Goal: Participate in discussion: Engage in conversation with other users on a specific topic

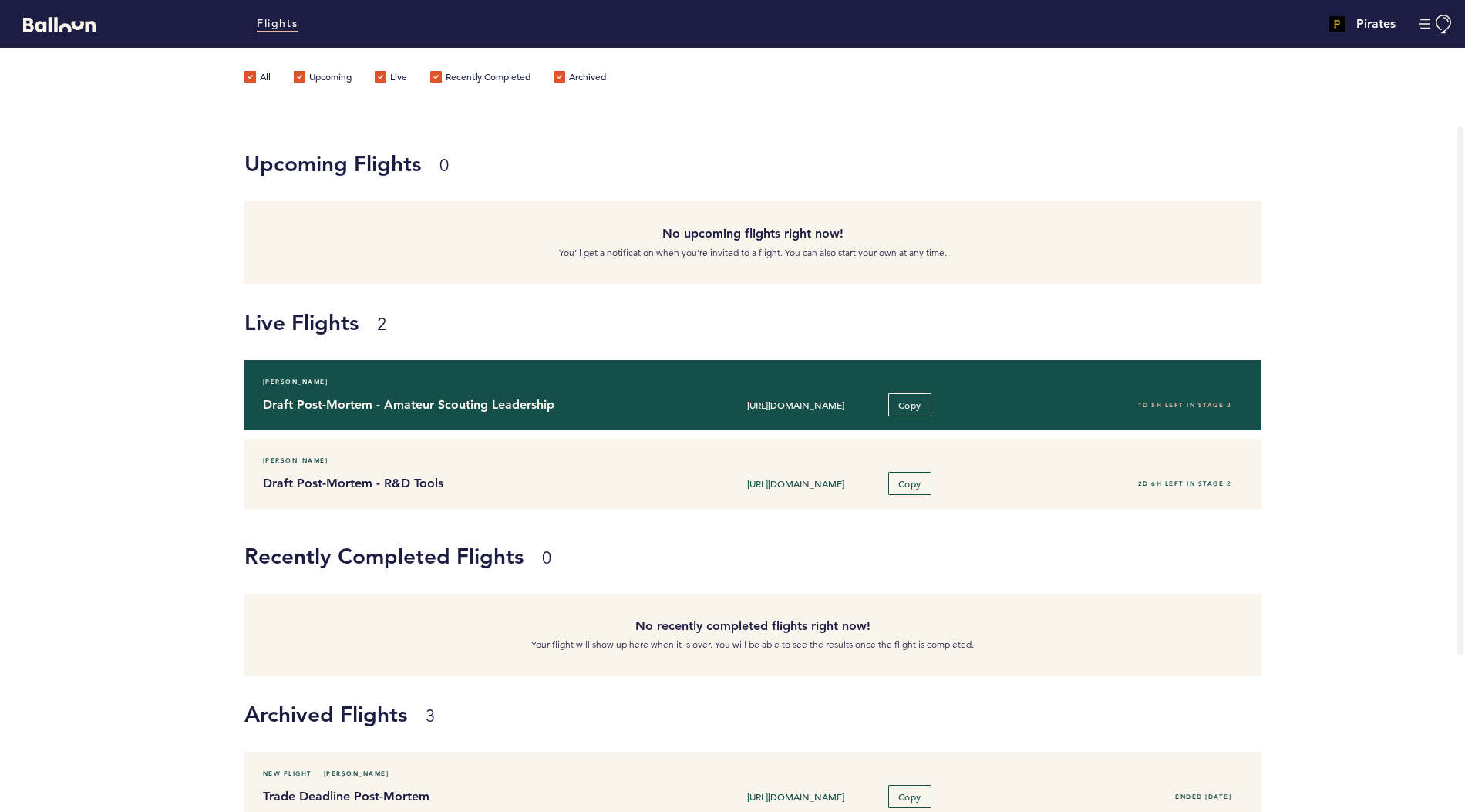
click at [431, 413] on div "Draft Post-Mortem - Amateur Scouting Leadership [URL][DOMAIN_NAME] Copy 1D 5H l…" at bounding box center [753, 405] width 1003 height 23
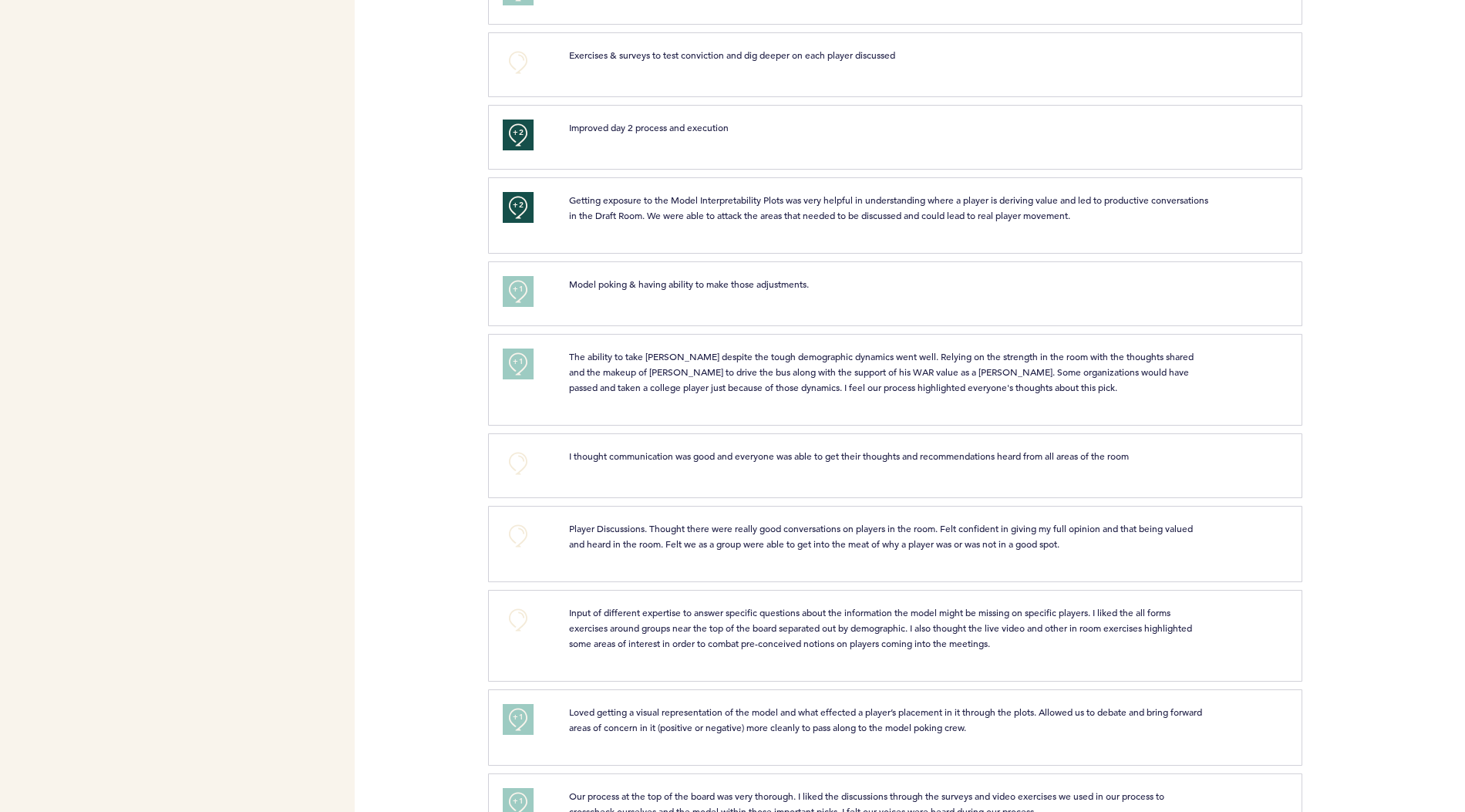
scroll to position [602, 0]
click at [518, 450] on button "+0" at bounding box center [518, 460] width 31 height 31
click at [513, 525] on button "+0" at bounding box center [518, 532] width 31 height 31
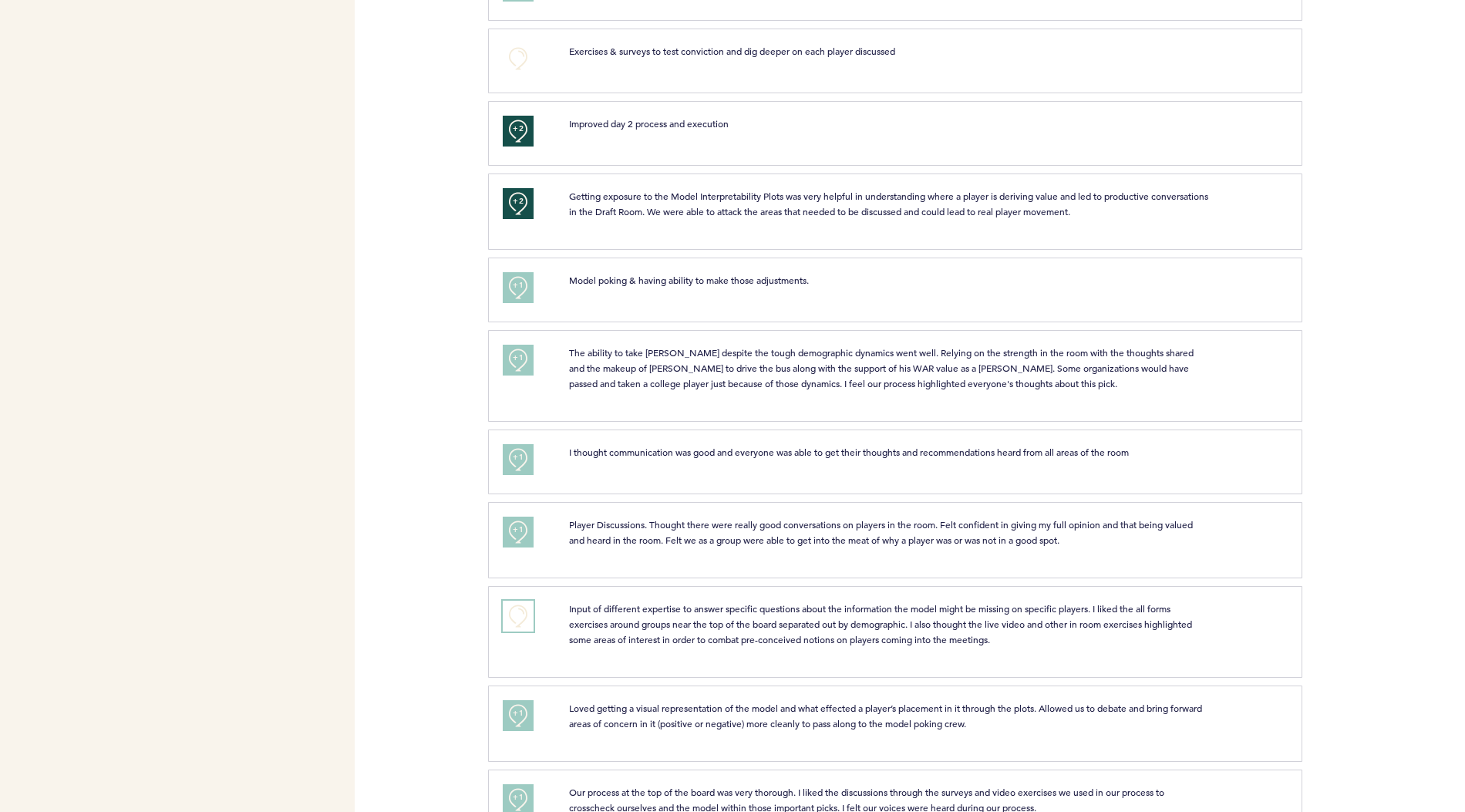
click at [518, 617] on button "+0" at bounding box center [518, 617] width 31 height 31
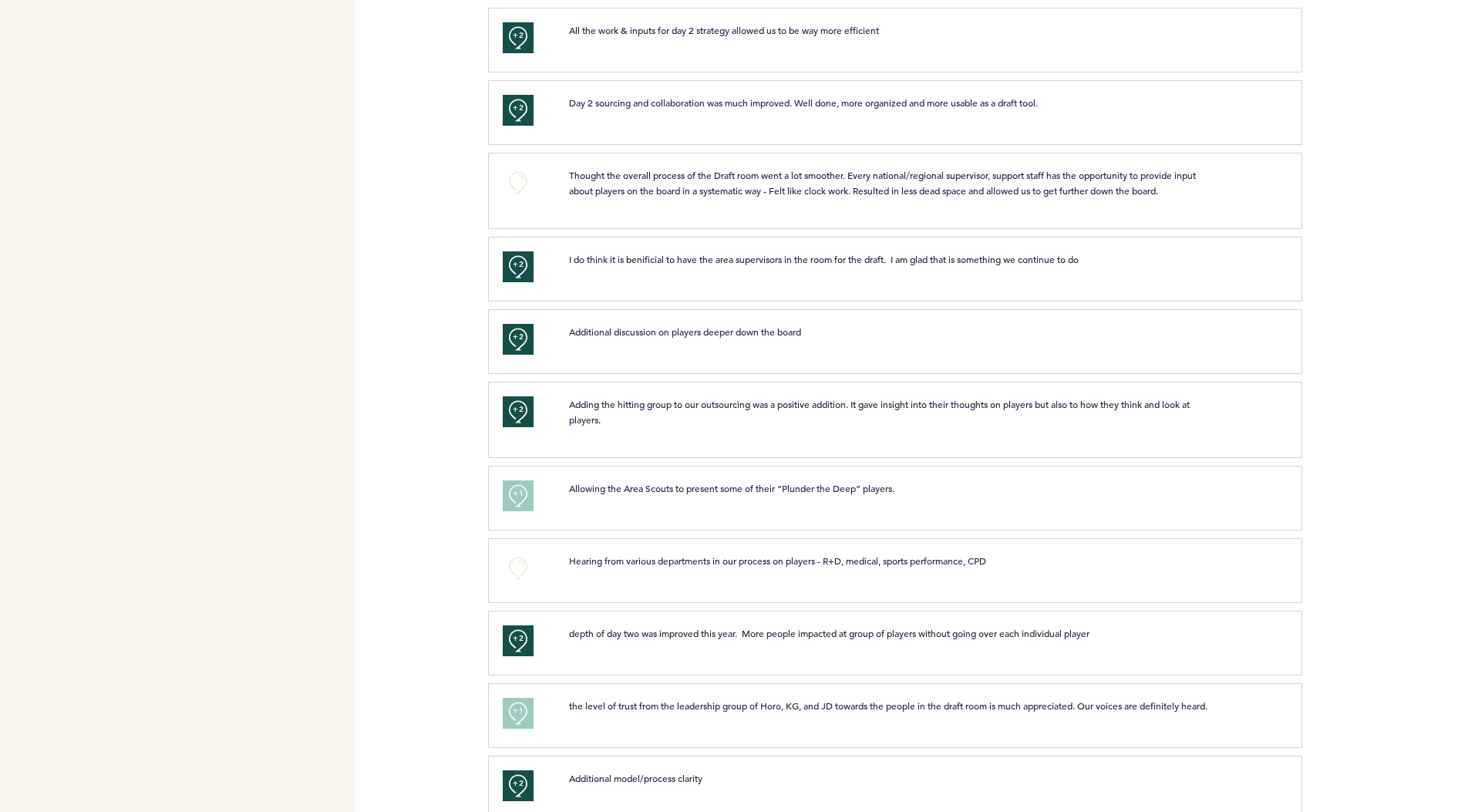
scroll to position [1461, 0]
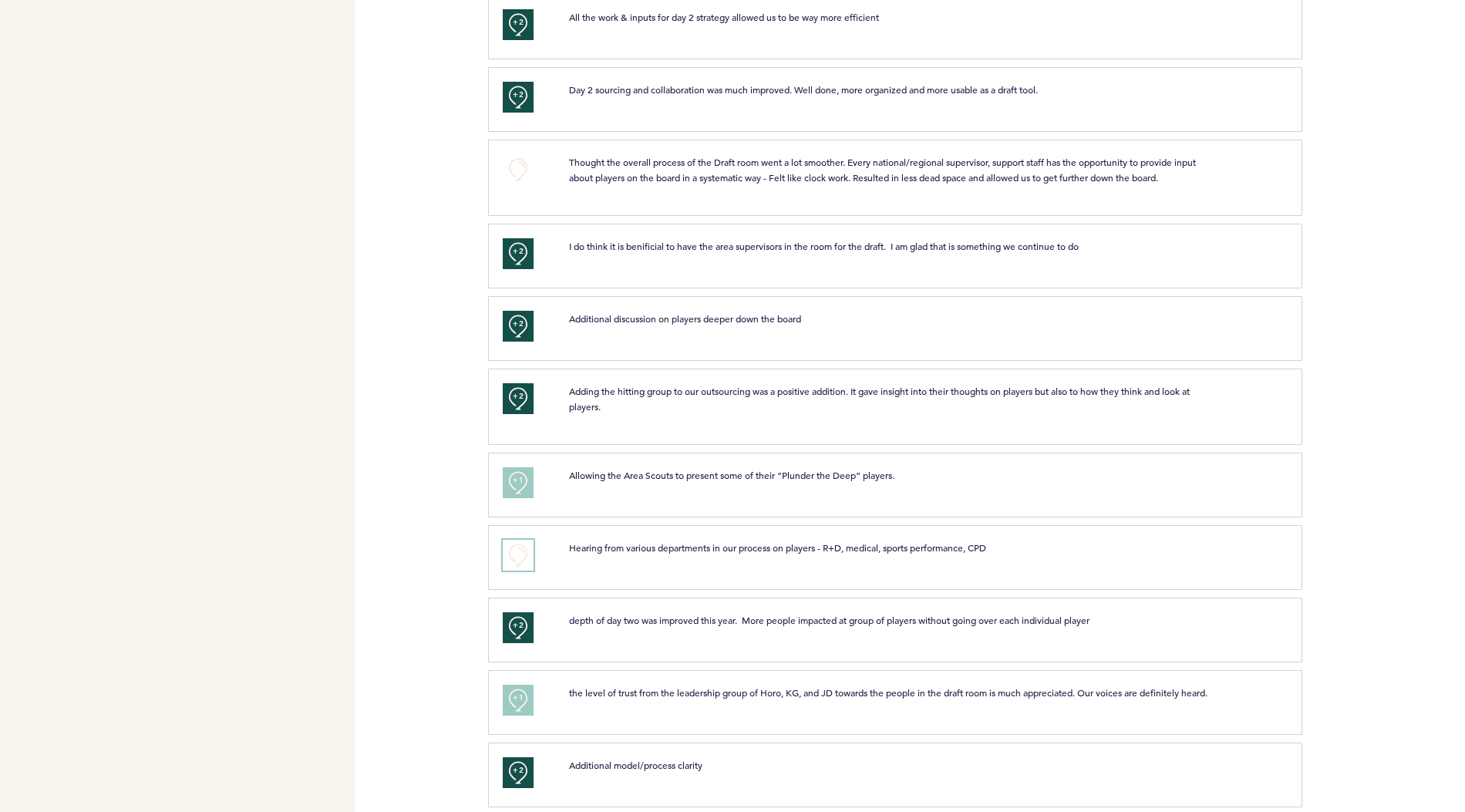
click at [515, 539] on button "+0" at bounding box center [518, 555] width 31 height 31
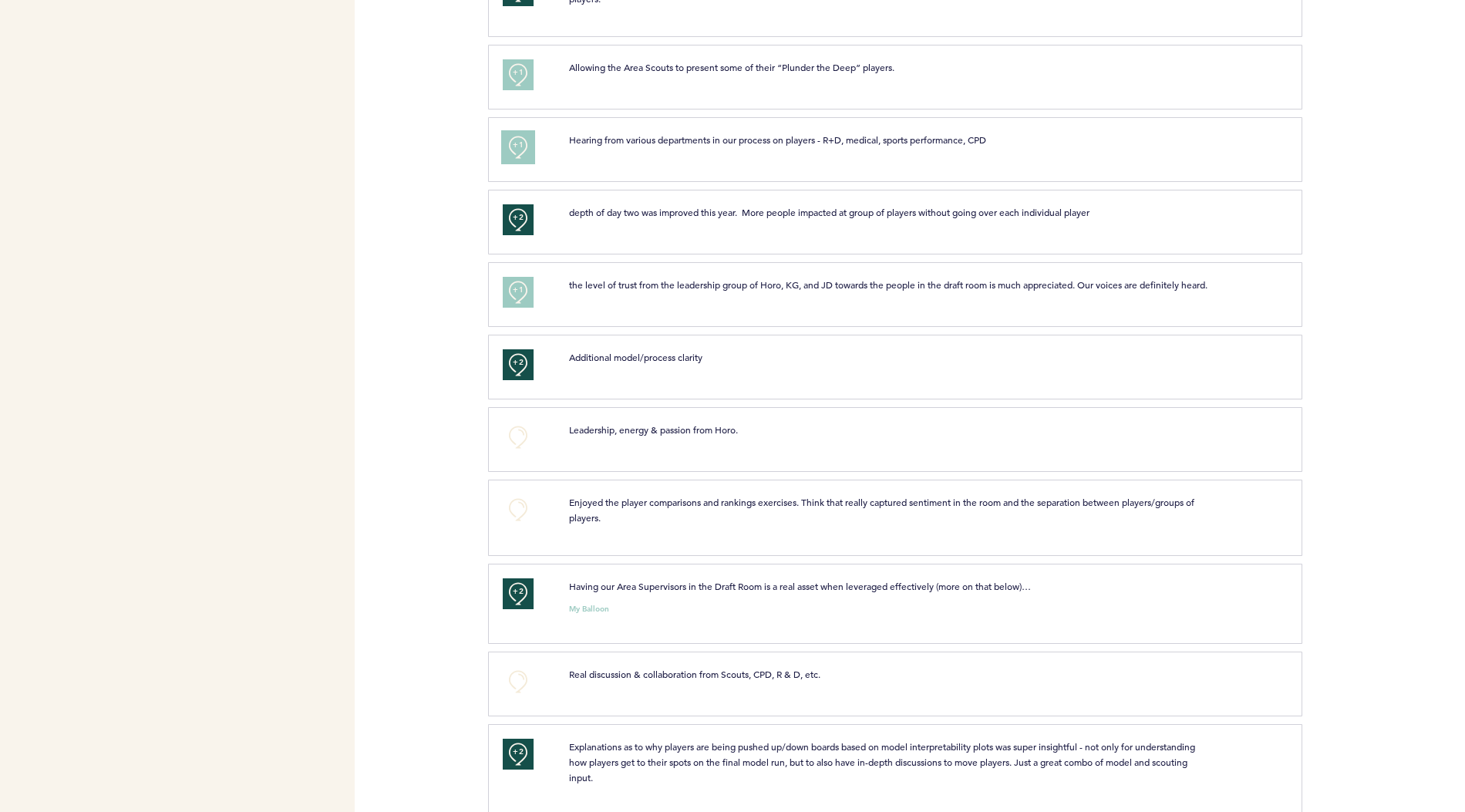
scroll to position [1882, 0]
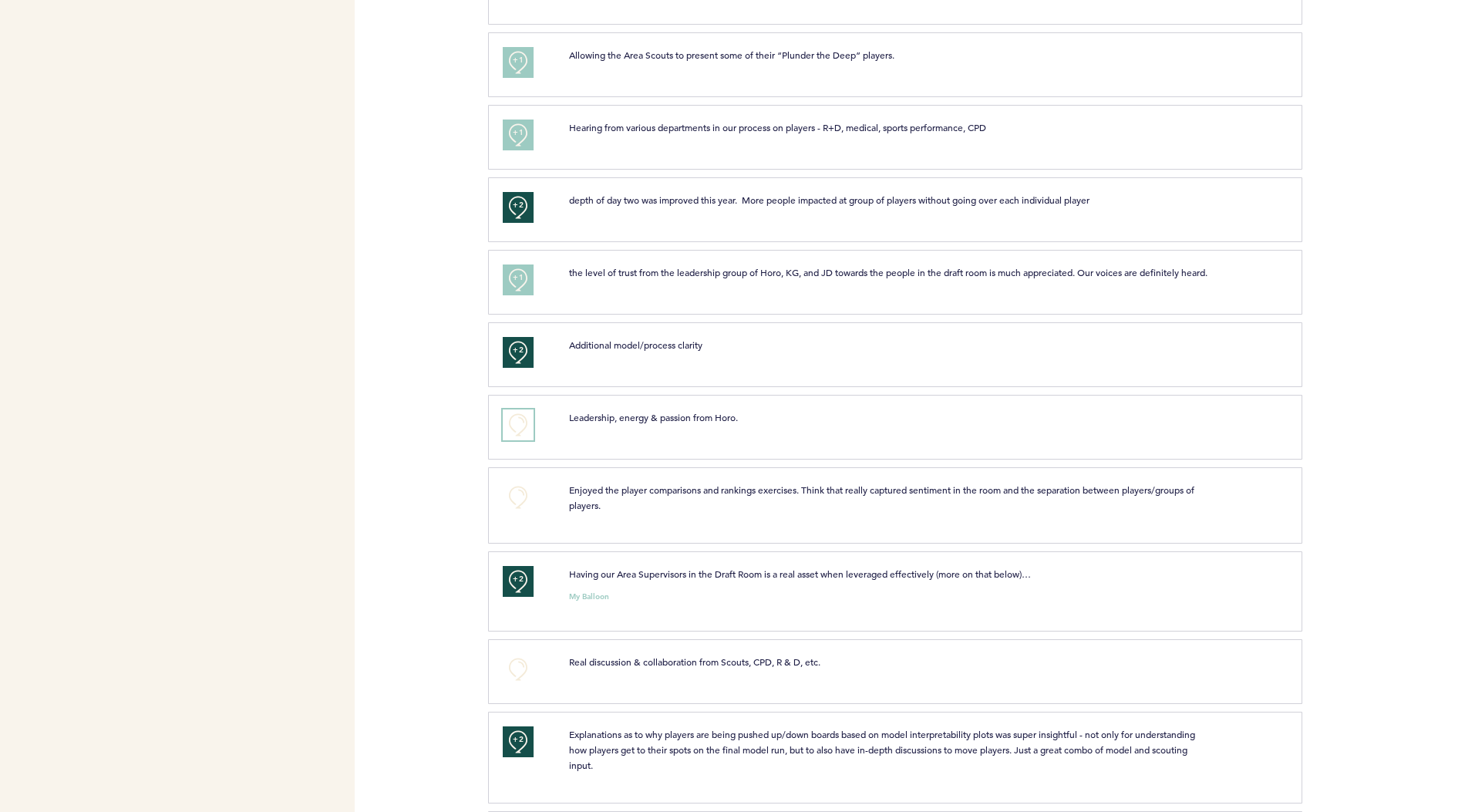
click at [517, 429] on button "+0" at bounding box center [518, 425] width 31 height 31
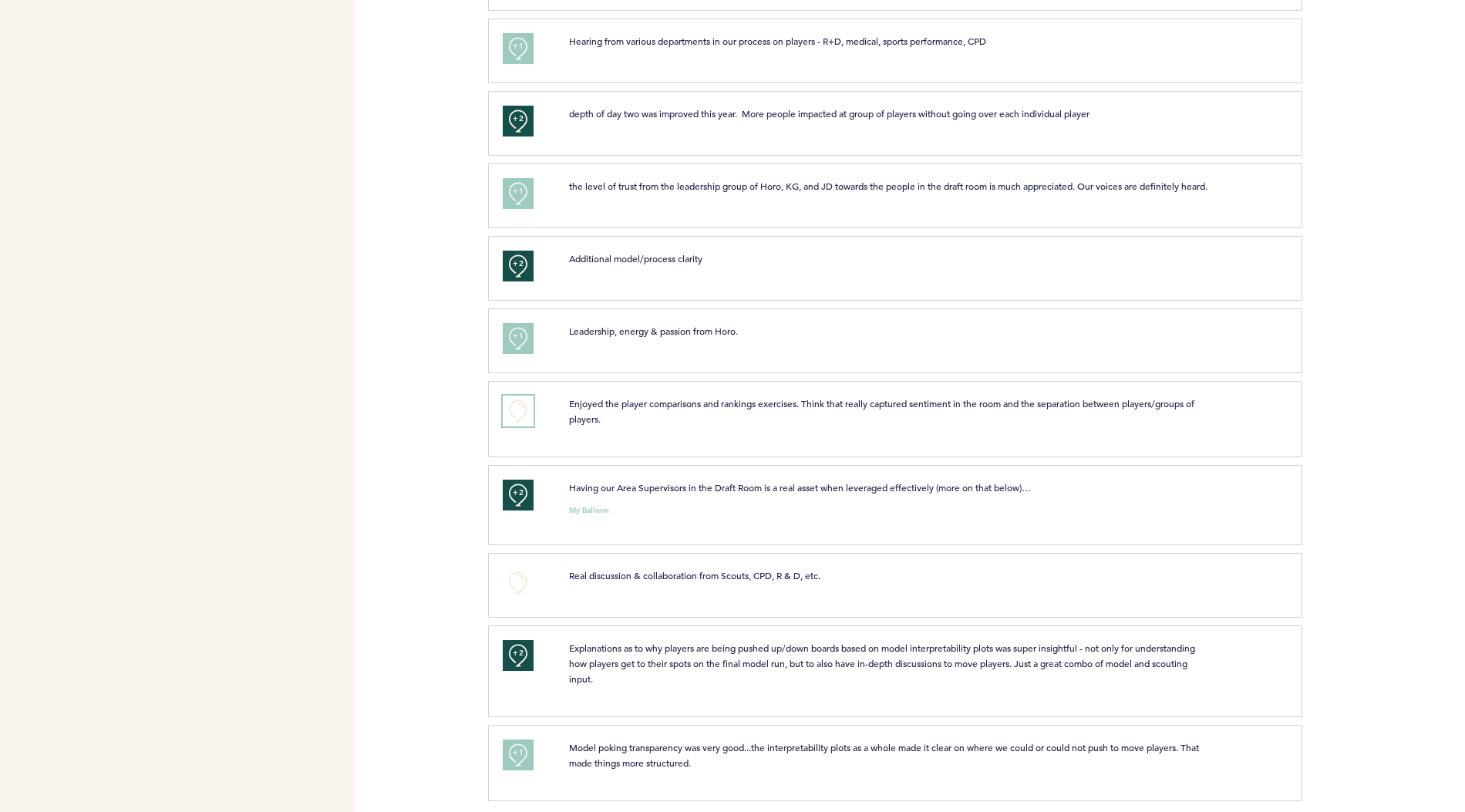
click at [513, 397] on button "+0" at bounding box center [518, 411] width 31 height 31
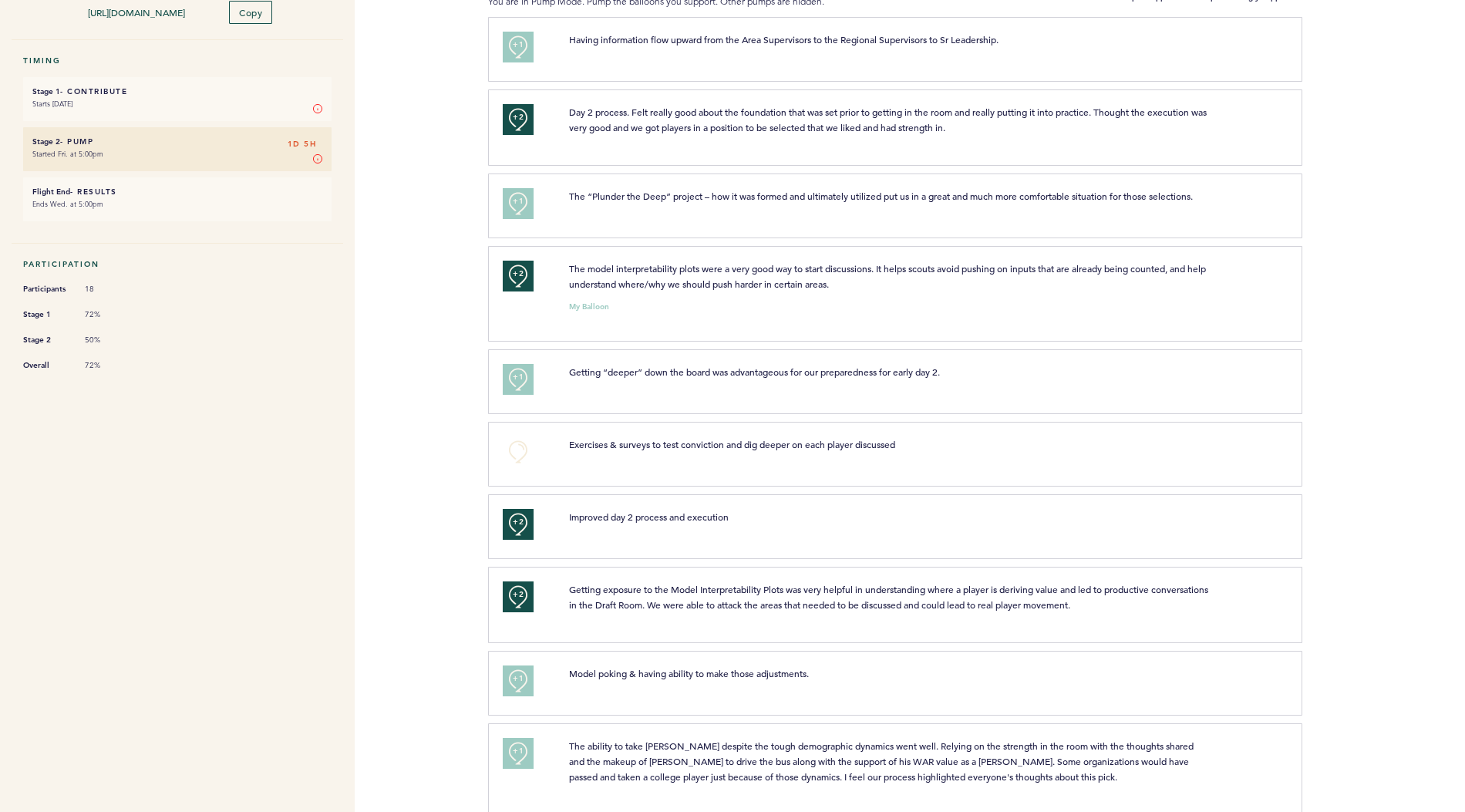
scroll to position [0, 0]
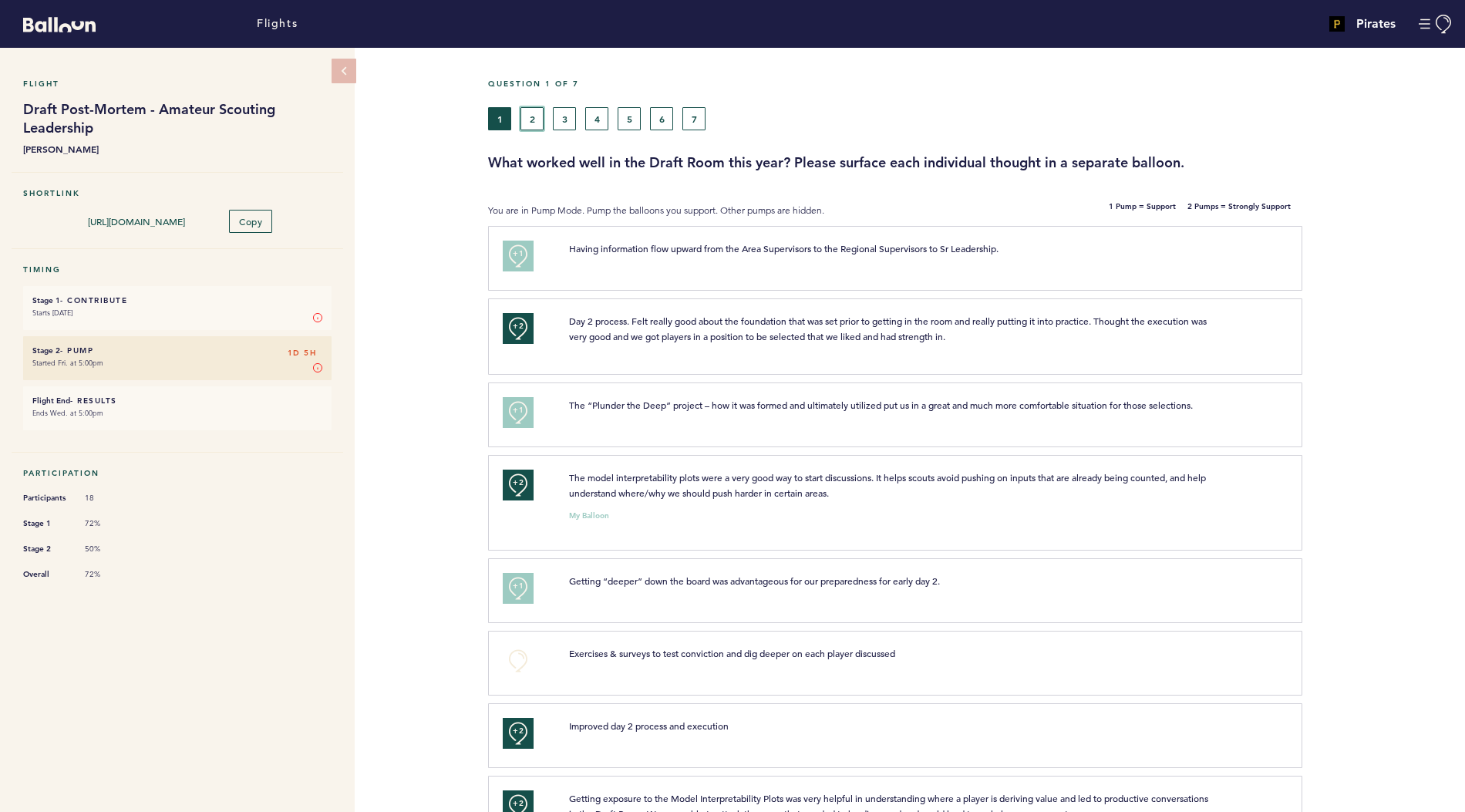
click at [530, 118] on button "2" at bounding box center [532, 119] width 23 height 23
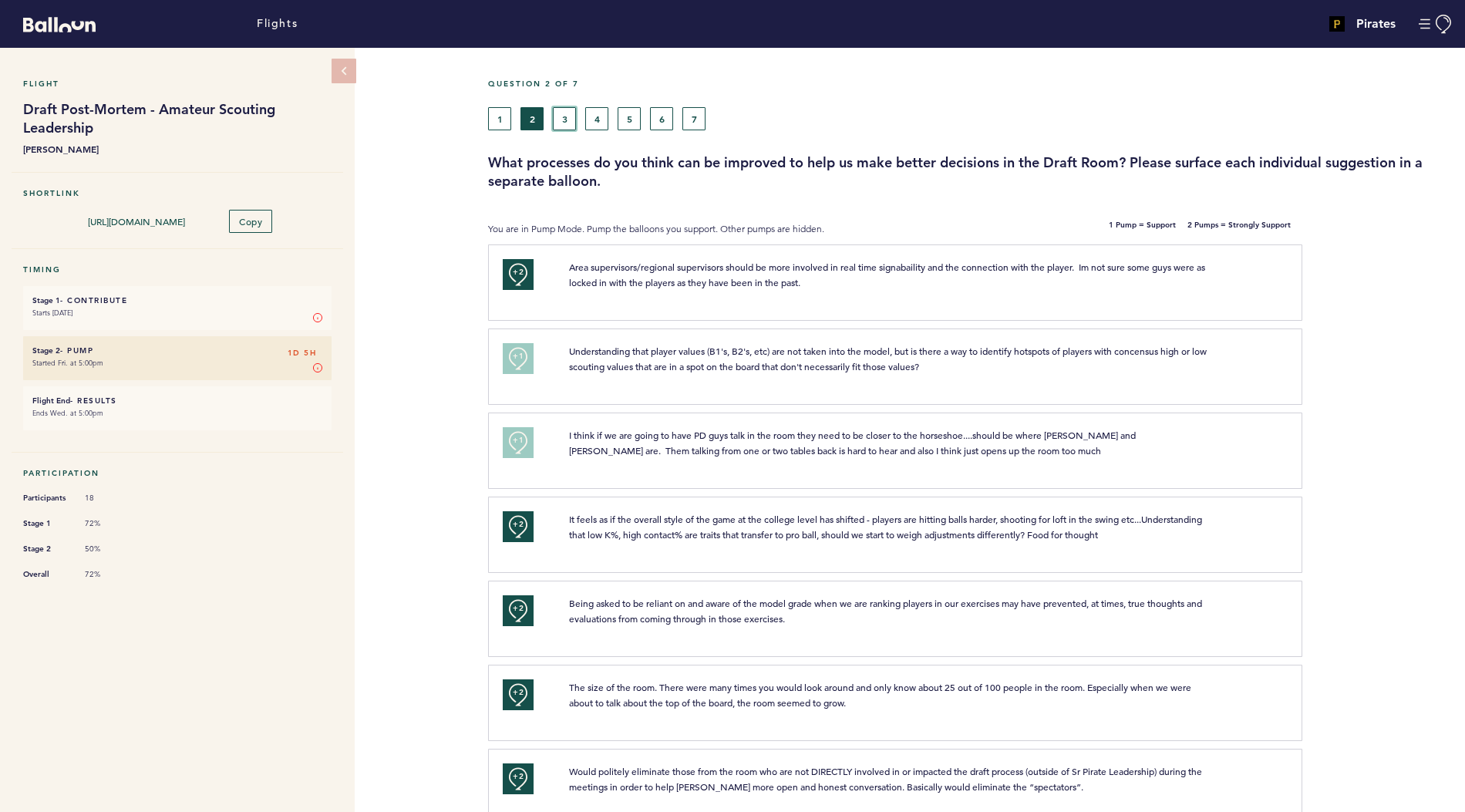
click at [564, 118] on button "3" at bounding box center [564, 119] width 23 height 23
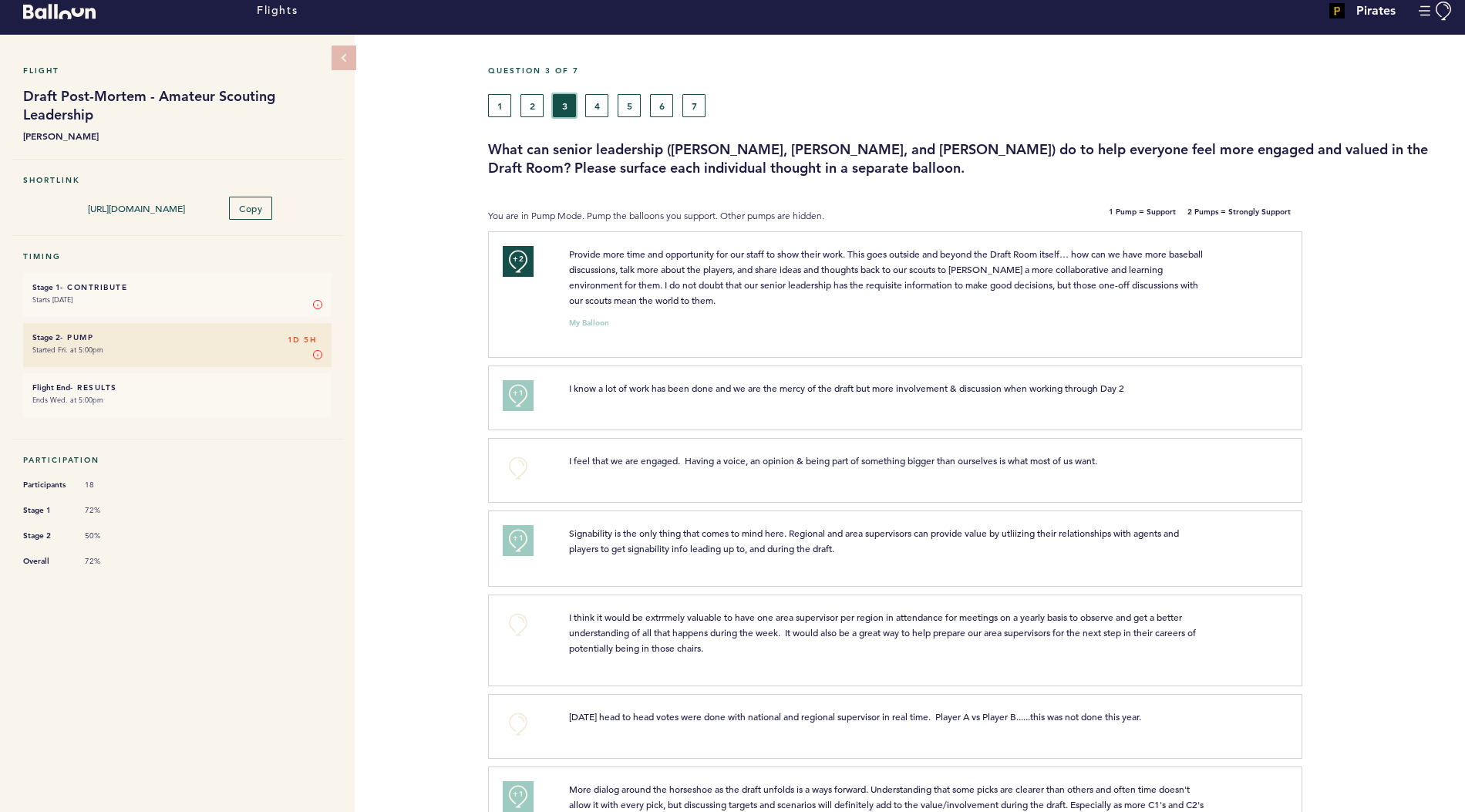
scroll to position [21, 0]
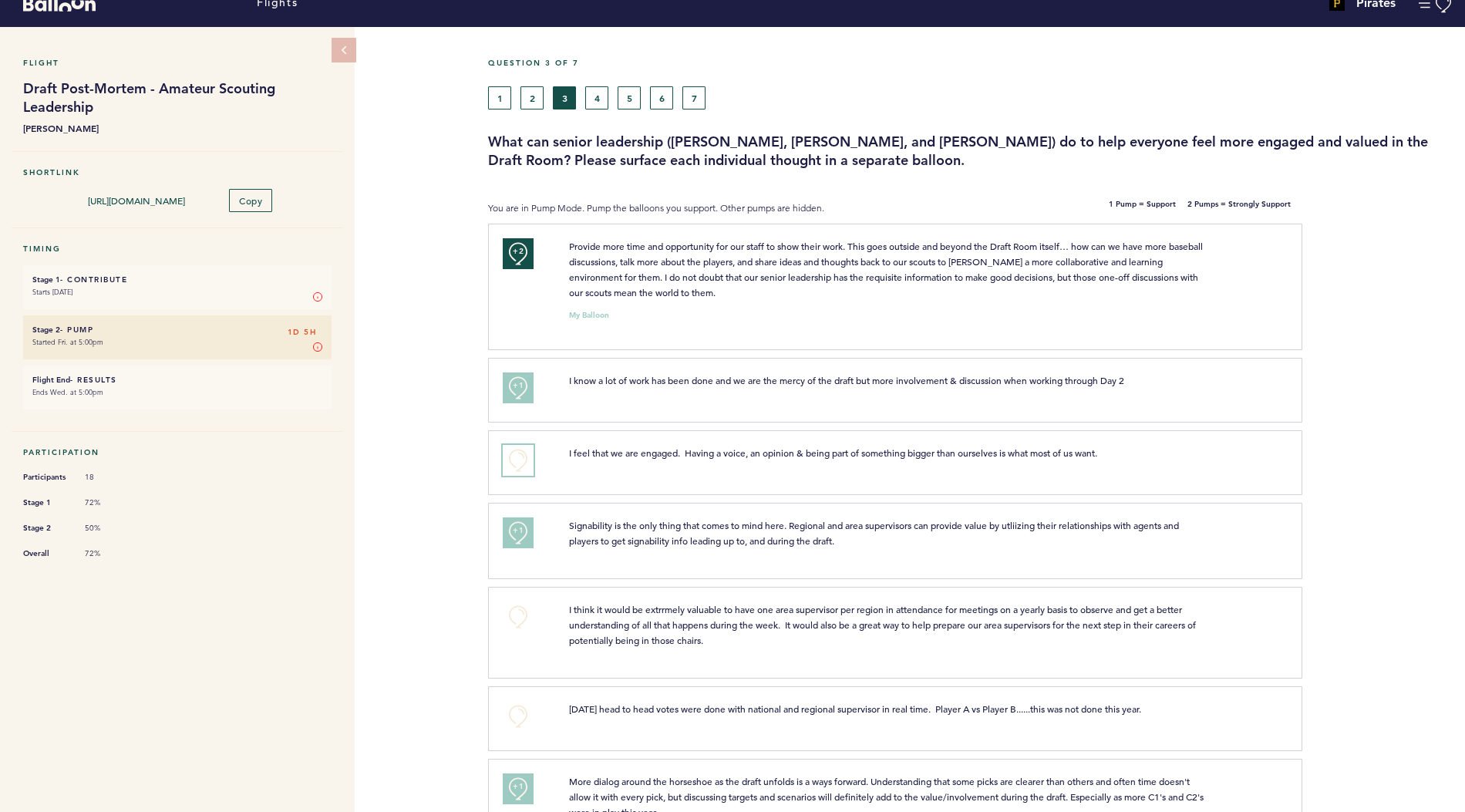
click at [515, 458] on button "+0" at bounding box center [518, 461] width 31 height 31
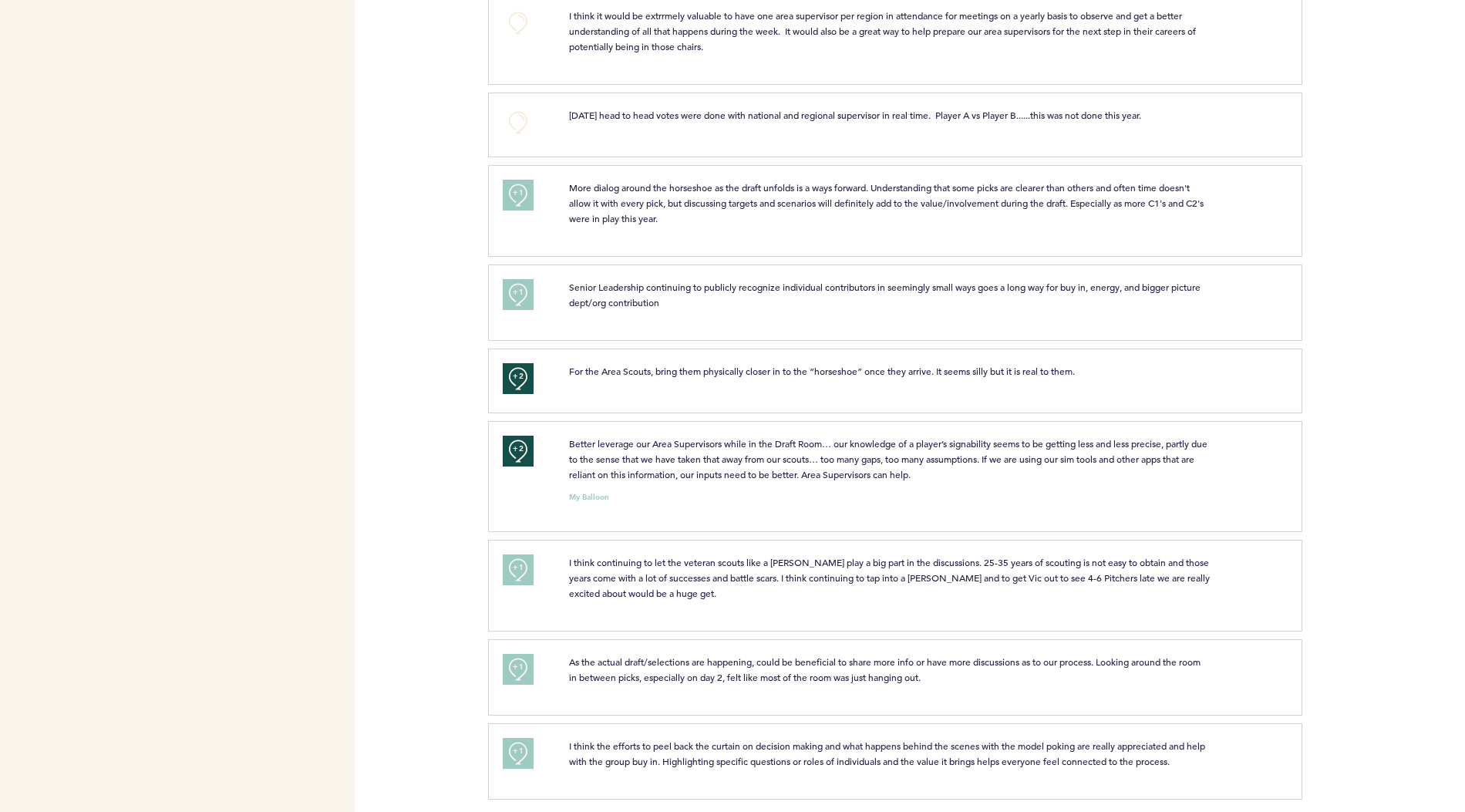
scroll to position [0, 0]
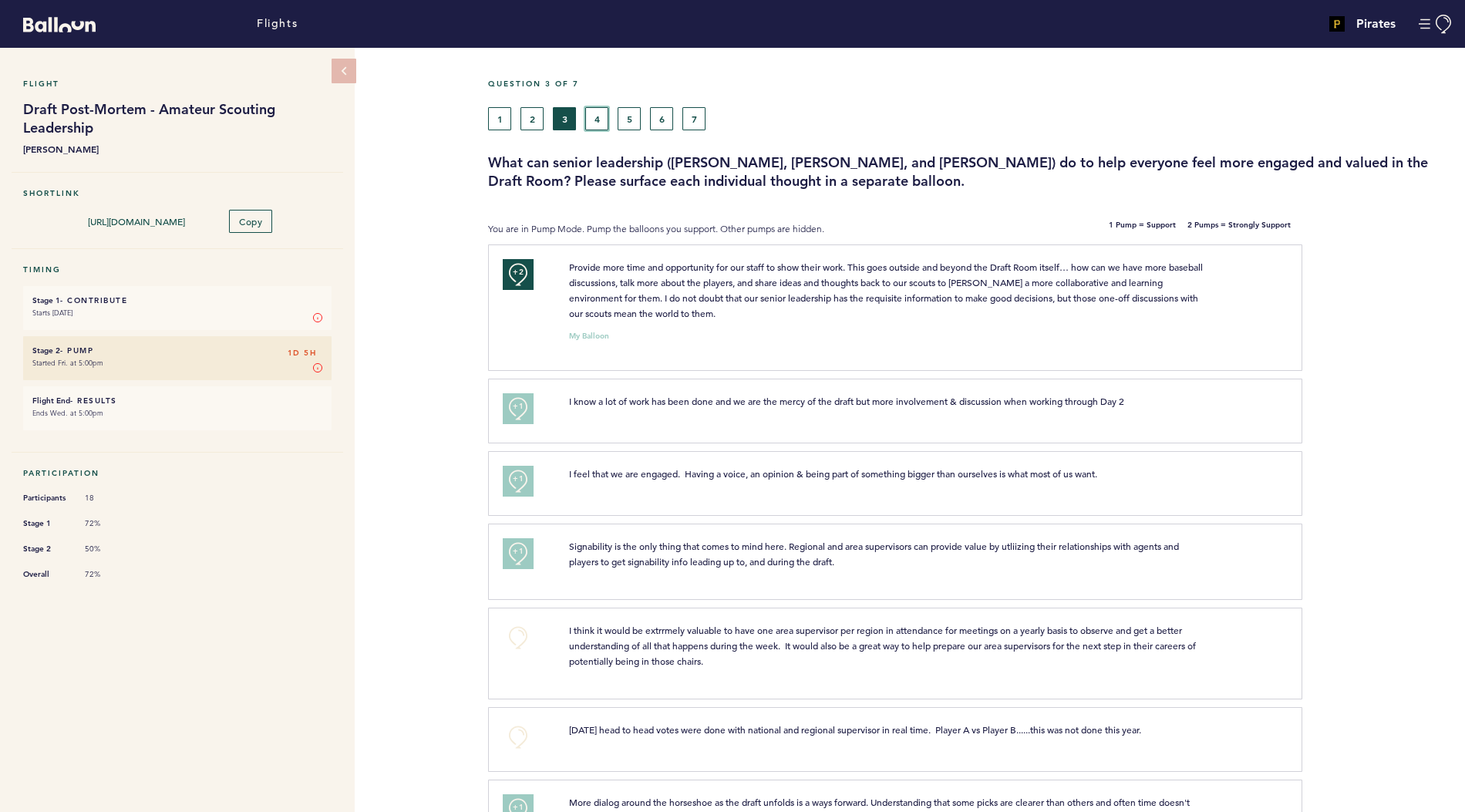
click at [597, 108] on button "4" at bounding box center [597, 119] width 23 height 23
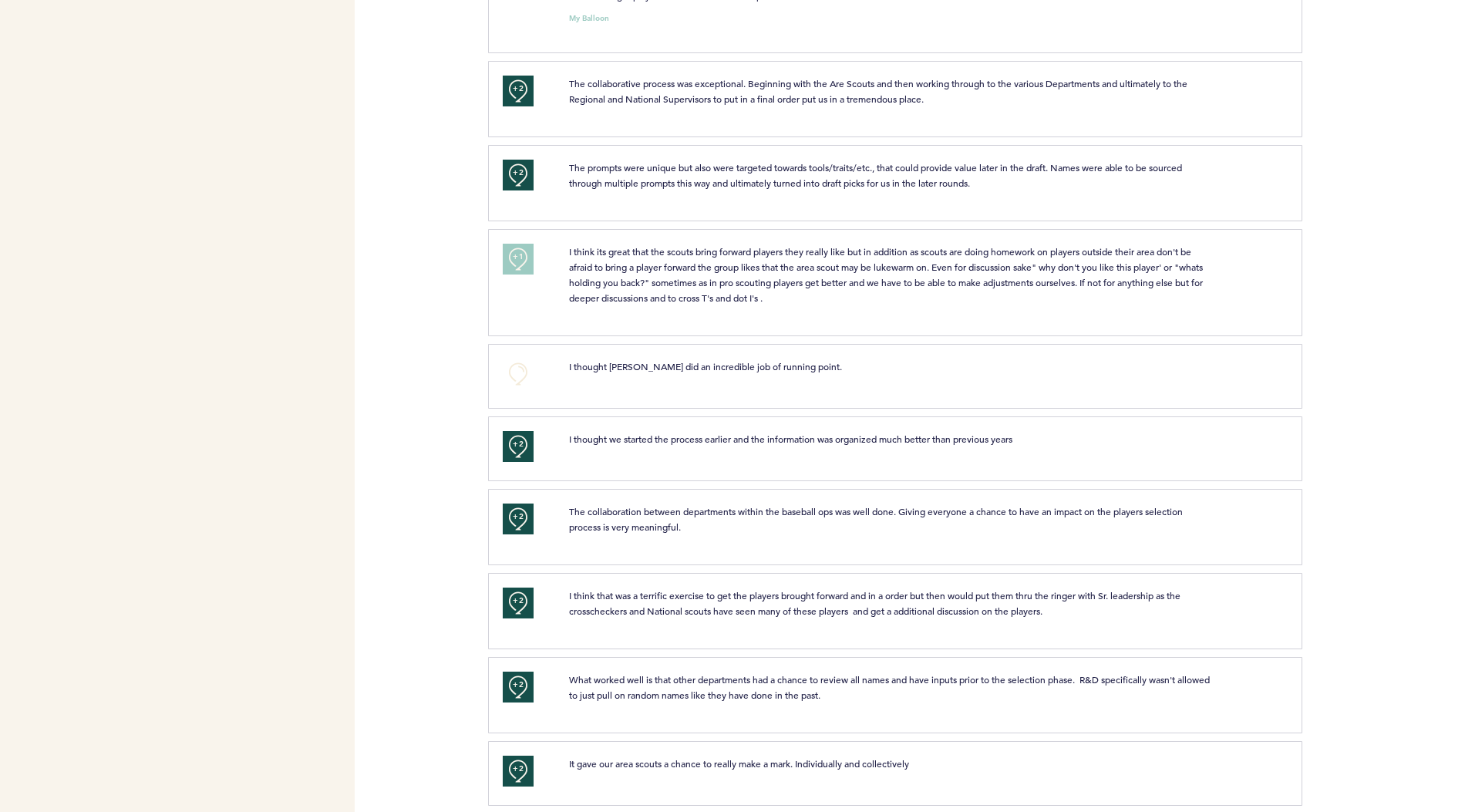
scroll to position [725, 0]
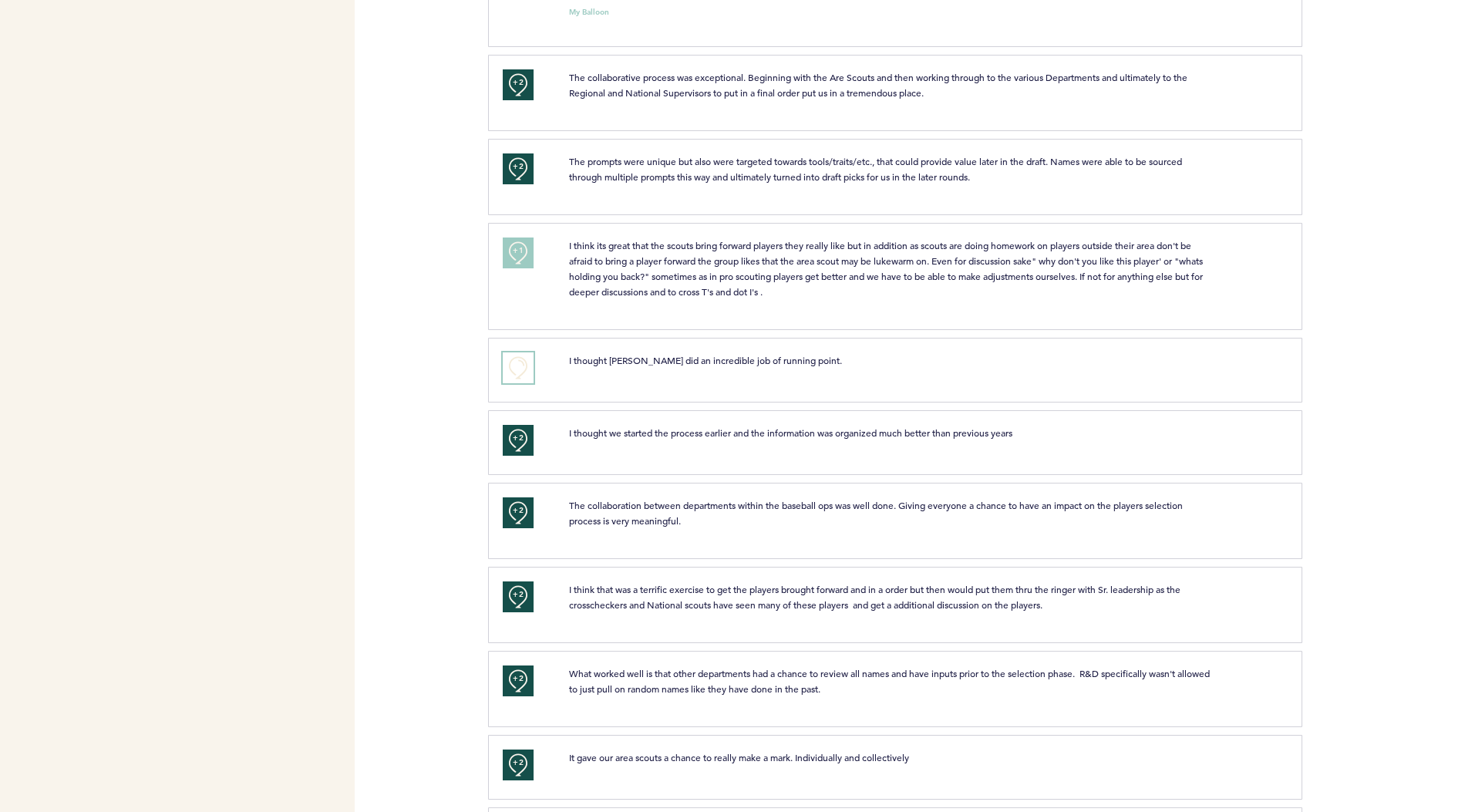
click at [524, 369] on button "+0" at bounding box center [518, 368] width 31 height 31
click at [524, 369] on button "+1" at bounding box center [518, 368] width 31 height 31
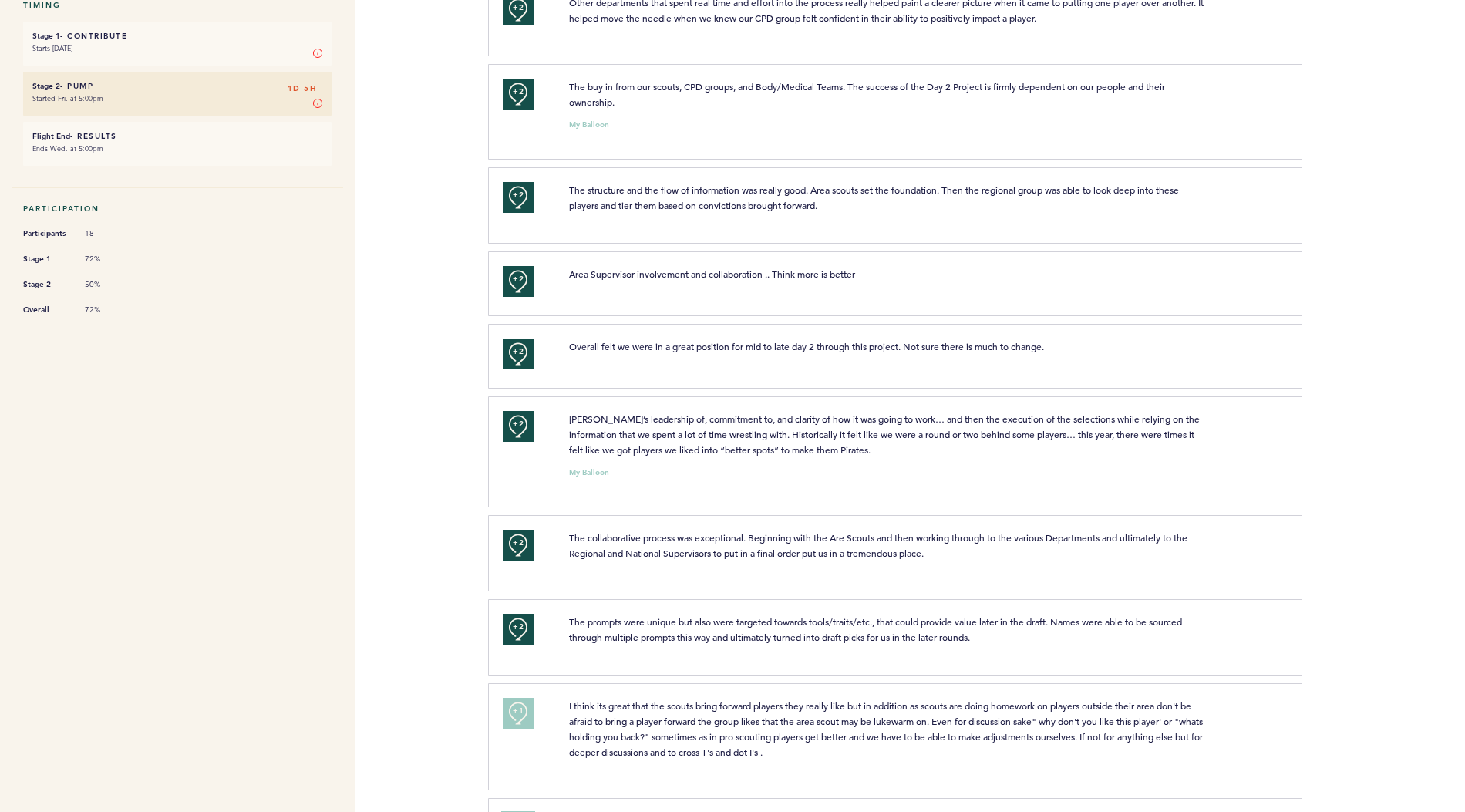
scroll to position [0, 0]
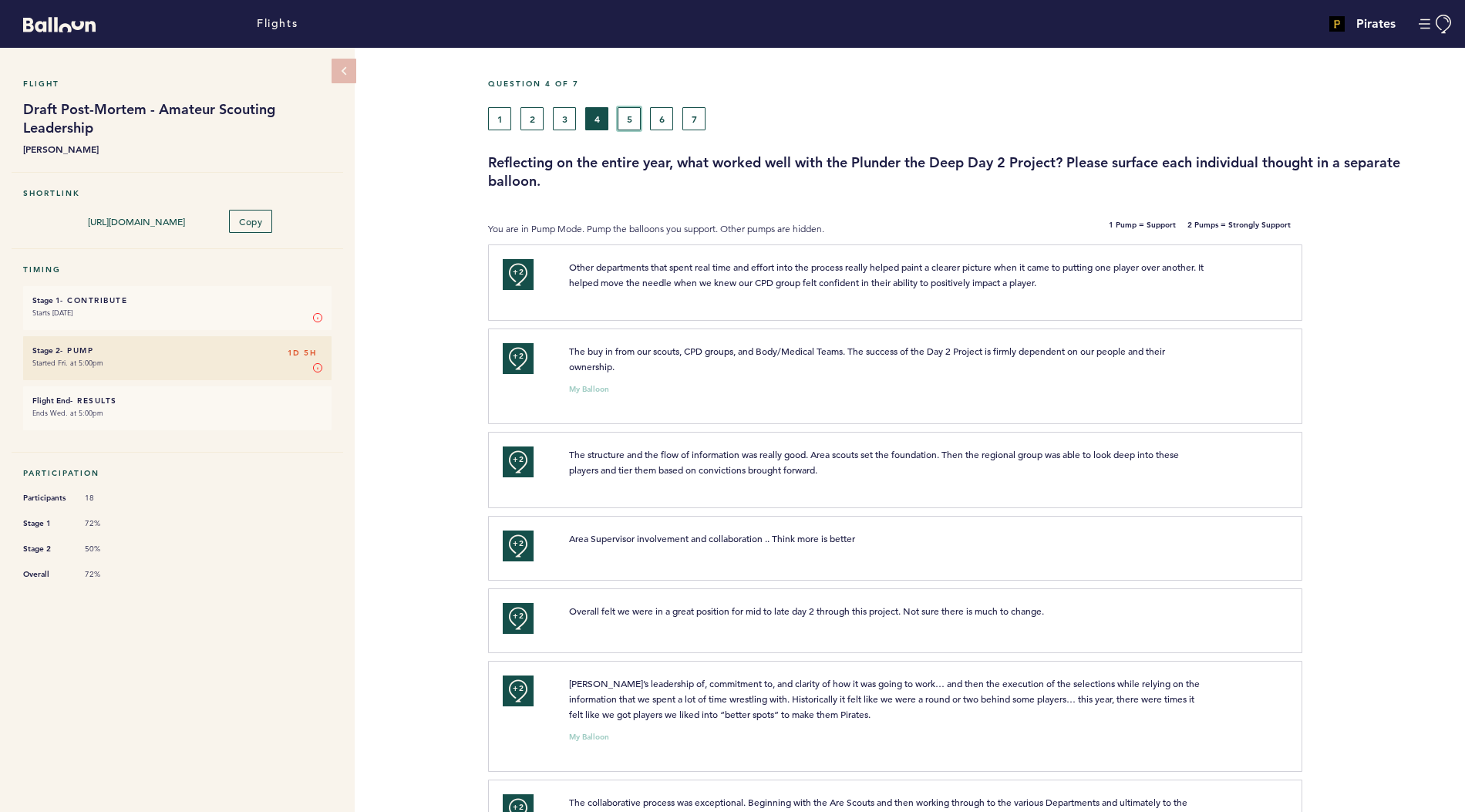
click at [626, 117] on button "5" at bounding box center [629, 119] width 23 height 23
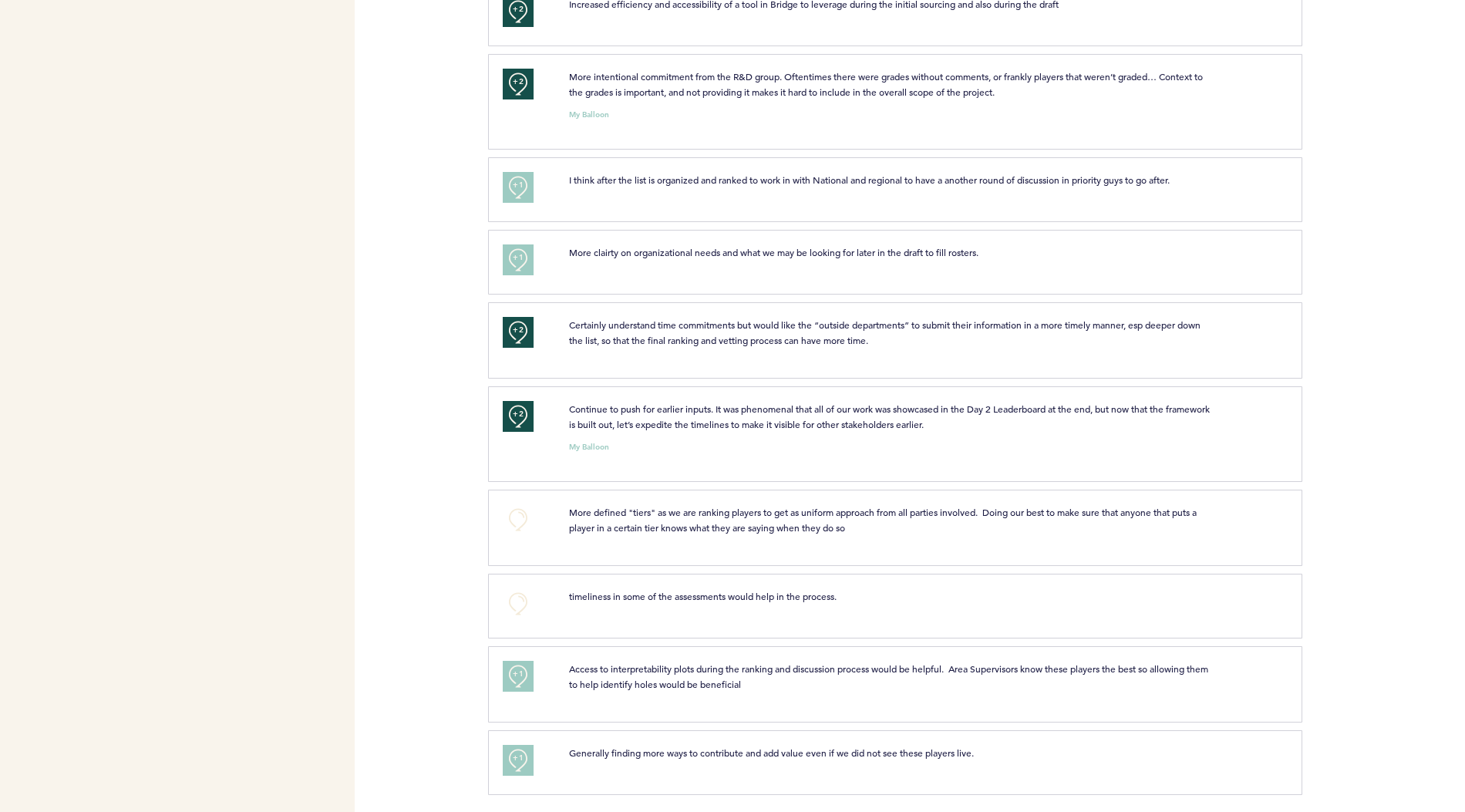
scroll to position [788, 0]
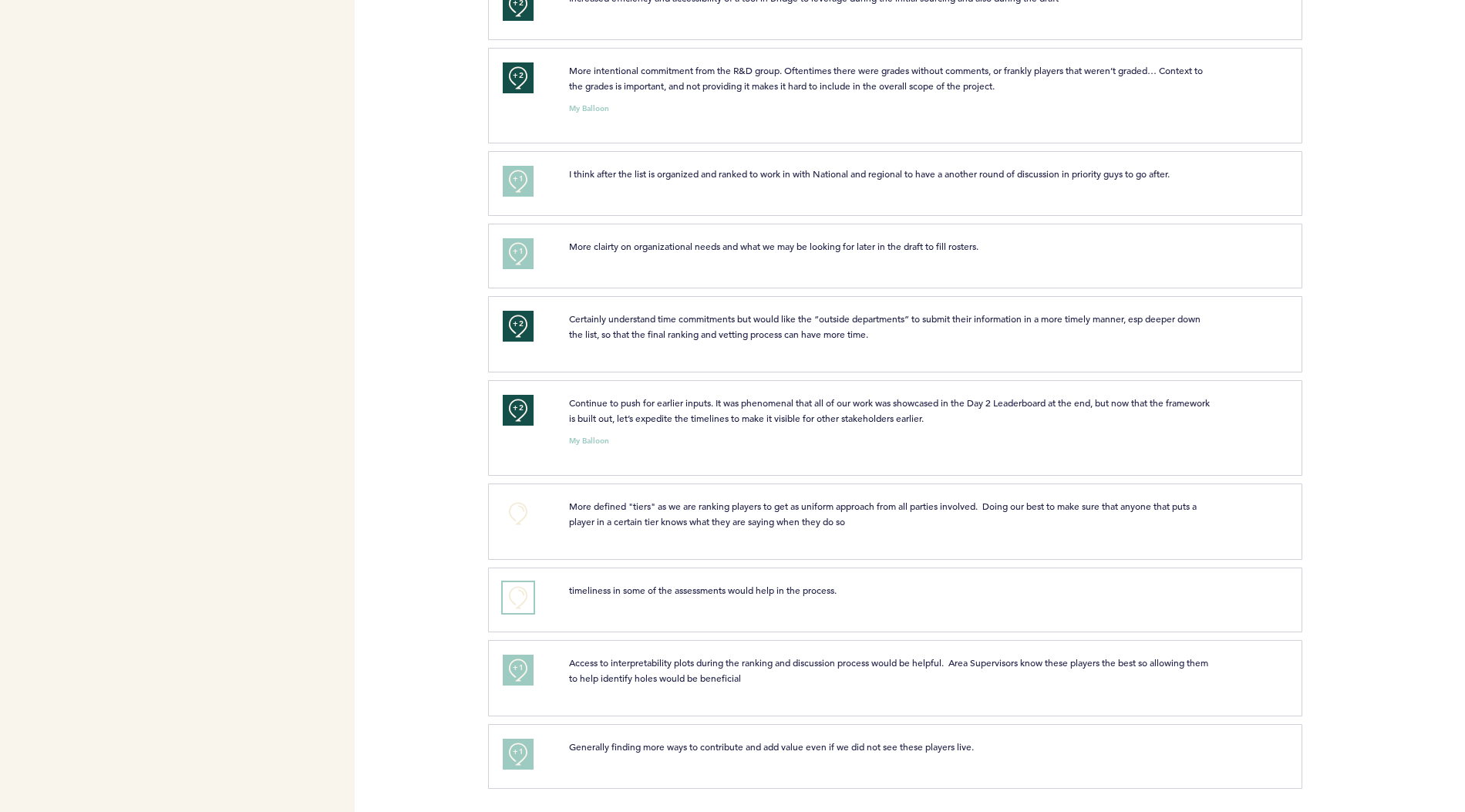
click at [516, 602] on button "+0" at bounding box center [518, 598] width 31 height 31
click at [516, 602] on span "+1" at bounding box center [518, 595] width 11 height 16
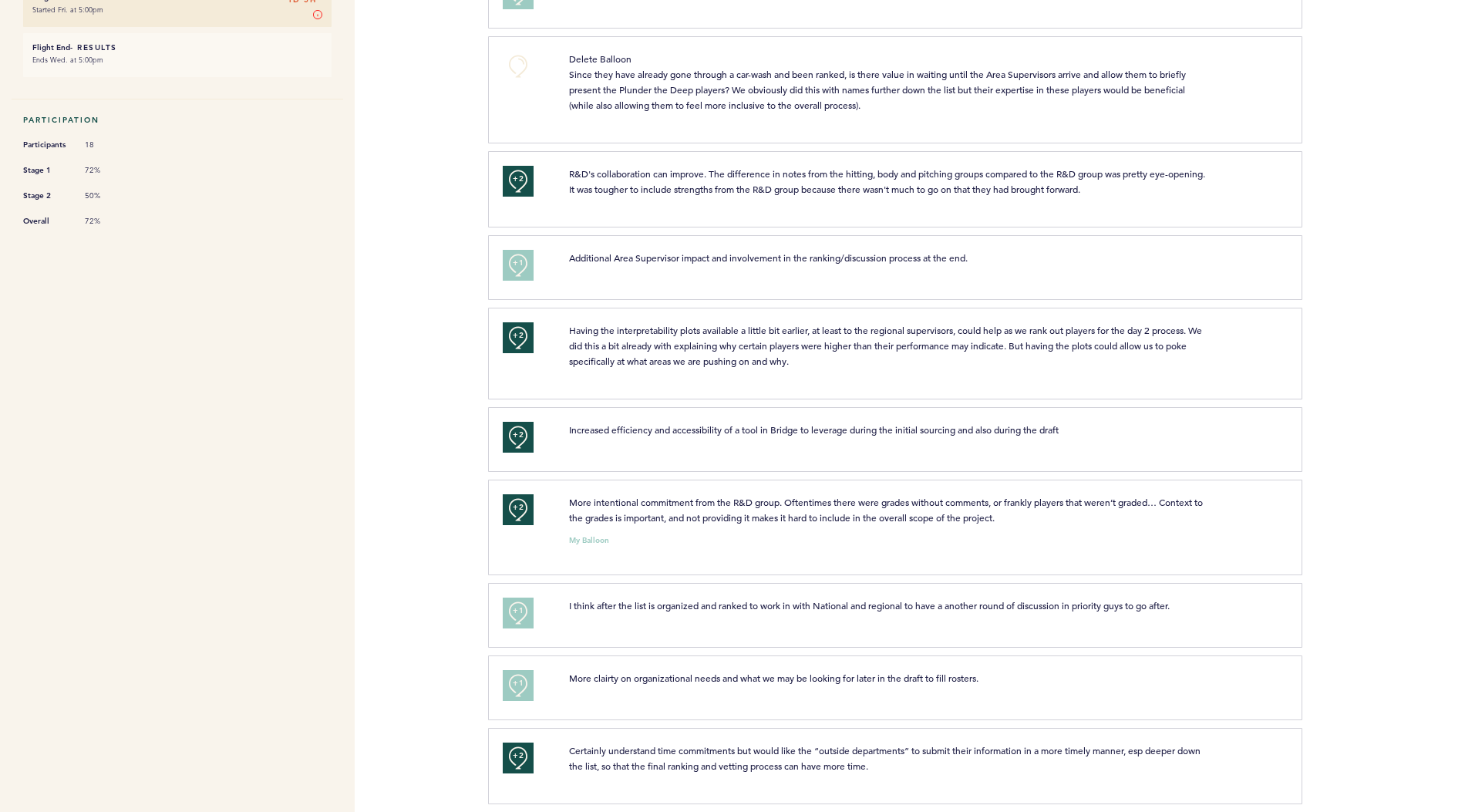
scroll to position [0, 0]
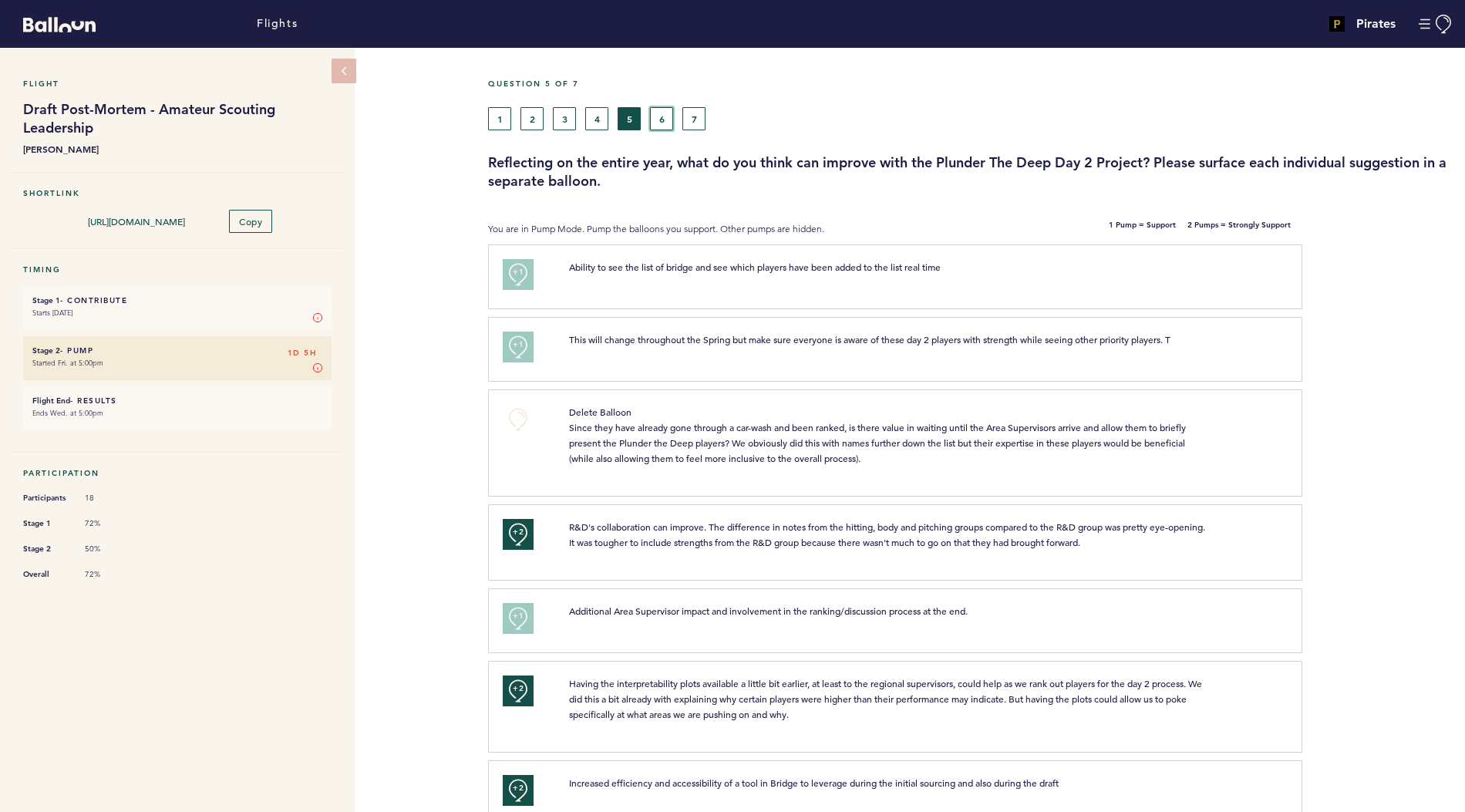
click at [671, 121] on button "6" at bounding box center [662, 119] width 23 height 23
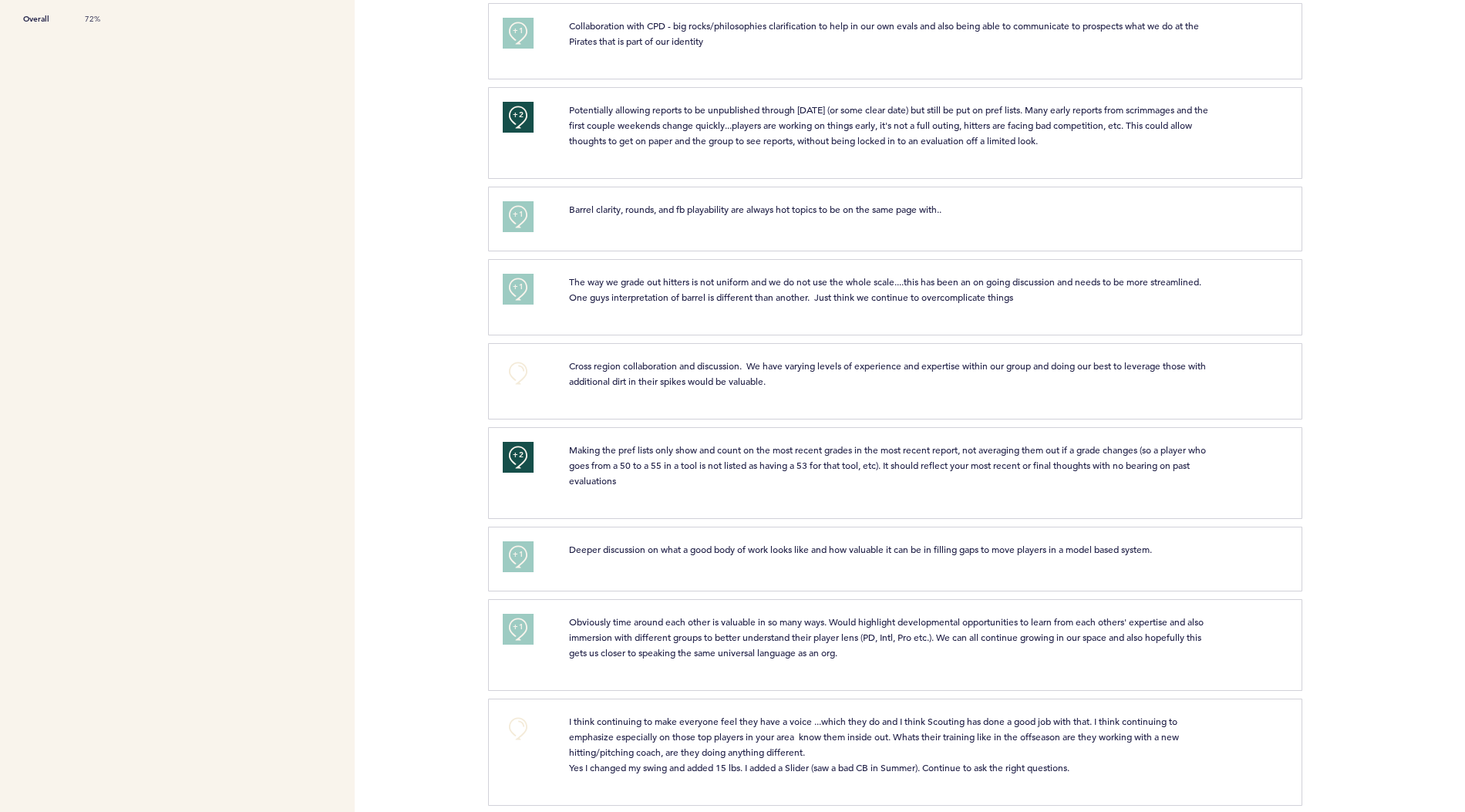
scroll to position [553, 0]
click at [528, 374] on button "+0" at bounding box center [518, 376] width 31 height 31
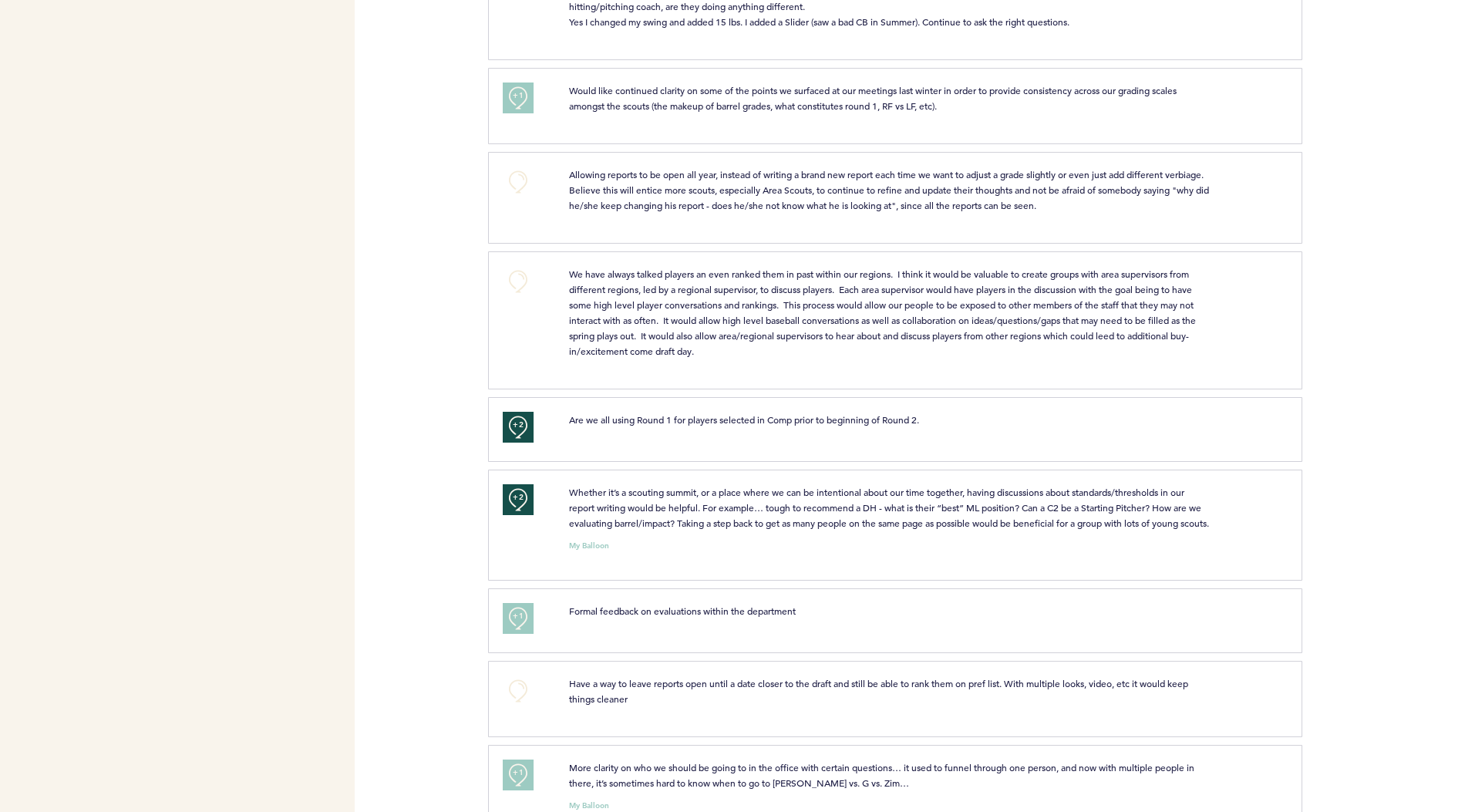
scroll to position [1352, 0]
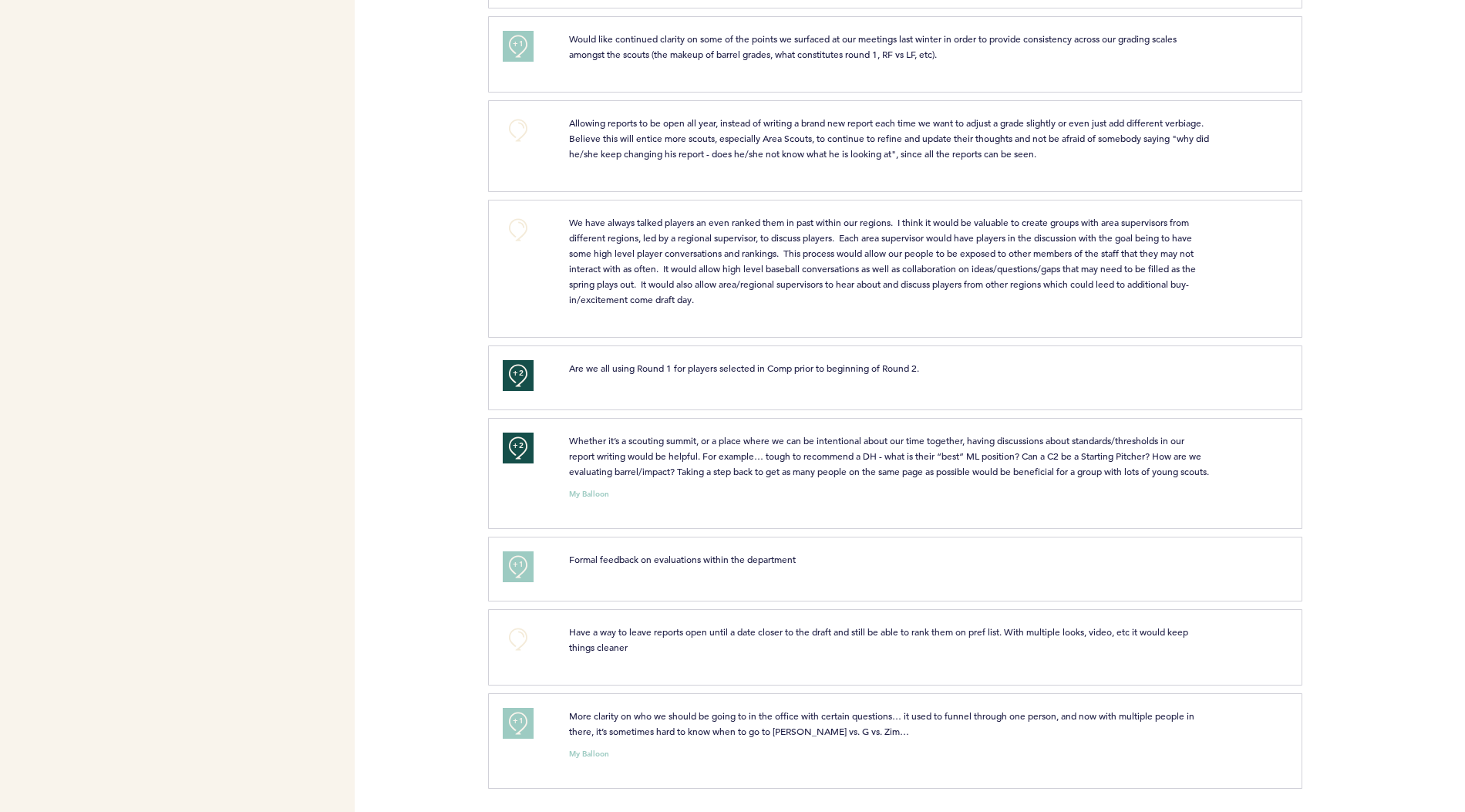
click at [633, 654] on p "Have a way to leave reports open until a date closer to the draft and still be …" at bounding box center [889, 640] width 641 height 31
click at [602, 649] on span "Have a way to leave reports open until a date closer to the draft and still be …" at bounding box center [879, 640] width 622 height 28
click at [511, 641] on button "+0" at bounding box center [518, 640] width 31 height 31
click at [517, 643] on span "+1" at bounding box center [518, 636] width 11 height 16
click at [517, 643] on span "+2" at bounding box center [518, 636] width 11 height 16
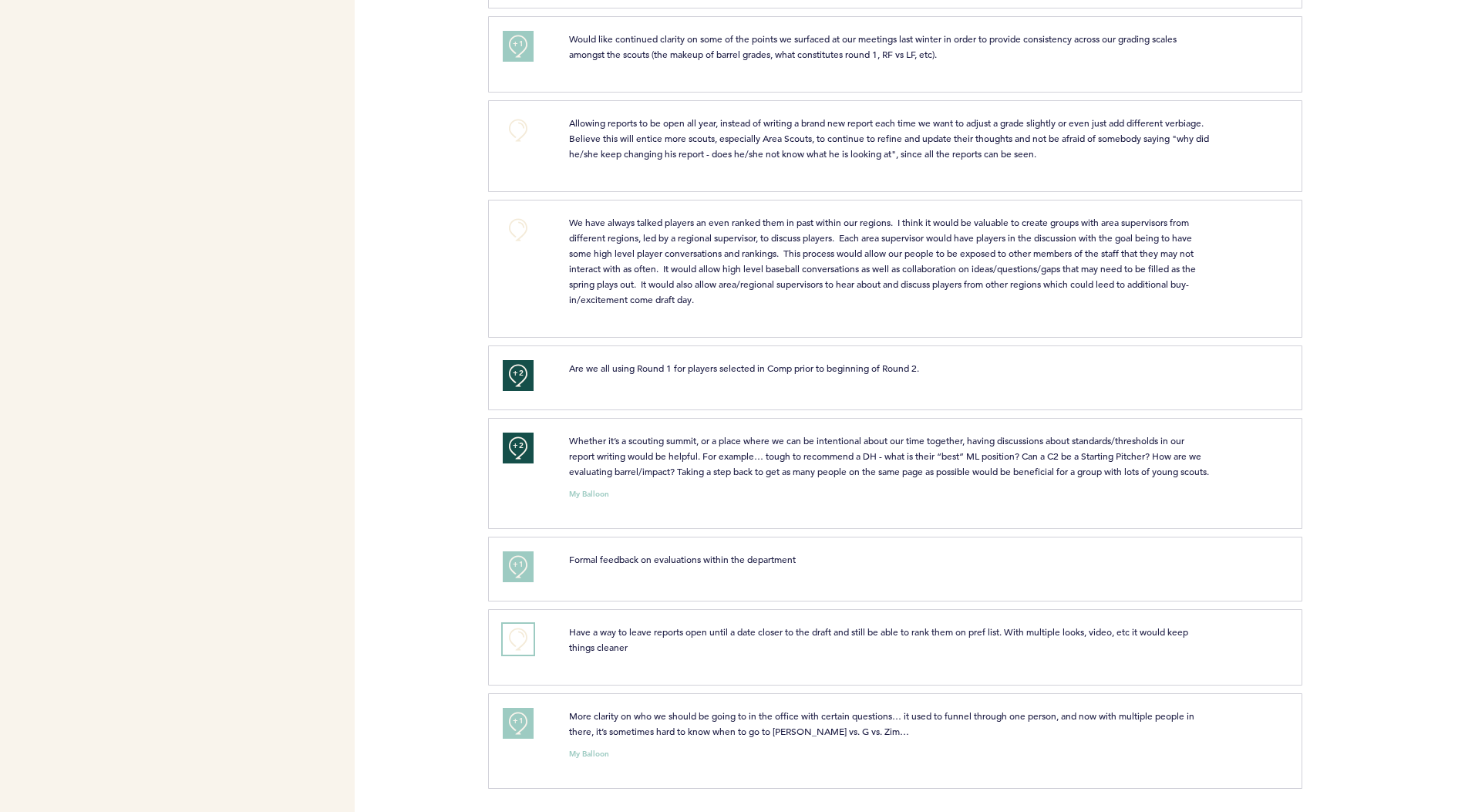
scroll to position [0, 0]
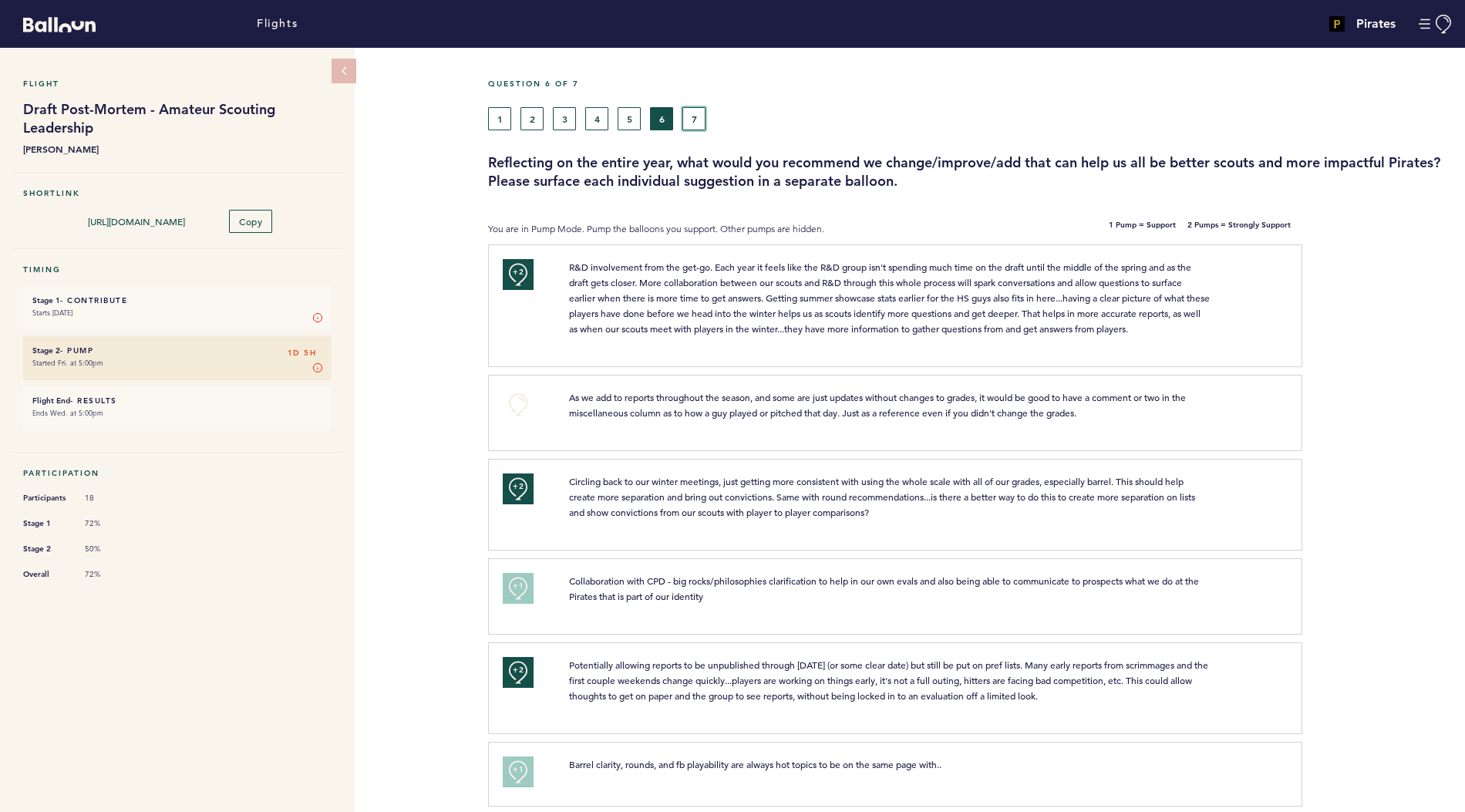
click at [687, 114] on button "7" at bounding box center [694, 119] width 23 height 23
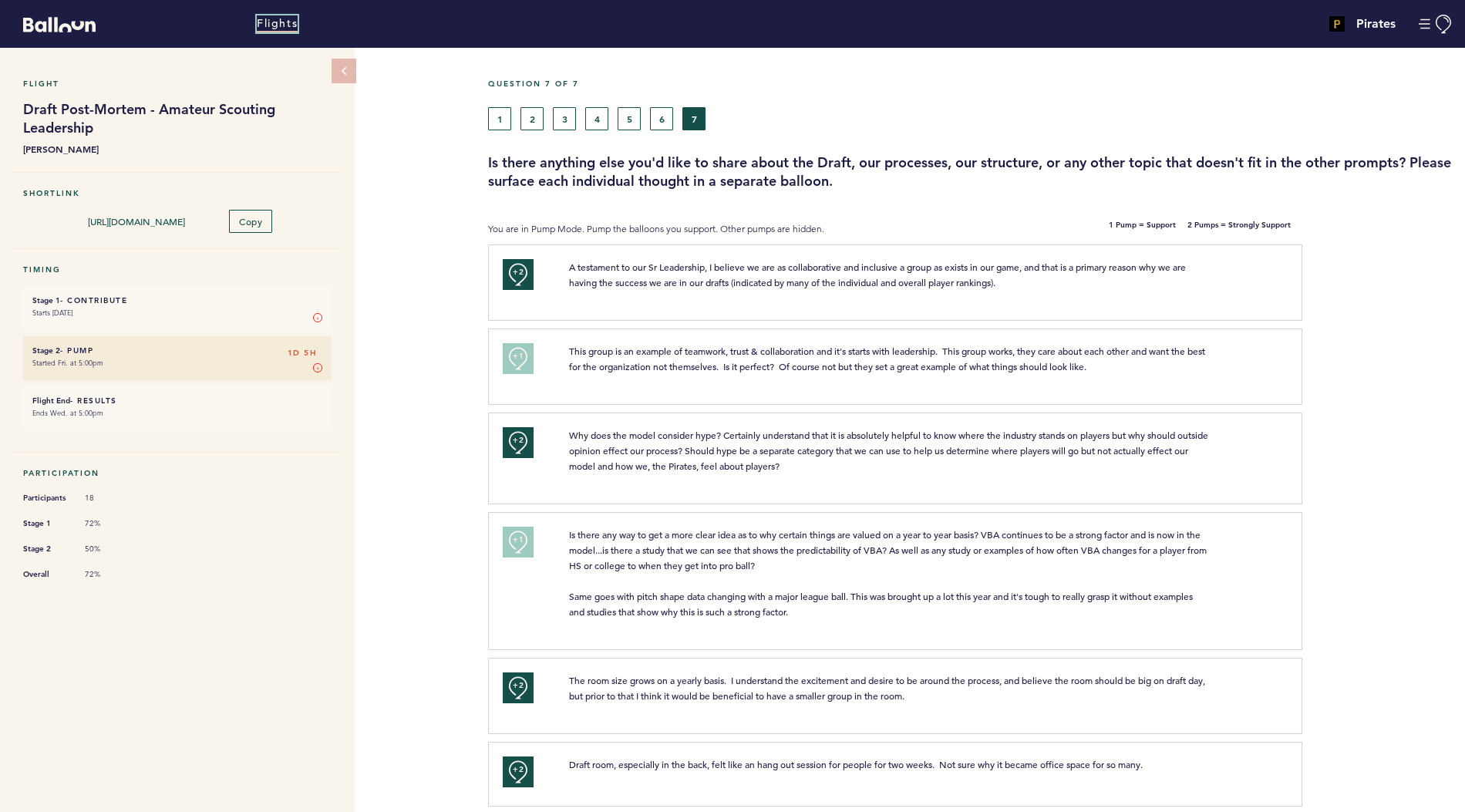
click at [292, 21] on link "Flights" at bounding box center [278, 24] width 41 height 17
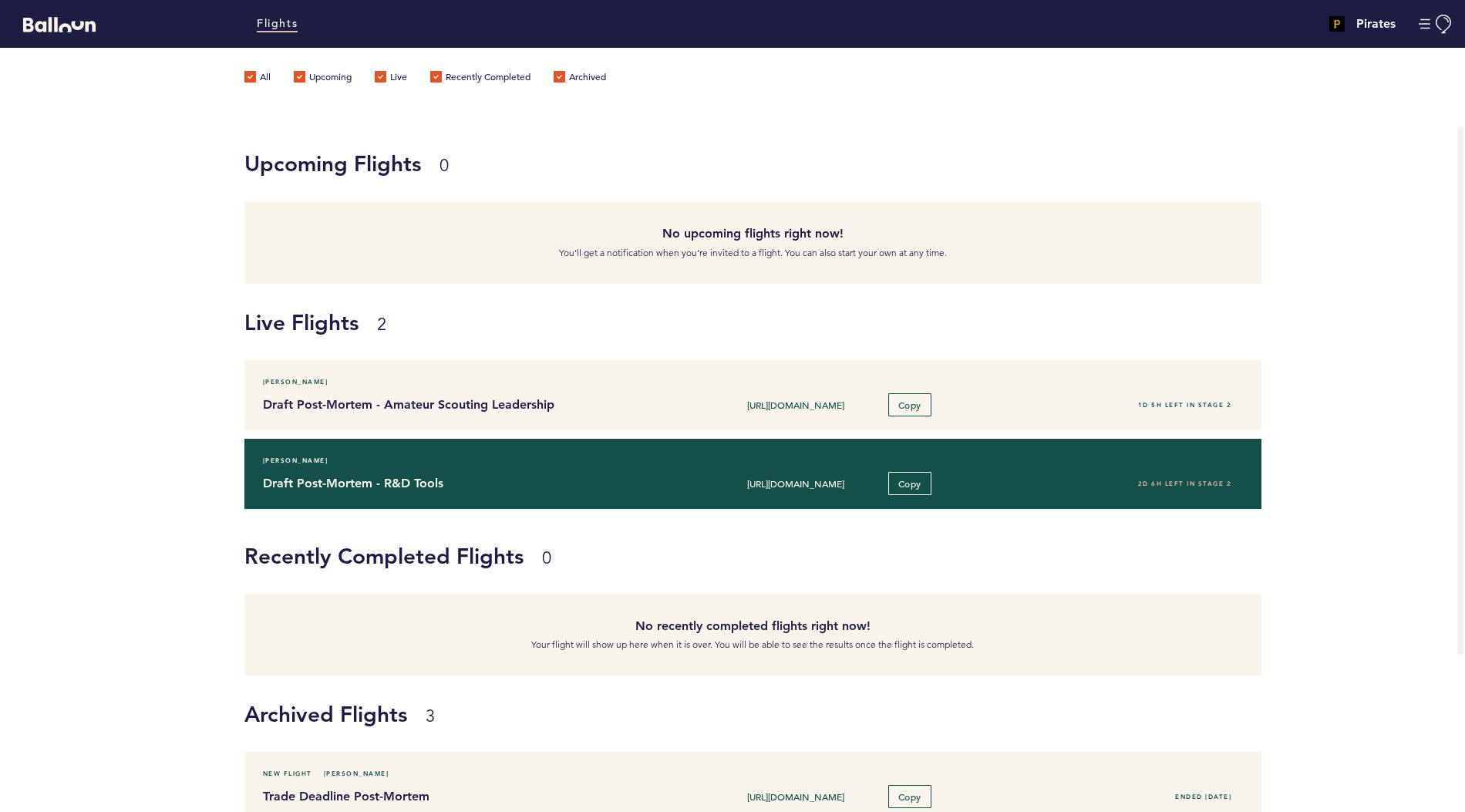
click at [378, 483] on h4 "Draft Post-Mortem - R&D Tools" at bounding box center [460, 484] width 395 height 19
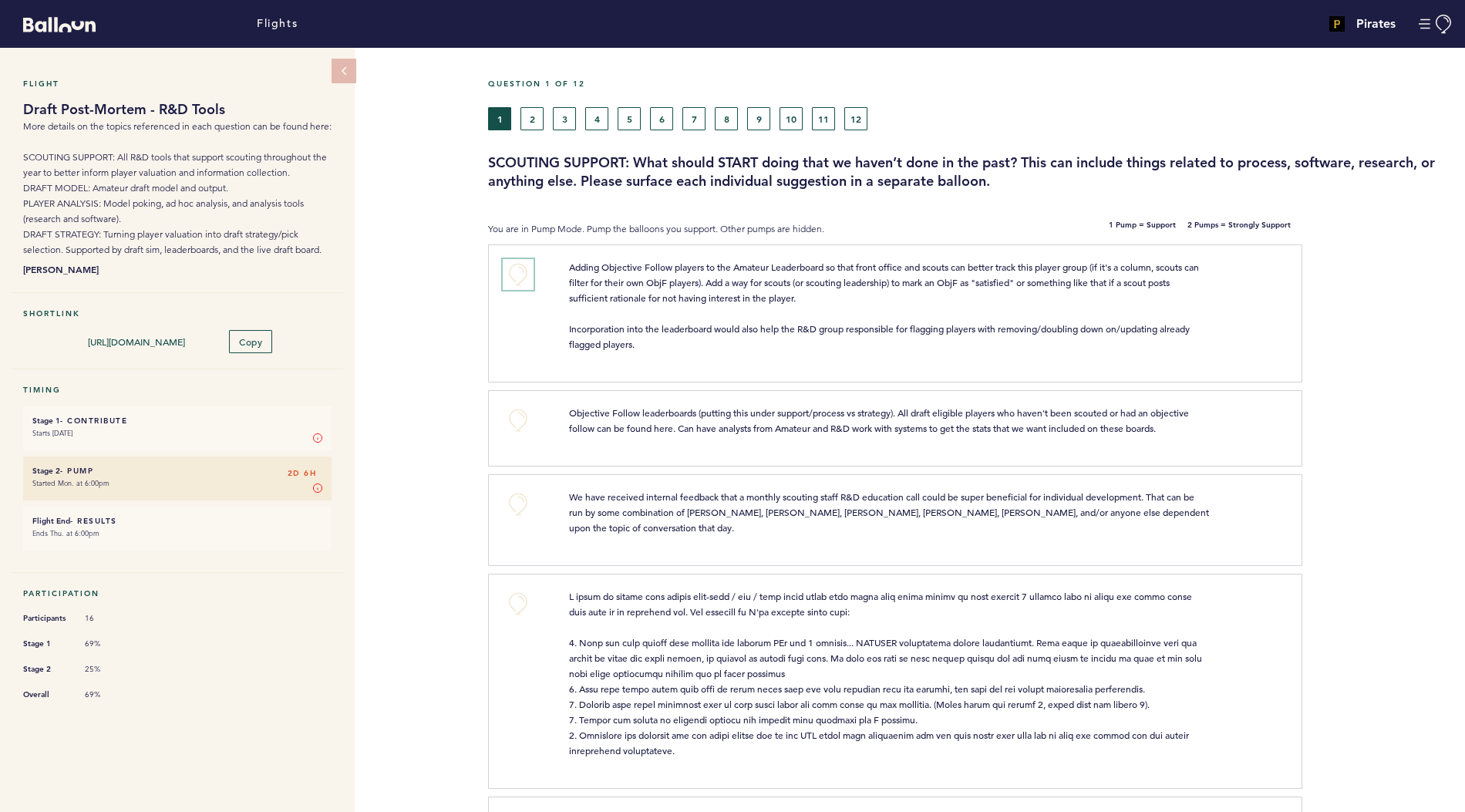
click at [517, 271] on button "+0" at bounding box center [518, 275] width 31 height 31
click at [515, 416] on button "+0" at bounding box center [518, 420] width 31 height 31
click at [526, 504] on button "+0" at bounding box center [518, 504] width 31 height 31
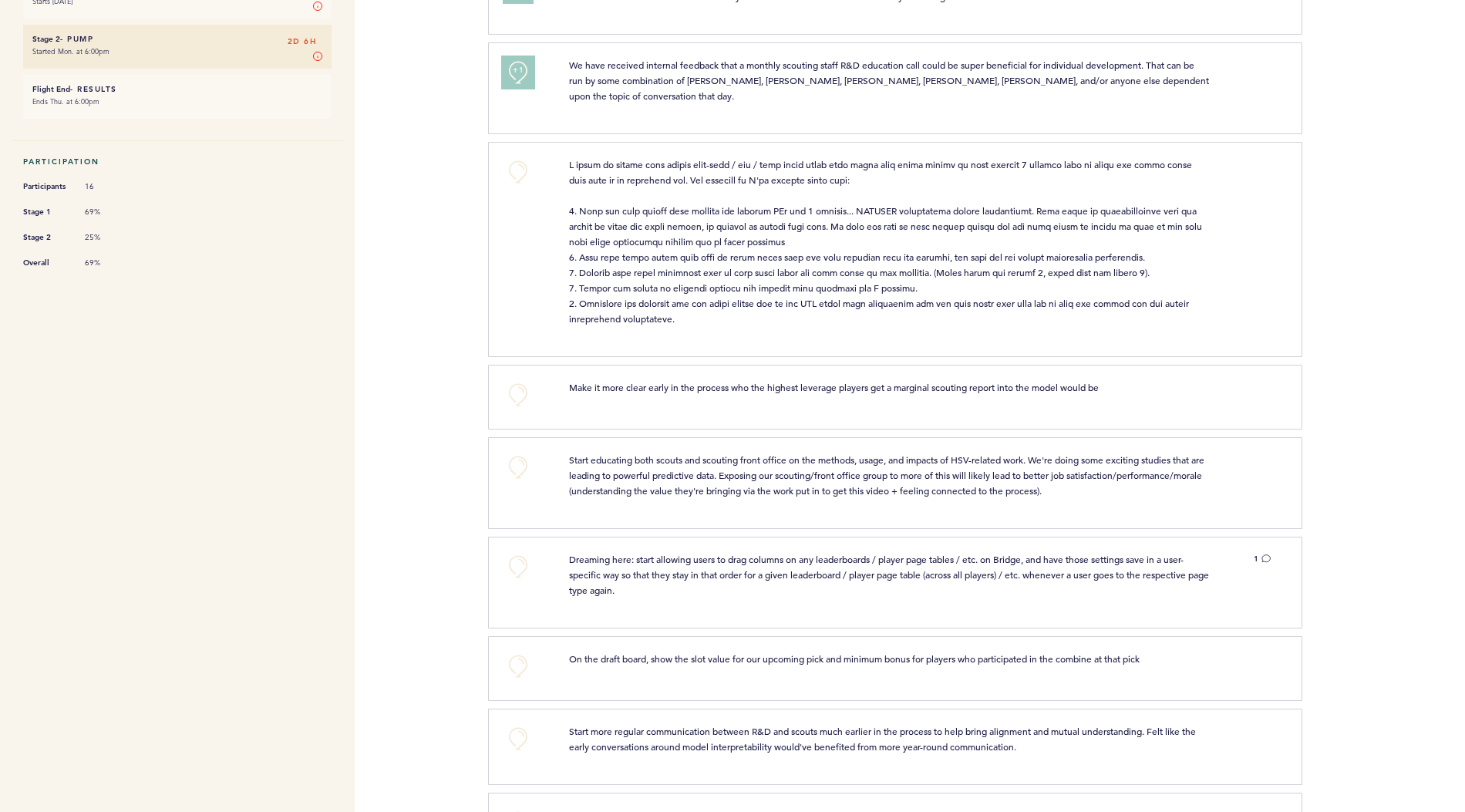
scroll to position [443, 0]
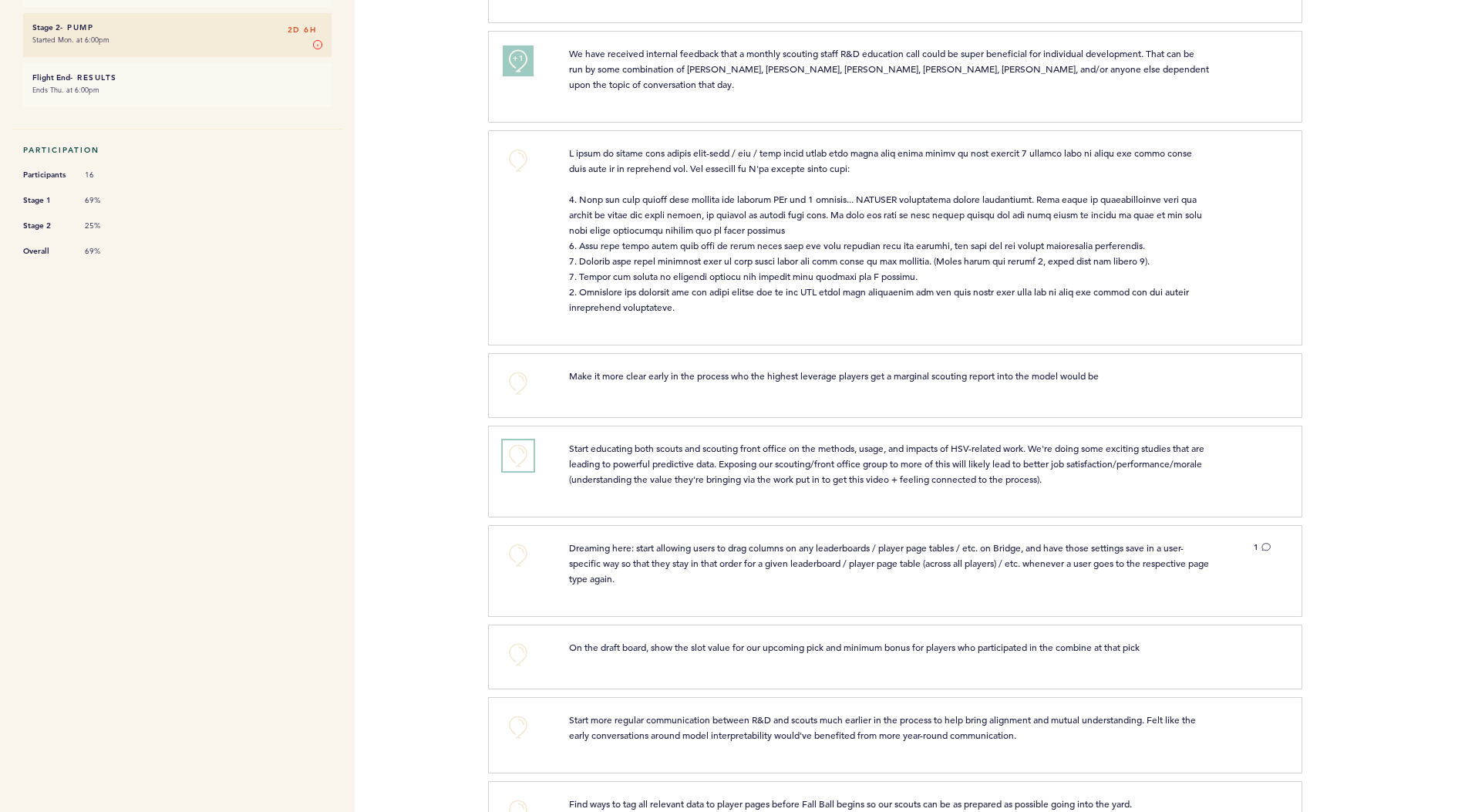
click at [511, 440] on button "+0" at bounding box center [518, 456] width 31 height 31
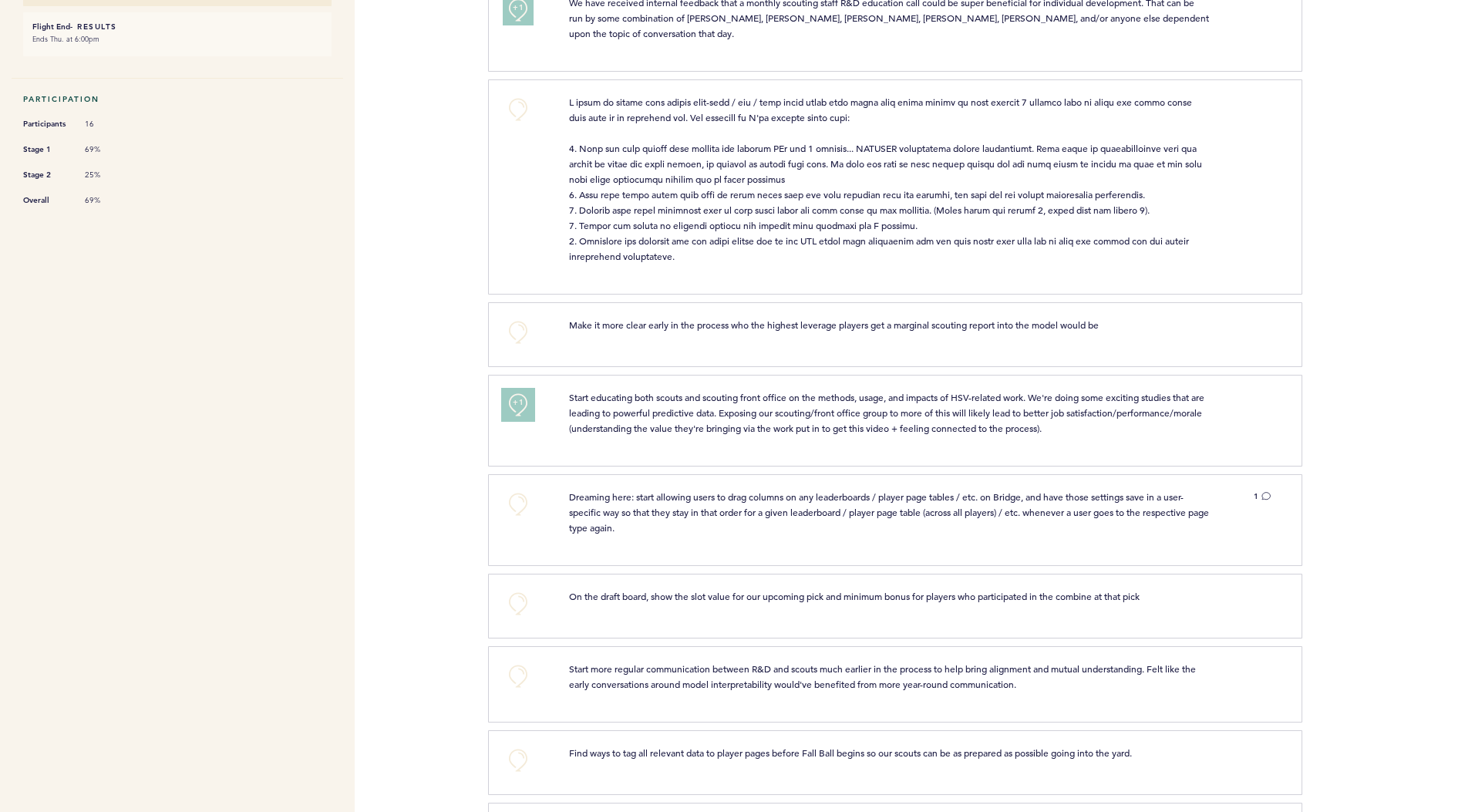
scroll to position [493, 0]
click at [517, 489] on button "+0" at bounding box center [518, 505] width 31 height 31
click at [517, 495] on span "+1" at bounding box center [518, 502] width 11 height 16
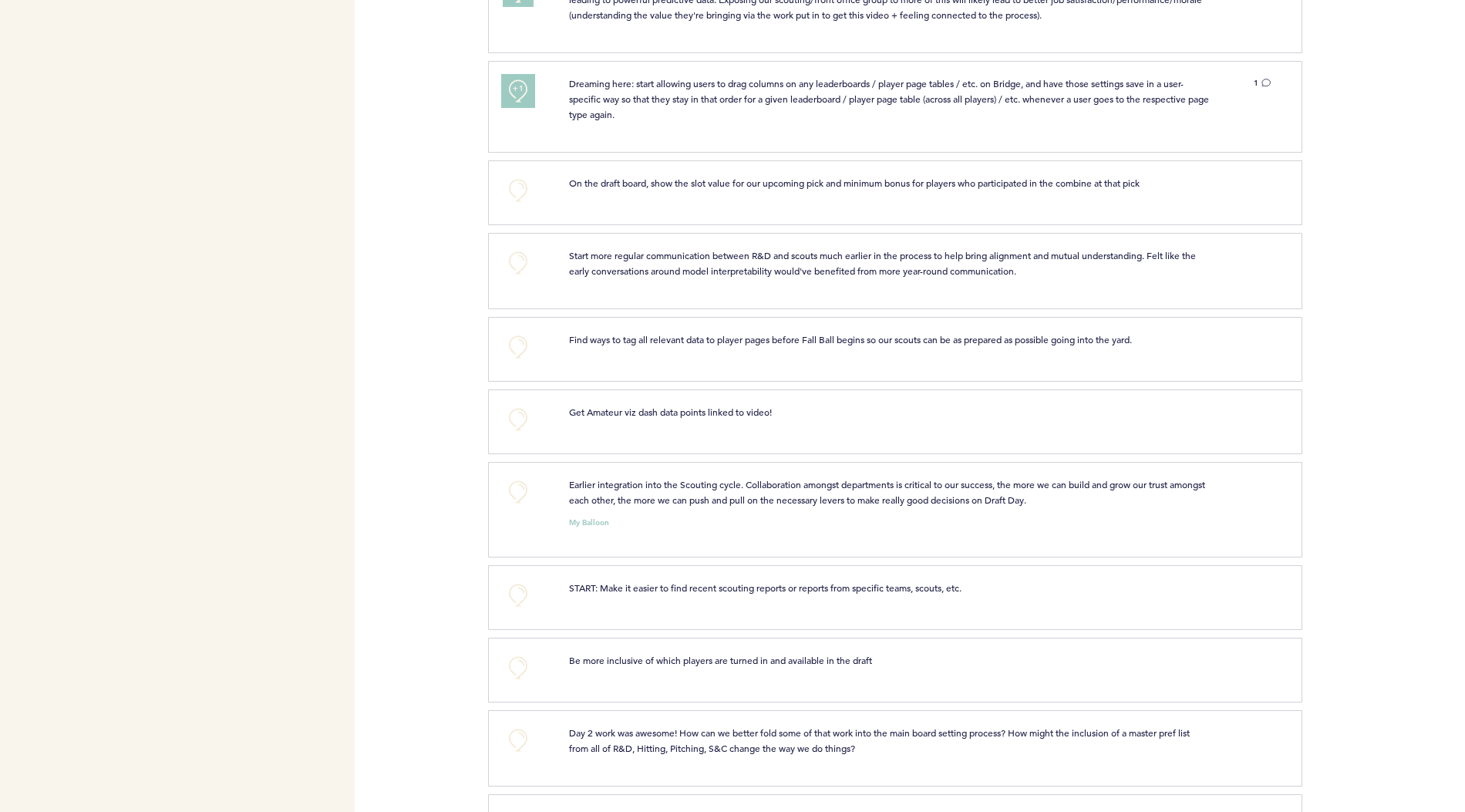
scroll to position [910, 0]
click at [531, 256] on div "+0" at bounding box center [524, 267] width 66 height 43
click at [522, 247] on button "+0" at bounding box center [518, 261] width 31 height 31
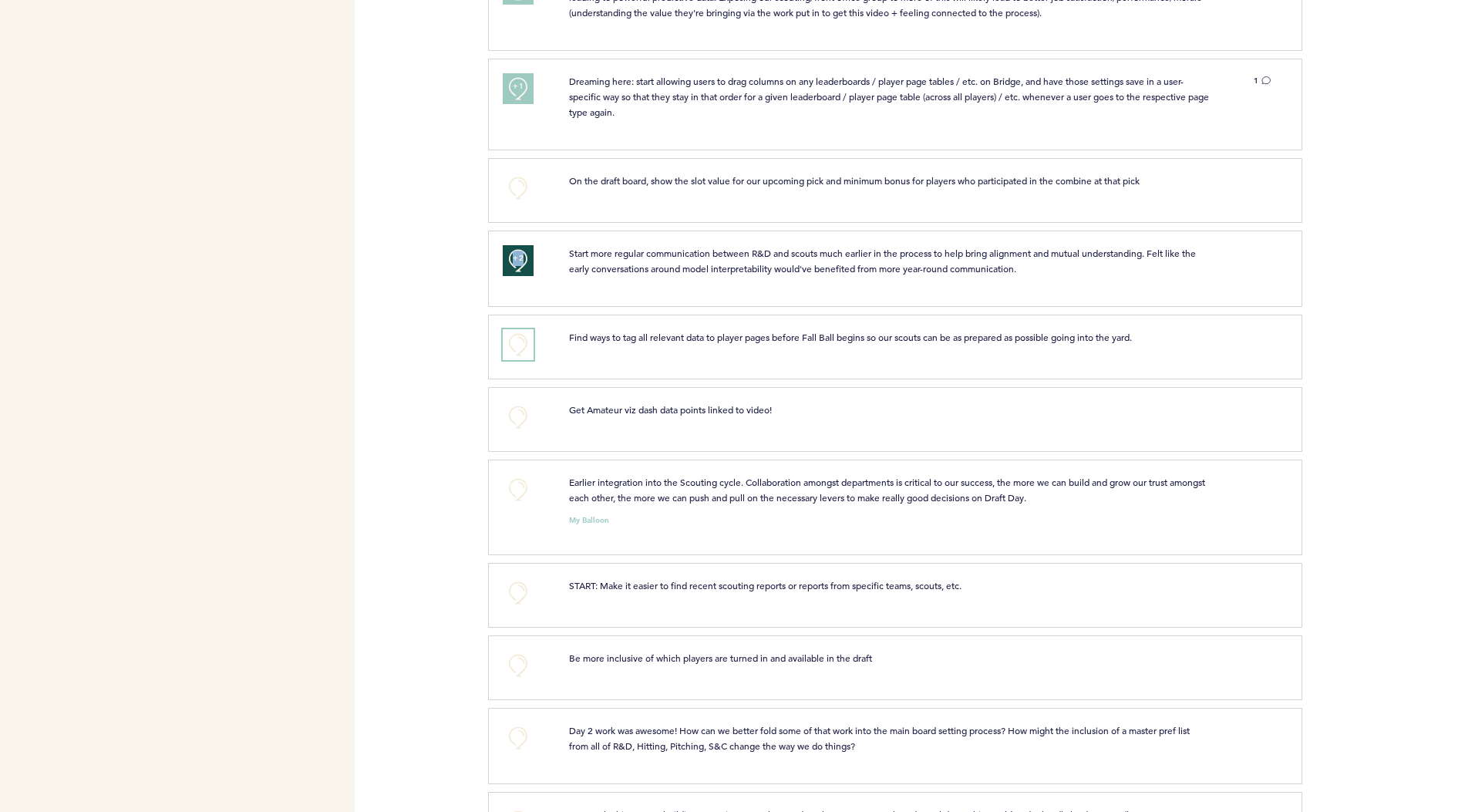
click at [517, 329] on button "+0" at bounding box center [518, 345] width 31 height 31
click at [517, 335] on span "+1" at bounding box center [518, 342] width 11 height 16
click at [519, 401] on button "+0" at bounding box center [518, 417] width 31 height 31
click at [526, 475] on button "+0" at bounding box center [518, 490] width 31 height 31
click at [526, 475] on button "+1" at bounding box center [518, 490] width 31 height 31
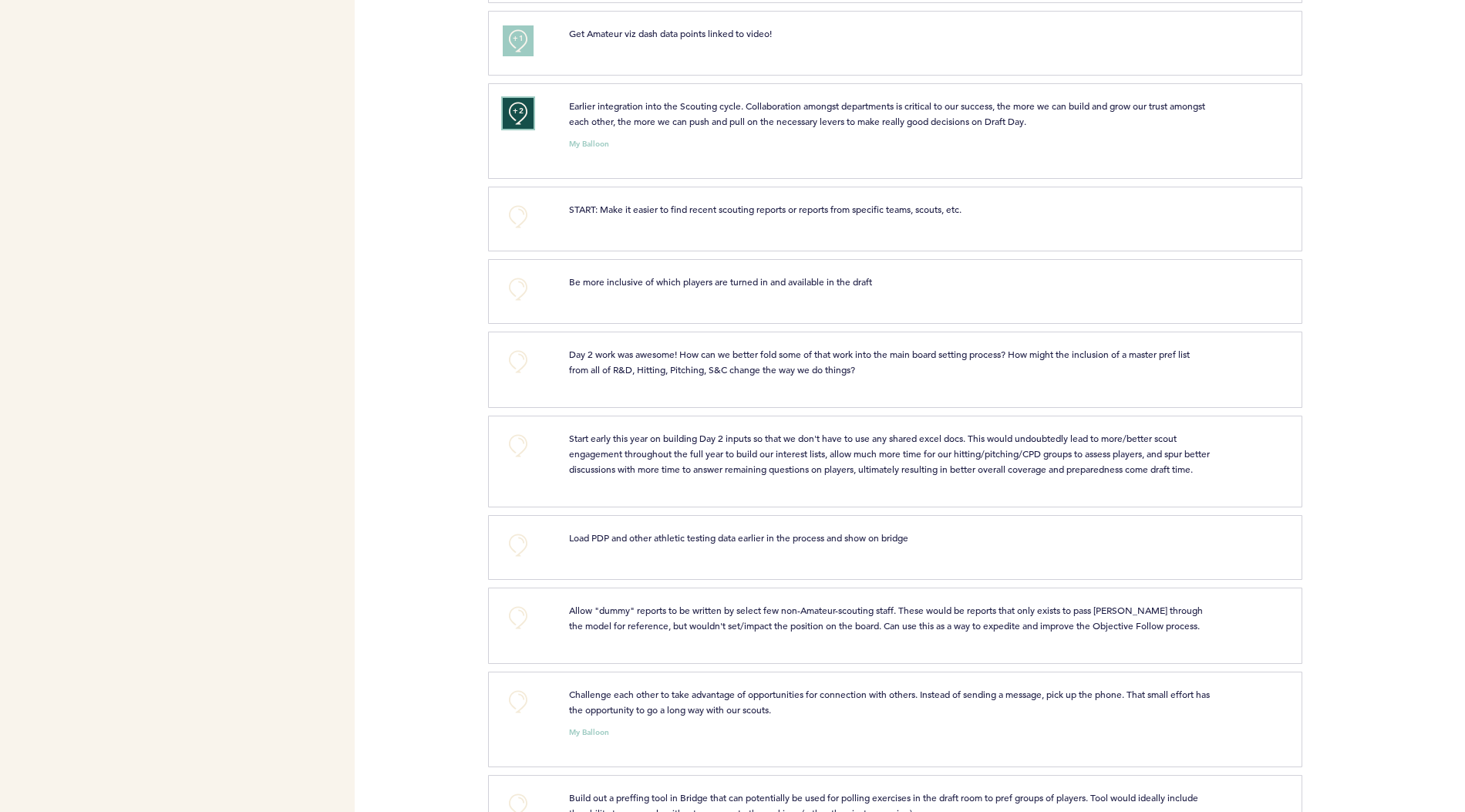
scroll to position [1288, 0]
click at [528, 344] on button "+0" at bounding box center [518, 360] width 31 height 31
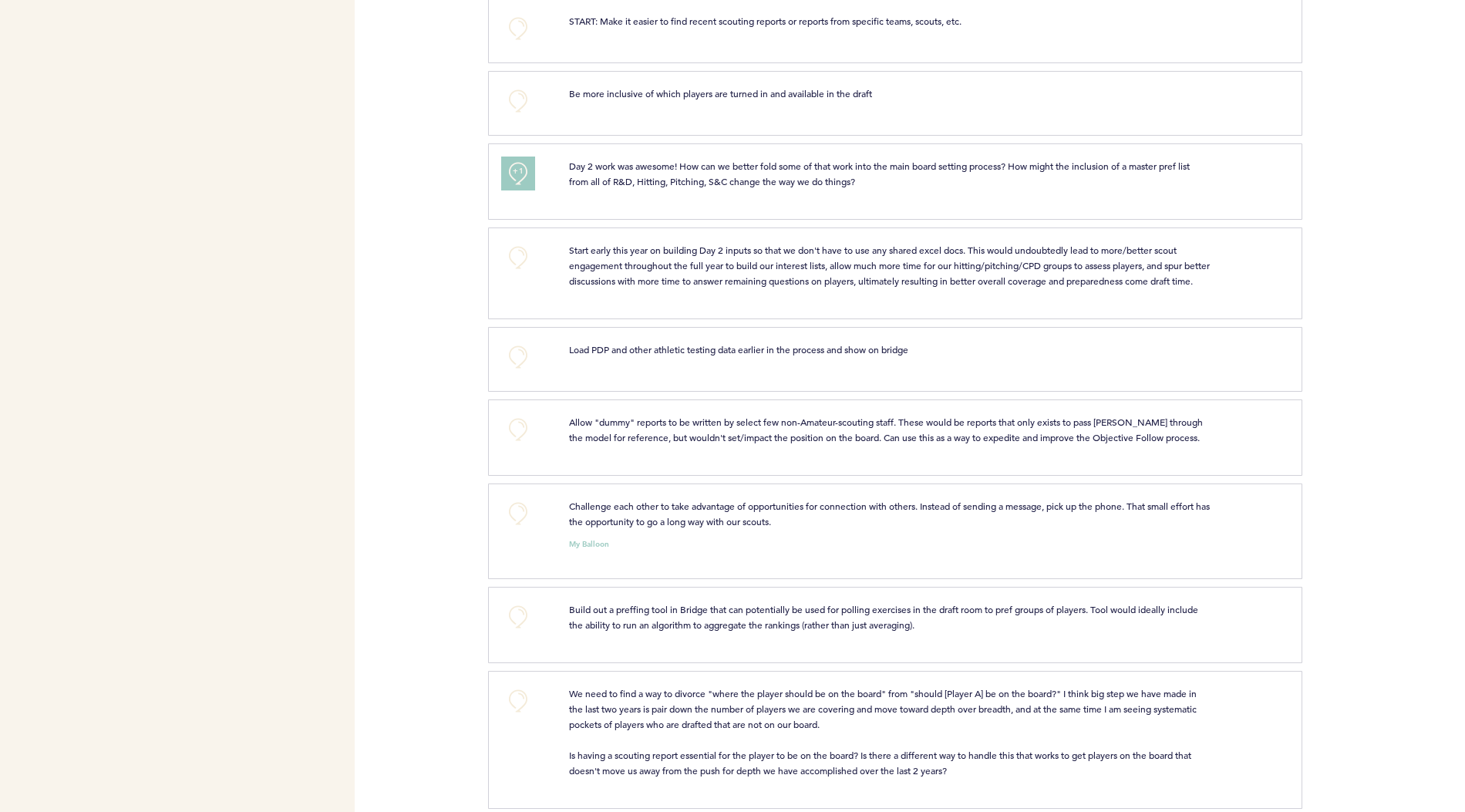
scroll to position [1479, 0]
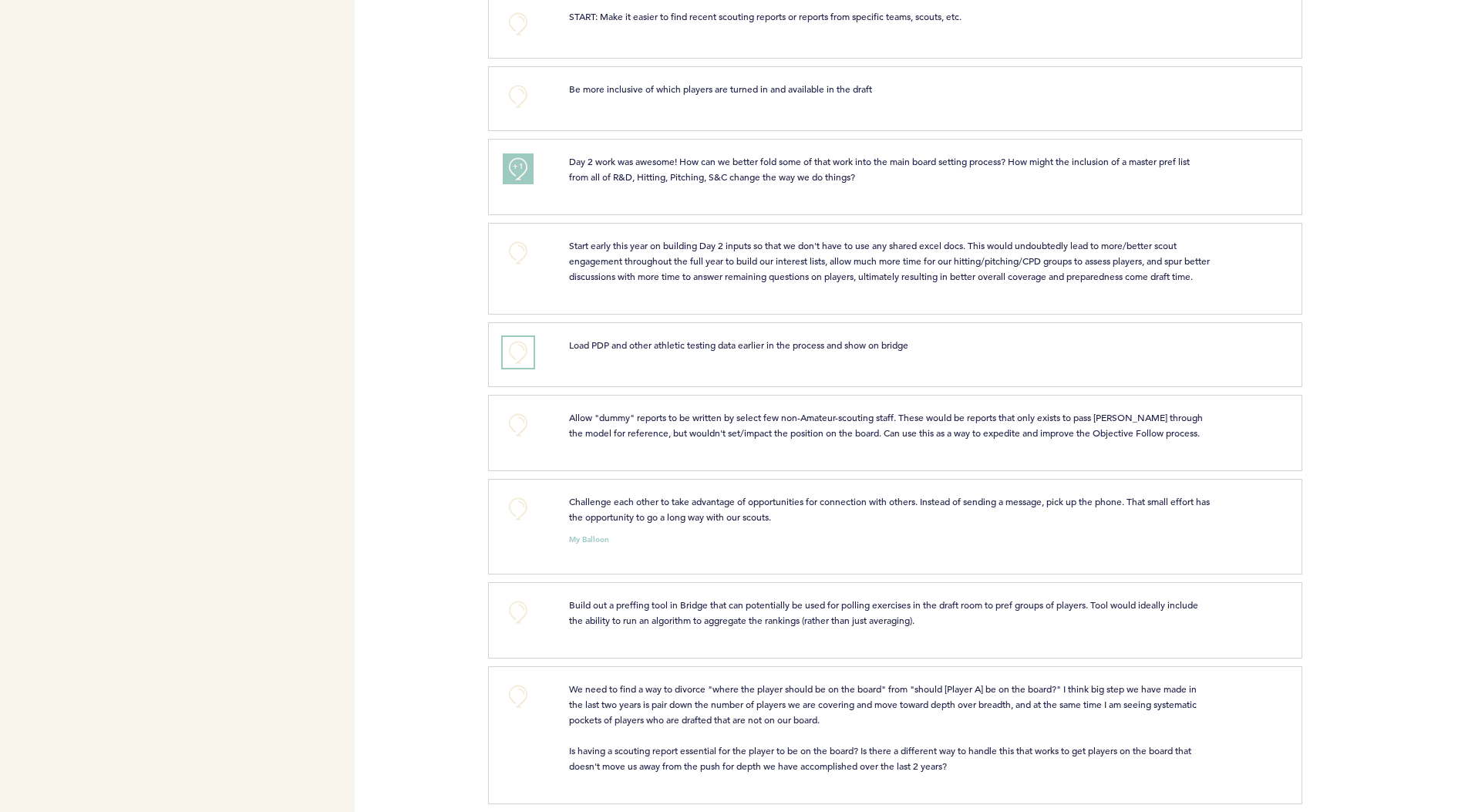
click at [517, 337] on button "+0" at bounding box center [518, 352] width 31 height 31
click at [517, 342] on span "+1" at bounding box center [518, 350] width 11 height 16
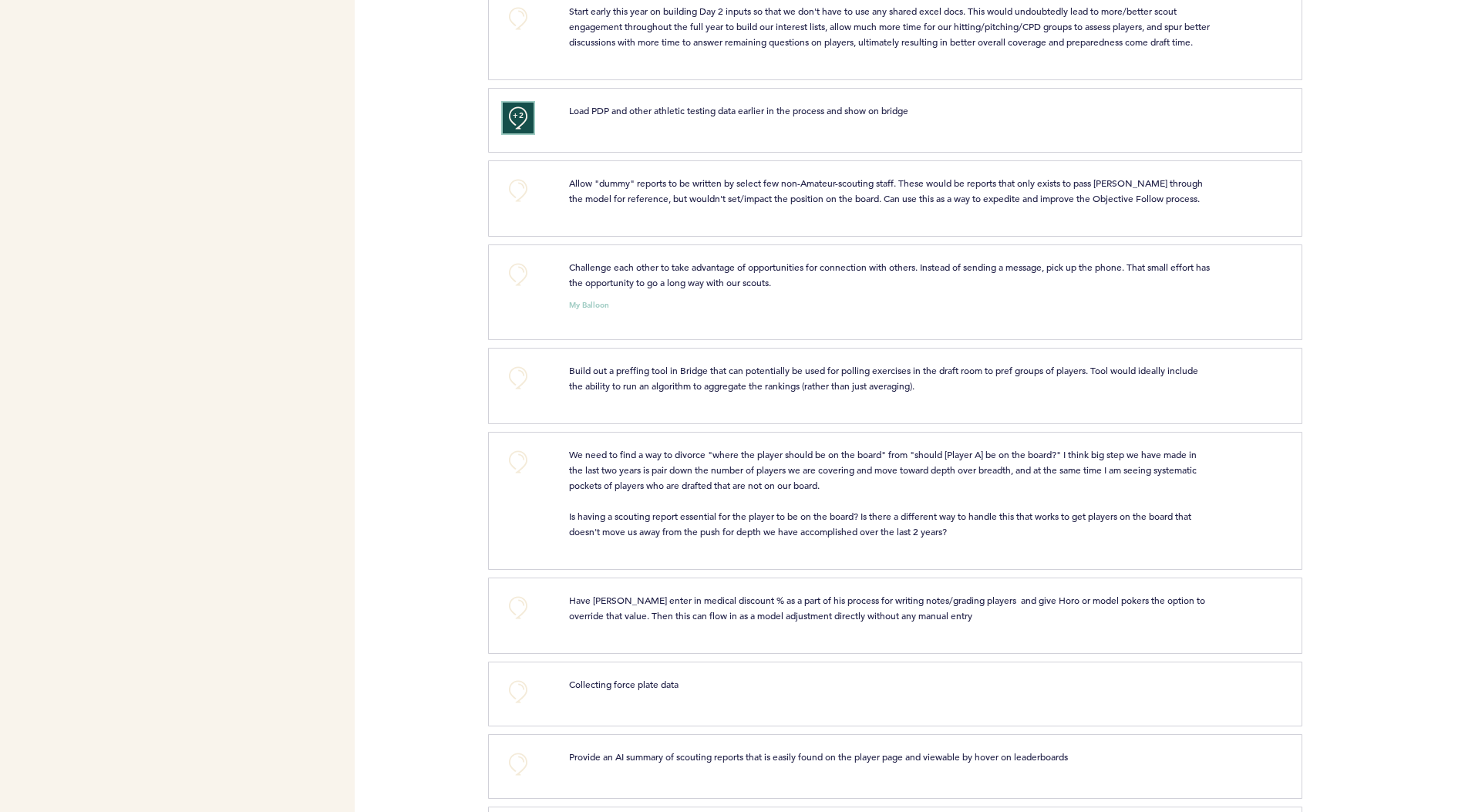
scroll to position [1720, 0]
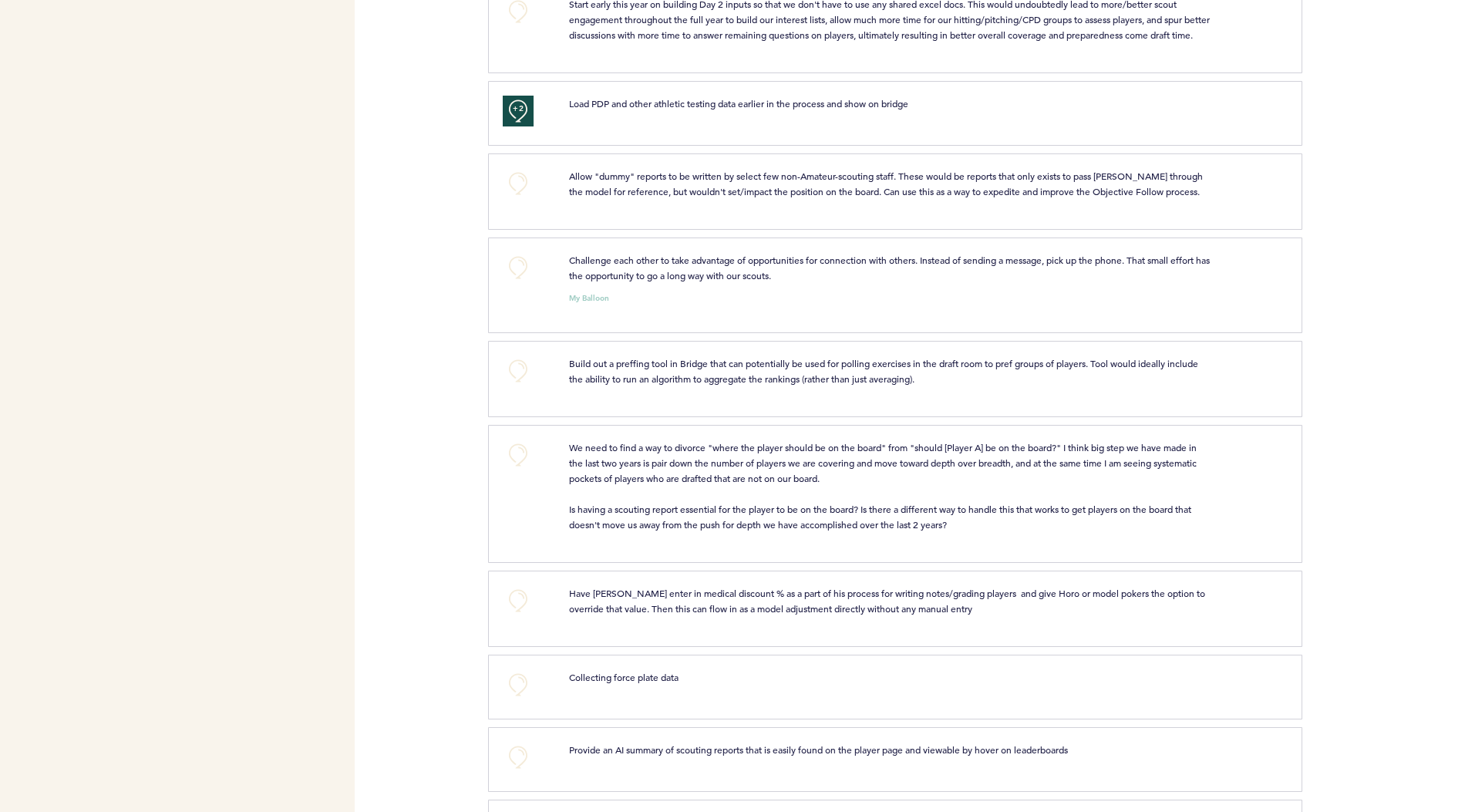
click at [522, 287] on div "+0" at bounding box center [524, 282] width 66 height 62
click at [522, 260] on button "+0" at bounding box center [518, 268] width 31 height 31
click at [522, 260] on button "+1" at bounding box center [518, 268] width 31 height 31
click at [518, 356] on button "+0" at bounding box center [518, 371] width 31 height 31
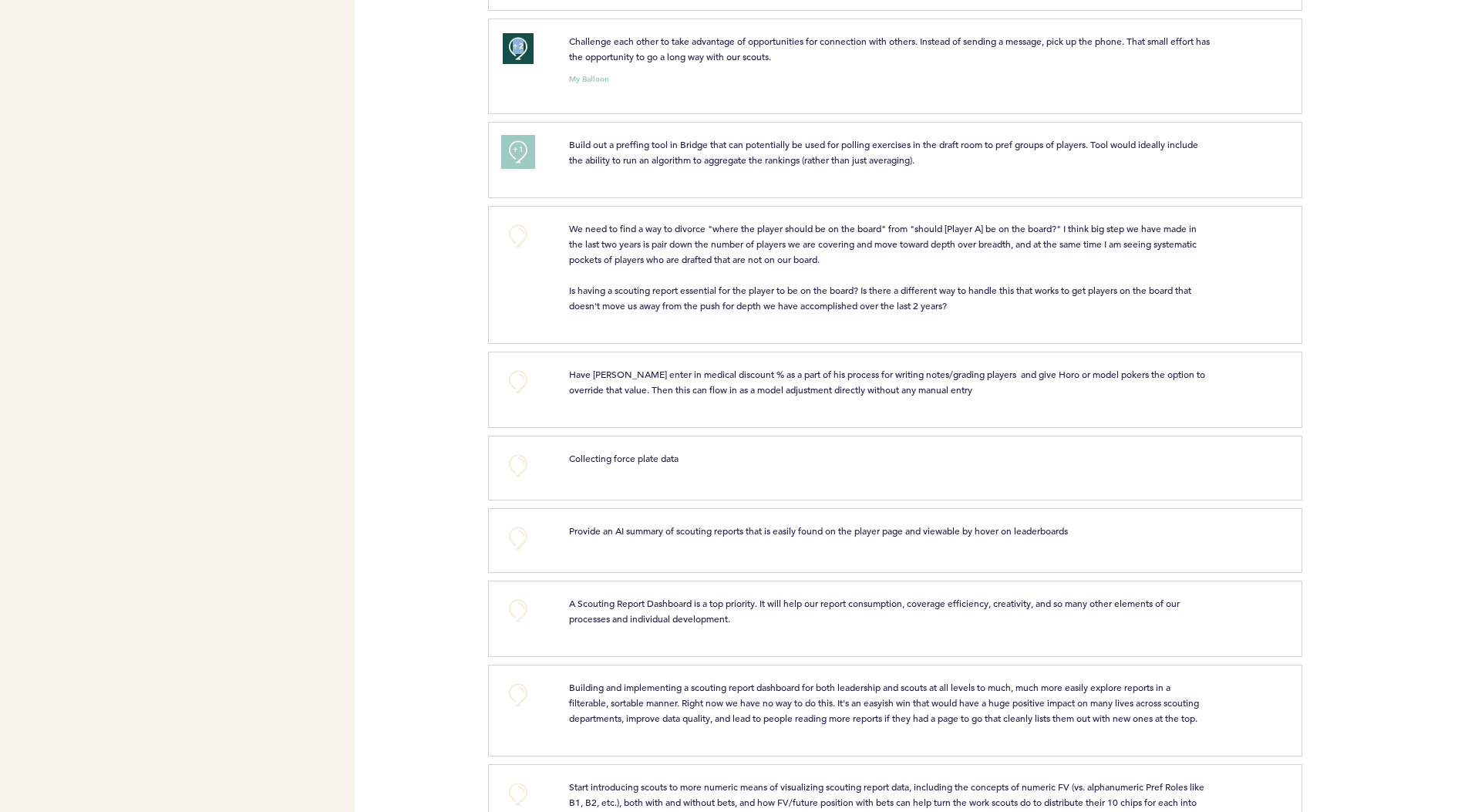
scroll to position [1956, 0]
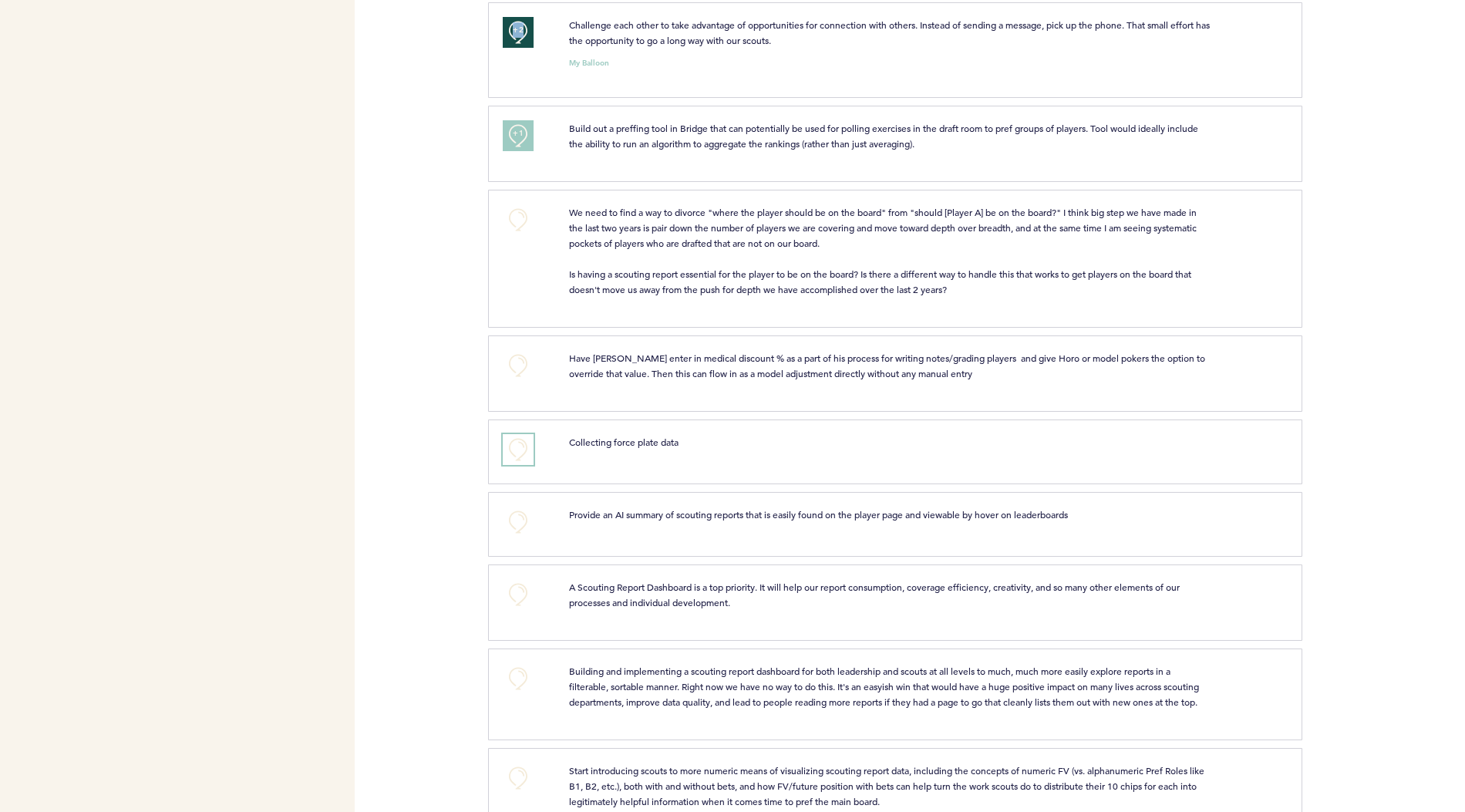
click at [513, 434] on button "+0" at bounding box center [518, 450] width 31 height 31
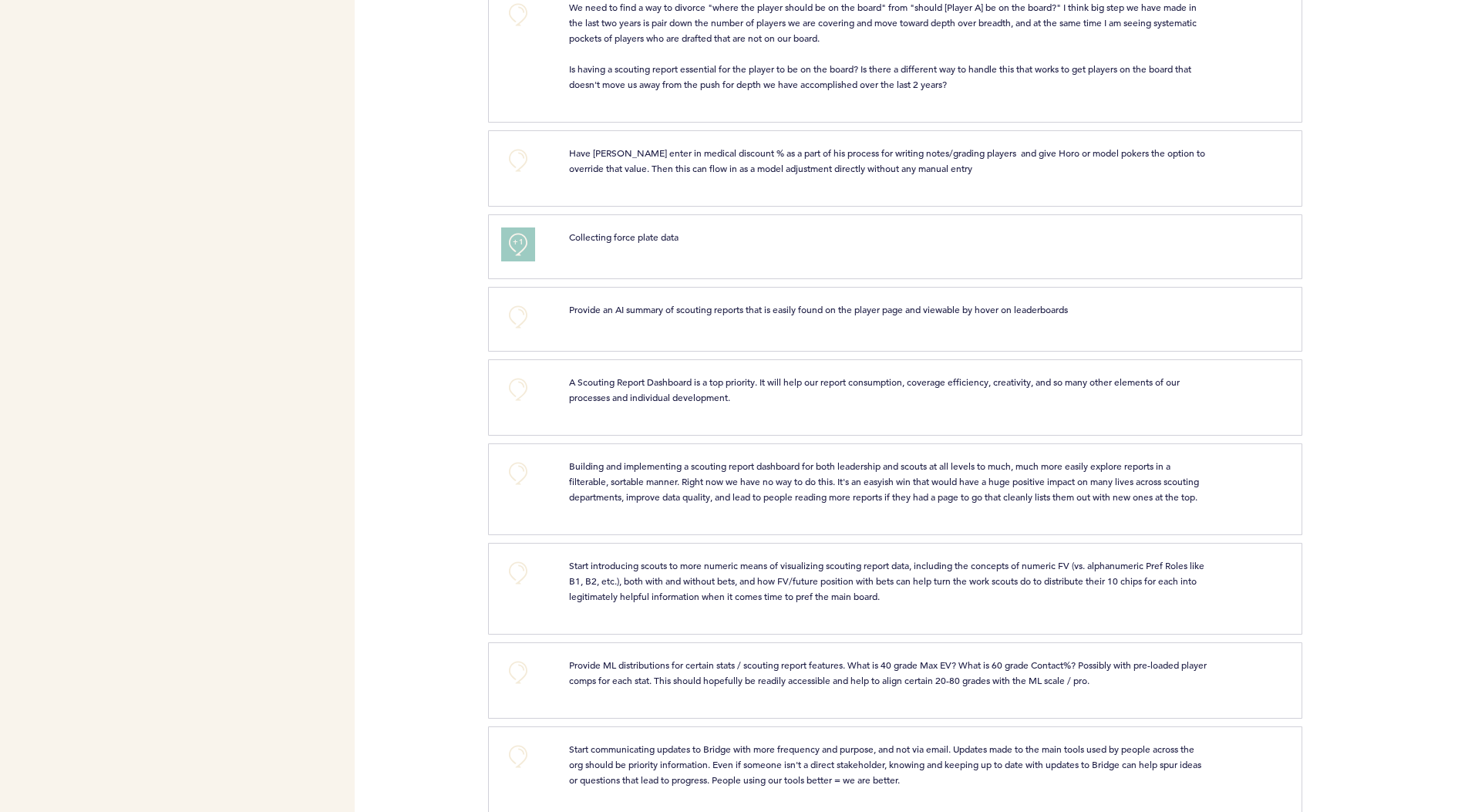
scroll to position [2164, 0]
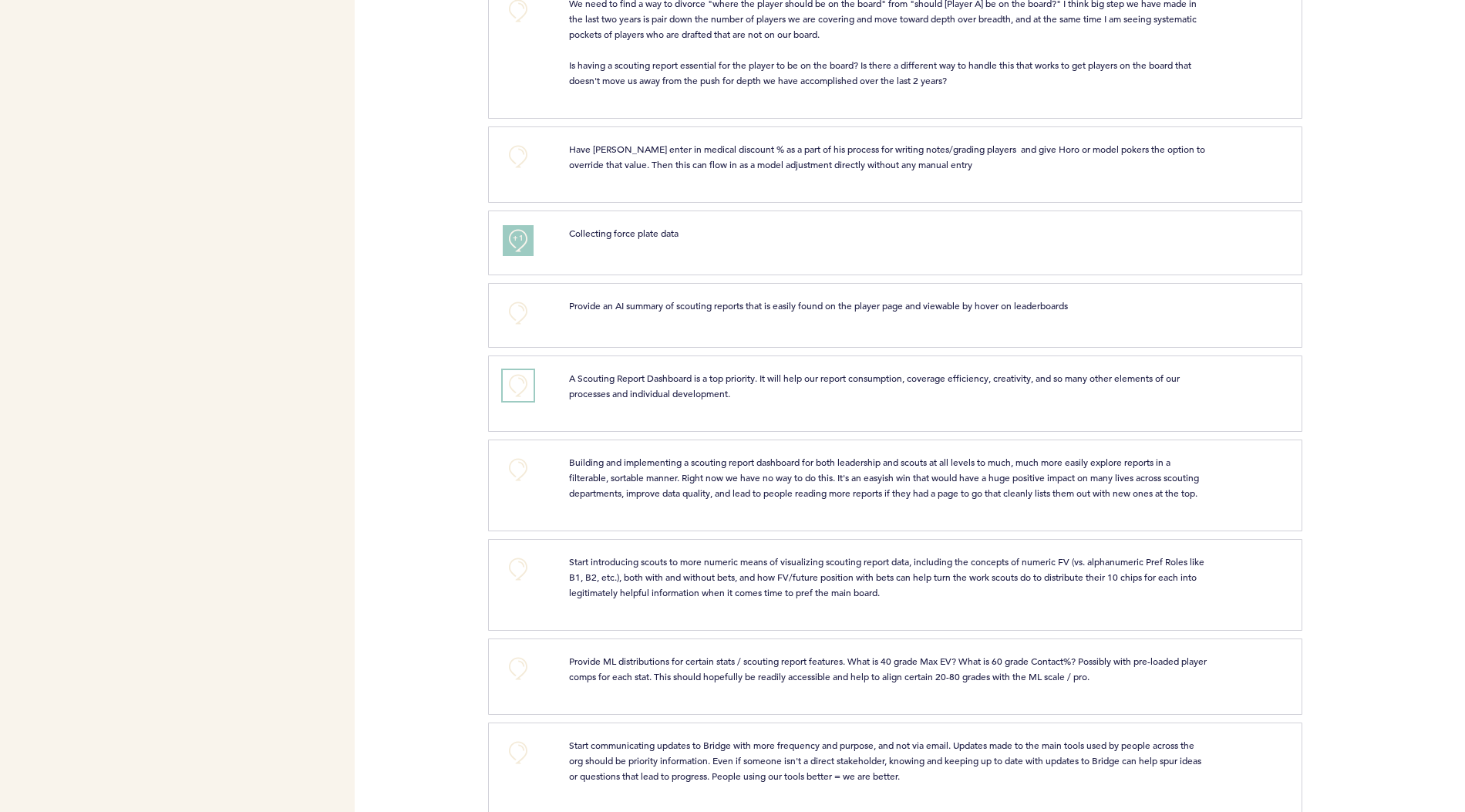
click at [509, 370] on button "+0" at bounding box center [518, 386] width 31 height 31
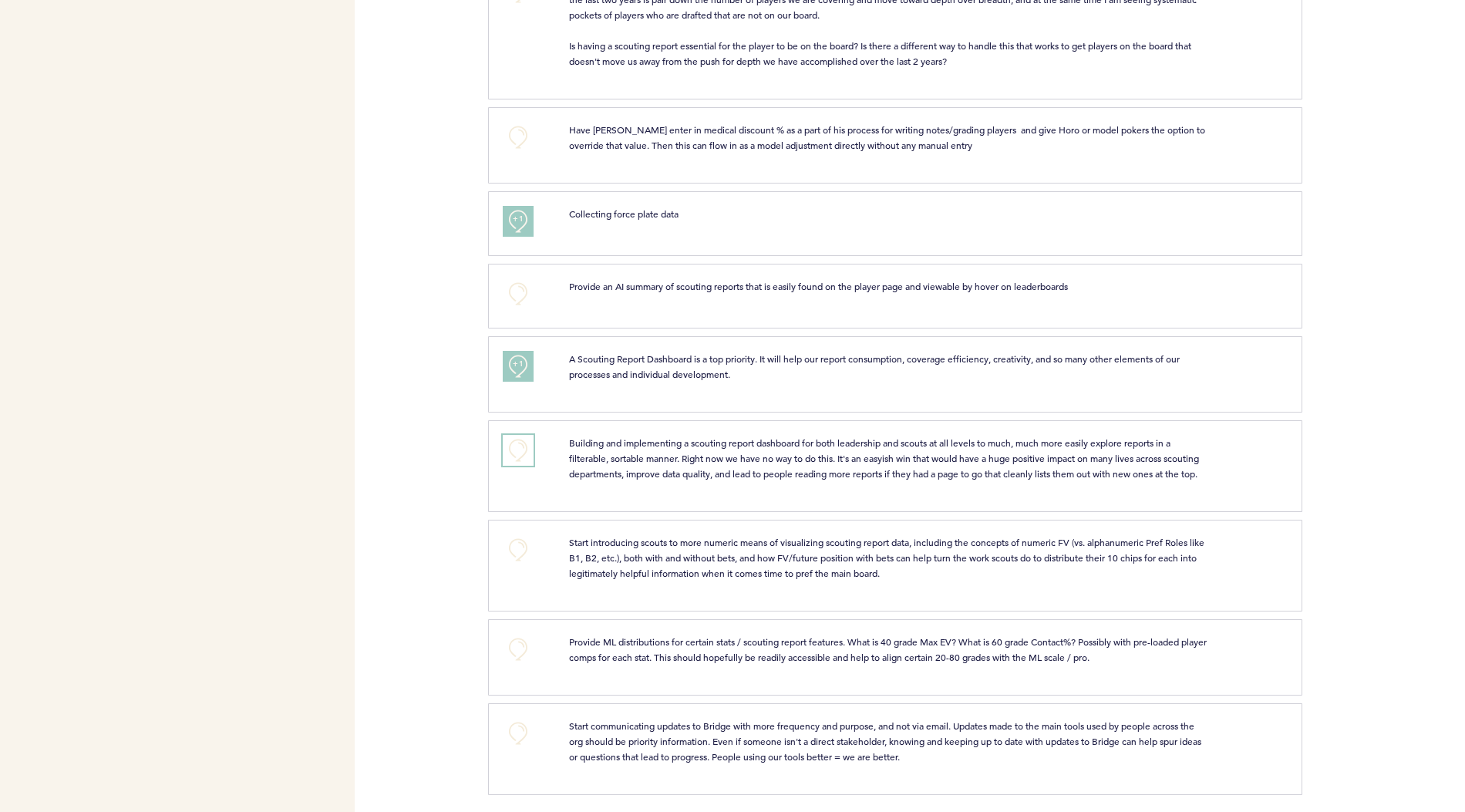
click at [514, 435] on button "+0" at bounding box center [518, 451] width 31 height 31
click at [528, 663] on div "+0" at bounding box center [524, 655] width 66 height 43
click at [517, 726] on button "+0" at bounding box center [518, 733] width 31 height 31
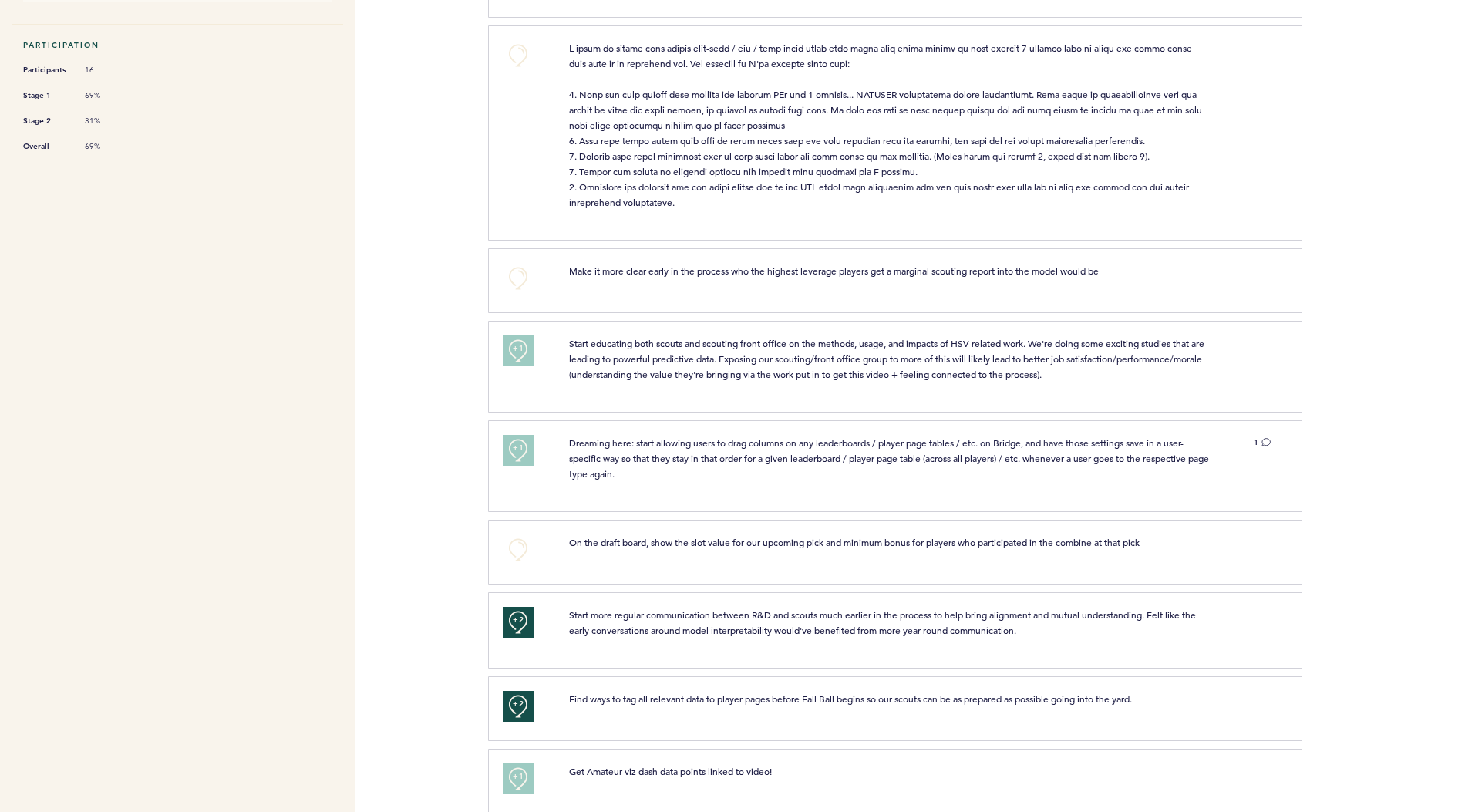
scroll to position [0, 0]
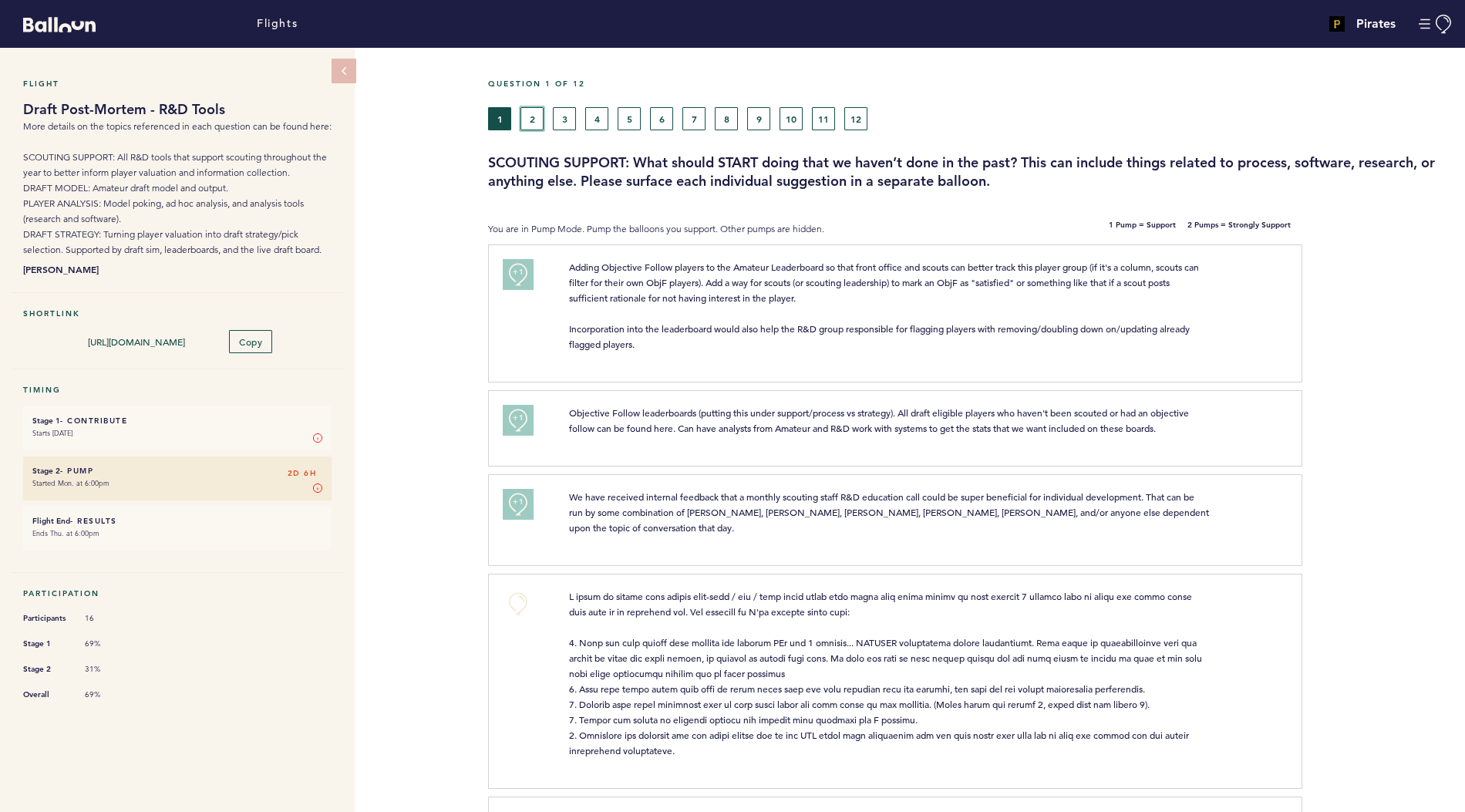
click at [539, 116] on button "2" at bounding box center [532, 119] width 23 height 23
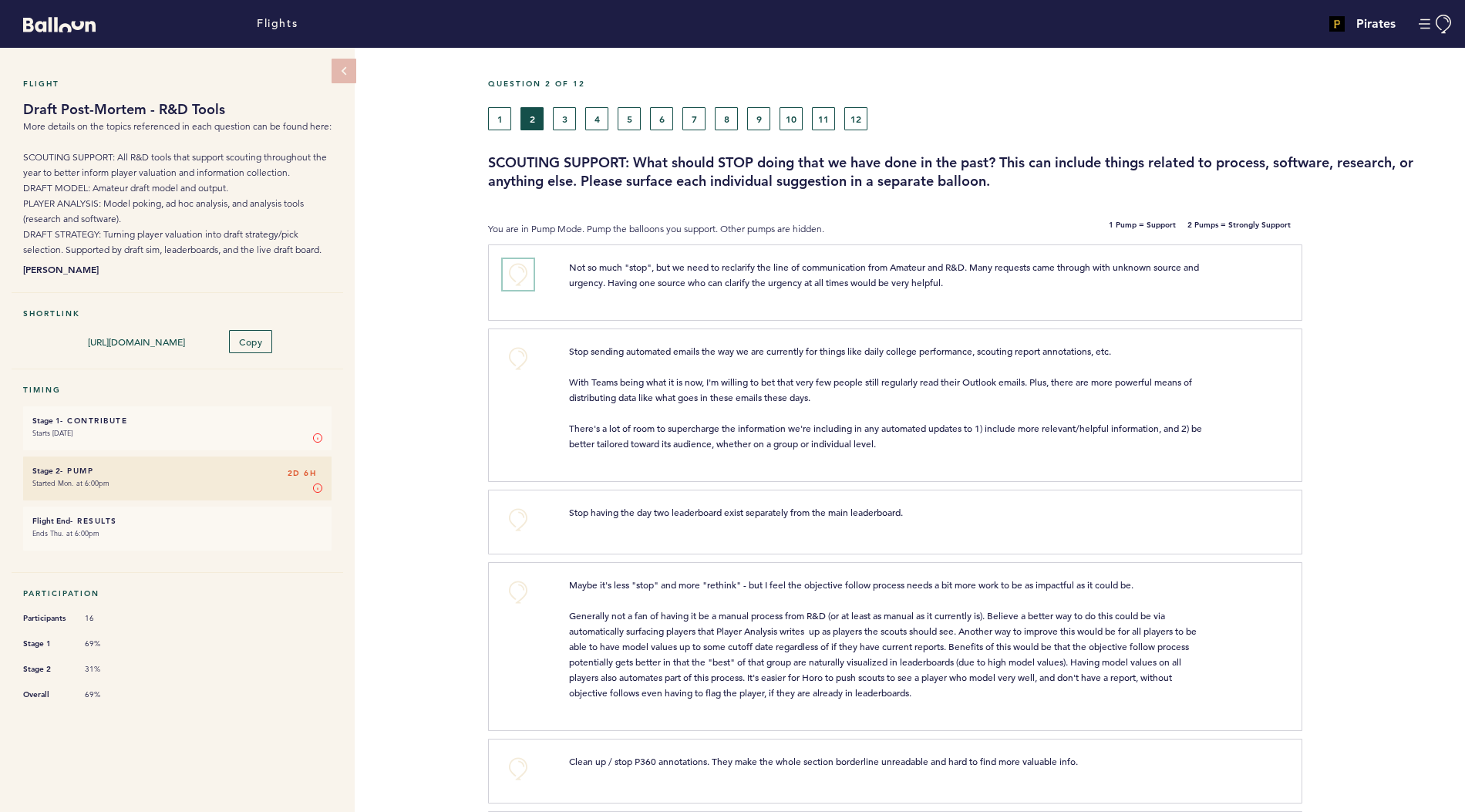
click at [514, 272] on button "+0" at bounding box center [518, 275] width 31 height 31
click at [514, 272] on span "+1" at bounding box center [518, 272] width 11 height 16
click at [516, 360] on button "+0" at bounding box center [518, 359] width 31 height 31
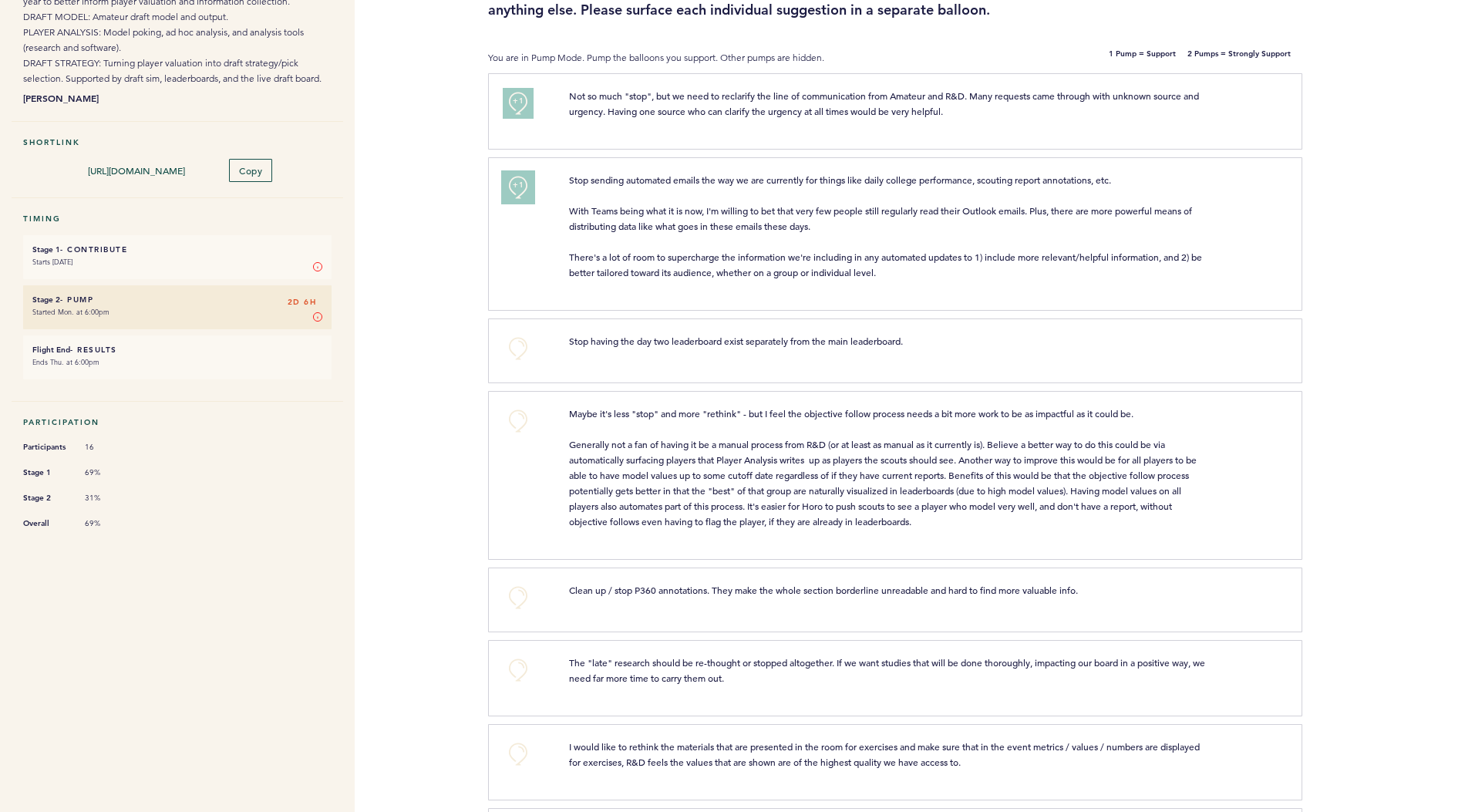
scroll to position [174, 0]
click at [517, 411] on button "+0" at bounding box center [518, 418] width 31 height 31
click at [512, 584] on button "+0" at bounding box center [518, 594] width 31 height 31
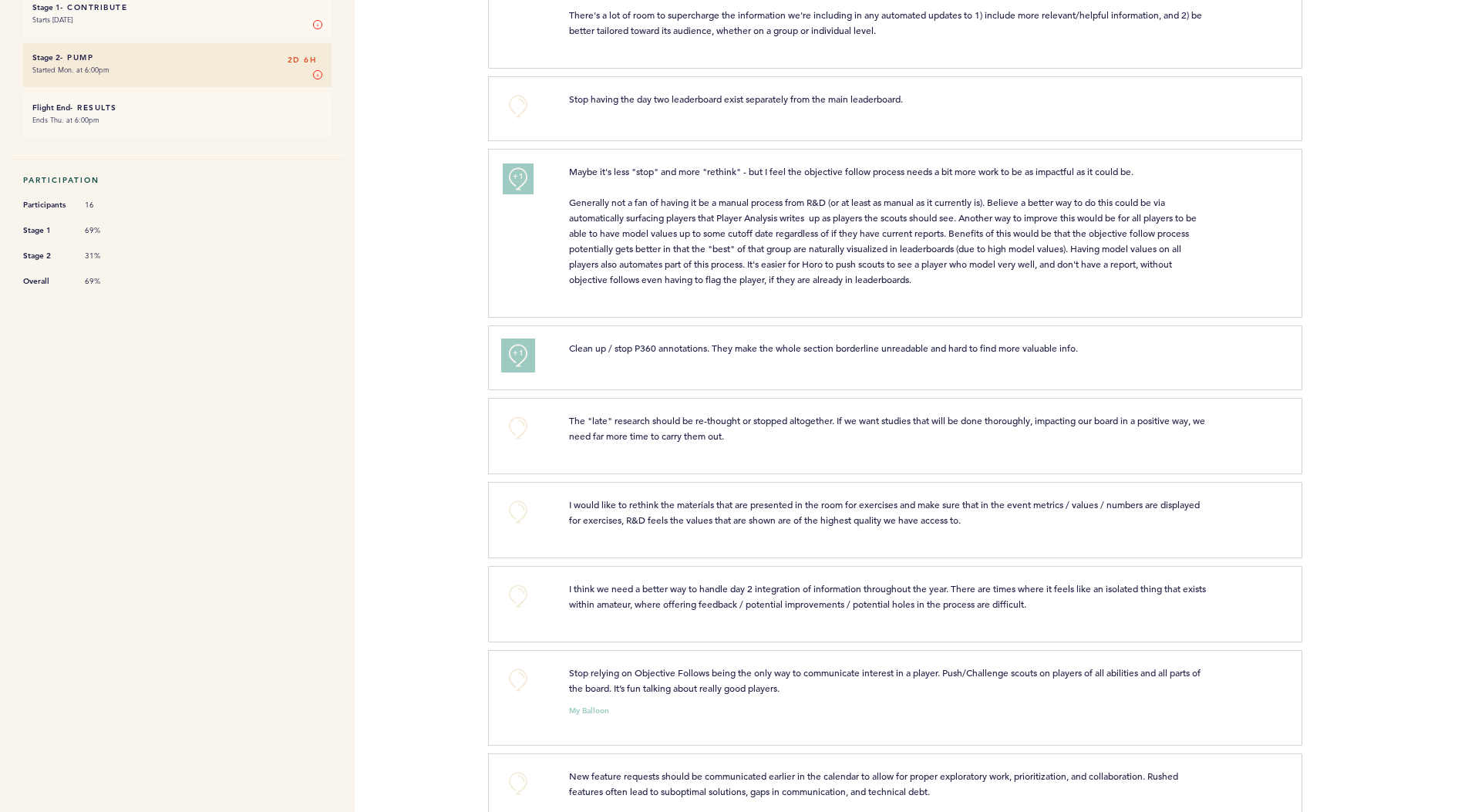
scroll to position [420, 0]
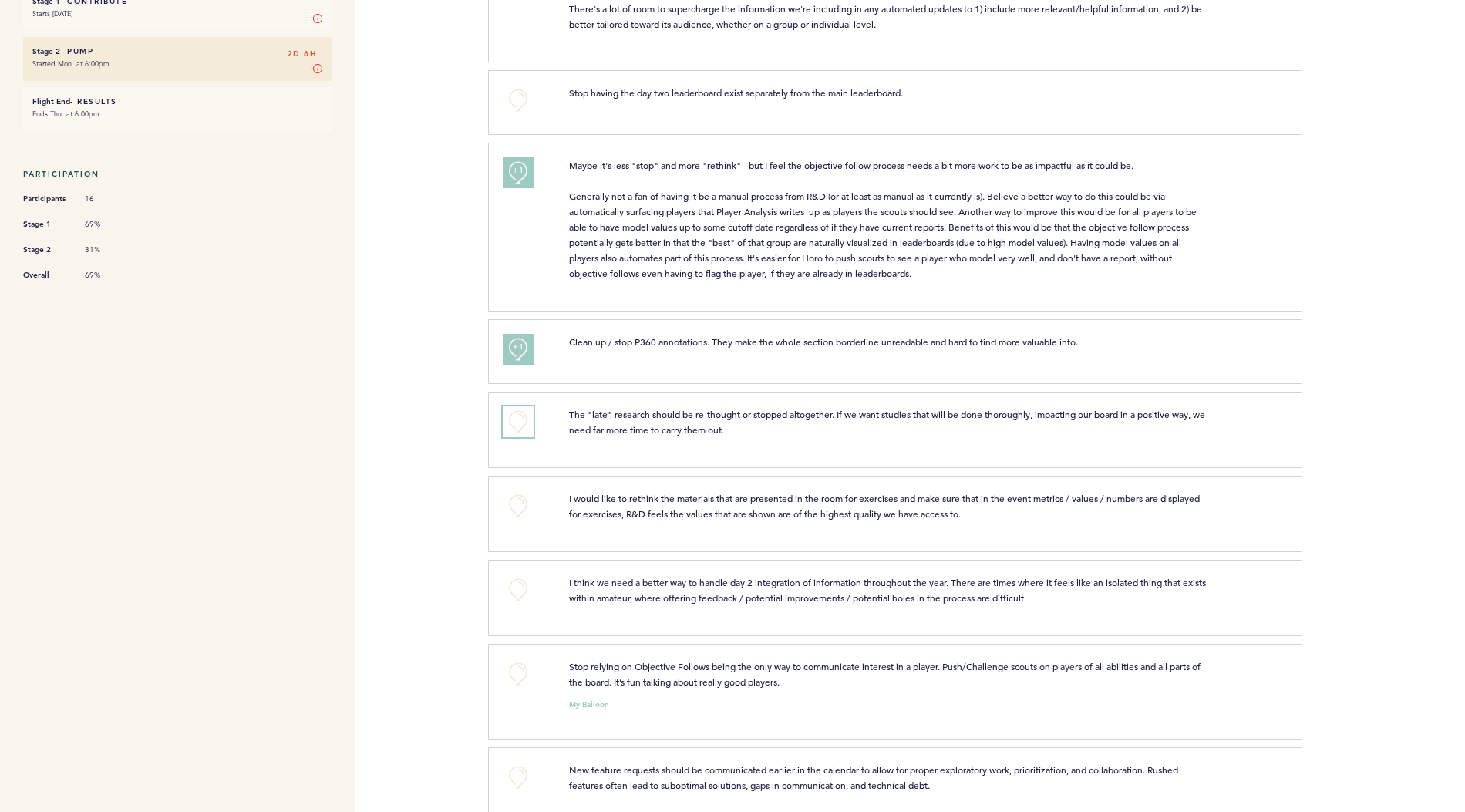
click at [513, 419] on button "+0" at bounding box center [518, 422] width 31 height 31
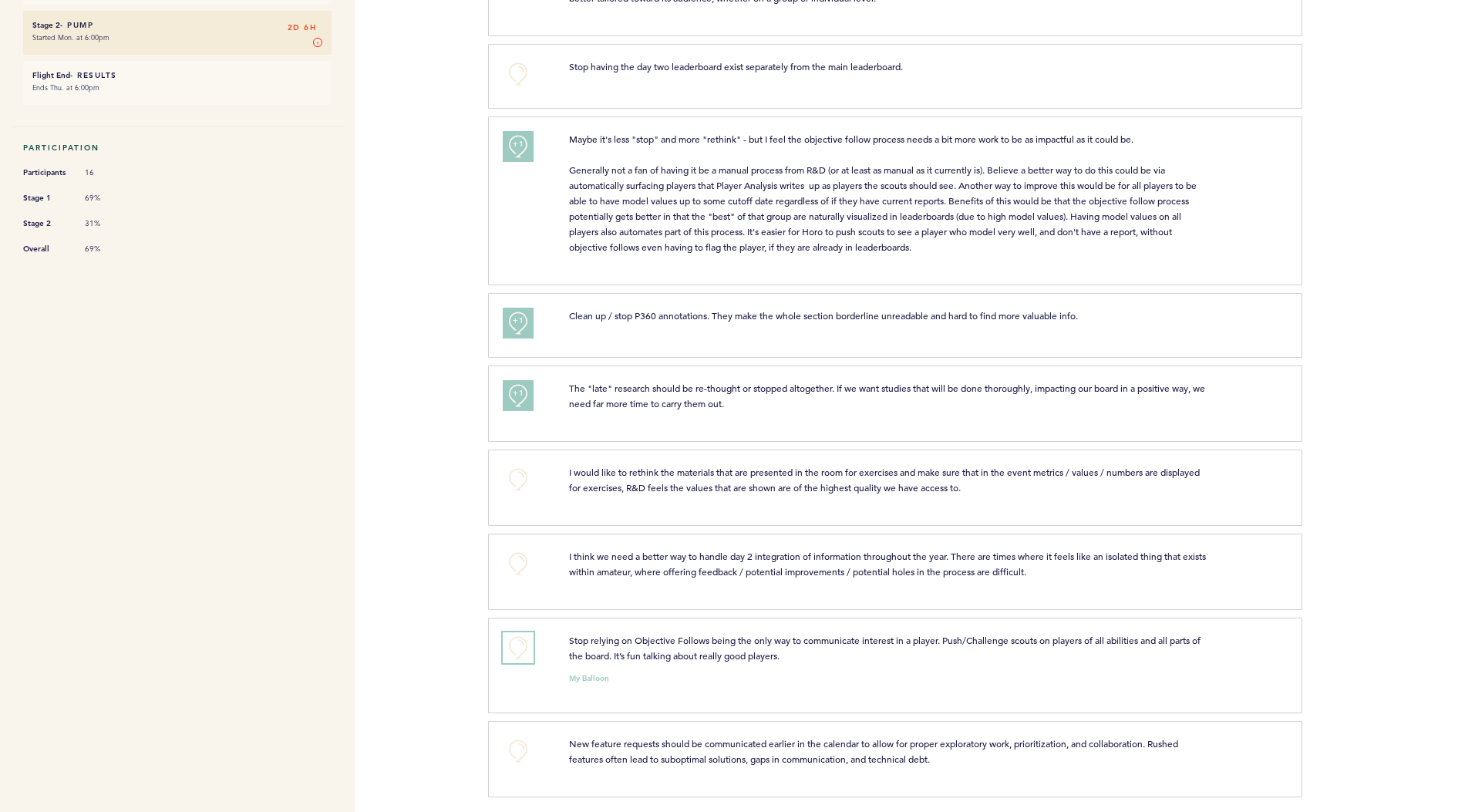
click at [519, 641] on button "+0" at bounding box center [518, 648] width 31 height 31
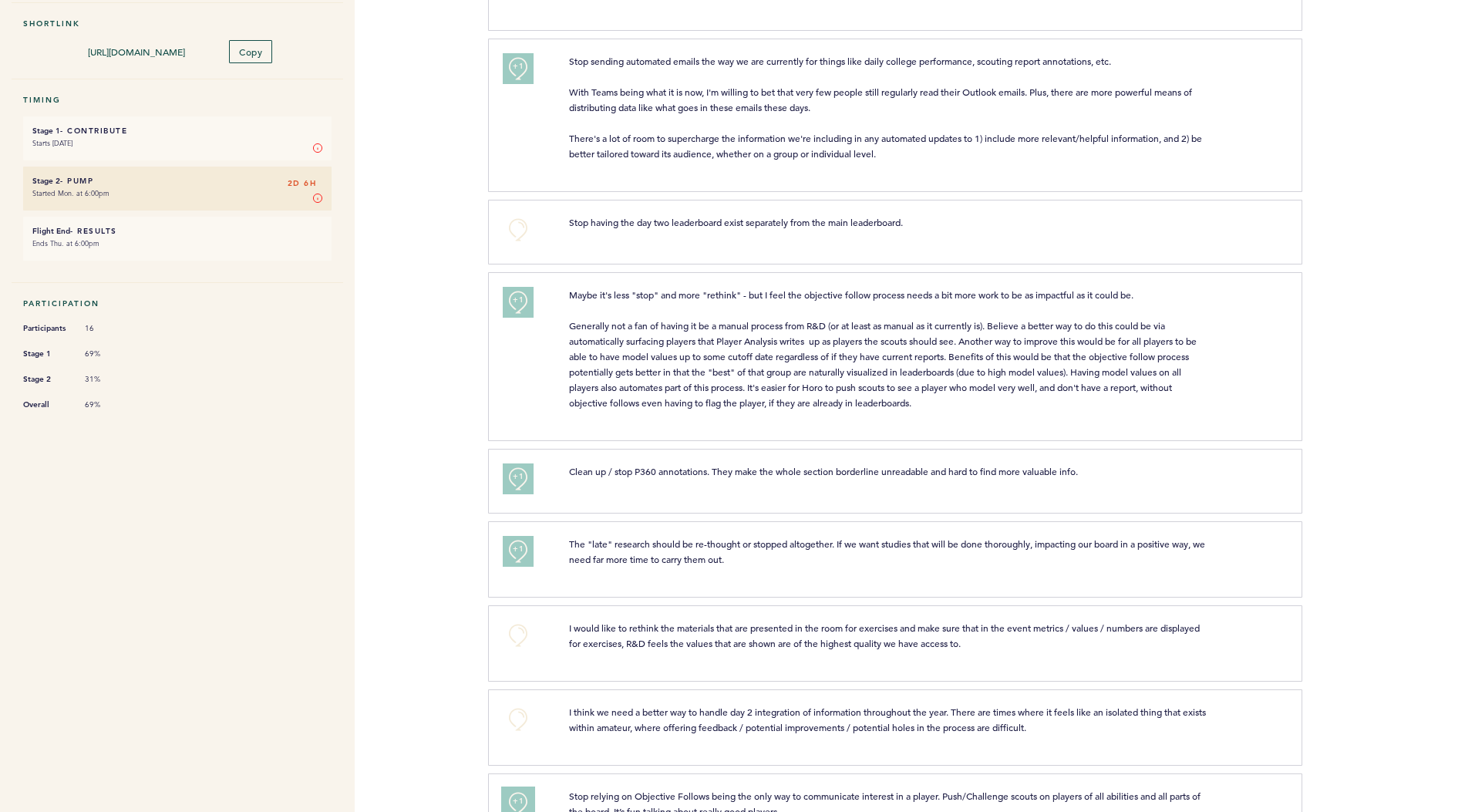
scroll to position [0, 0]
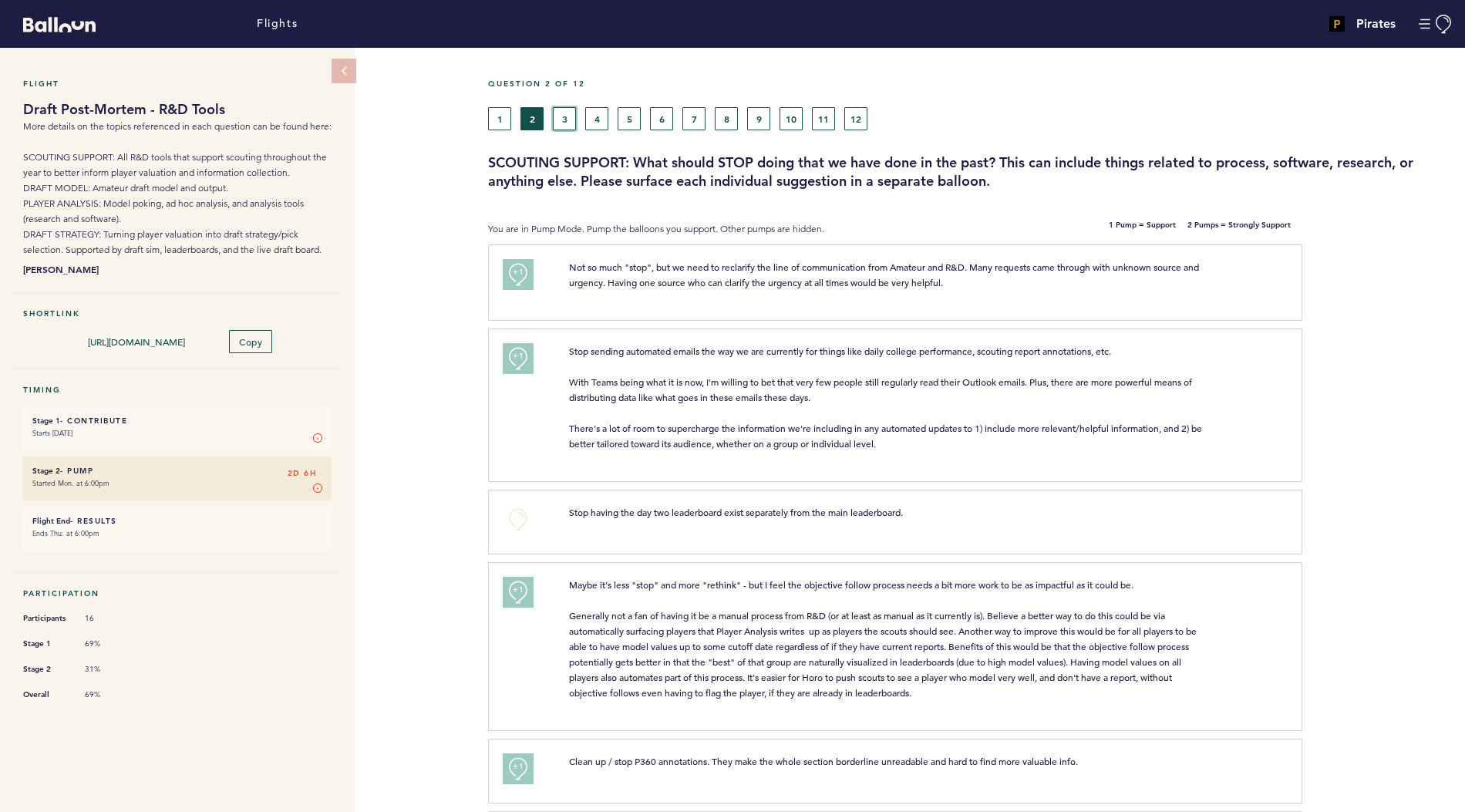
click at [560, 116] on button "3" at bounding box center [564, 119] width 23 height 23
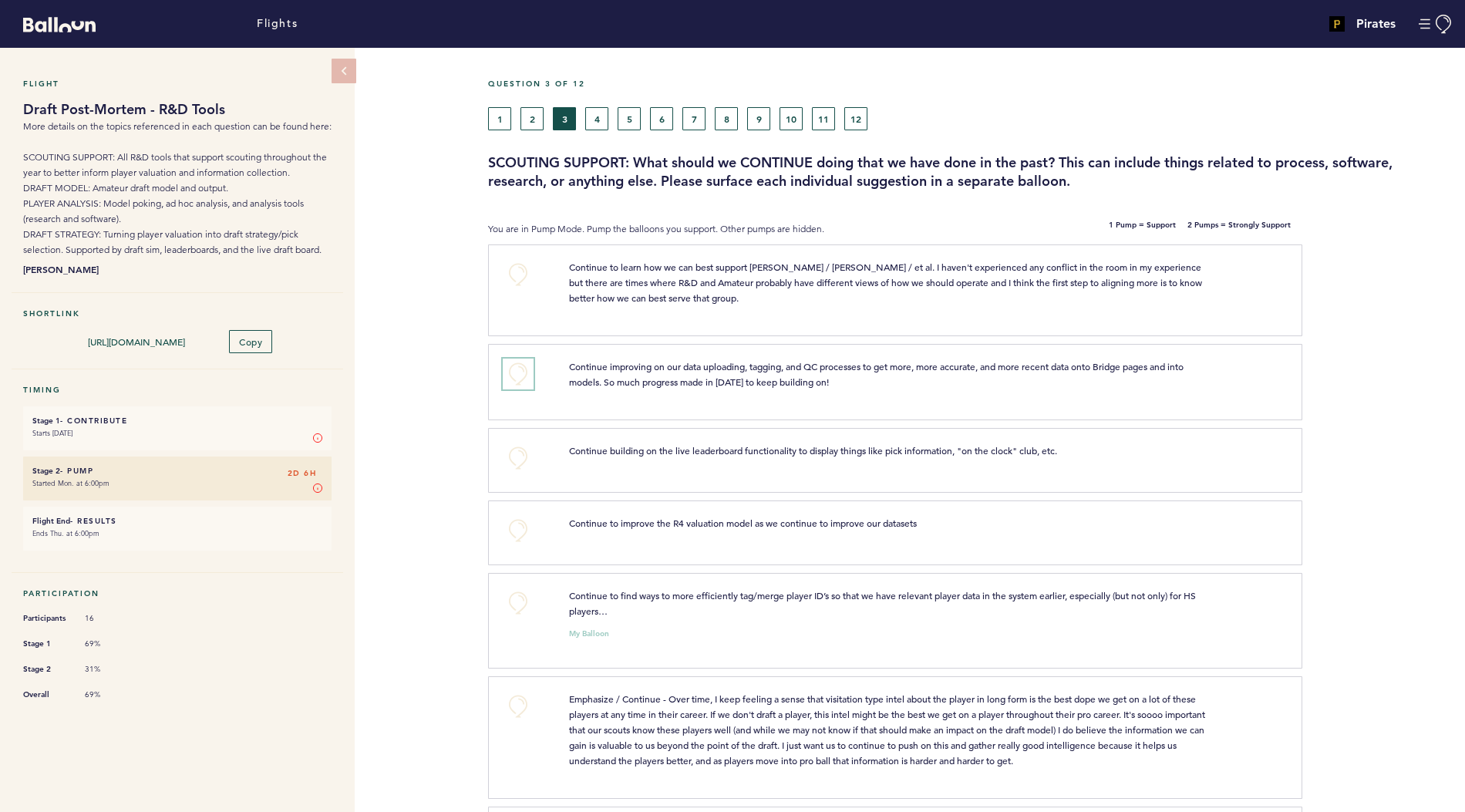
click at [521, 366] on button "+0" at bounding box center [518, 374] width 31 height 31
click at [0, 0] on span "+0" at bounding box center [0, 0] width 0 height 0
click at [517, 380] on button "+1" at bounding box center [518, 374] width 31 height 31
click at [517, 451] on button "+0" at bounding box center [518, 458] width 31 height 31
click at [517, 451] on span "+1" at bounding box center [518, 456] width 11 height 16
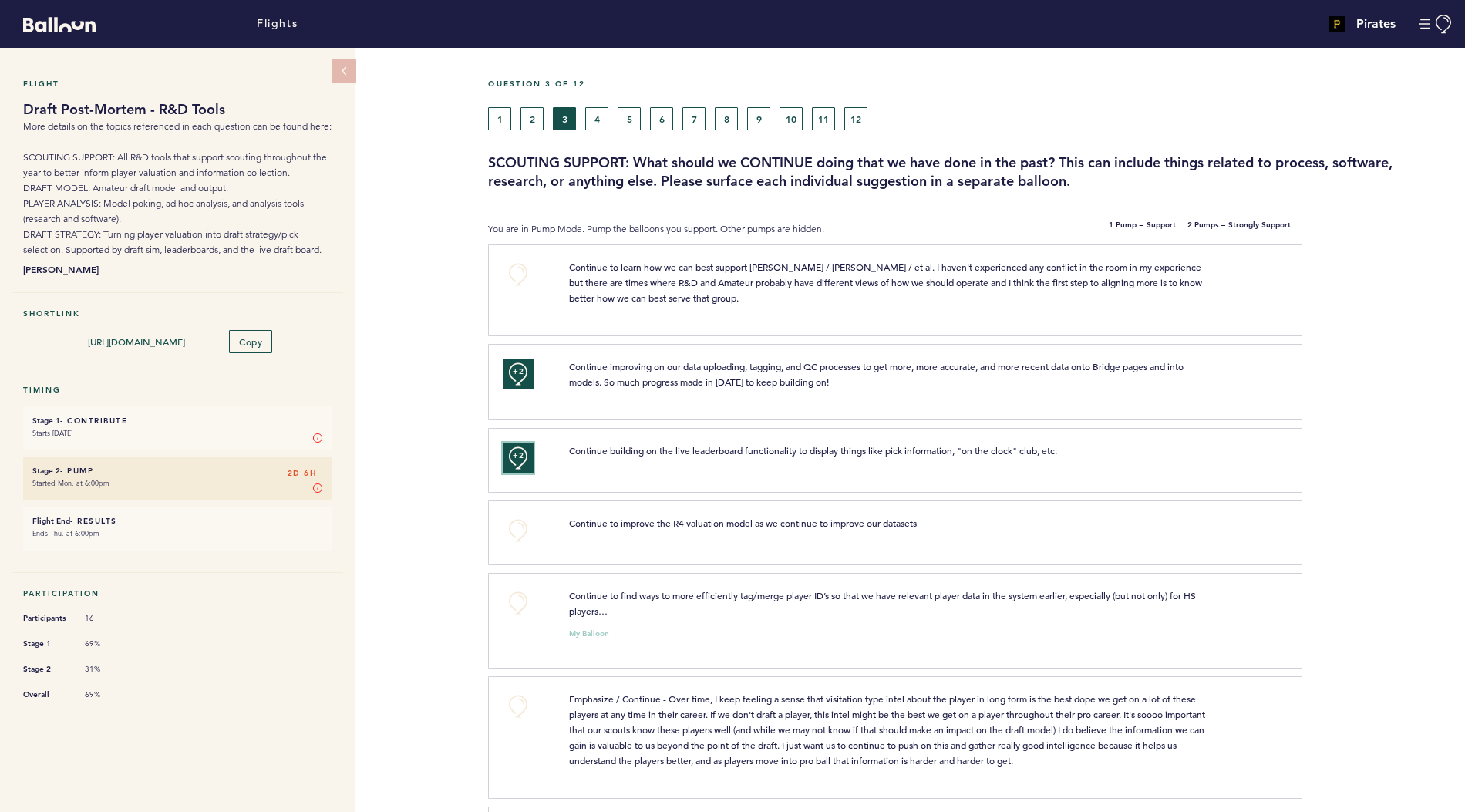
click at [517, 451] on span "+2" at bounding box center [518, 456] width 11 height 16
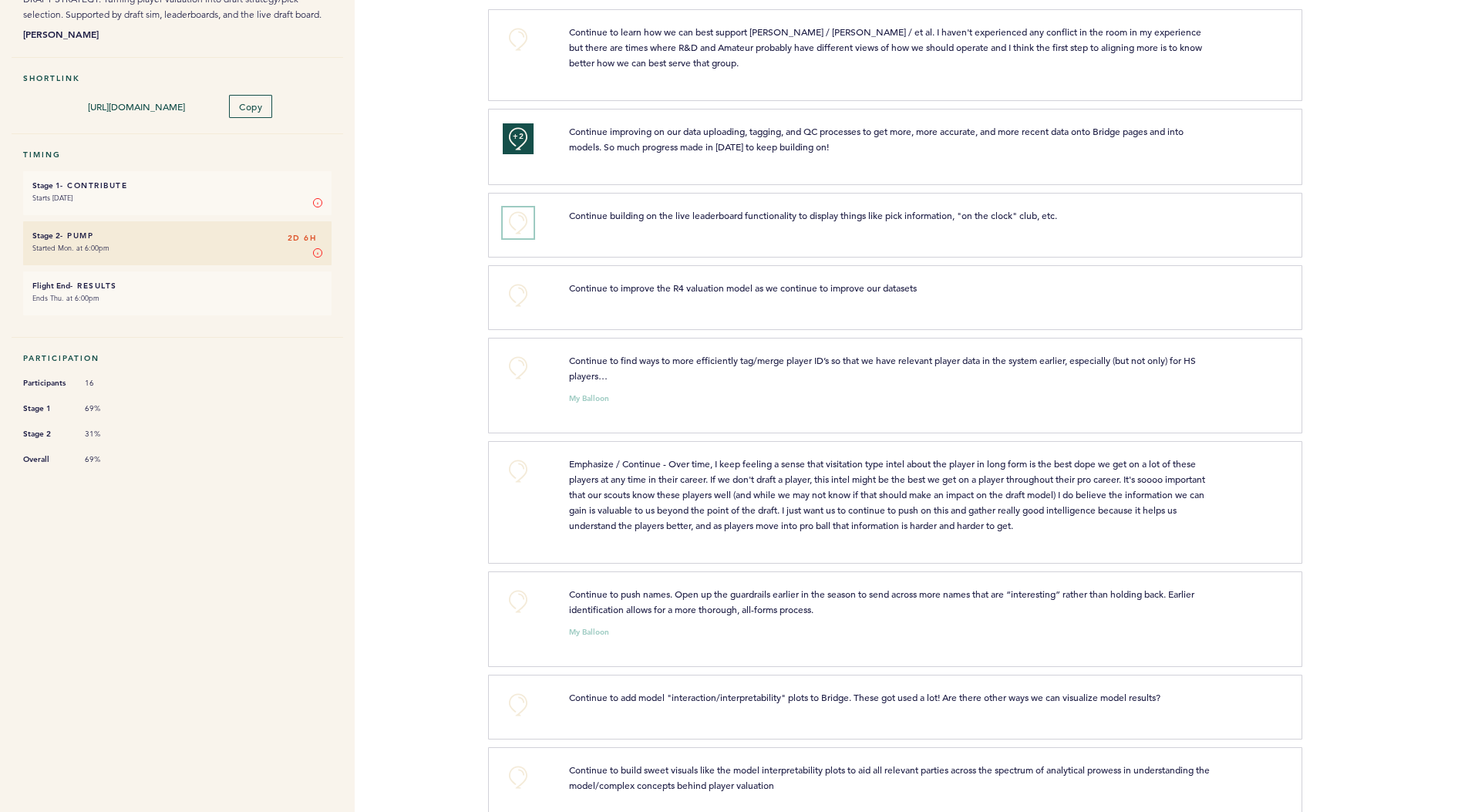
scroll to position [240, 0]
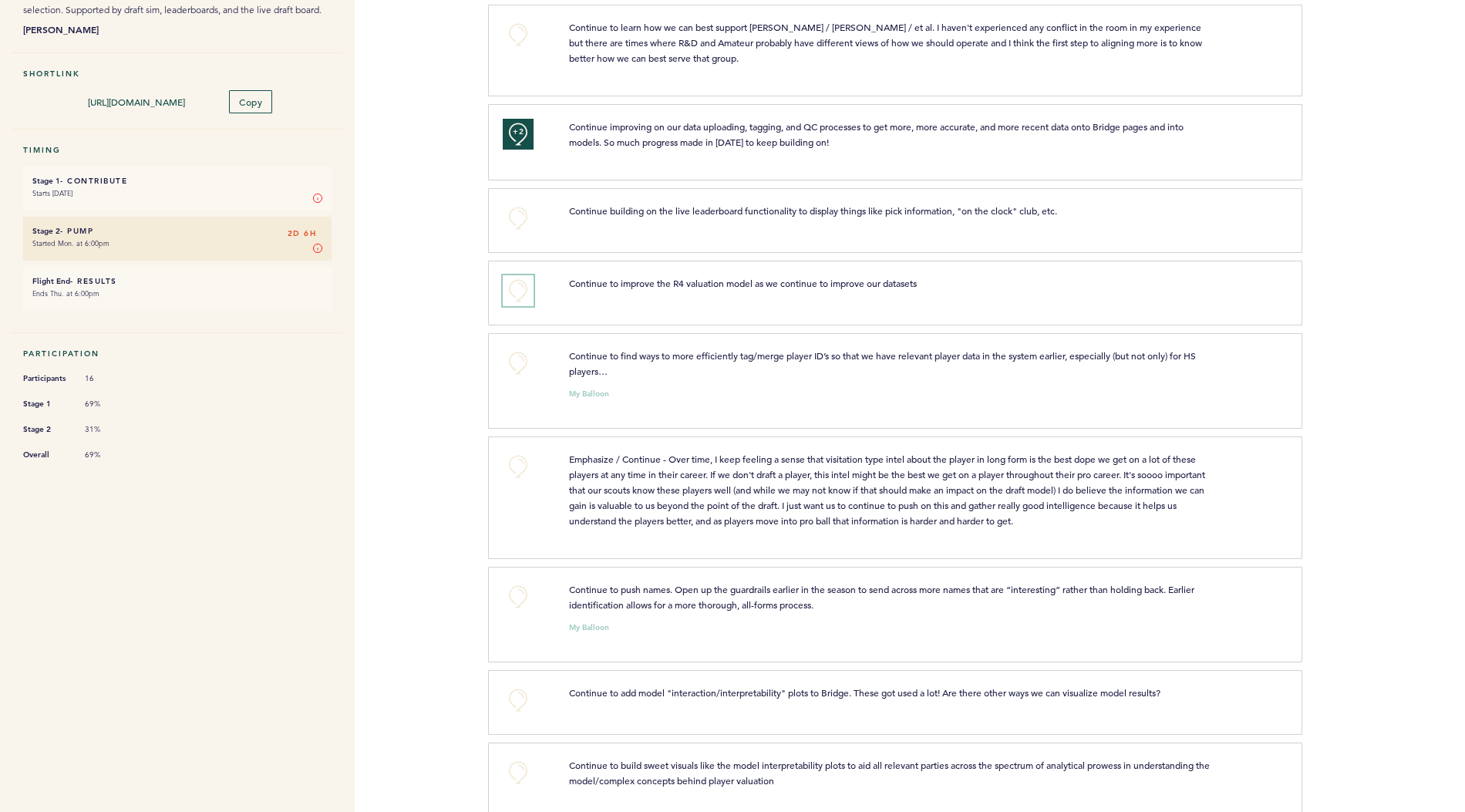
click at [513, 285] on button "+0" at bounding box center [518, 291] width 31 height 31
click at [0, 0] on span "+0" at bounding box center [0, 0] width 0 height 0
click at [516, 366] on button "+0" at bounding box center [518, 364] width 31 height 31
click at [516, 366] on button "+1" at bounding box center [518, 364] width 31 height 31
click at [516, 590] on button "+0" at bounding box center [518, 597] width 31 height 31
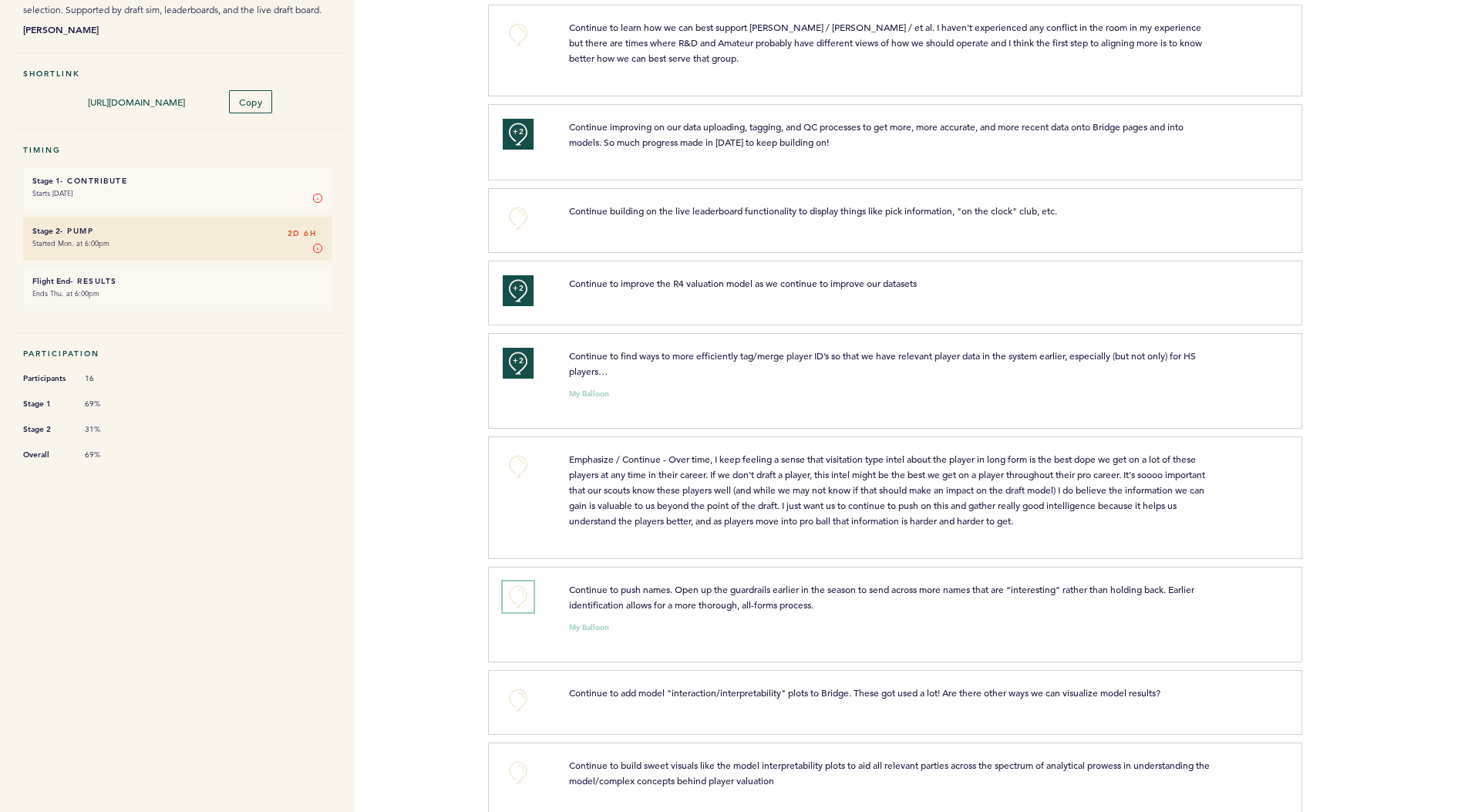
click at [0, 0] on span "+0" at bounding box center [0, 0] width 0 height 0
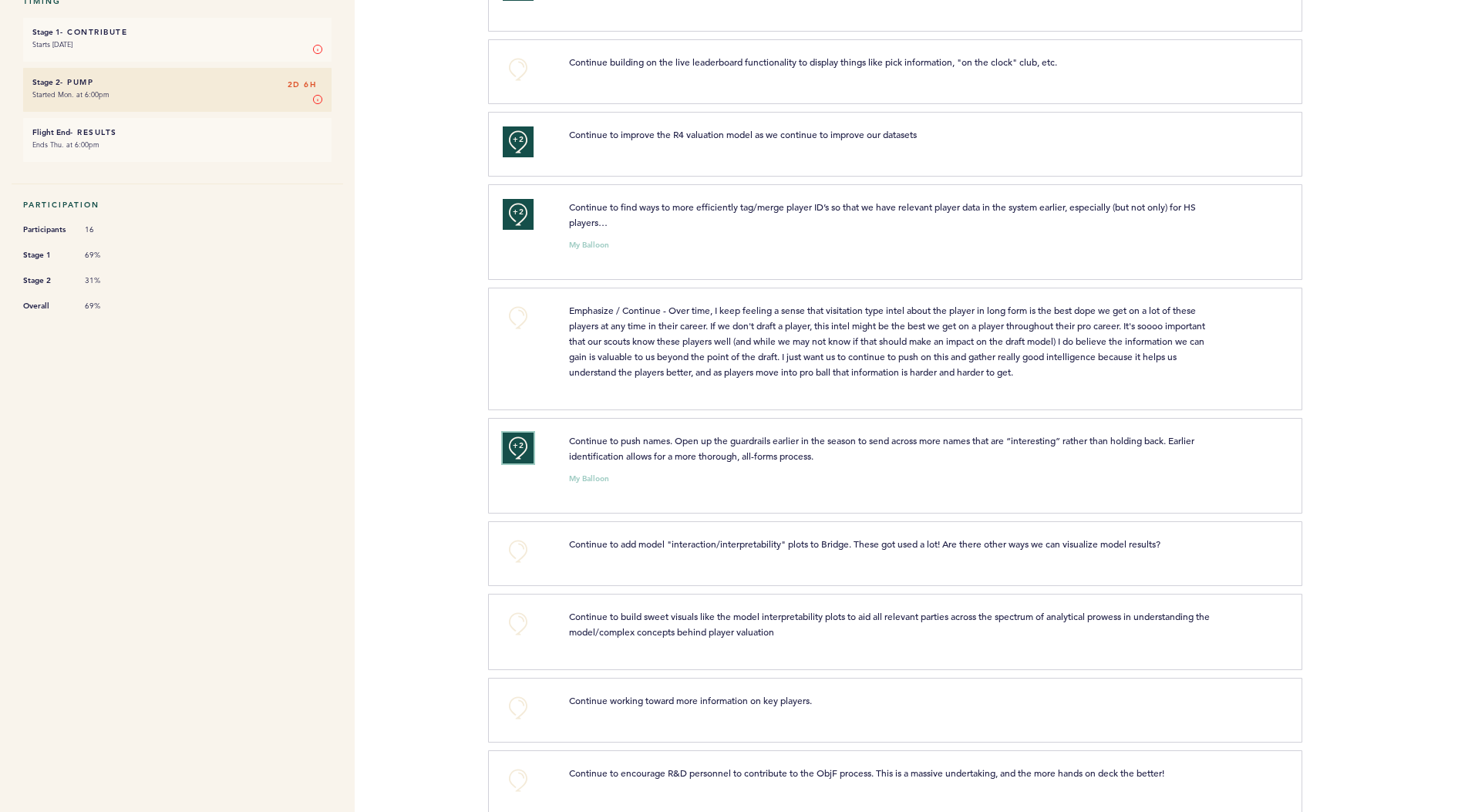
scroll to position [489, 0]
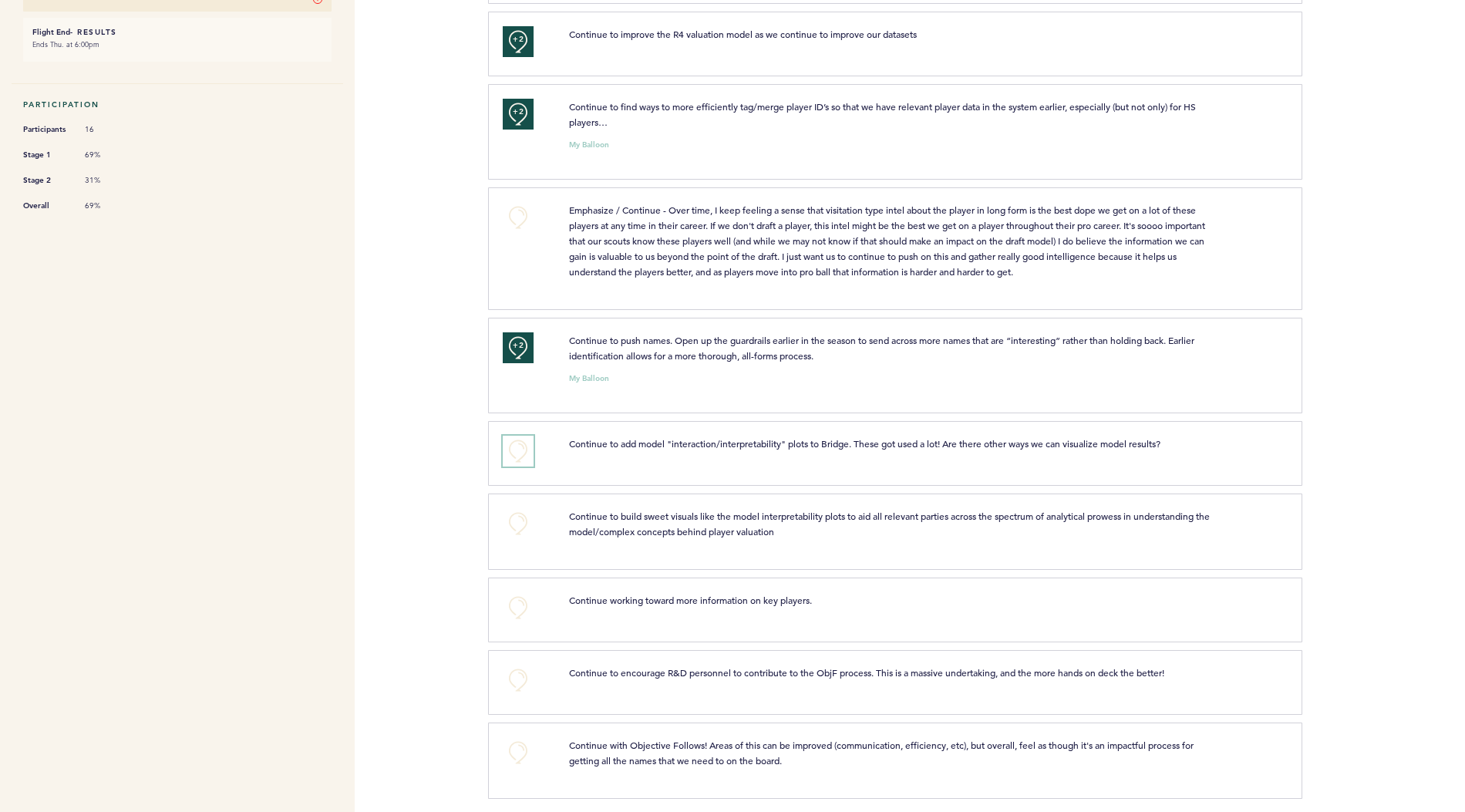
click at [518, 444] on button "+0" at bounding box center [518, 452] width 31 height 31
click at [517, 596] on button "+0" at bounding box center [518, 608] width 31 height 31
click at [516, 674] on button "+0" at bounding box center [518, 681] width 31 height 31
click at [518, 741] on button "+0" at bounding box center [518, 753] width 31 height 31
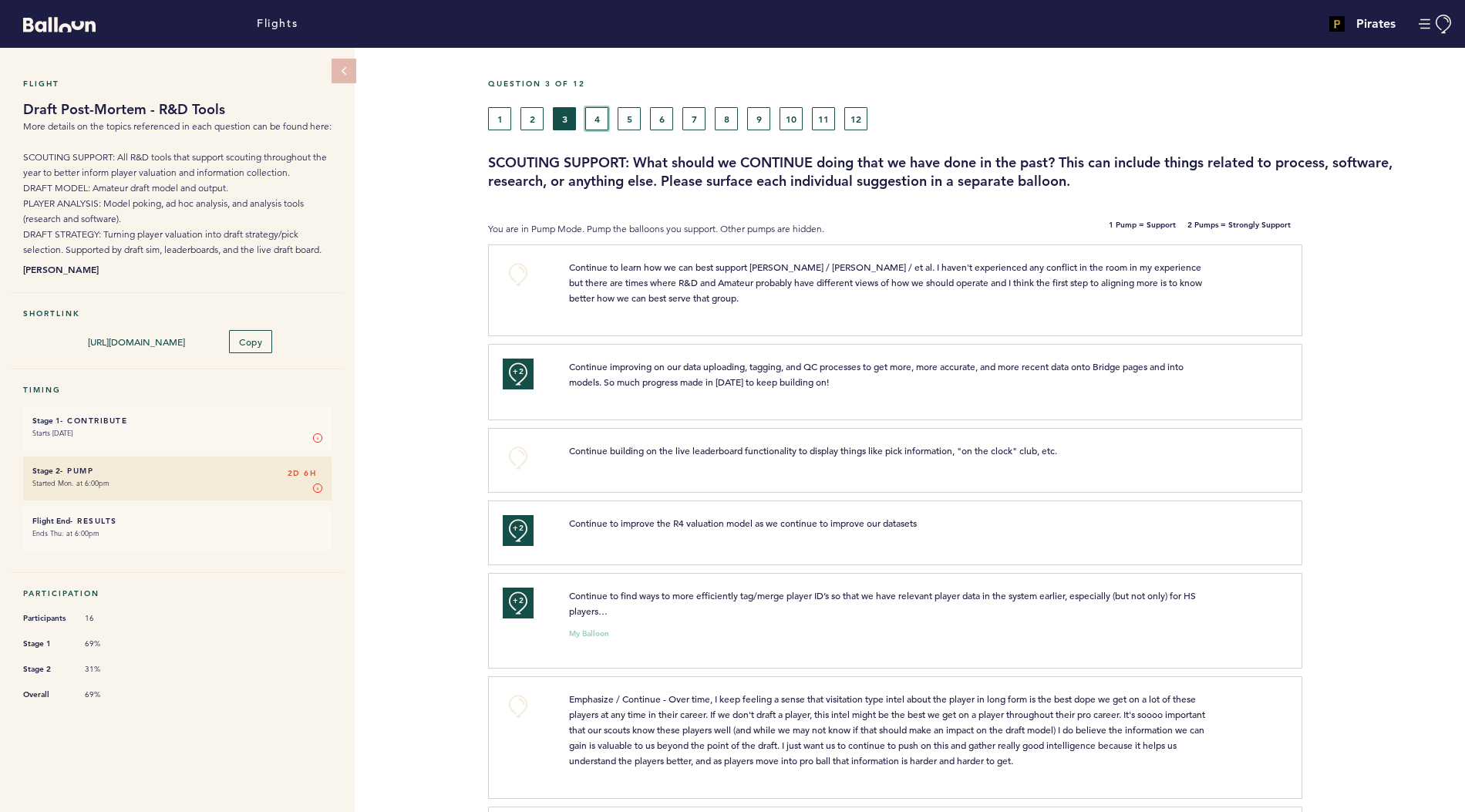
click at [597, 123] on button "4" at bounding box center [597, 119] width 23 height 23
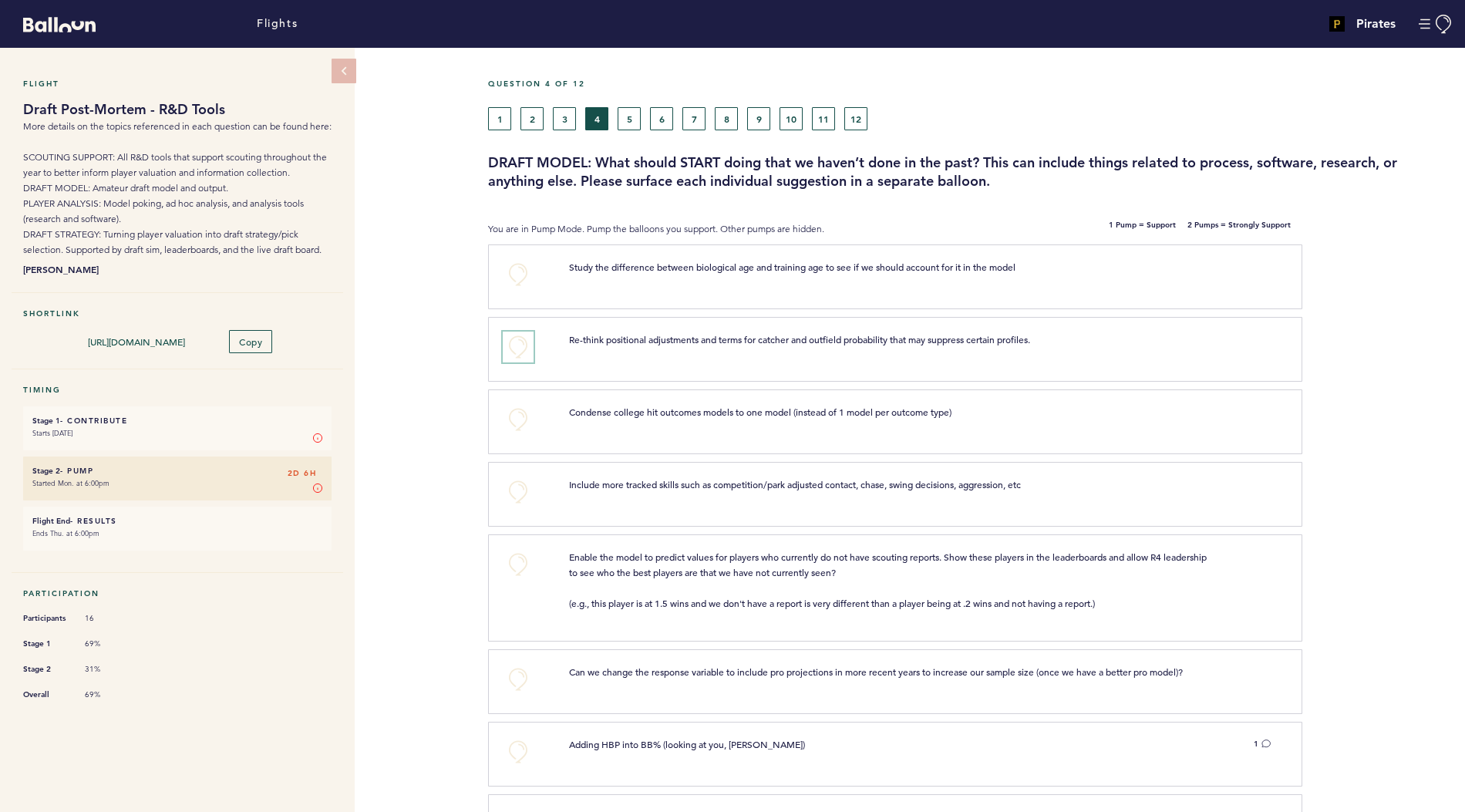
click at [514, 349] on button "+0" at bounding box center [518, 347] width 31 height 31
click at [514, 482] on button "+0" at bounding box center [518, 492] width 31 height 31
click at [514, 482] on span "+1" at bounding box center [518, 489] width 11 height 16
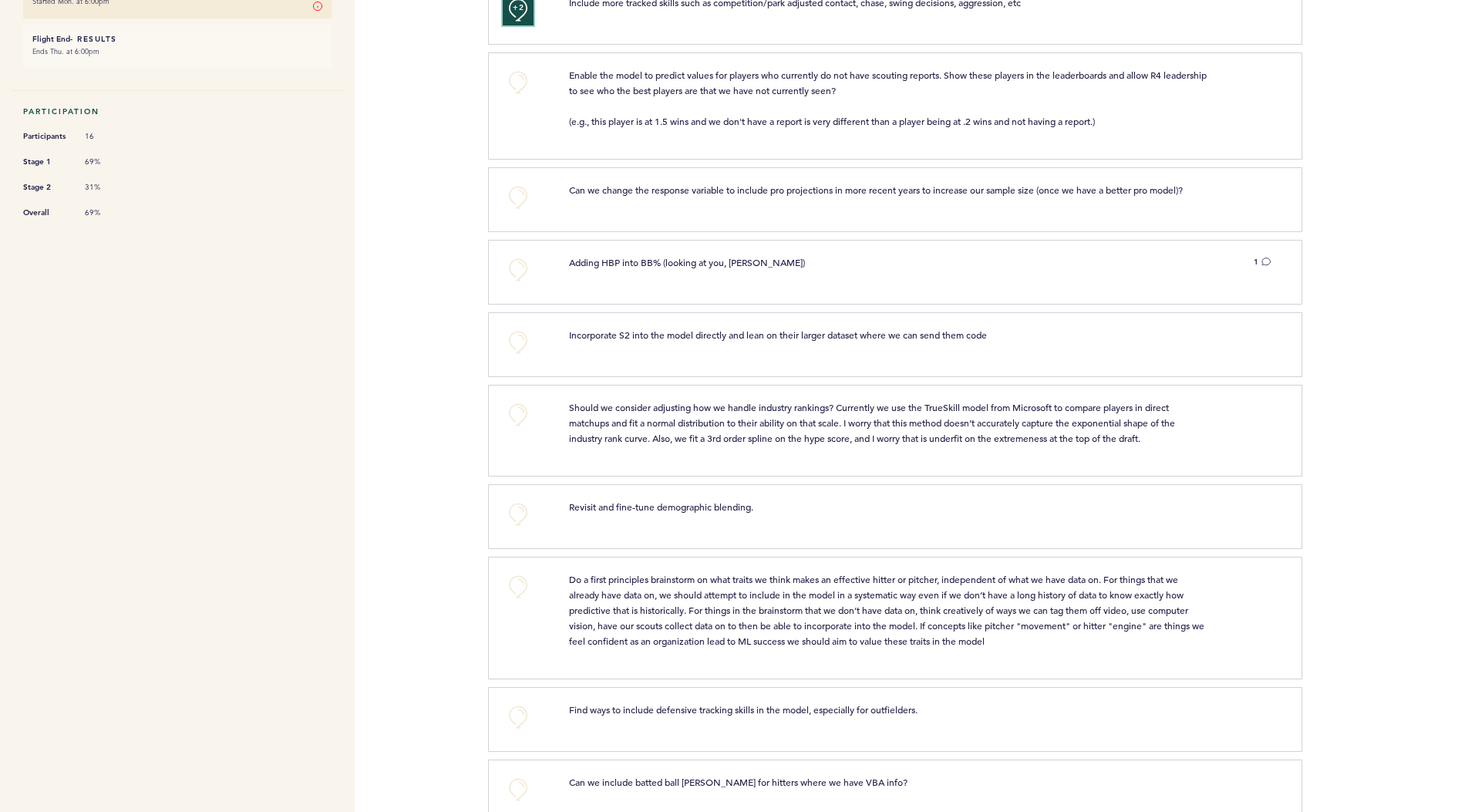
scroll to position [486, 0]
click at [521, 82] on button "+0" at bounding box center [518, 79] width 31 height 31
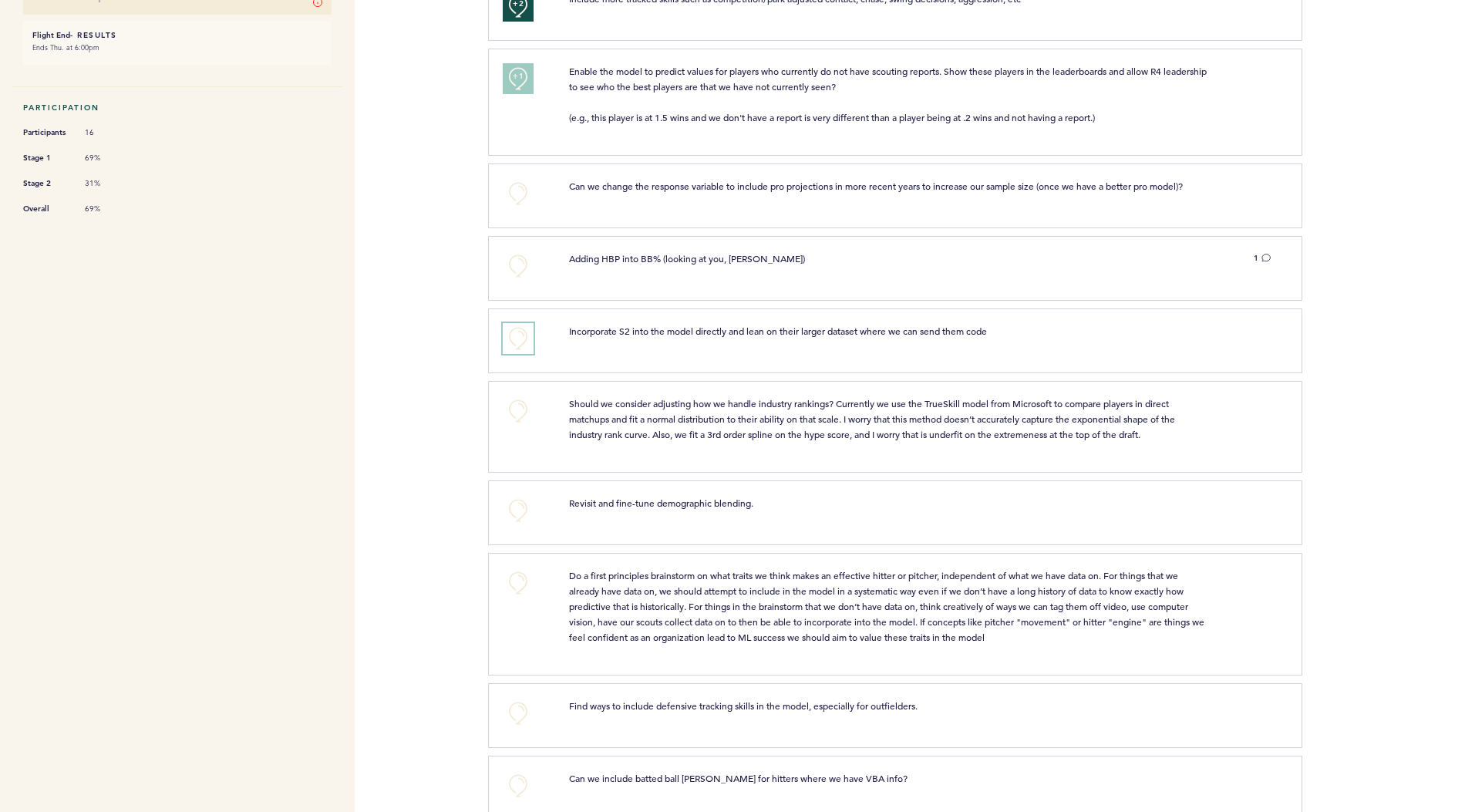
drag, startPoint x: 518, startPoint y: 336, endPoint x: 496, endPoint y: 355, distance: 29.1
click at [496, 355] on div "+0 Incorporate S2 into the model directly and lean on their larger dataset wher…" at bounding box center [895, 341] width 815 height 65
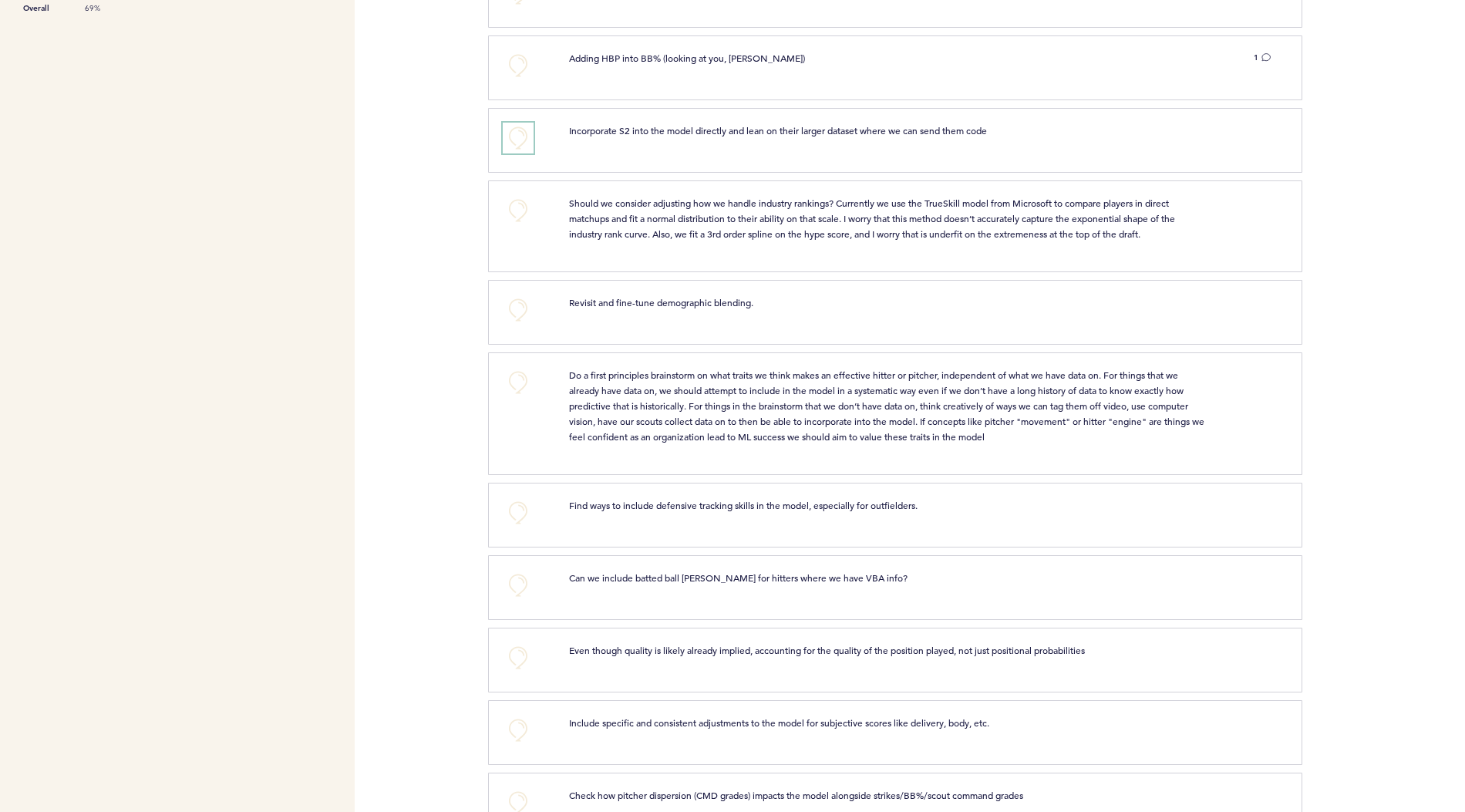
scroll to position [690, 0]
click at [521, 300] on button "+0" at bounding box center [518, 306] width 31 height 31
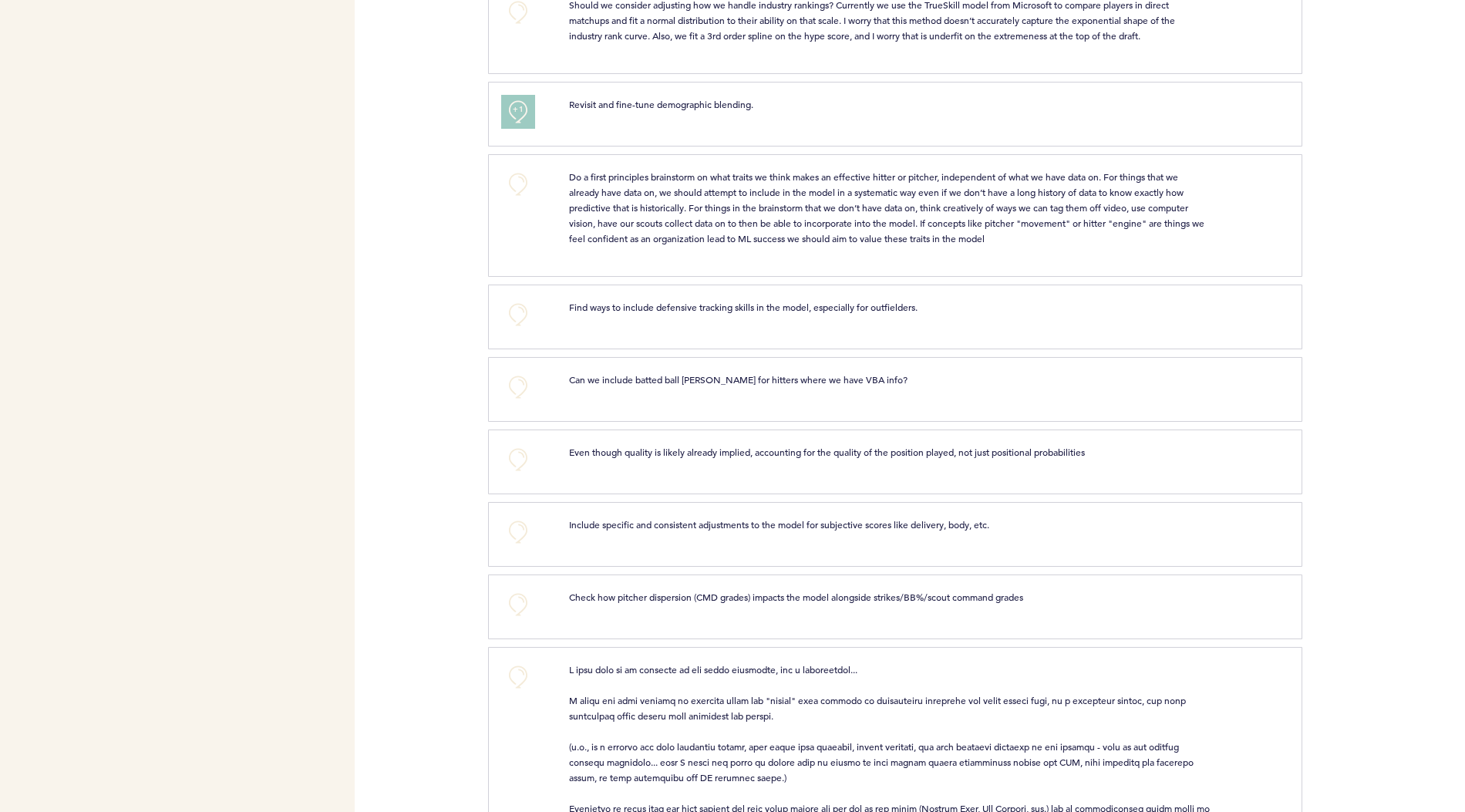
scroll to position [934, 0]
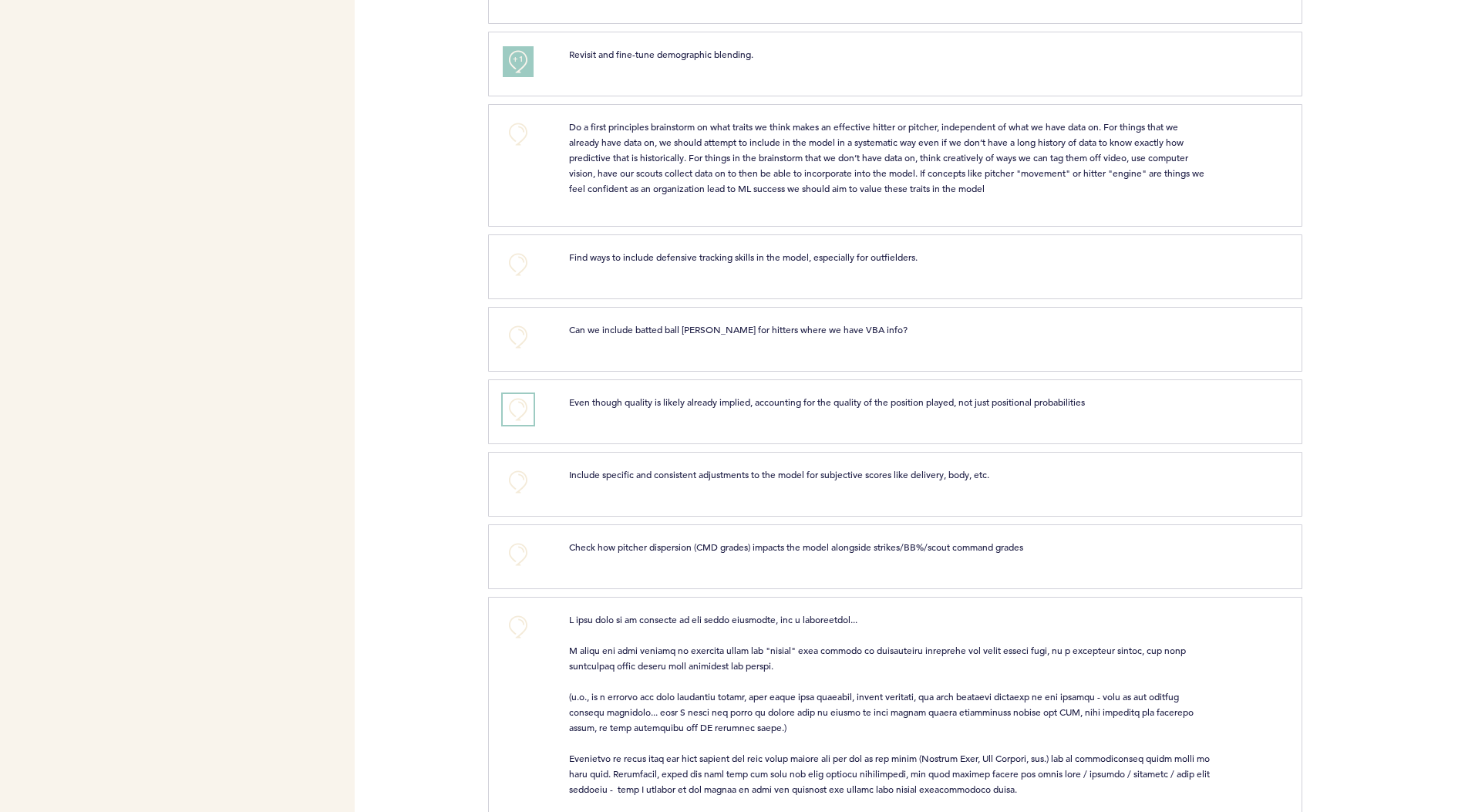
click at [514, 395] on button "+0" at bounding box center [518, 410] width 31 height 31
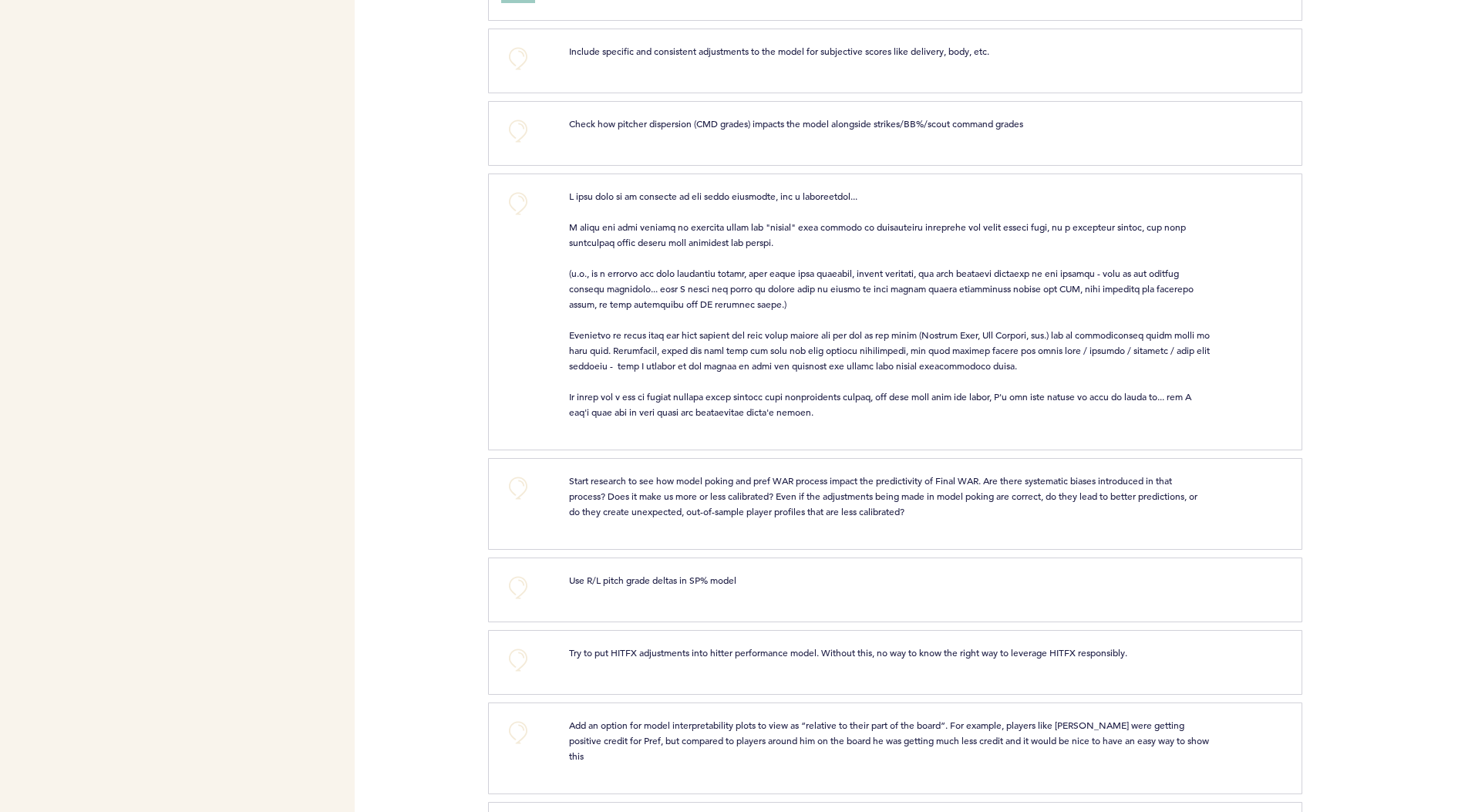
scroll to position [1384, 0]
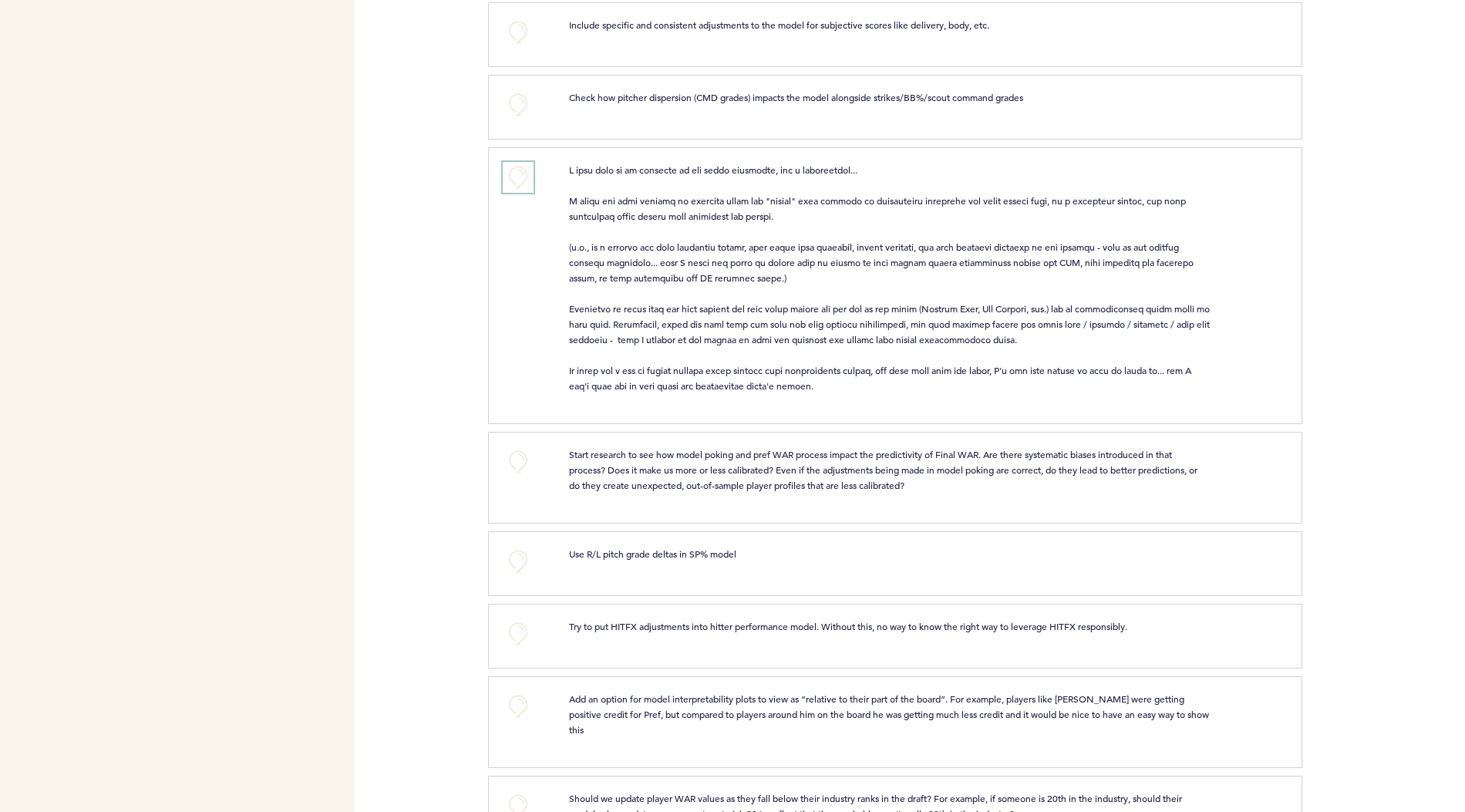
click at [521, 165] on button "+0" at bounding box center [518, 177] width 31 height 31
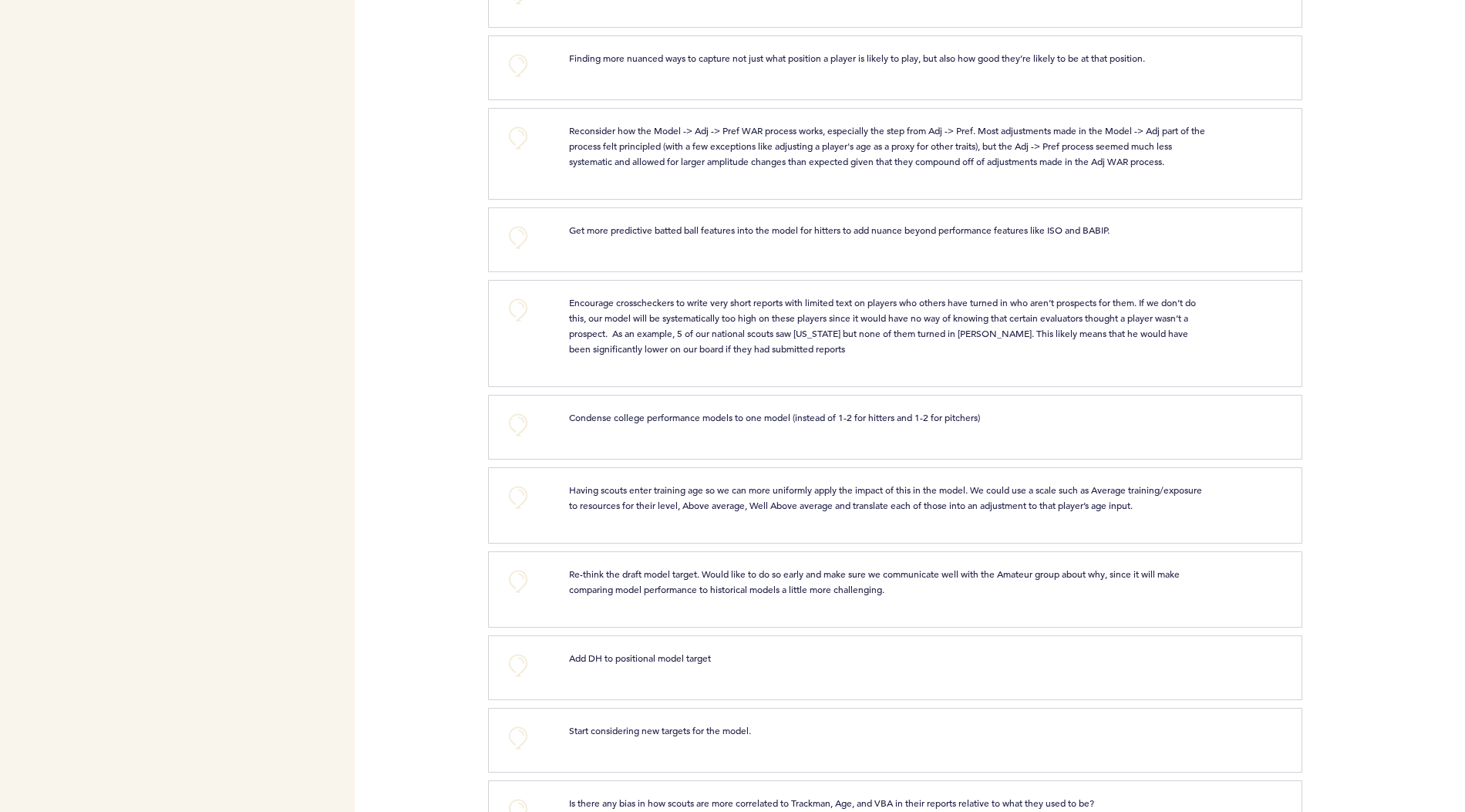
scroll to position [2285, 0]
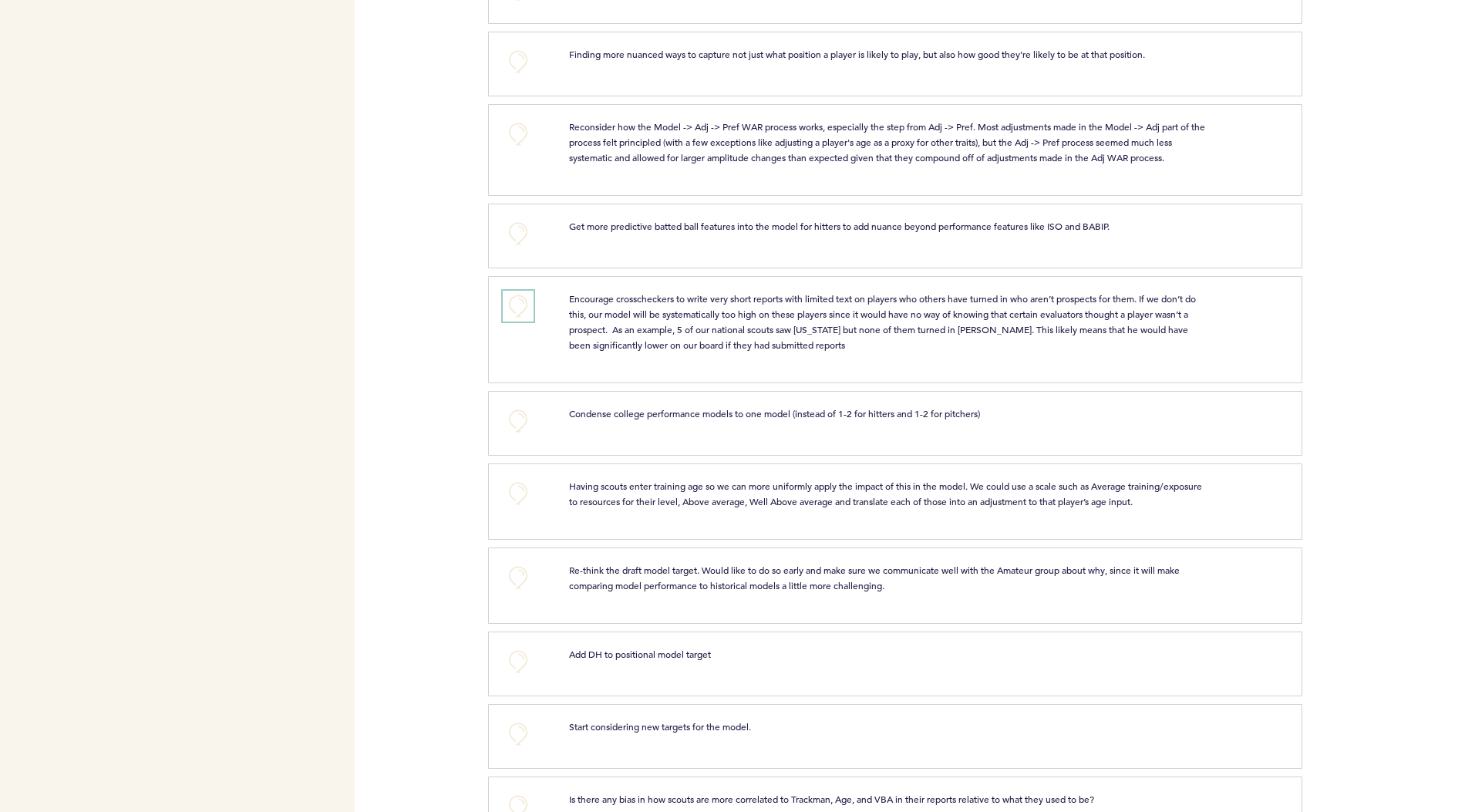
click at [514, 291] on button "+0" at bounding box center [518, 306] width 31 height 31
click at [519, 296] on span "+1" at bounding box center [518, 304] width 11 height 16
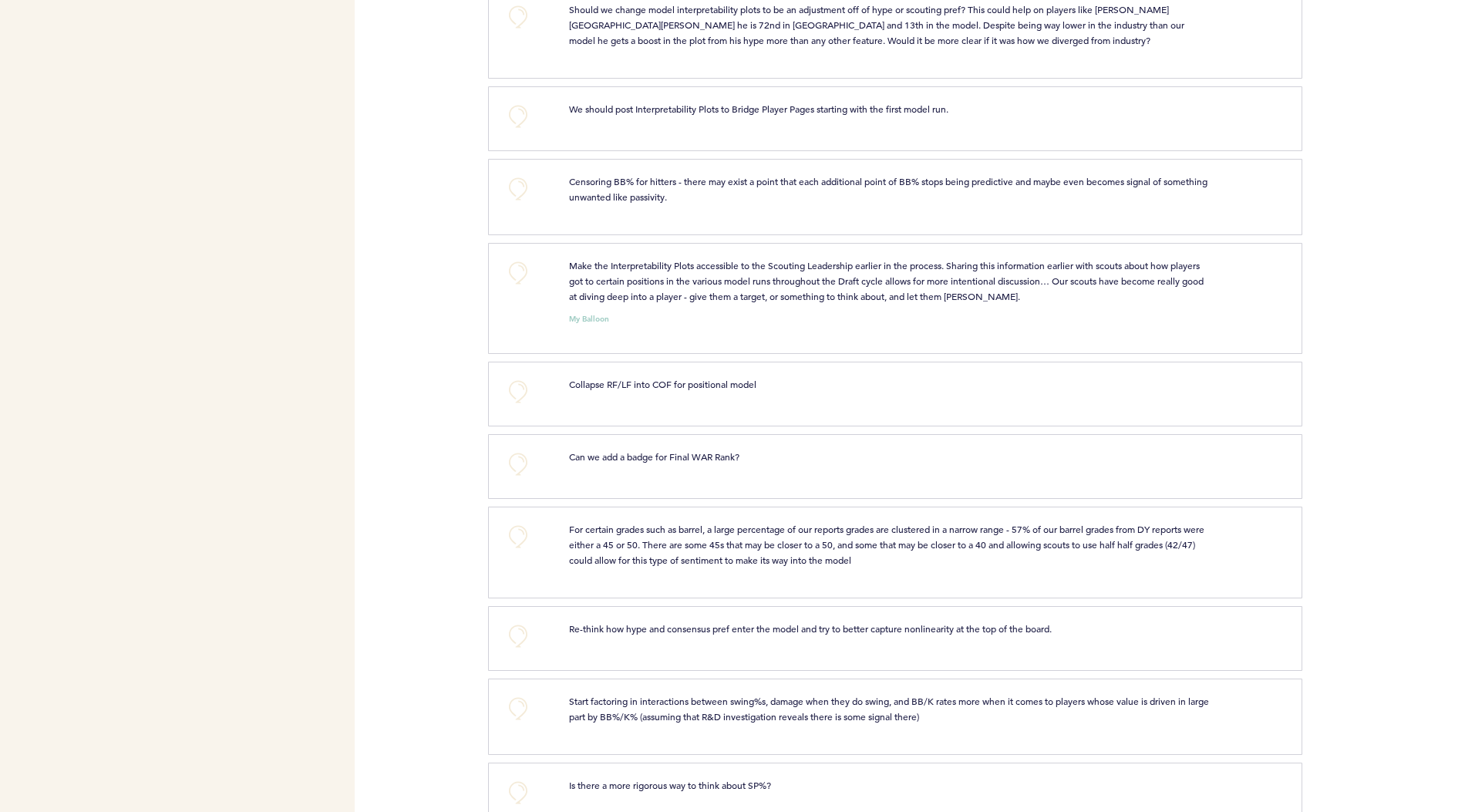
scroll to position [3149, 0]
click at [524, 98] on button "+0" at bounding box center [518, 113] width 31 height 31
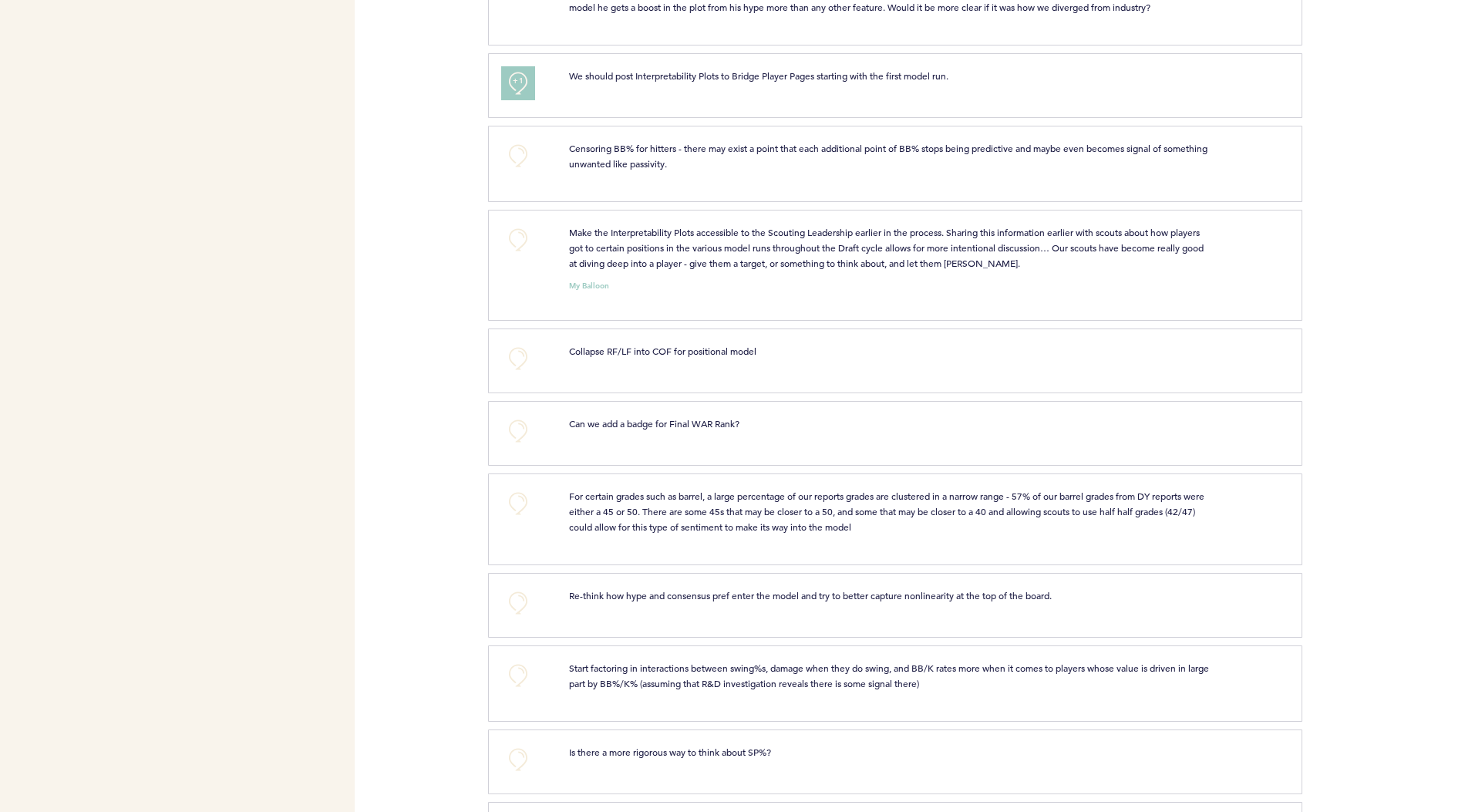
scroll to position [3158, 0]
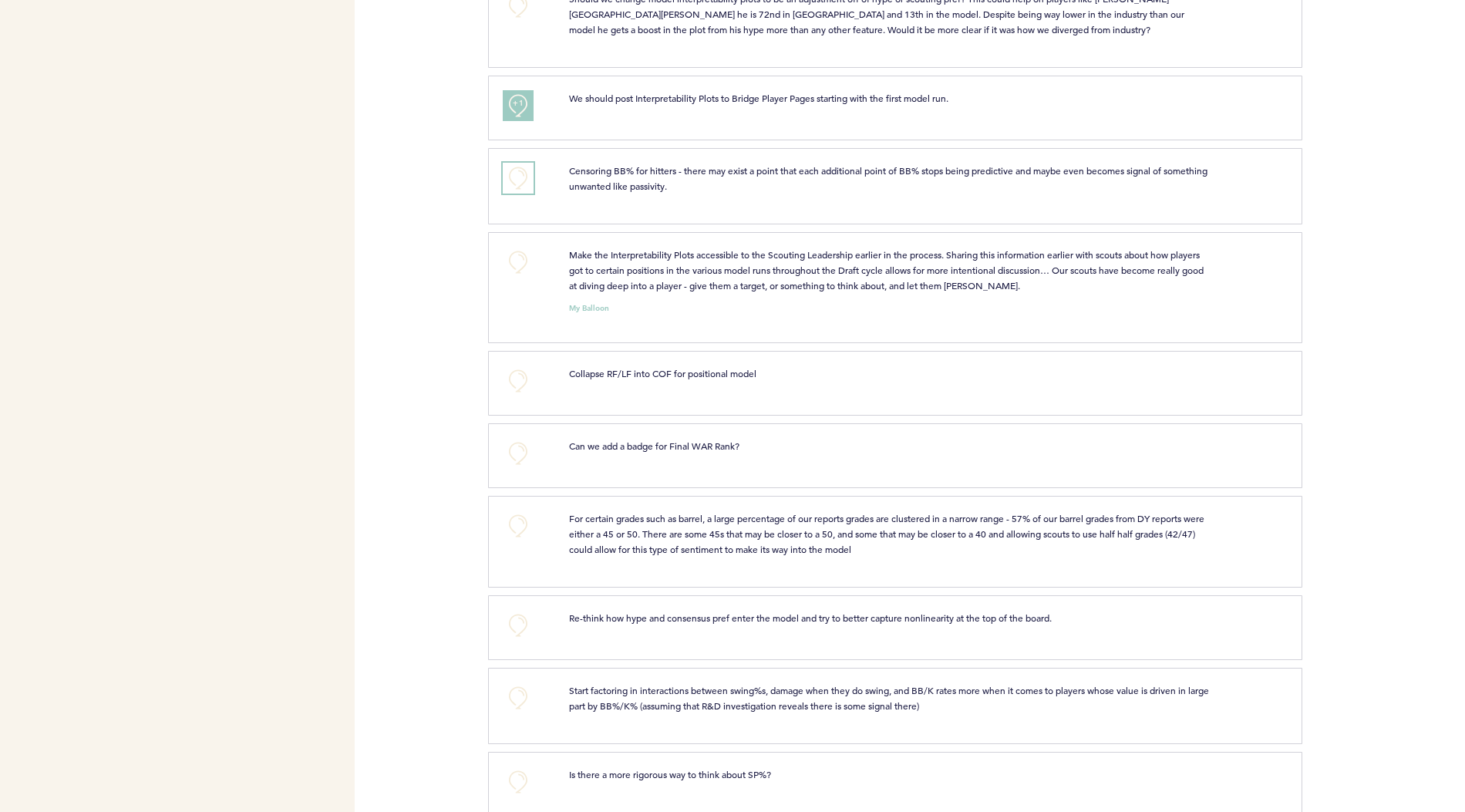
click at [517, 163] on button "+0" at bounding box center [518, 178] width 31 height 31
click at [521, 247] on button "+0" at bounding box center [518, 263] width 31 height 31
click at [525, 232] on div "+1 Make the Interpretability Plots accessible to the Scouting Leadership earlie…" at bounding box center [895, 287] width 815 height 111
click at [525, 247] on button "+1" at bounding box center [518, 263] width 31 height 31
click at [503, 90] on button "+1" at bounding box center [518, 106] width 31 height 31
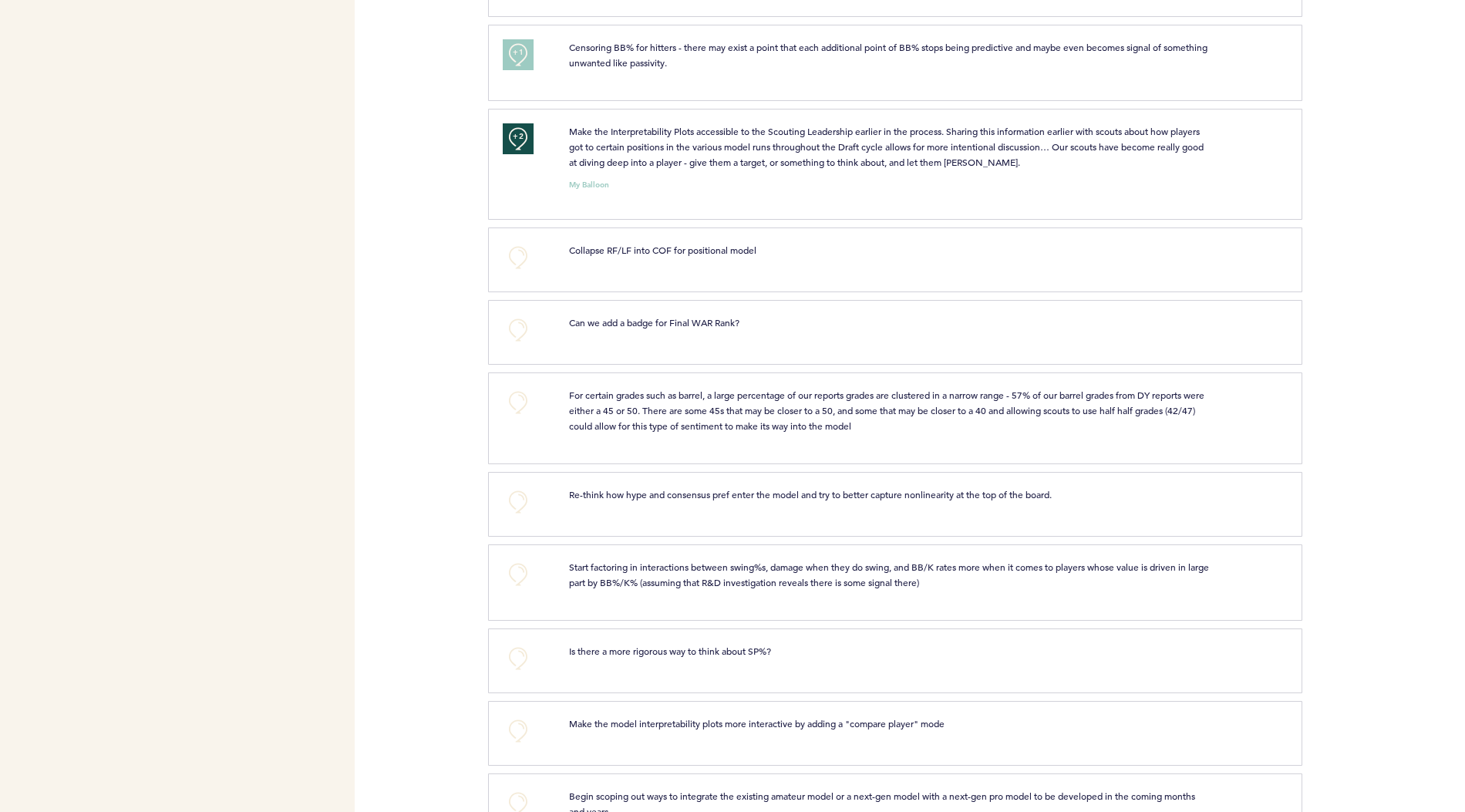
scroll to position [3309, 0]
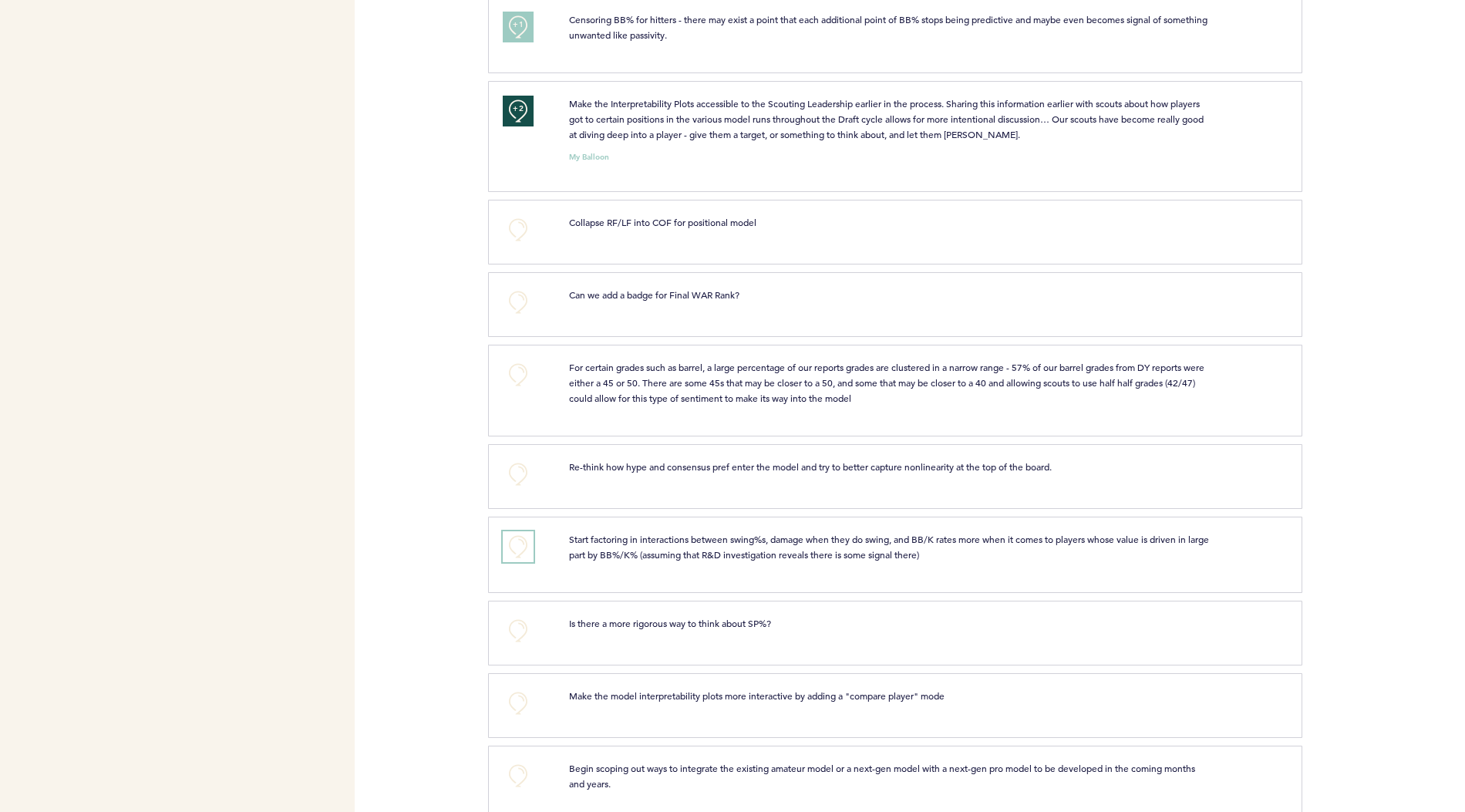
click at [517, 531] on button "+0" at bounding box center [518, 547] width 31 height 31
click at [519, 688] on button "+0" at bounding box center [518, 704] width 31 height 31
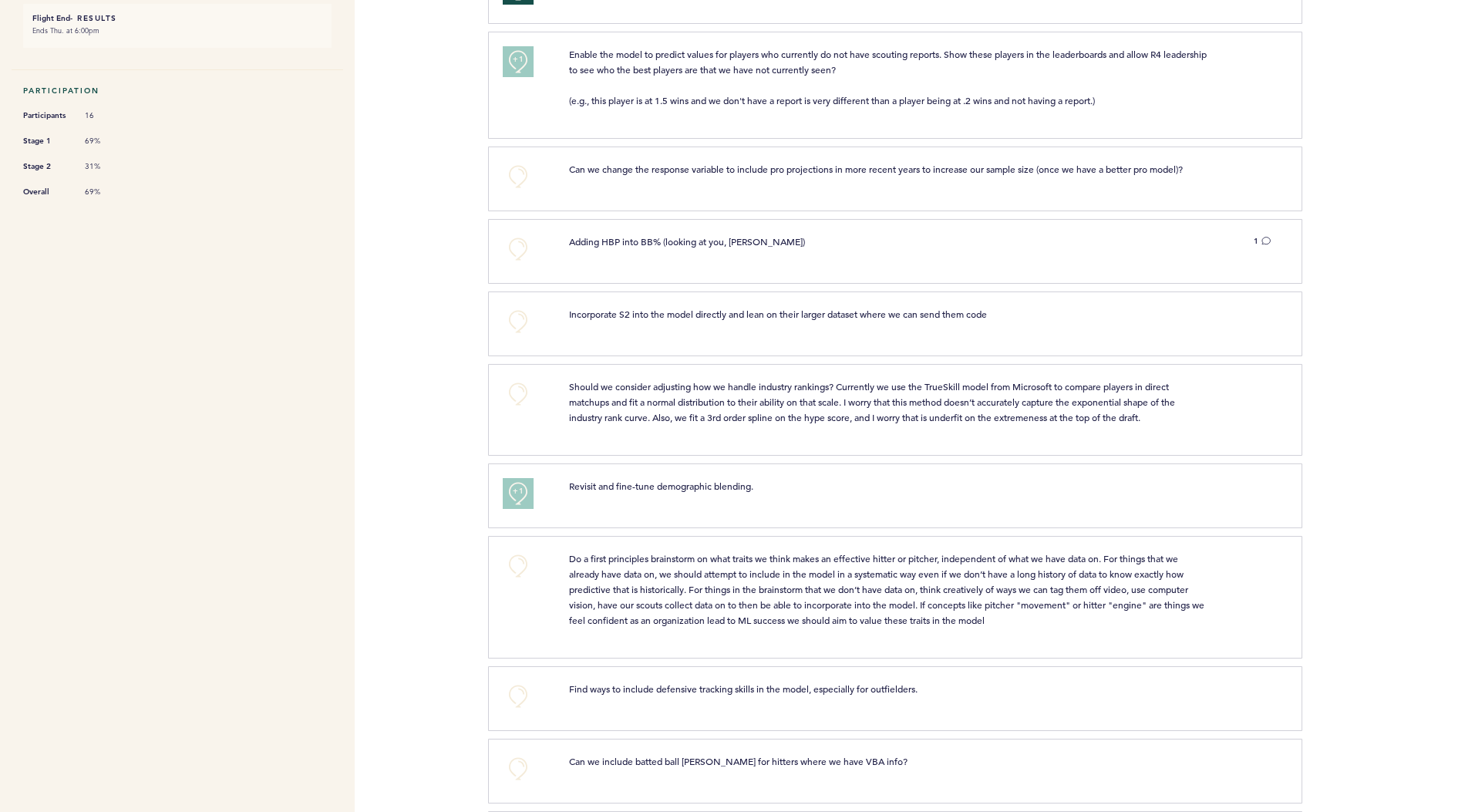
scroll to position [0, 0]
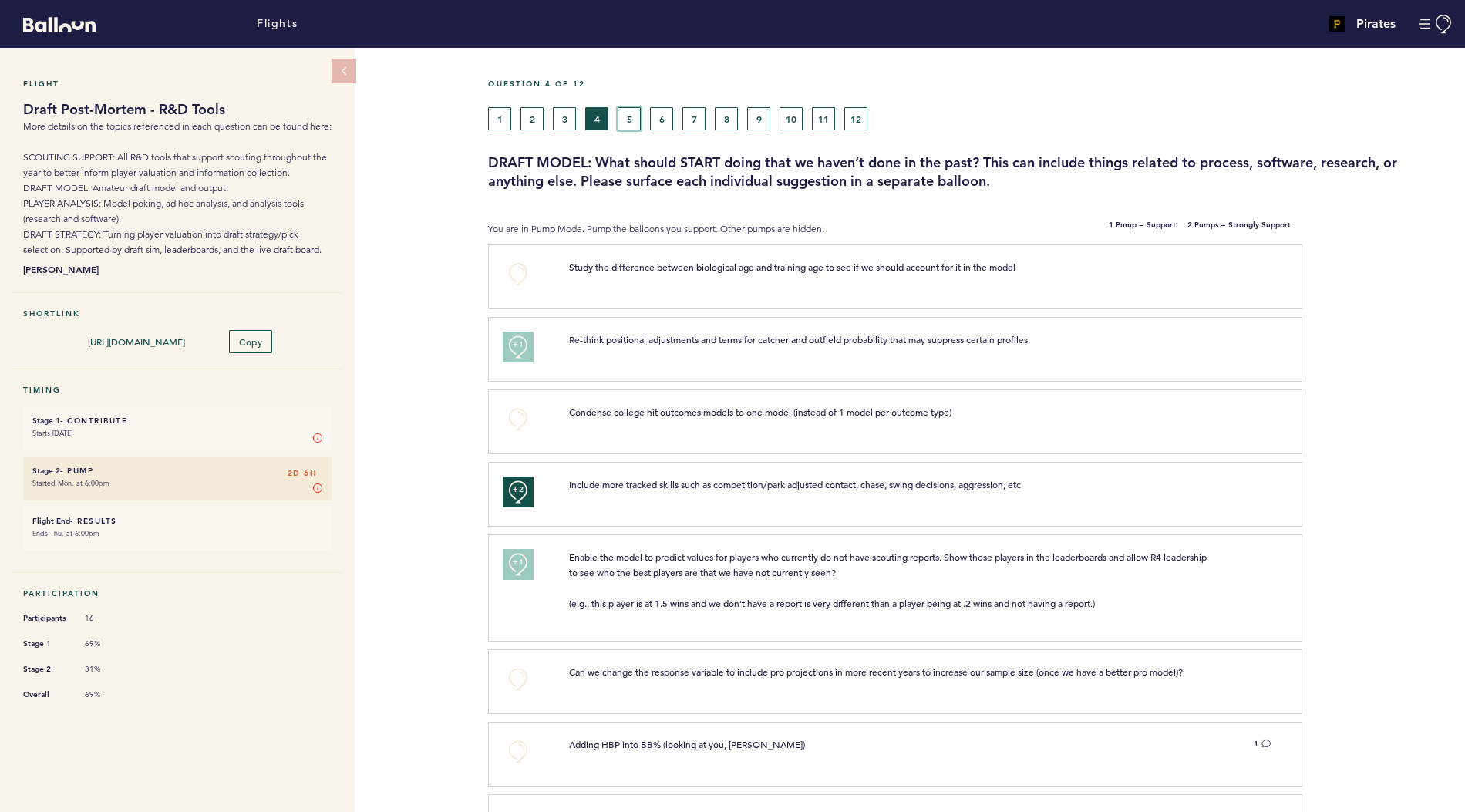
click at [626, 112] on button "5" at bounding box center [629, 119] width 23 height 23
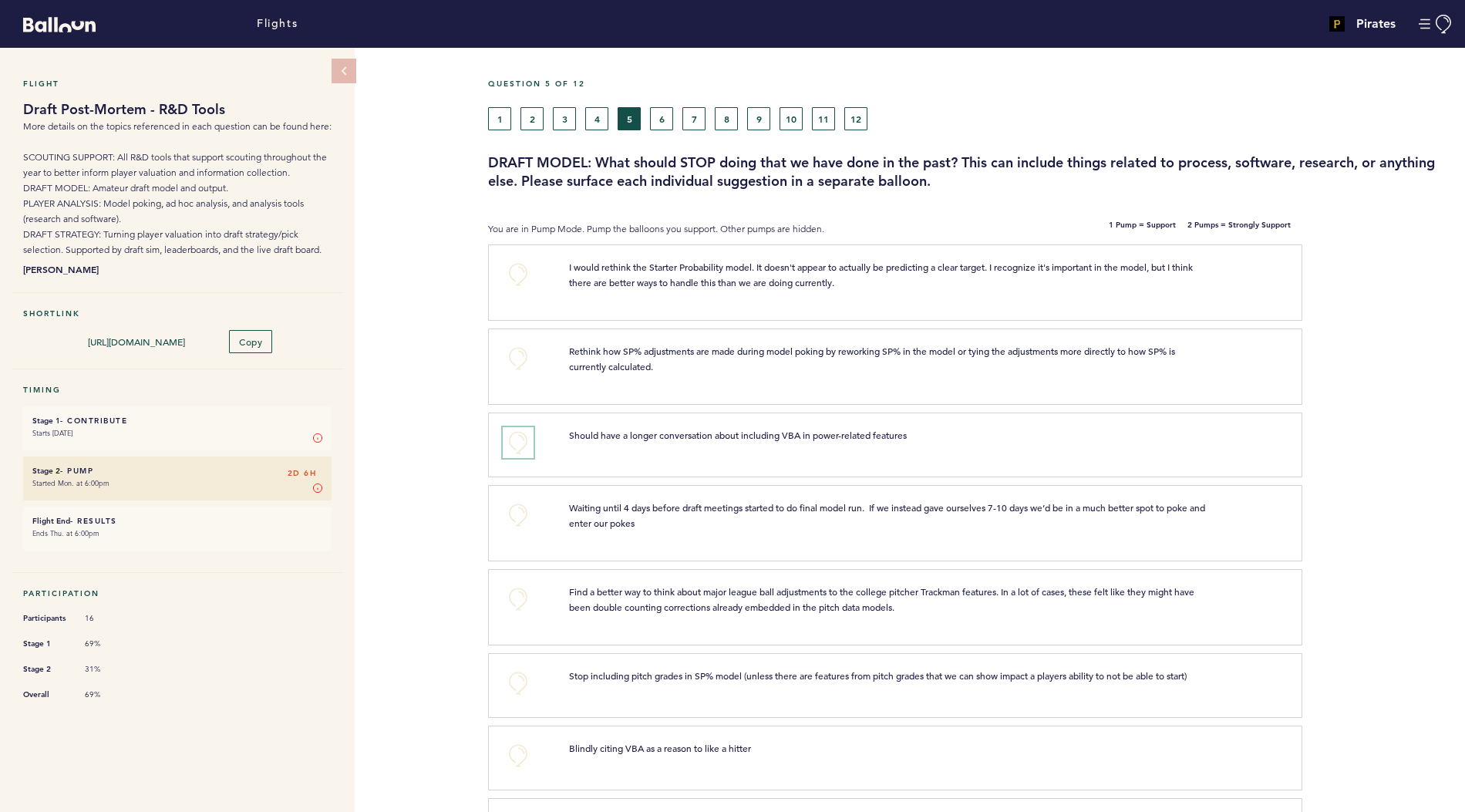
click at [515, 438] on button "+0" at bounding box center [518, 443] width 31 height 31
click at [521, 509] on button "+0" at bounding box center [518, 516] width 31 height 31
click at [507, 590] on button "+0" at bounding box center [518, 599] width 31 height 31
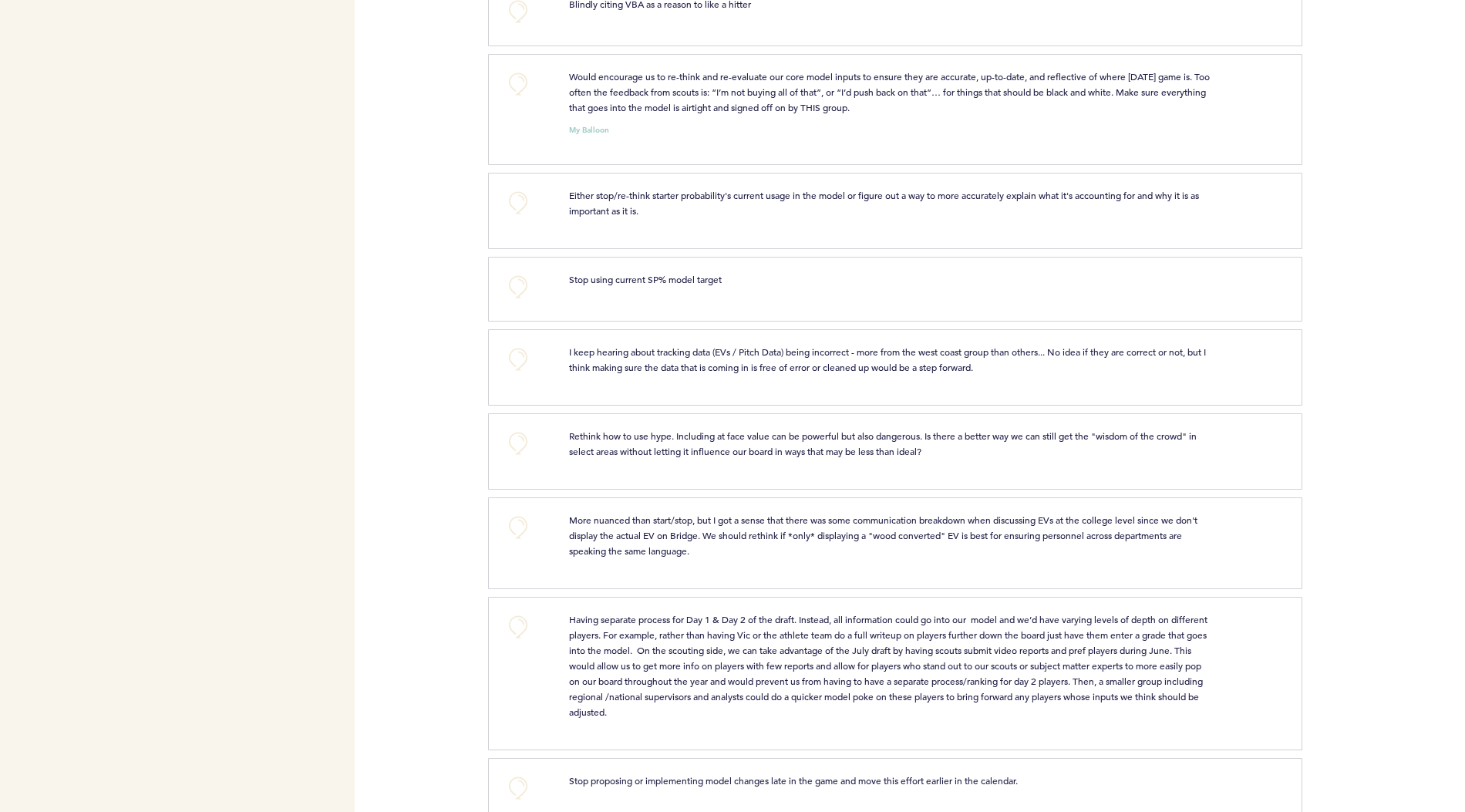
scroll to position [720, 0]
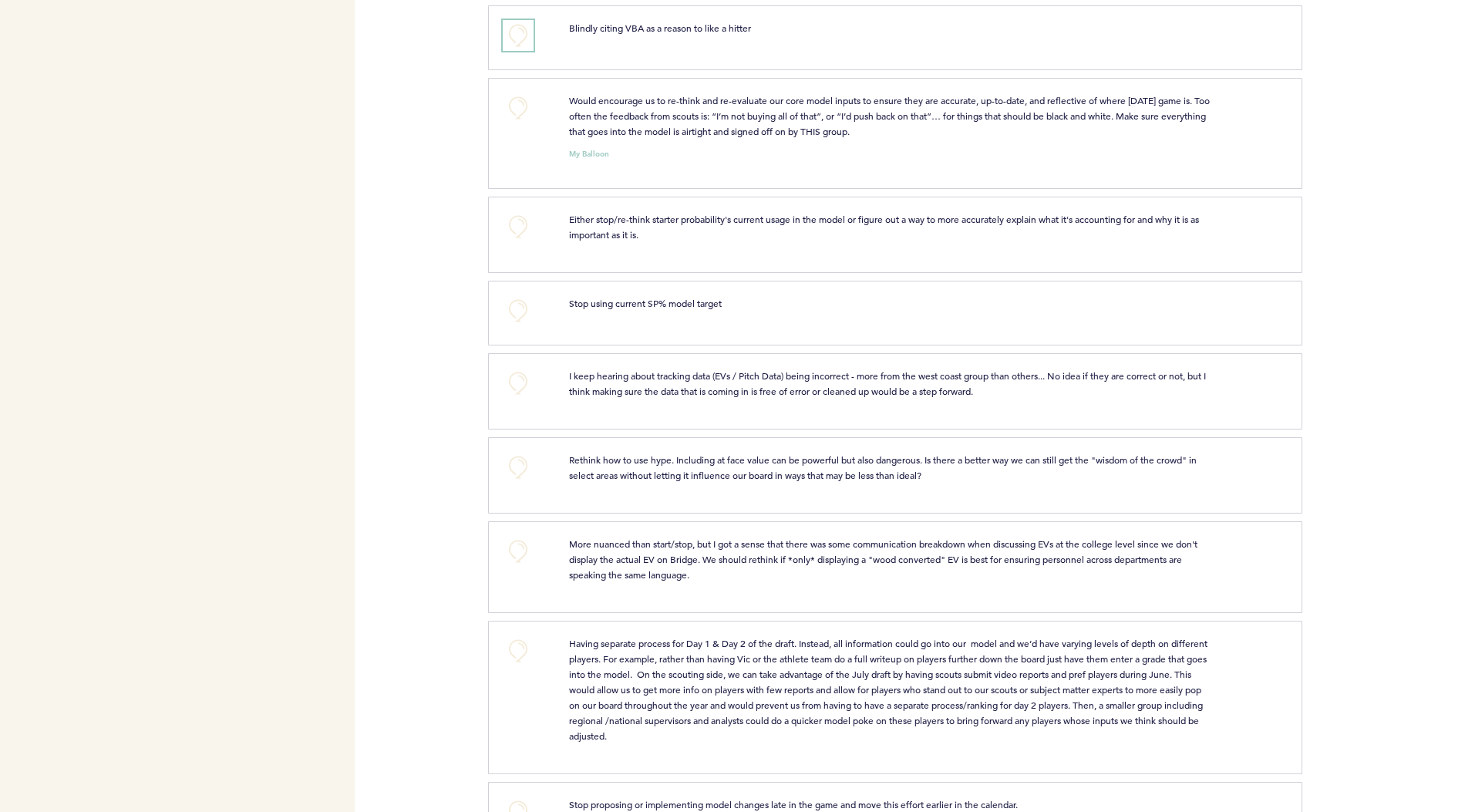
click at [517, 33] on button "+0" at bounding box center [518, 35] width 31 height 31
click at [517, 103] on button "+0" at bounding box center [518, 108] width 31 height 31
click at [0, 0] on span "+0" at bounding box center [0, 0] width 0 height 0
click at [526, 372] on button "+0" at bounding box center [518, 383] width 31 height 31
click at [526, 372] on button "+1" at bounding box center [518, 383] width 31 height 31
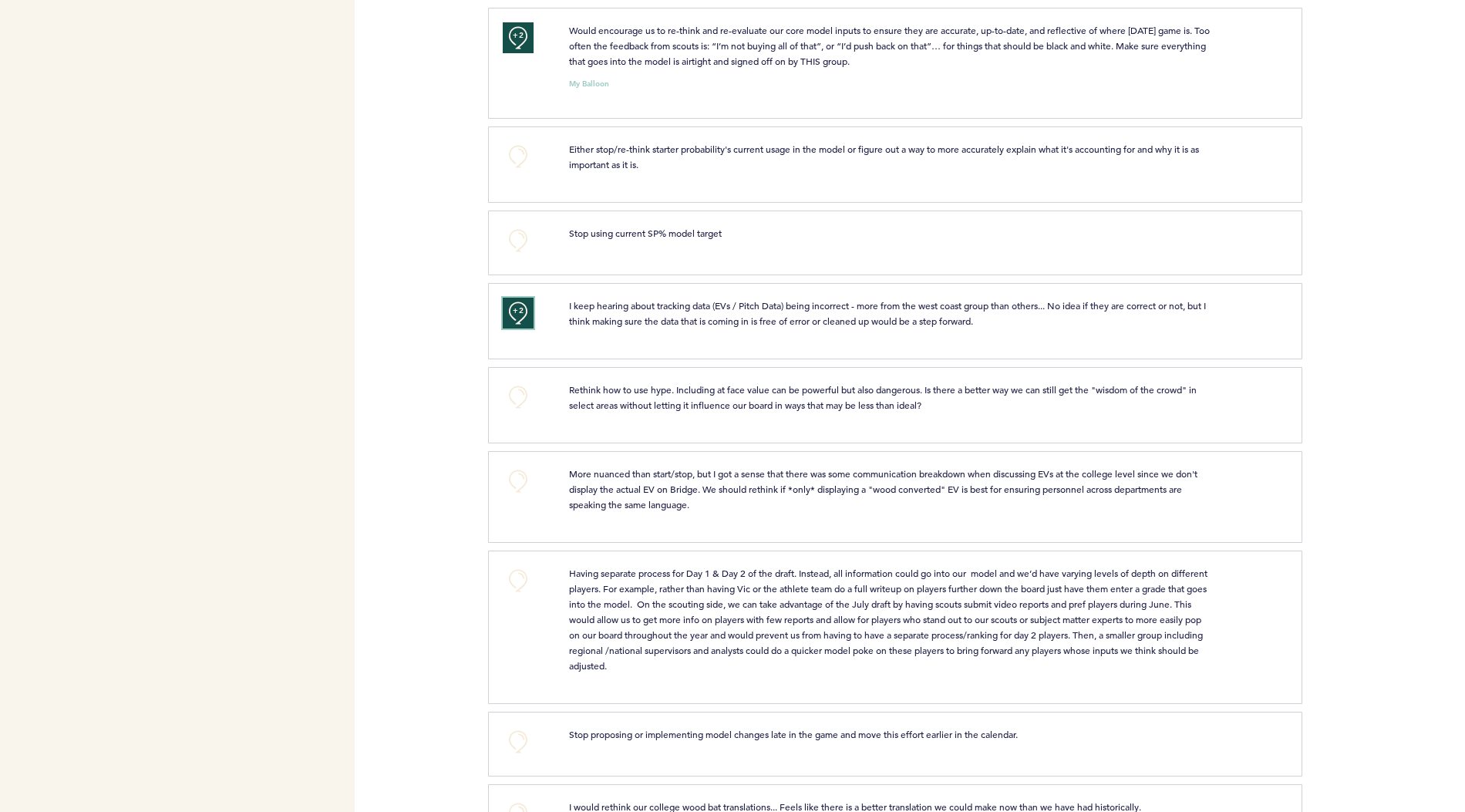
scroll to position [838, 0]
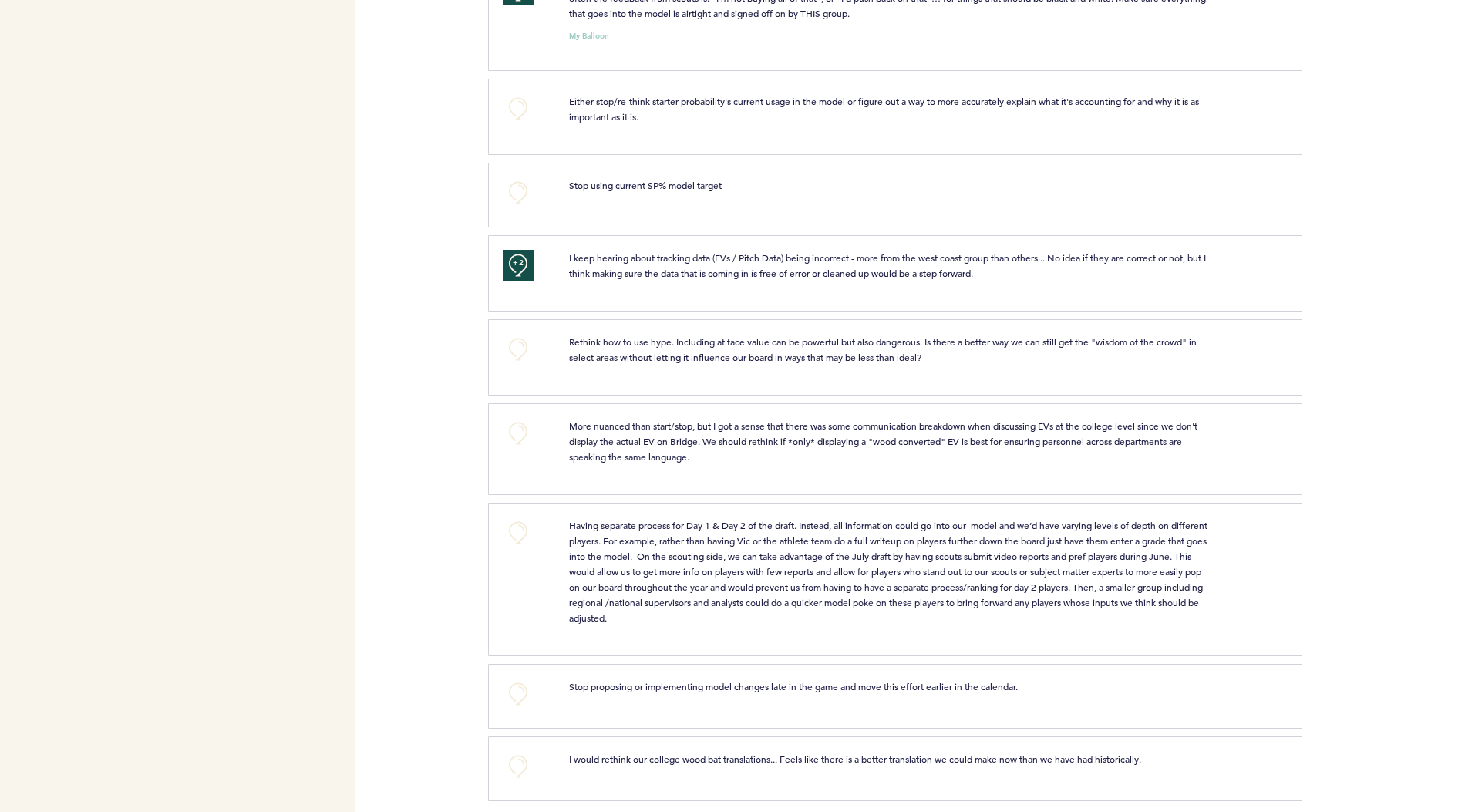
click at [535, 751] on div "+0" at bounding box center [524, 767] width 66 height 31
click at [520, 751] on button "+0" at bounding box center [518, 767] width 31 height 31
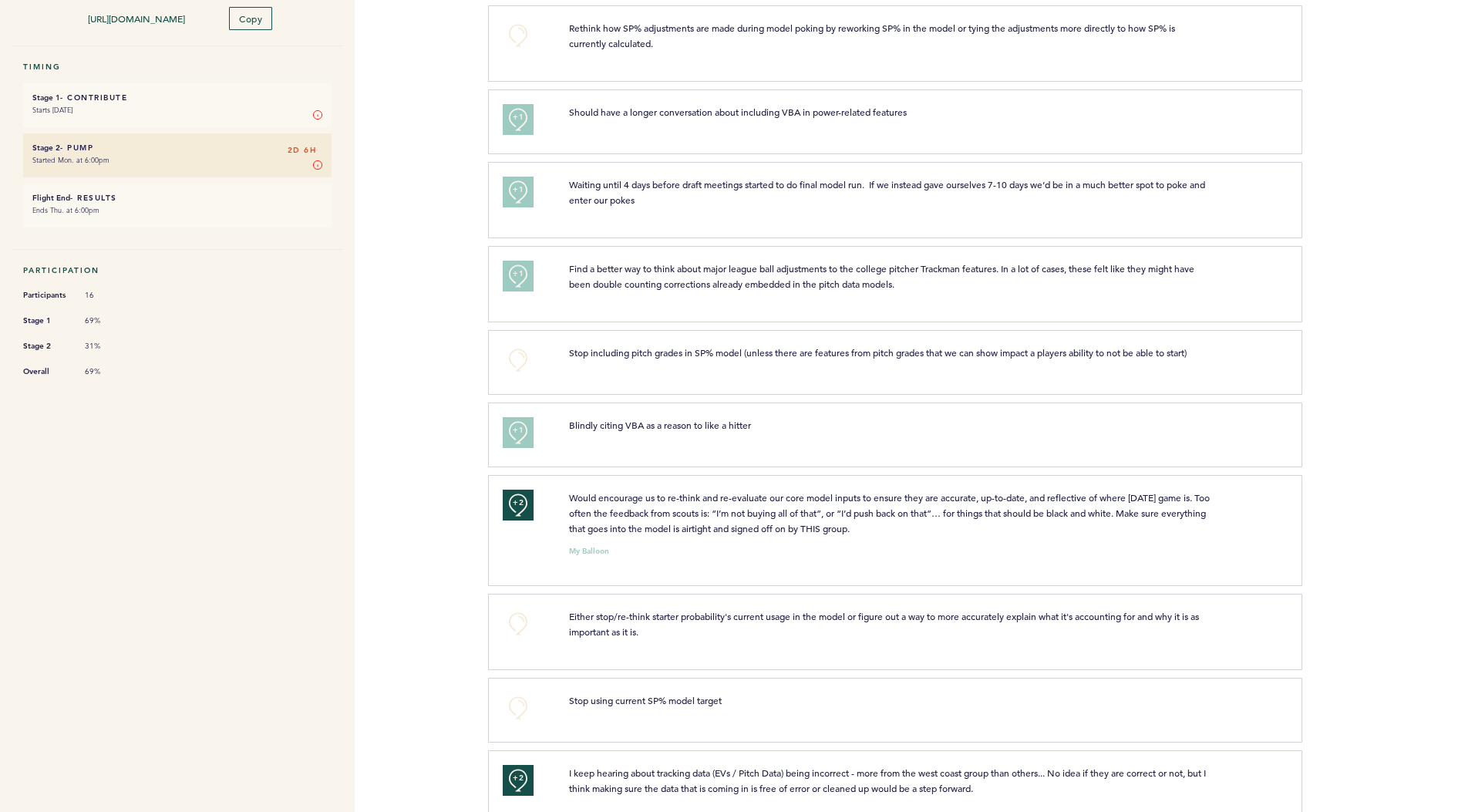
scroll to position [0, 0]
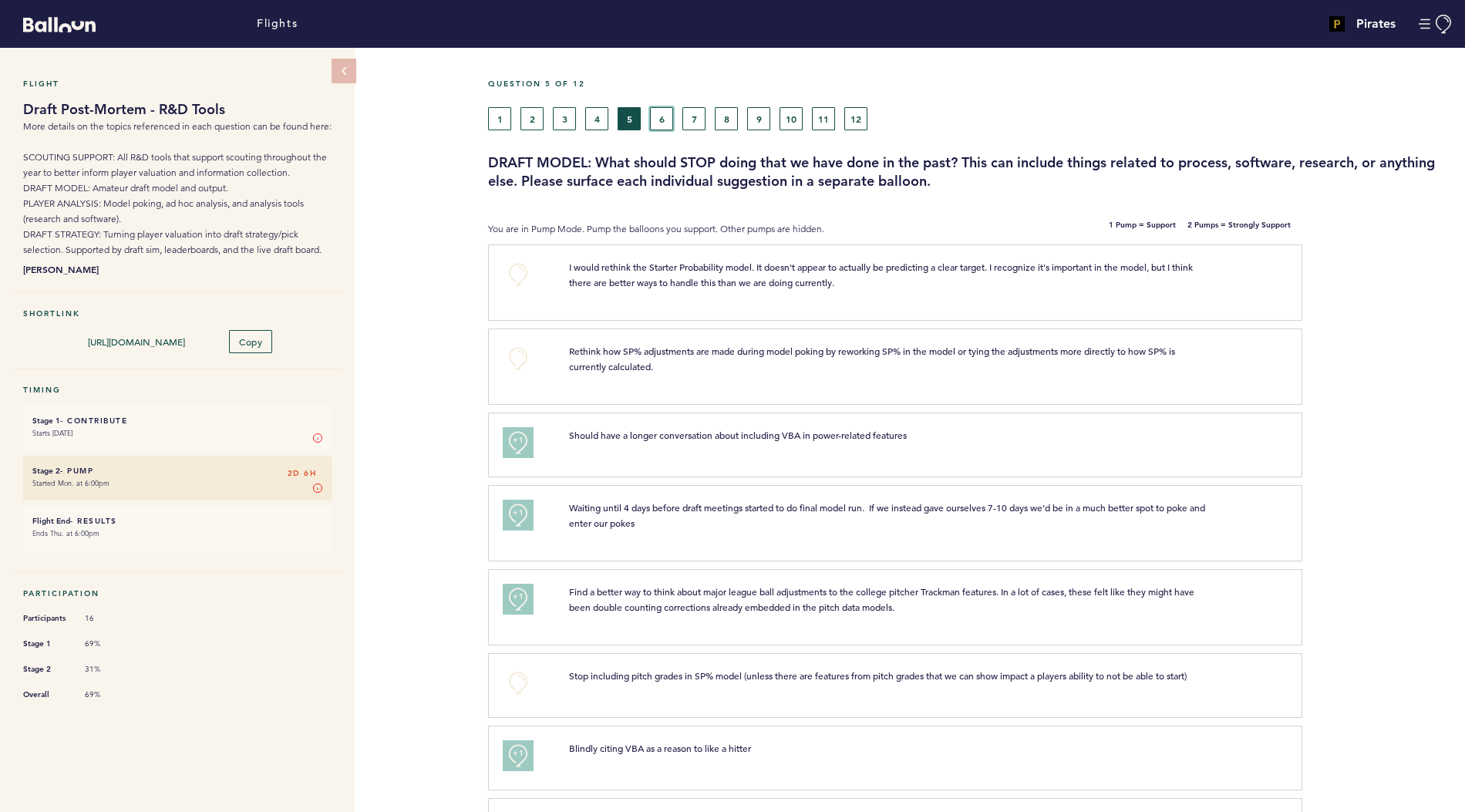
click at [659, 117] on button "6" at bounding box center [662, 119] width 23 height 23
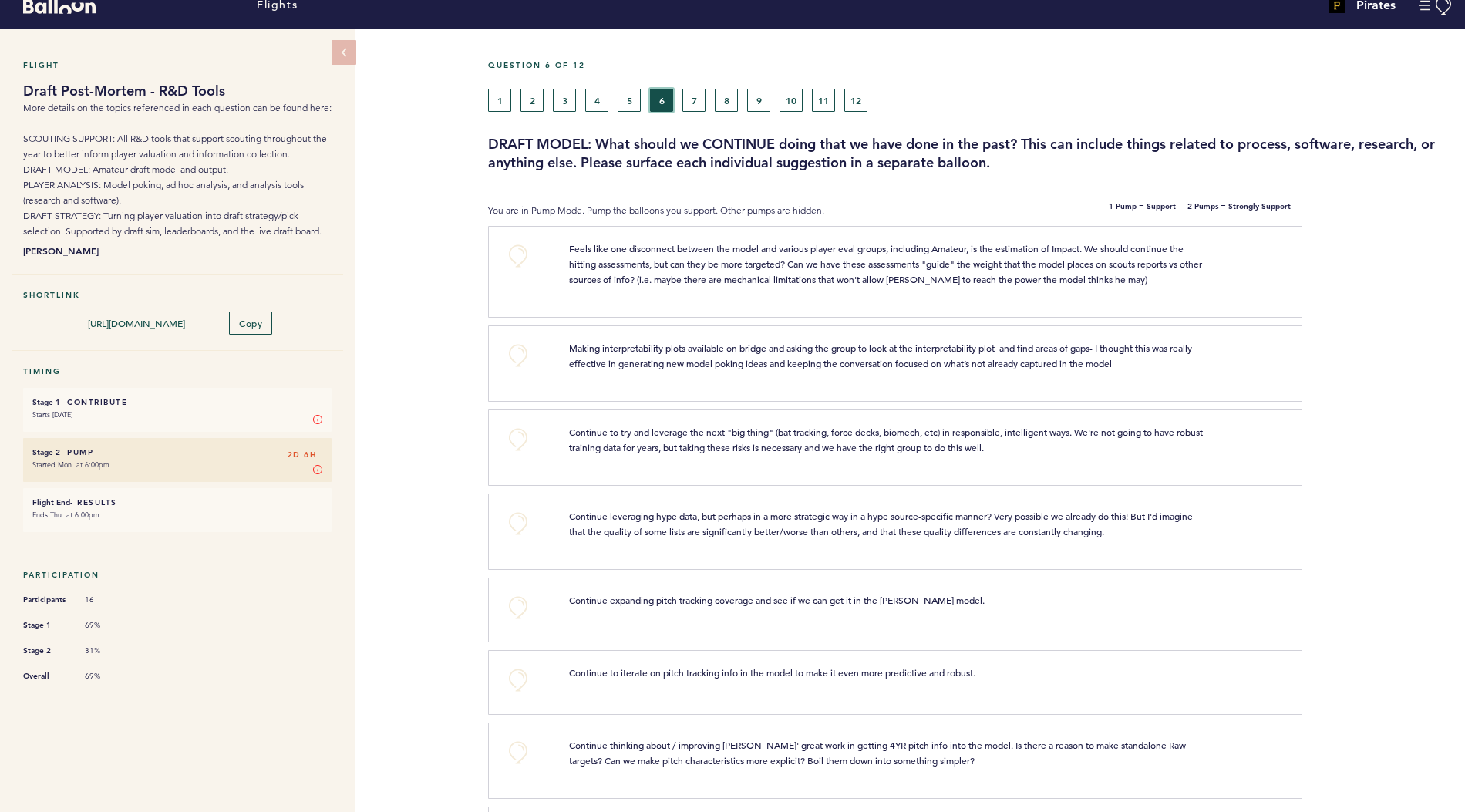
scroll to position [20, 0]
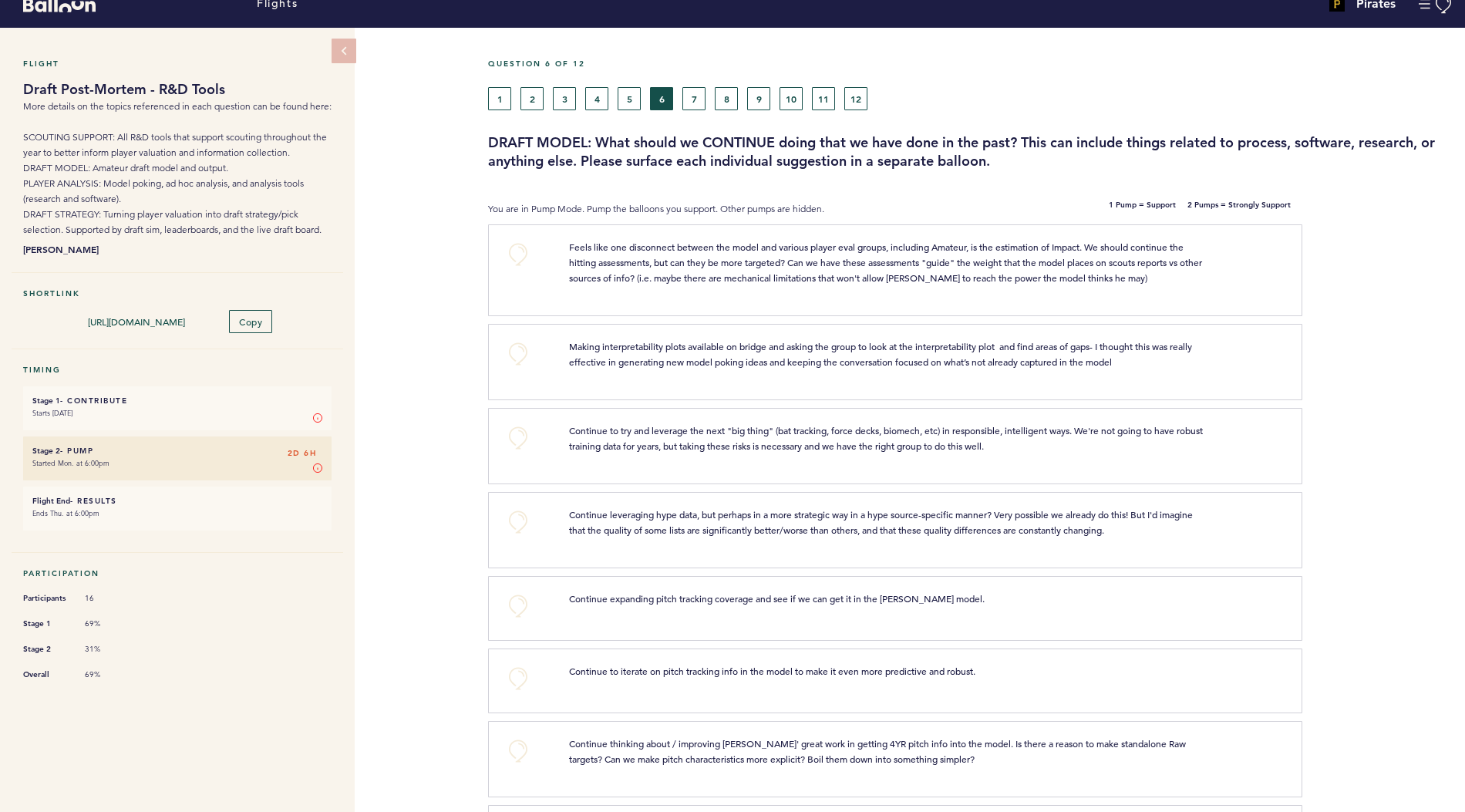
click at [517, 329] on div "+0 Making interpretability plots available on bridge and asking the group to lo…" at bounding box center [895, 361] width 815 height 76
click at [517, 346] on button "+0" at bounding box center [518, 354] width 31 height 31
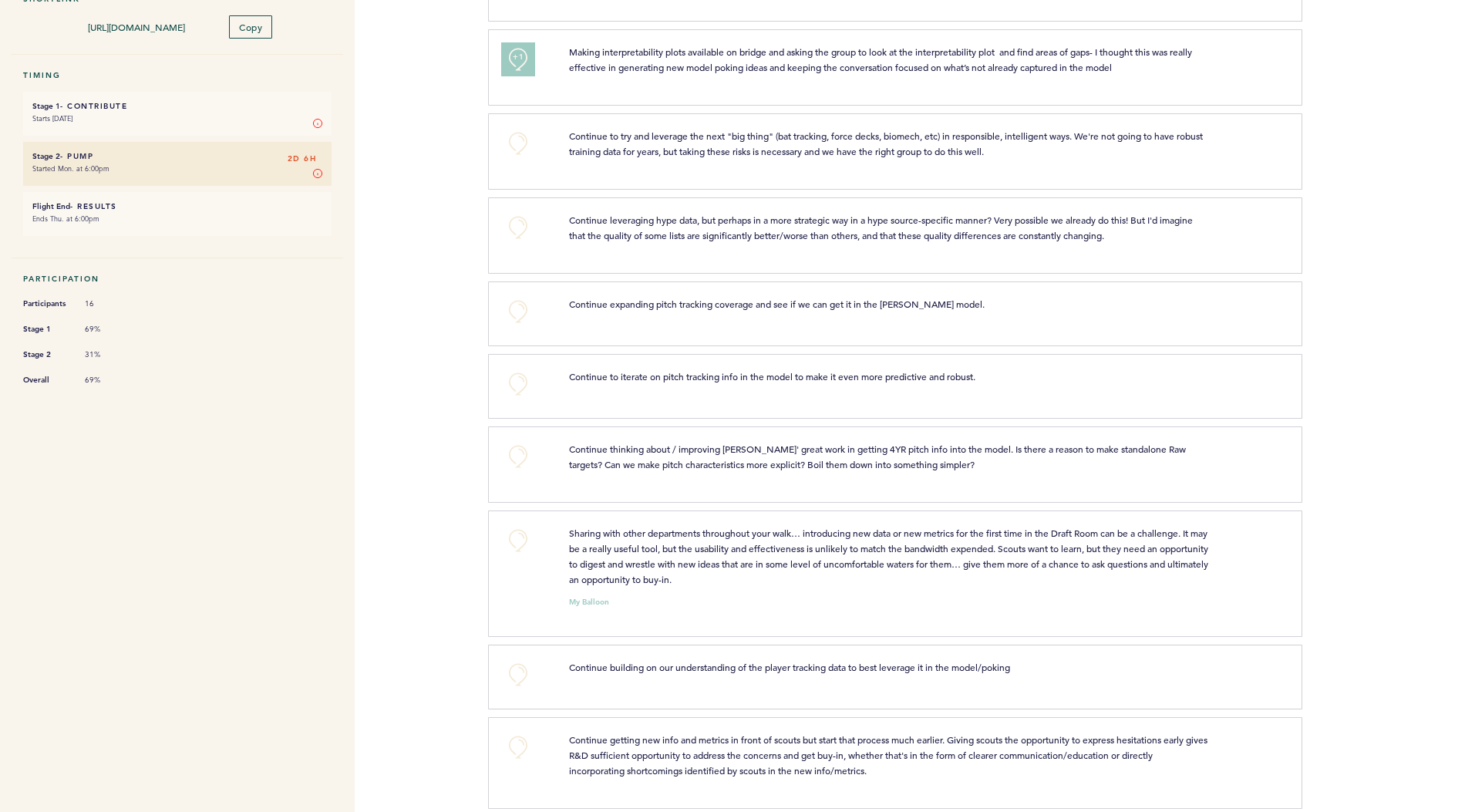
scroll to position [410, 0]
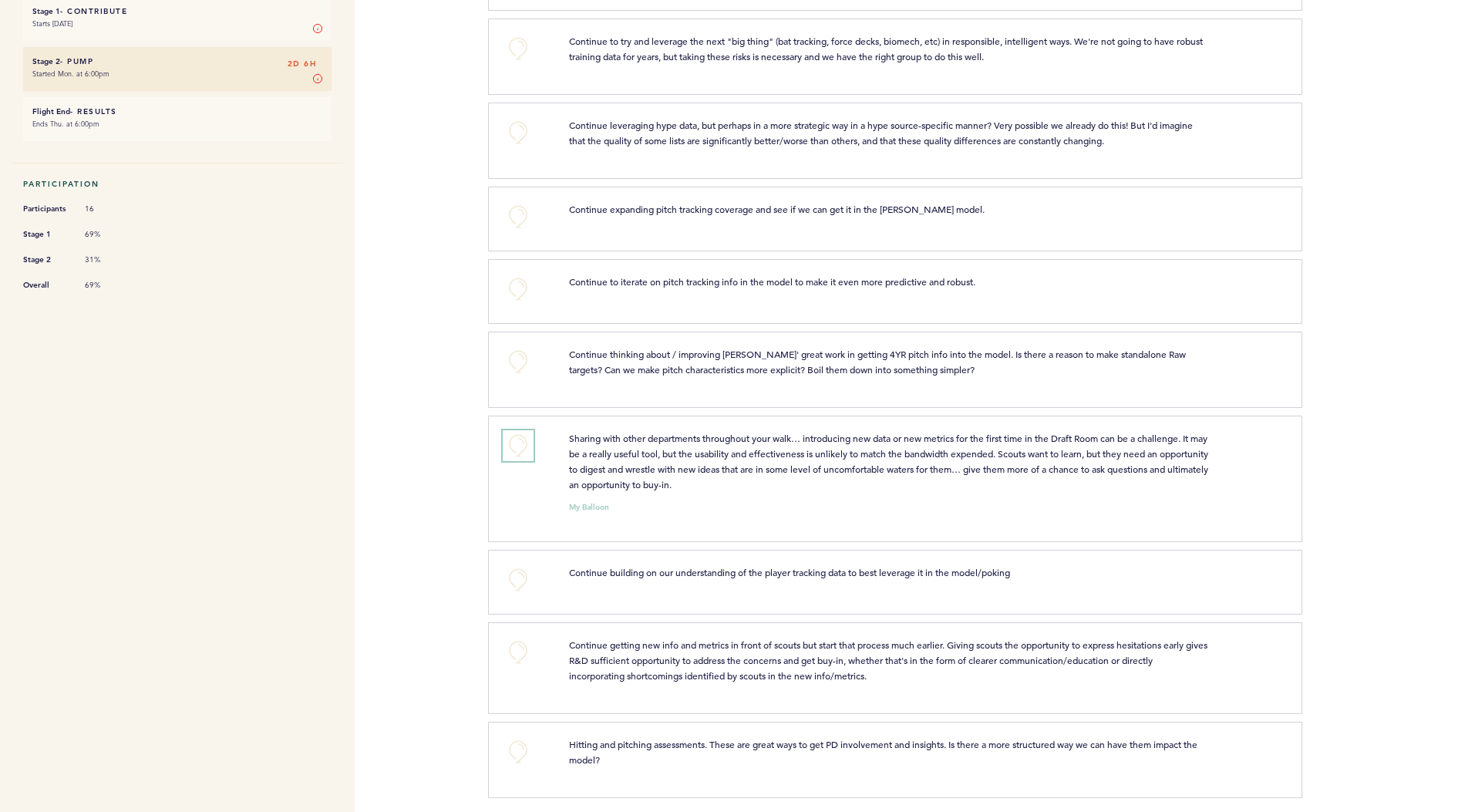
click at [516, 434] on button "+0" at bounding box center [518, 446] width 31 height 31
click at [516, 436] on span "+1" at bounding box center [518, 443] width 11 height 16
click at [524, 651] on button "+0" at bounding box center [518, 653] width 31 height 31
click at [524, 651] on button "+1" at bounding box center [518, 653] width 31 height 31
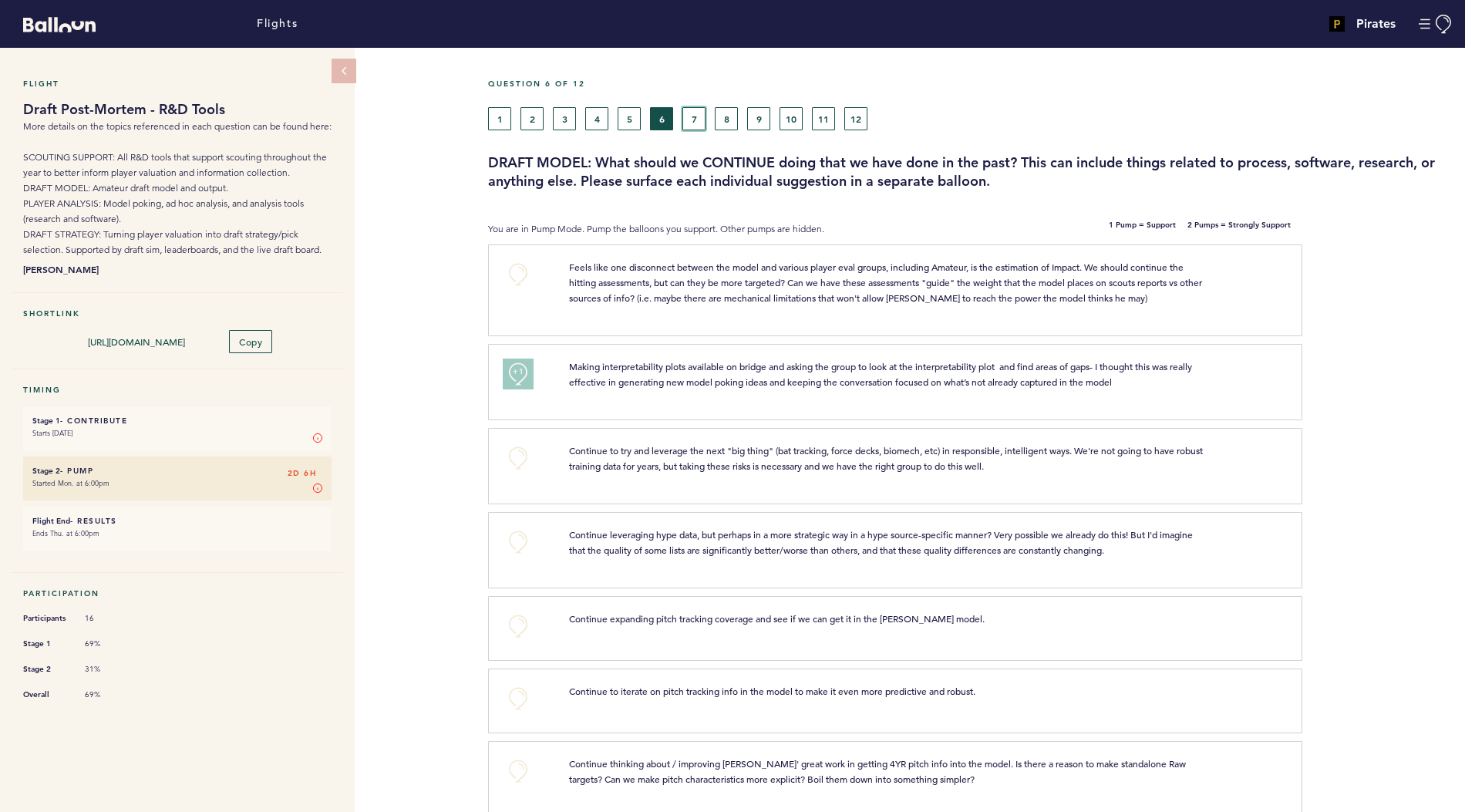
click at [691, 118] on button "7" at bounding box center [694, 119] width 23 height 23
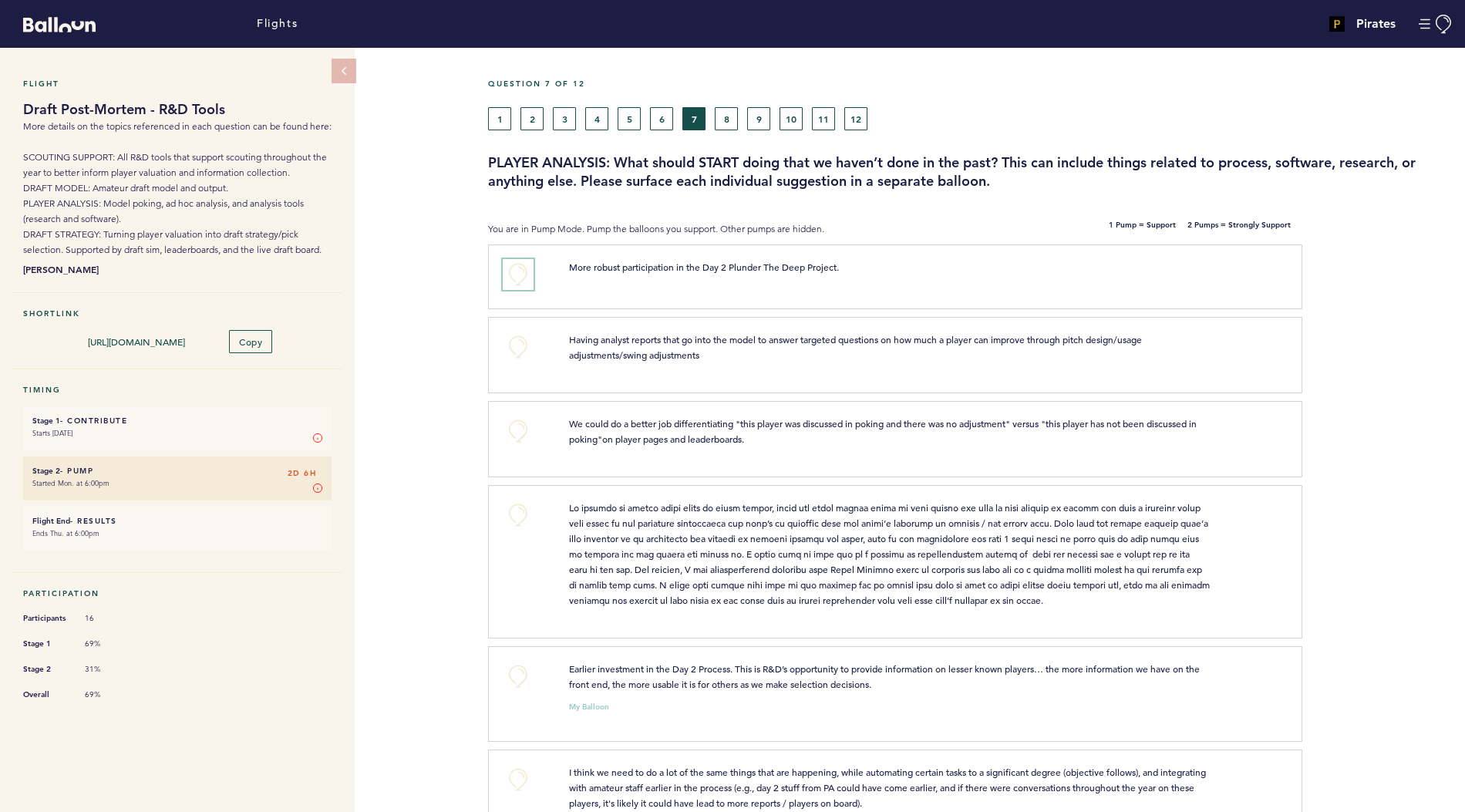
click at [524, 272] on button "+0" at bounding box center [518, 275] width 31 height 31
click at [524, 272] on button "+1" at bounding box center [518, 275] width 31 height 31
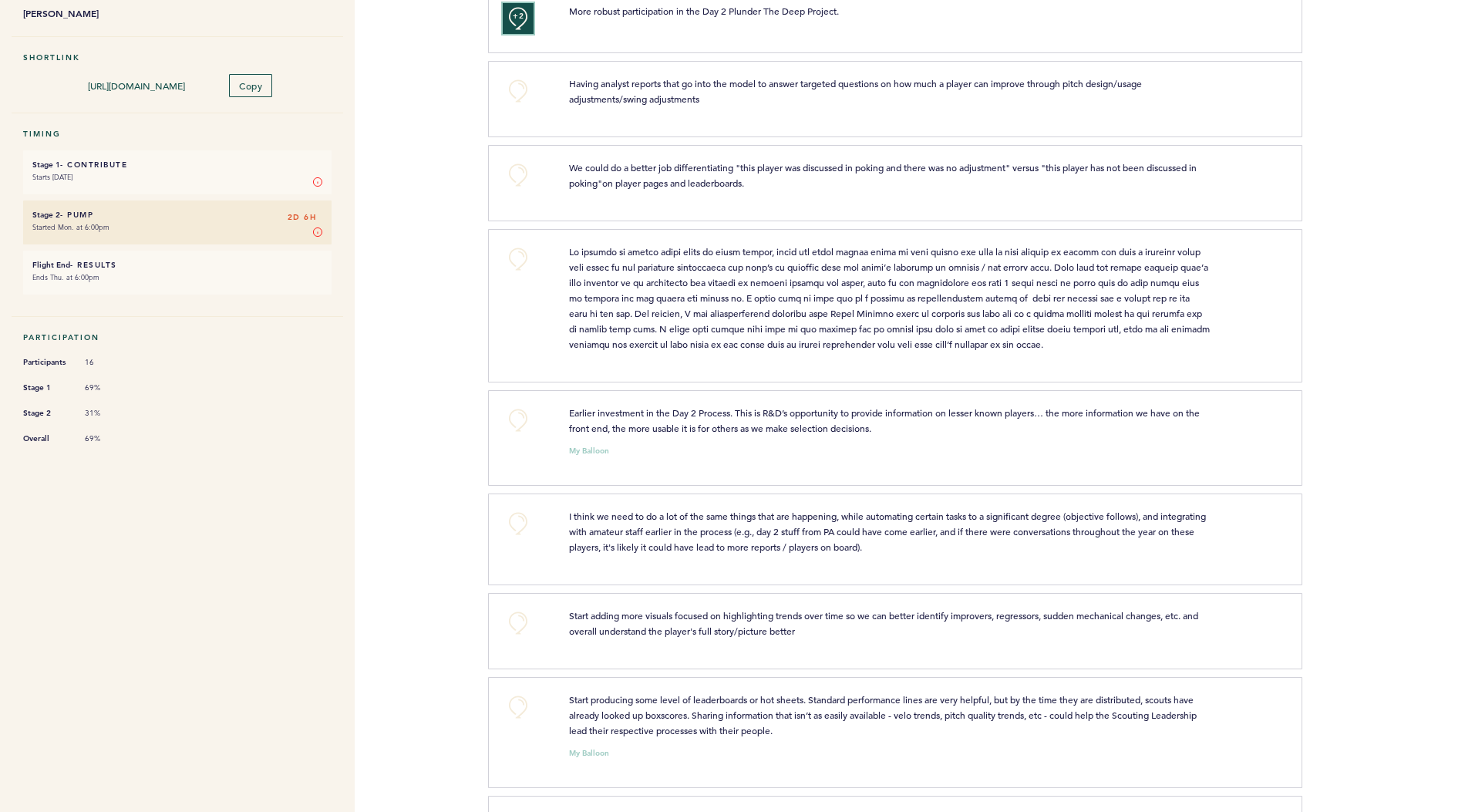
scroll to position [257, 0]
click at [514, 433] on div "+0" at bounding box center [524, 434] width 66 height 62
click at [514, 412] on button "+0" at bounding box center [518, 420] width 31 height 31
click at [514, 412] on span "+1" at bounding box center [518, 417] width 11 height 16
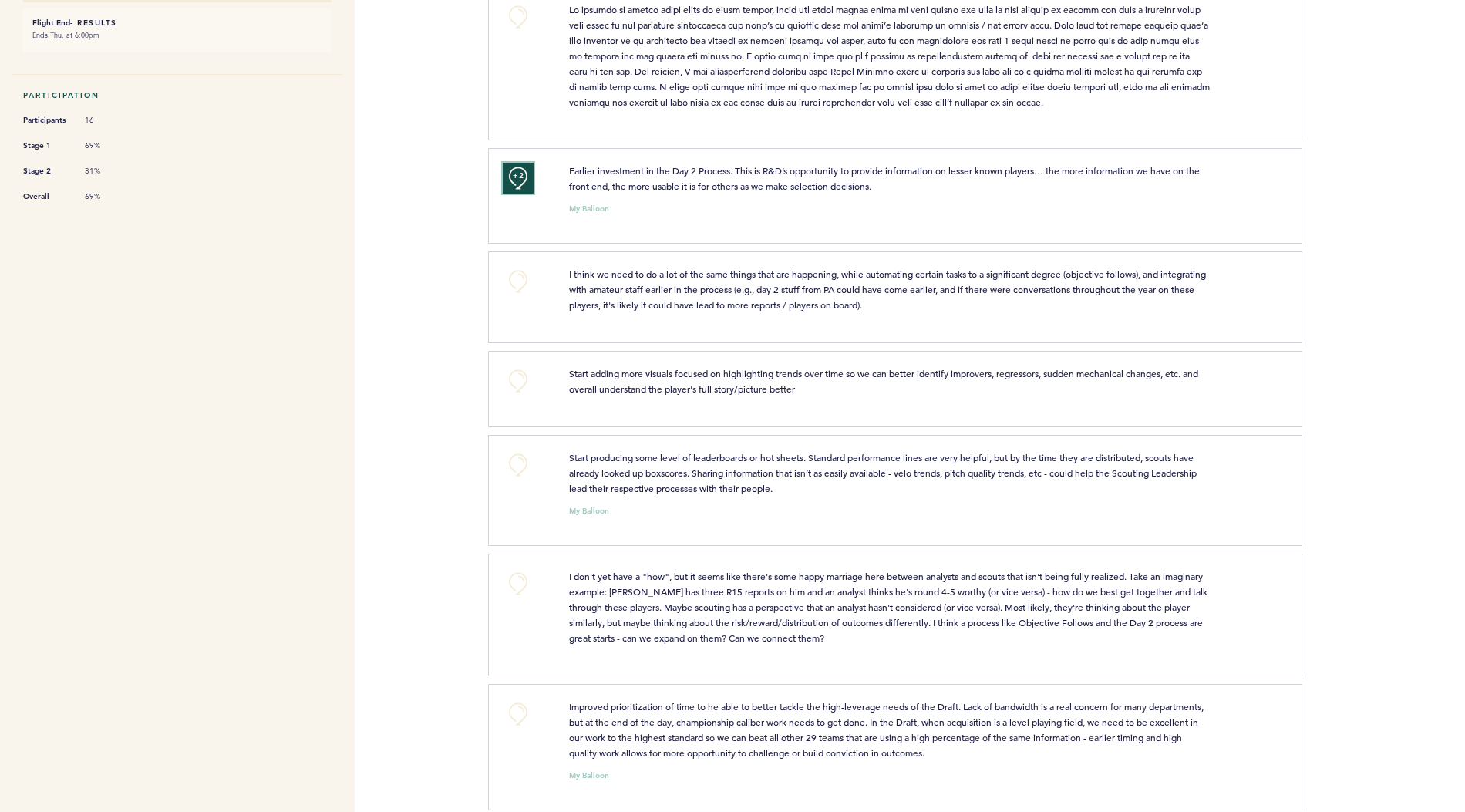
scroll to position [509, 0]
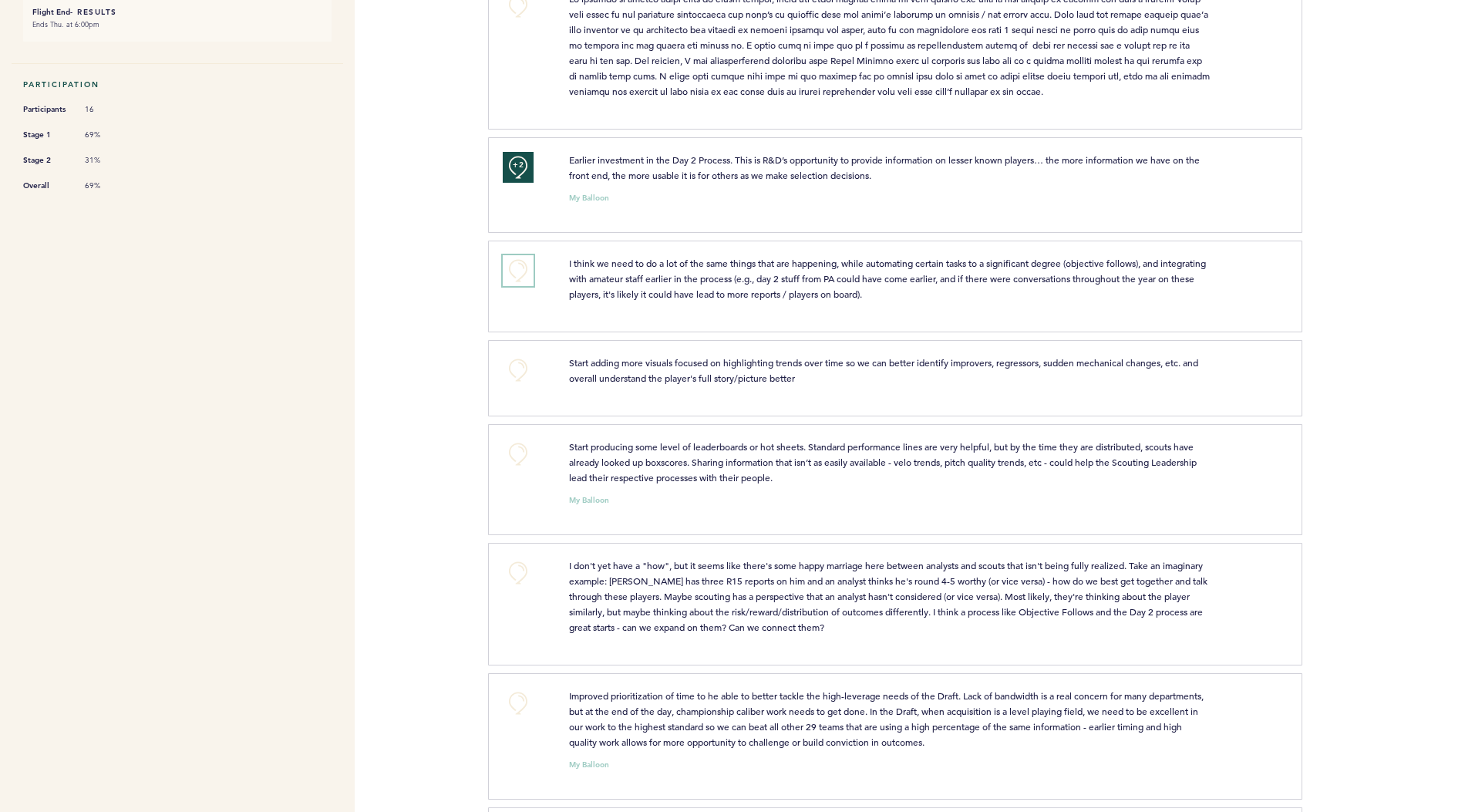
click at [533, 273] on button "+0" at bounding box center [518, 271] width 31 height 31
click at [533, 273] on button "+1" at bounding box center [518, 271] width 31 height 31
click at [517, 369] on button "+0" at bounding box center [518, 370] width 31 height 31
click at [514, 451] on button "+0" at bounding box center [518, 454] width 31 height 31
click at [514, 451] on span "+1" at bounding box center [518, 452] width 11 height 16
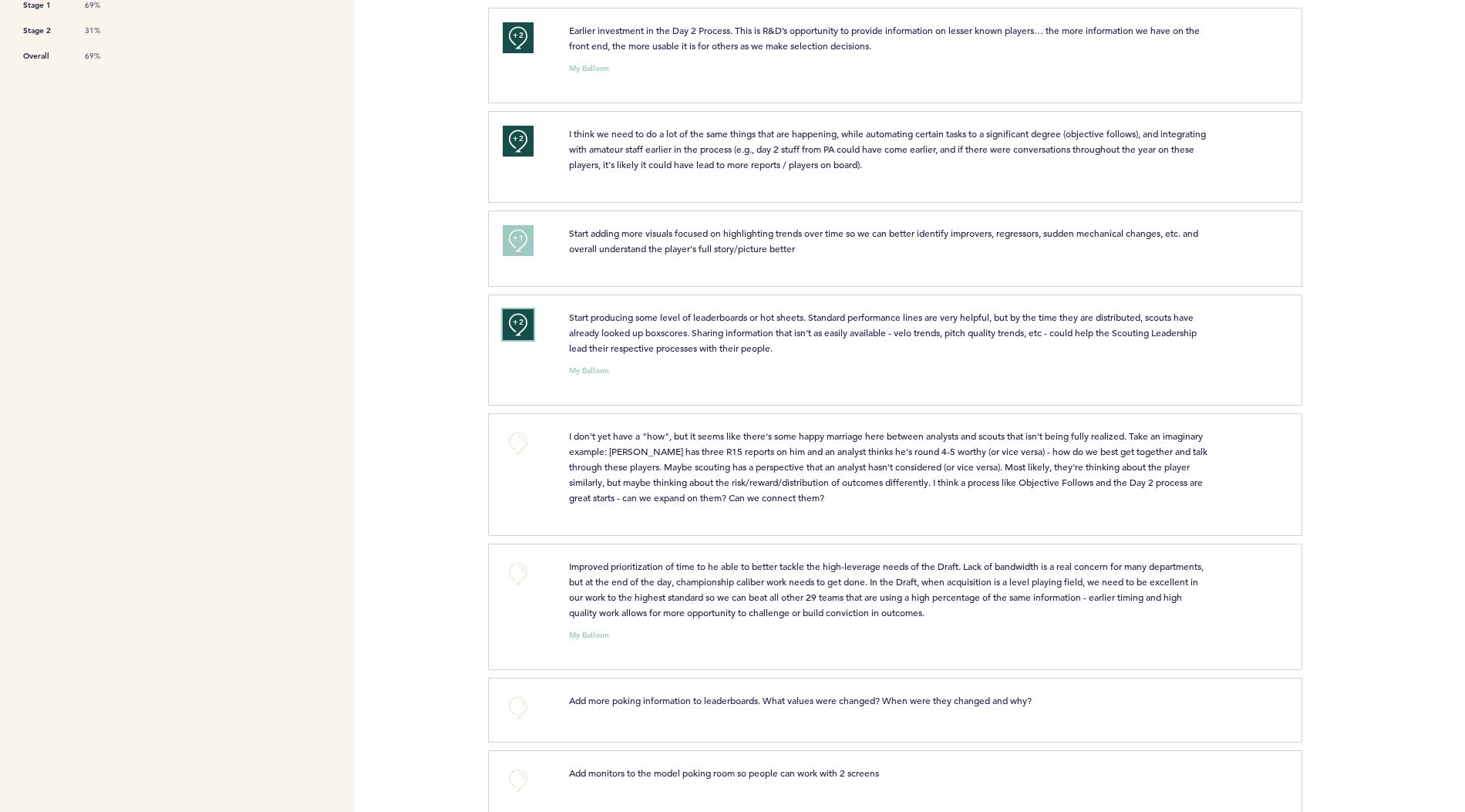
scroll to position [727, 0]
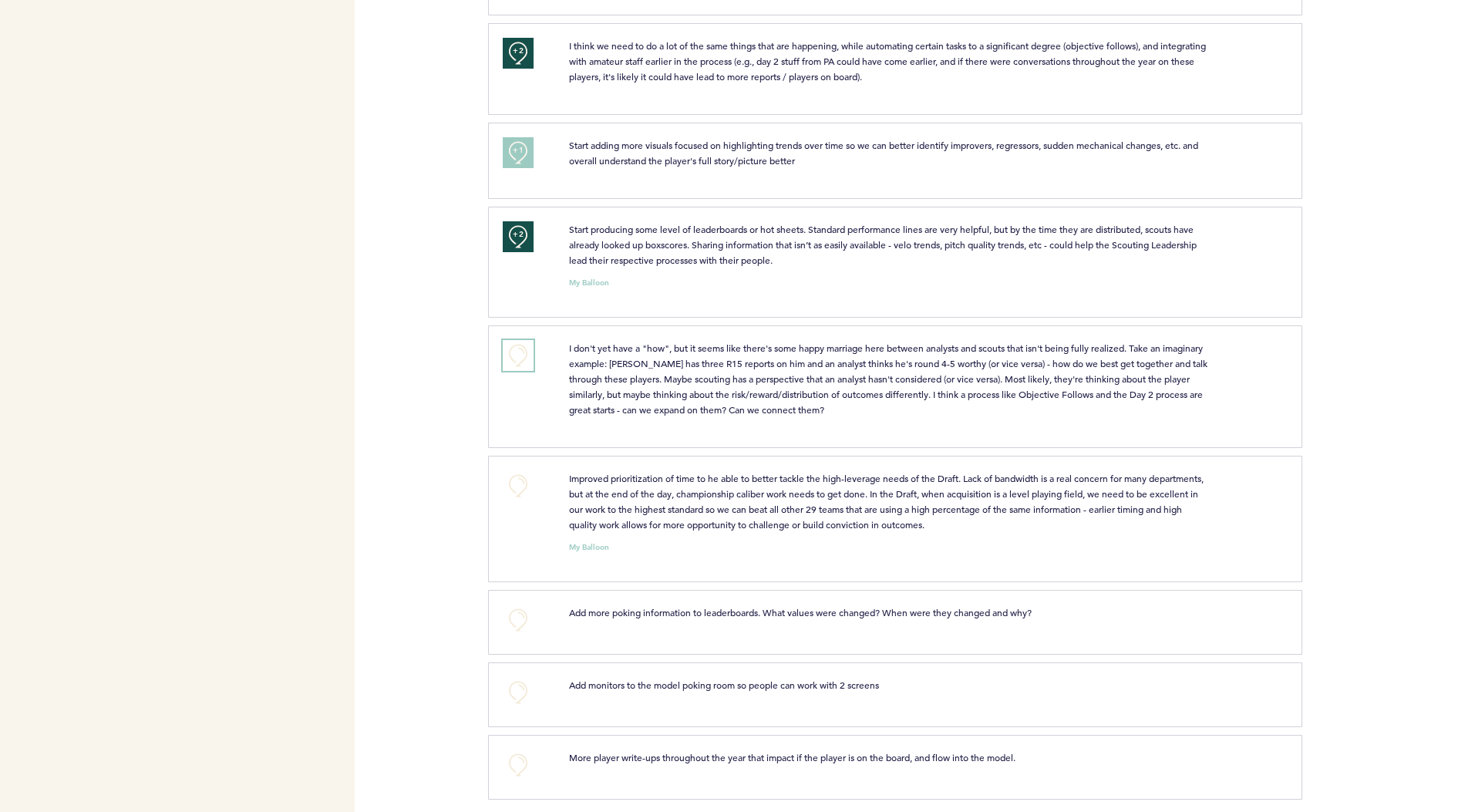
click at [517, 351] on button "+0" at bounding box center [518, 356] width 31 height 31
click at [514, 473] on button "+0" at bounding box center [518, 486] width 31 height 31
click at [514, 475] on span "+1" at bounding box center [518, 483] width 11 height 16
click at [519, 756] on button "+0" at bounding box center [518, 765] width 31 height 31
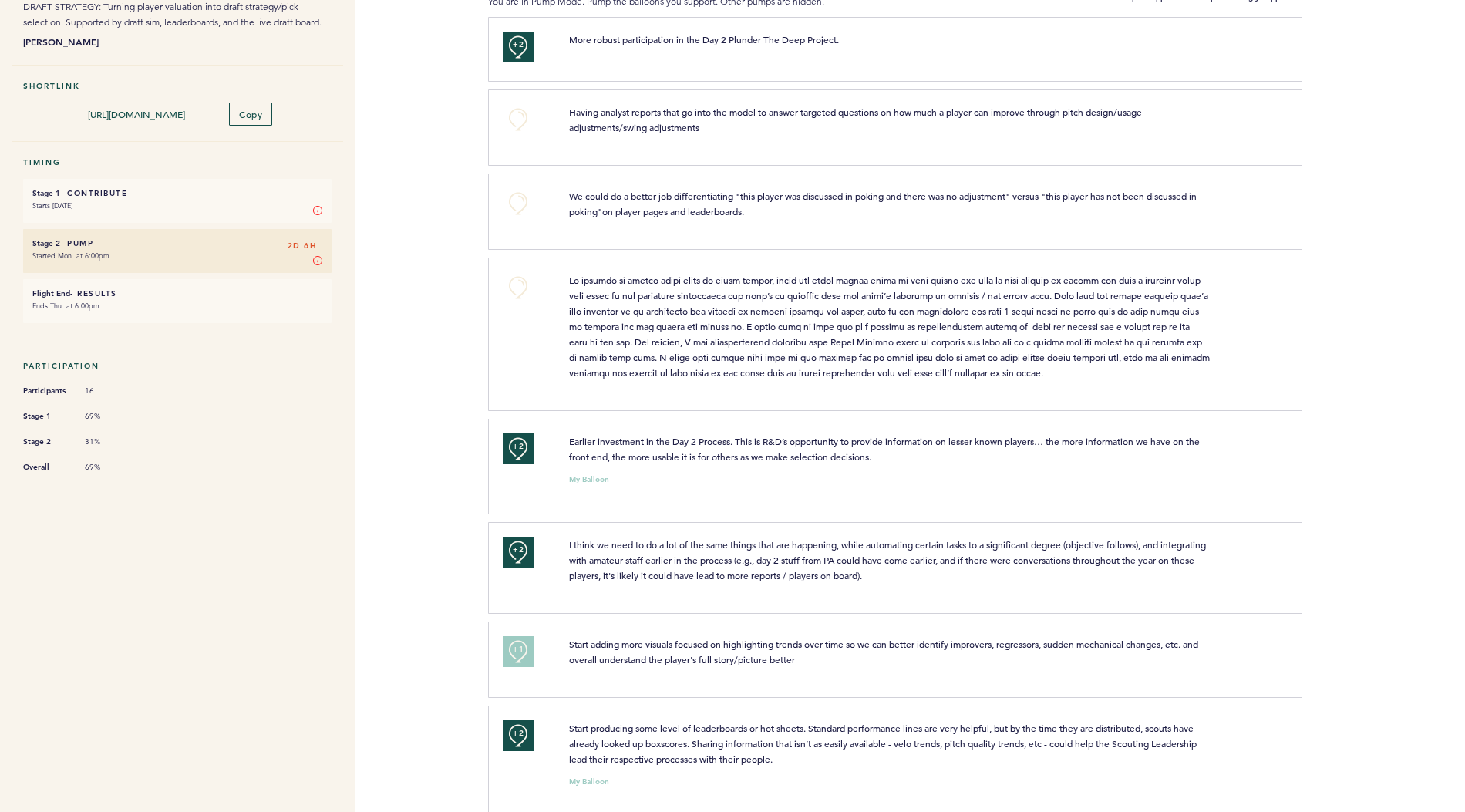
scroll to position [0, 0]
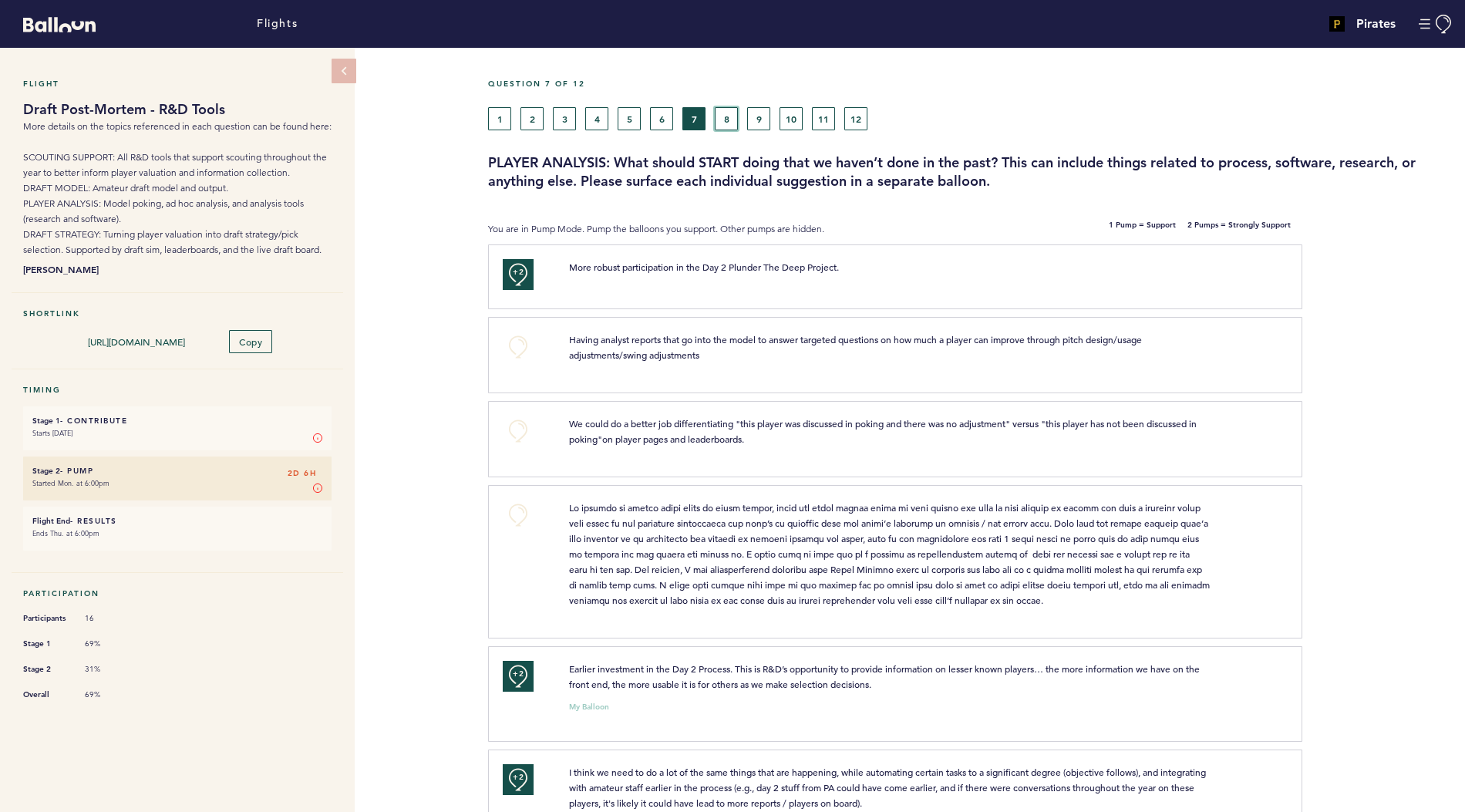
click at [725, 111] on button "8" at bounding box center [727, 119] width 23 height 23
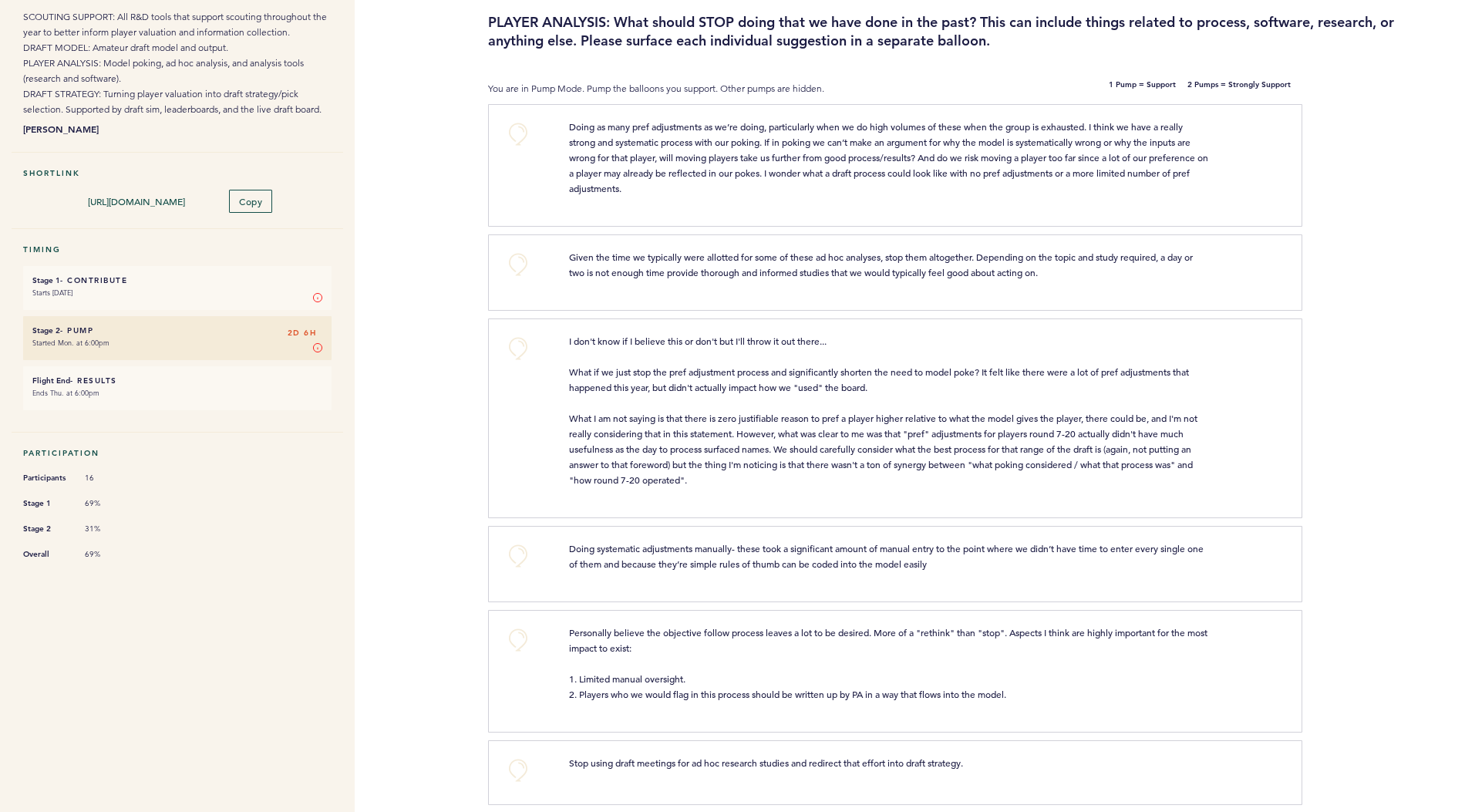
scroll to position [151, 0]
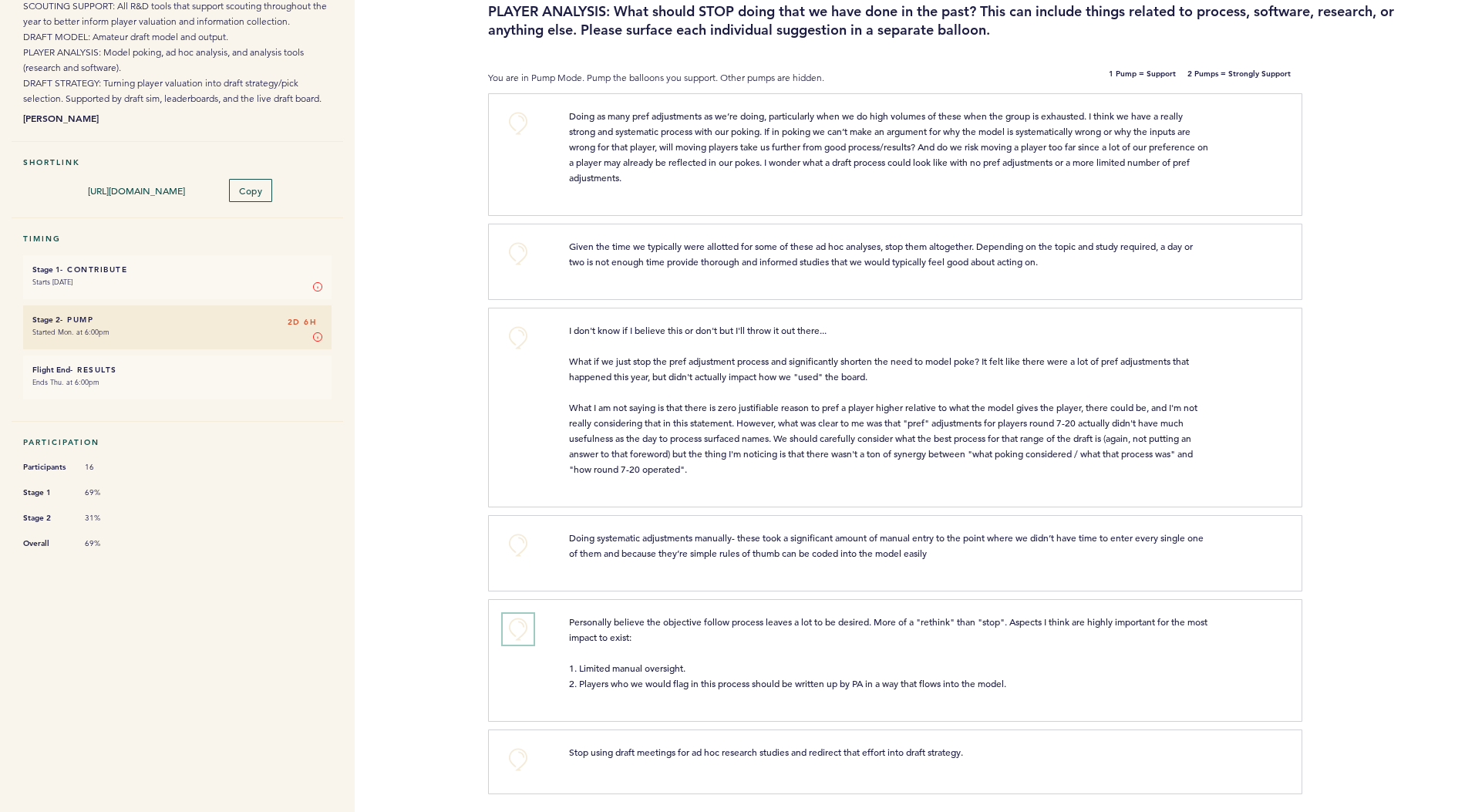
click at [523, 629] on button "+0" at bounding box center [518, 630] width 31 height 31
click at [519, 752] on button "+0" at bounding box center [518, 759] width 31 height 31
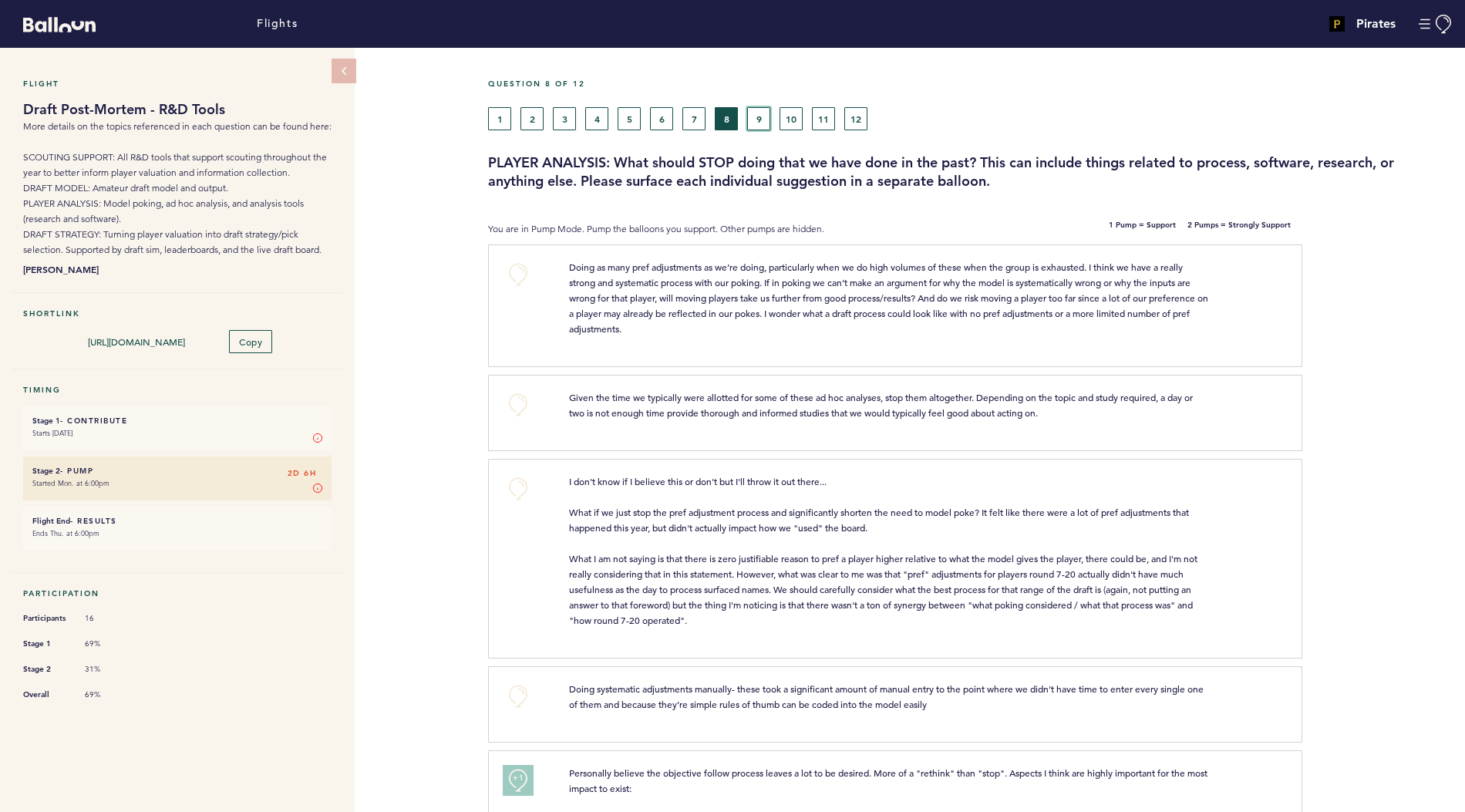
click at [765, 111] on button "9" at bounding box center [759, 119] width 23 height 23
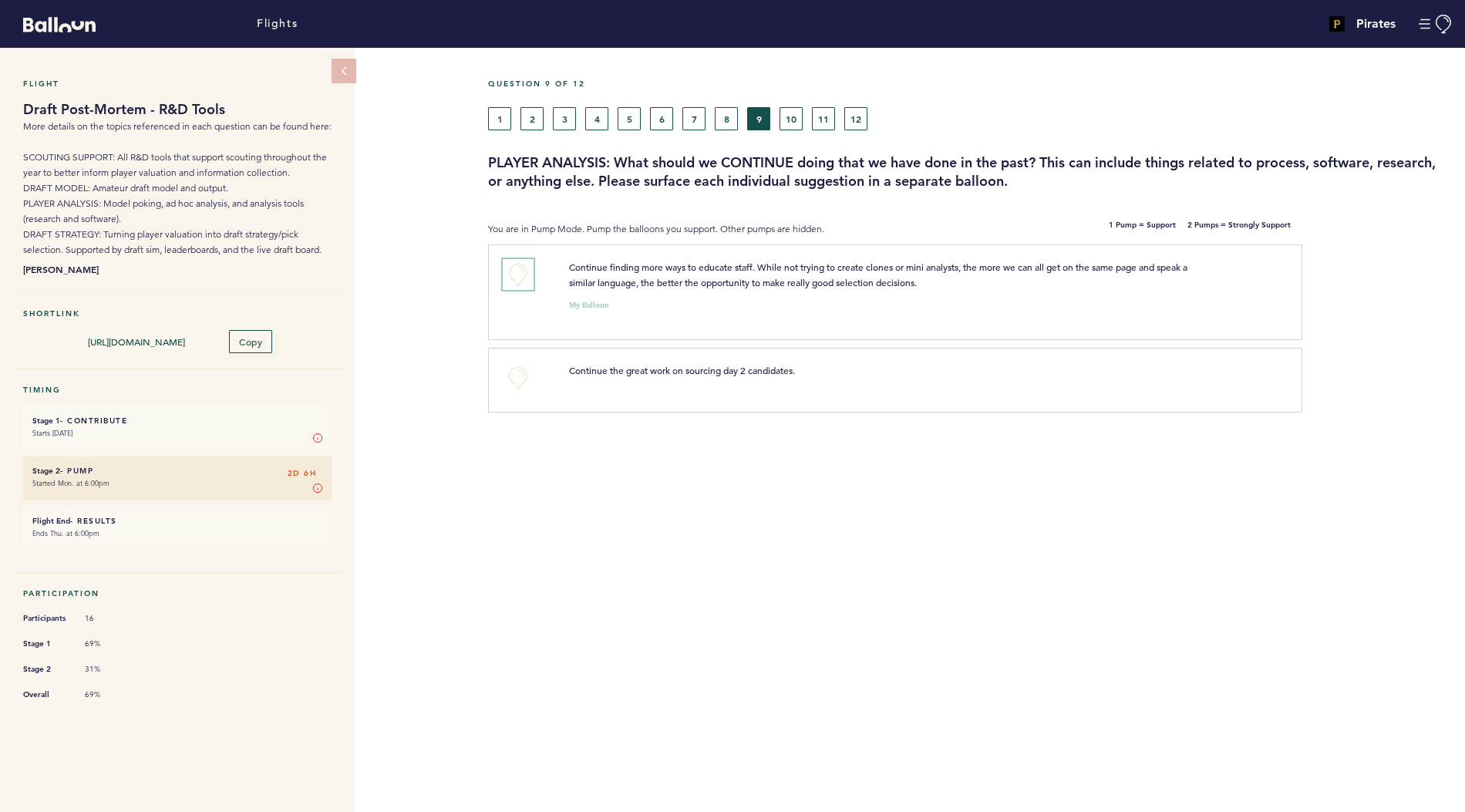
click at [521, 270] on button "+0" at bounding box center [518, 275] width 31 height 31
click at [521, 270] on span "+1" at bounding box center [518, 272] width 11 height 16
click at [789, 117] on button "10" at bounding box center [791, 119] width 23 height 23
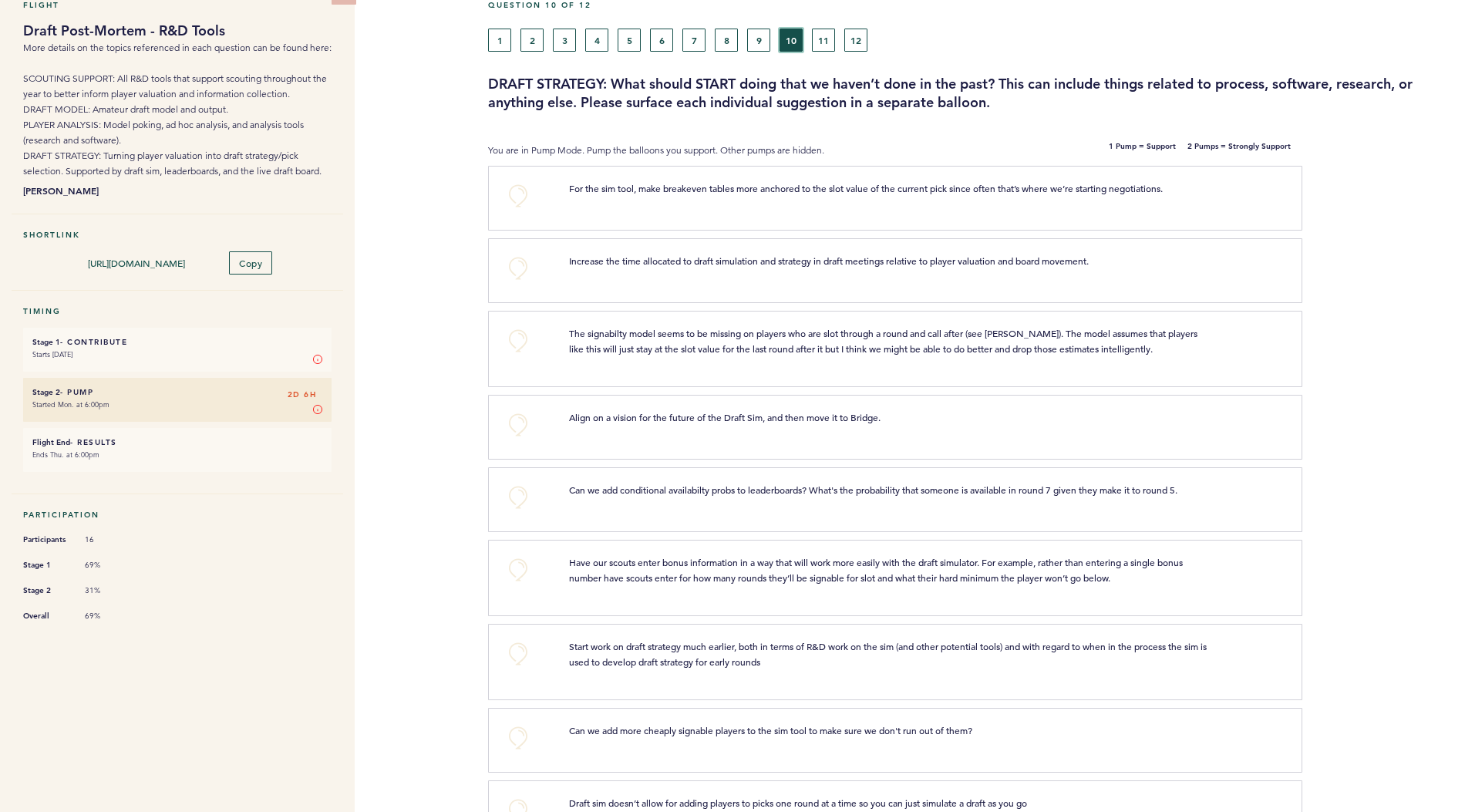
scroll to position [80, 0]
drag, startPoint x: 539, startPoint y: 265, endPoint x: 599, endPoint y: 300, distance: 69.5
click at [599, 300] on section "+0 Increase the time allocated to draft simulation and strategy in draft meetin…" at bounding box center [976, 273] width 977 height 72
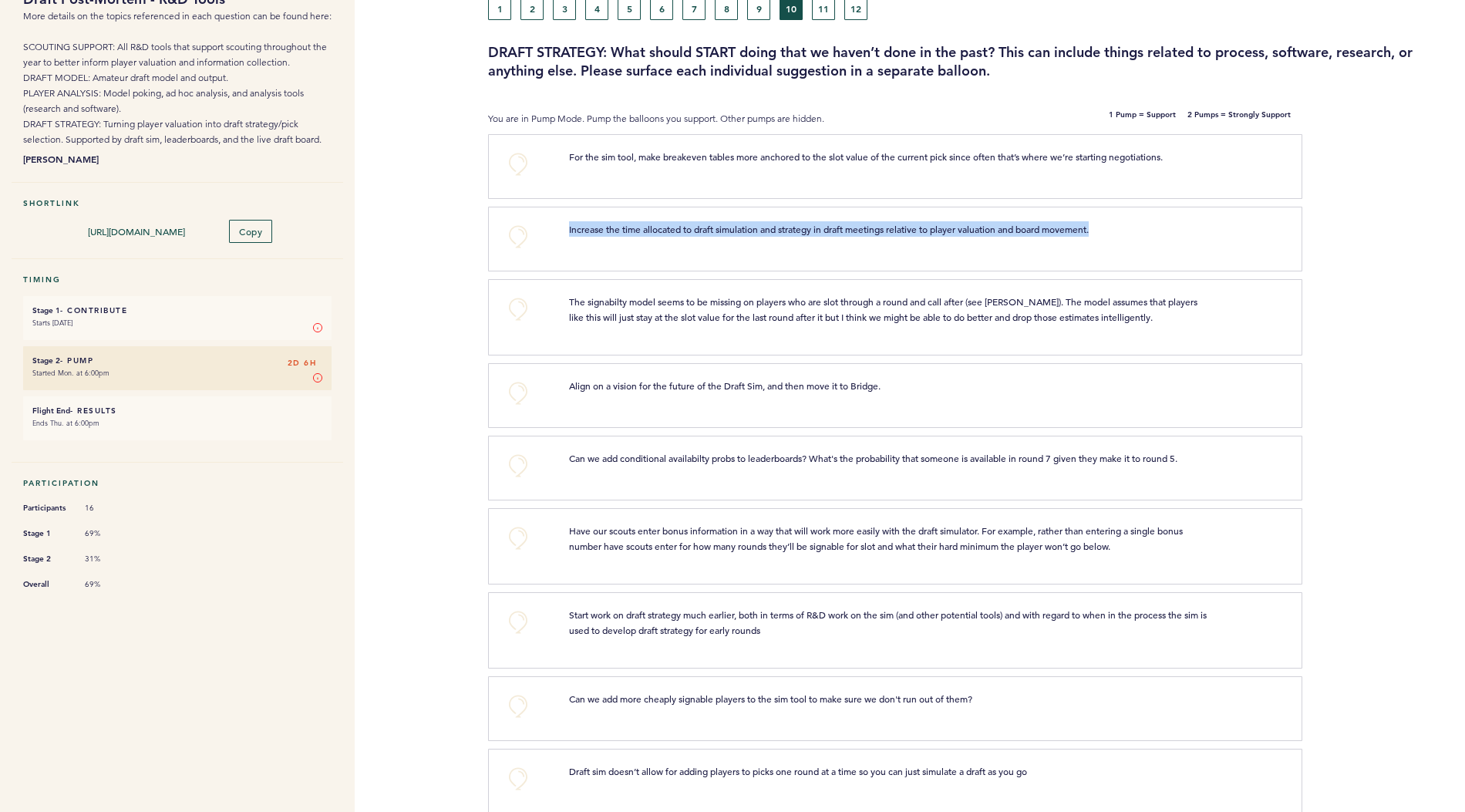
scroll to position [129, 0]
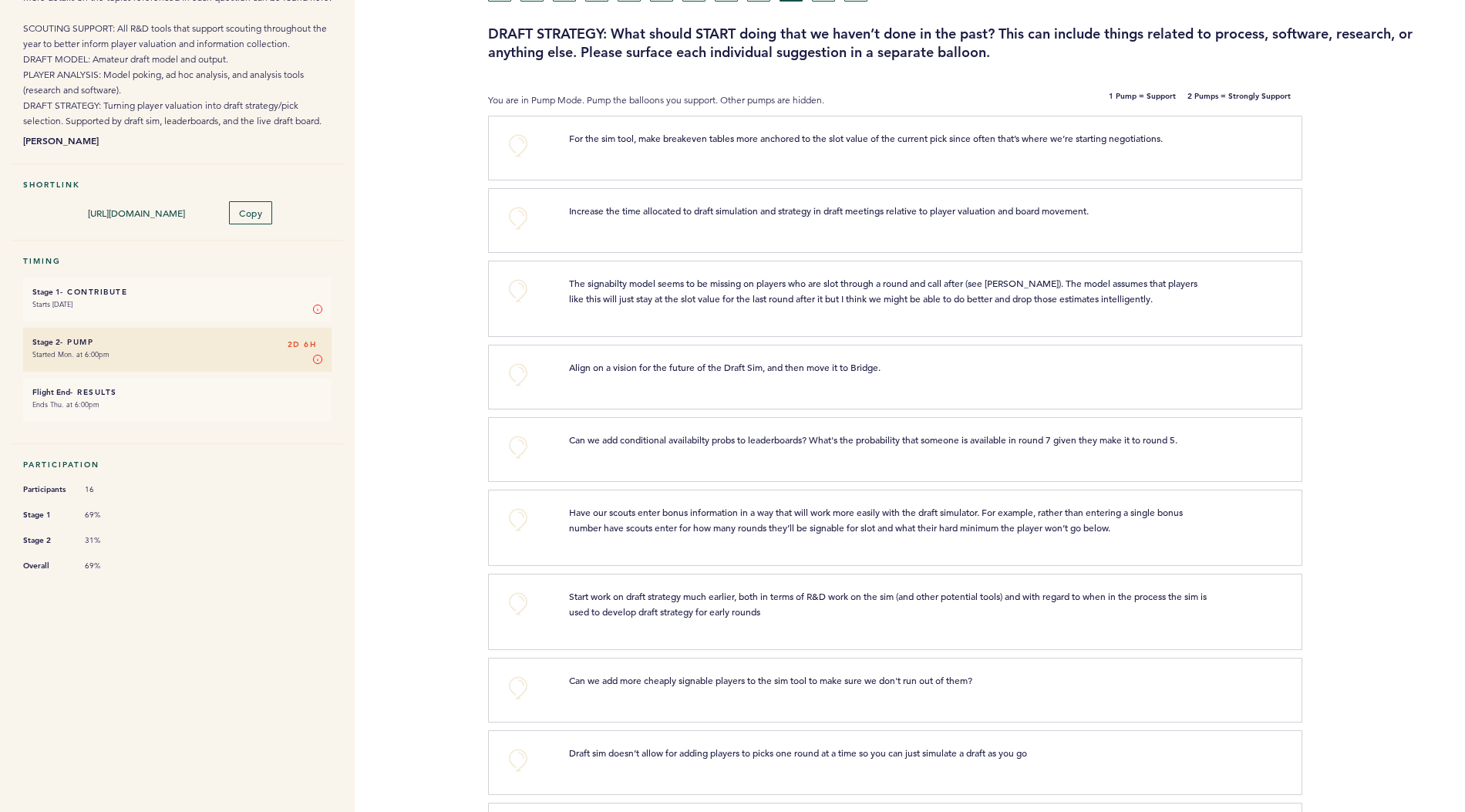
click at [587, 311] on div "The signabilty model seems to be missing on players who are slot through a roun…" at bounding box center [920, 296] width 725 height 43
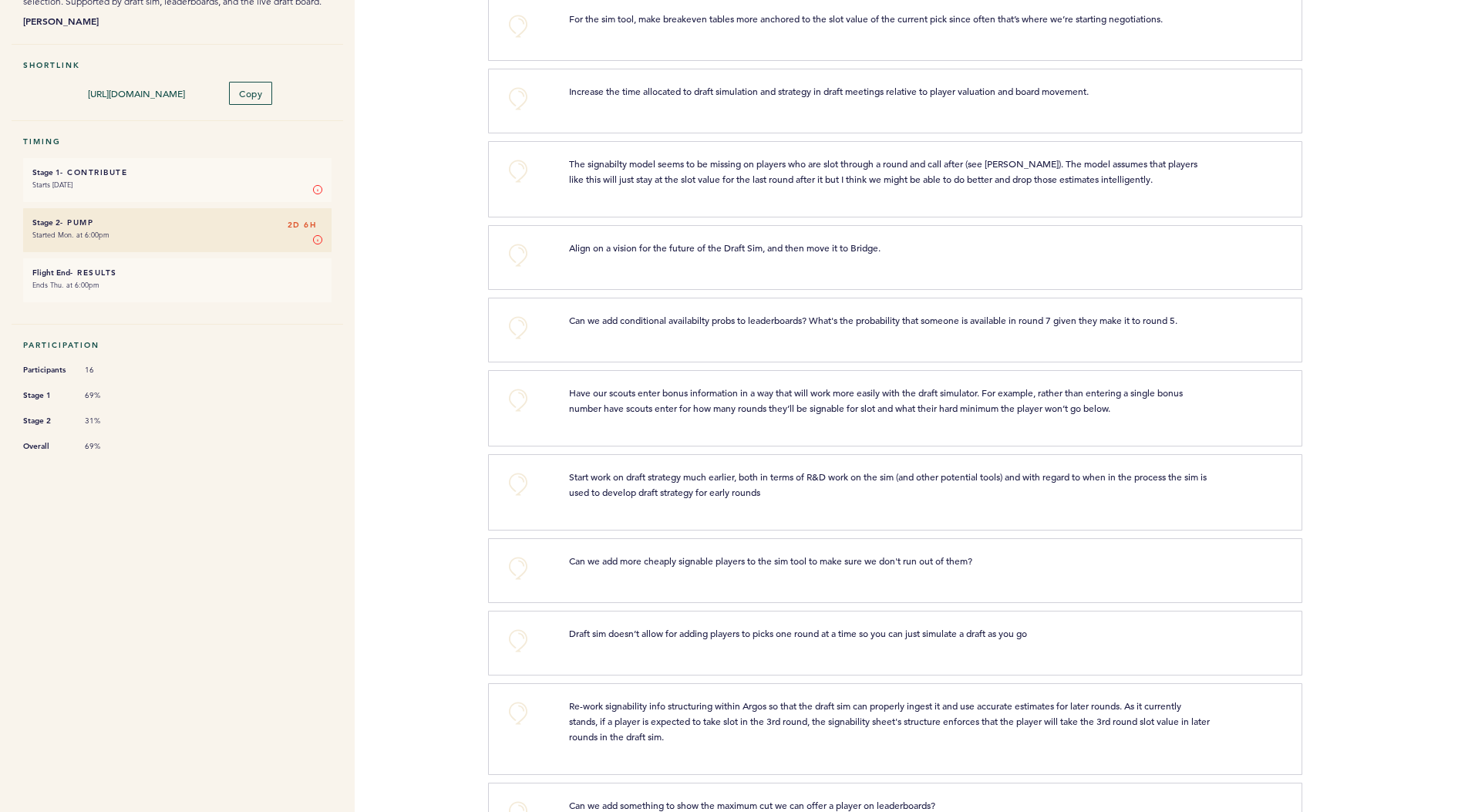
scroll to position [247, 0]
click at [519, 248] on button "+0" at bounding box center [518, 257] width 31 height 31
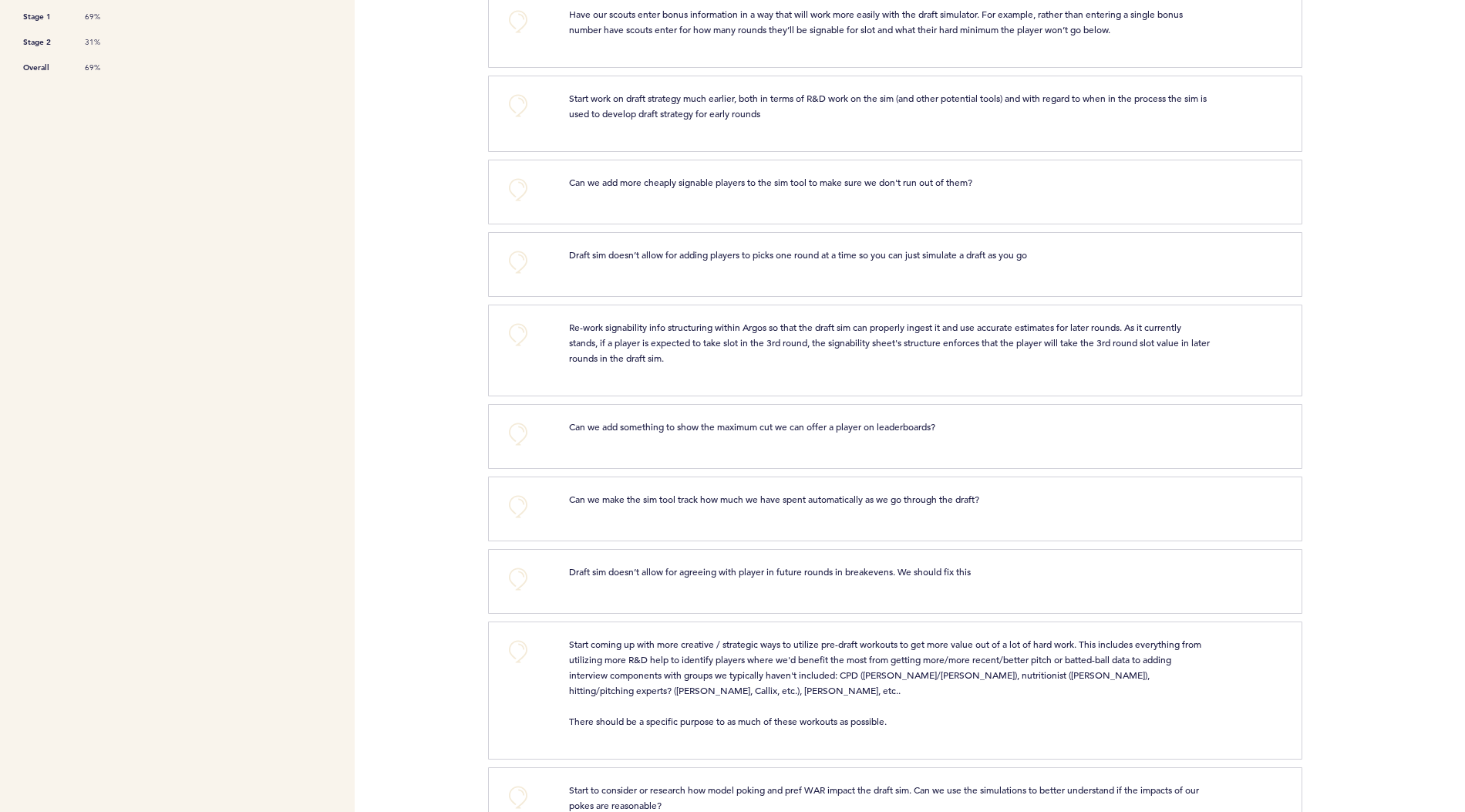
scroll to position [626, 0]
click at [526, 322] on button "+0" at bounding box center [518, 336] width 31 height 31
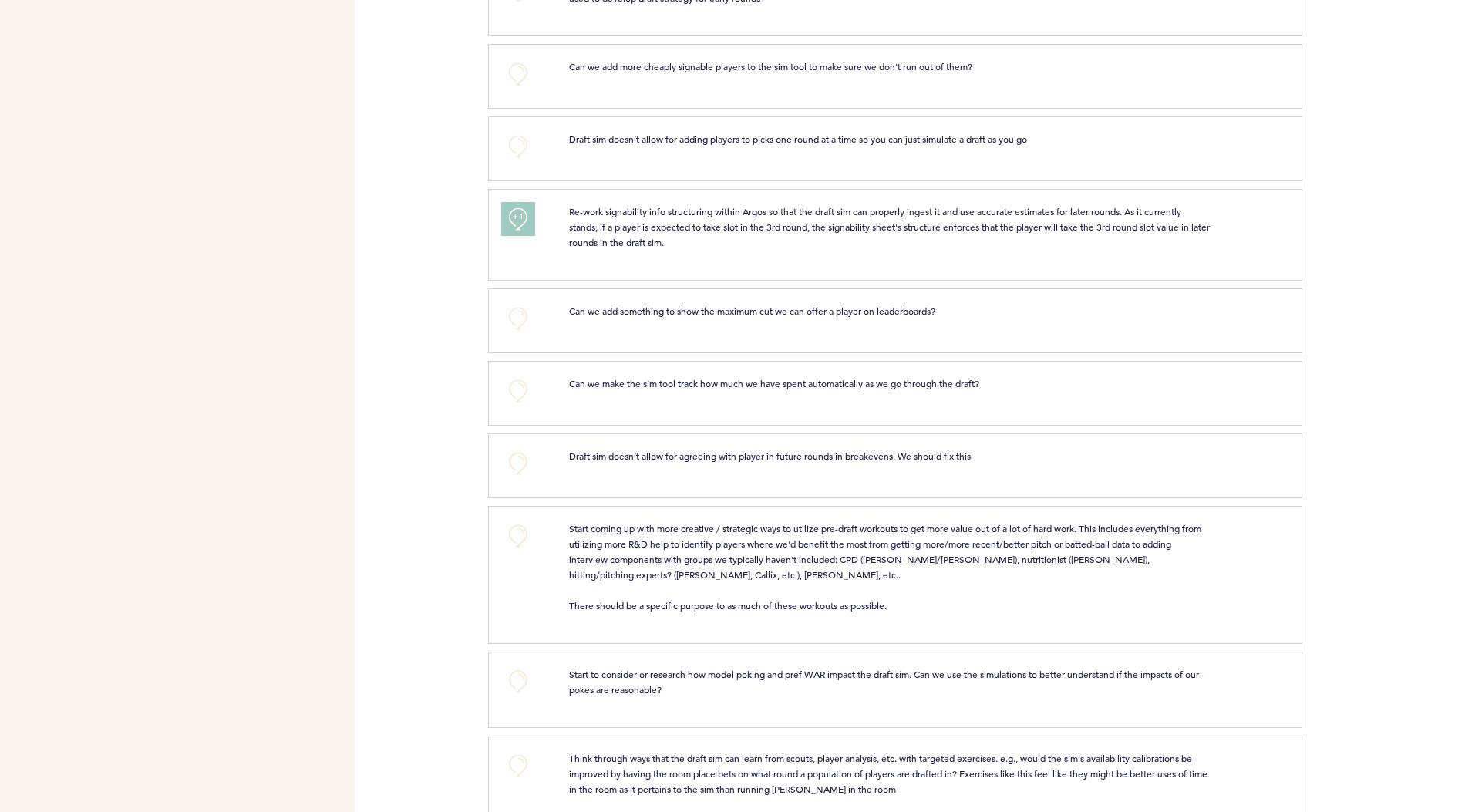
scroll to position [741, 0]
click at [524, 314] on button "+0" at bounding box center [518, 319] width 31 height 31
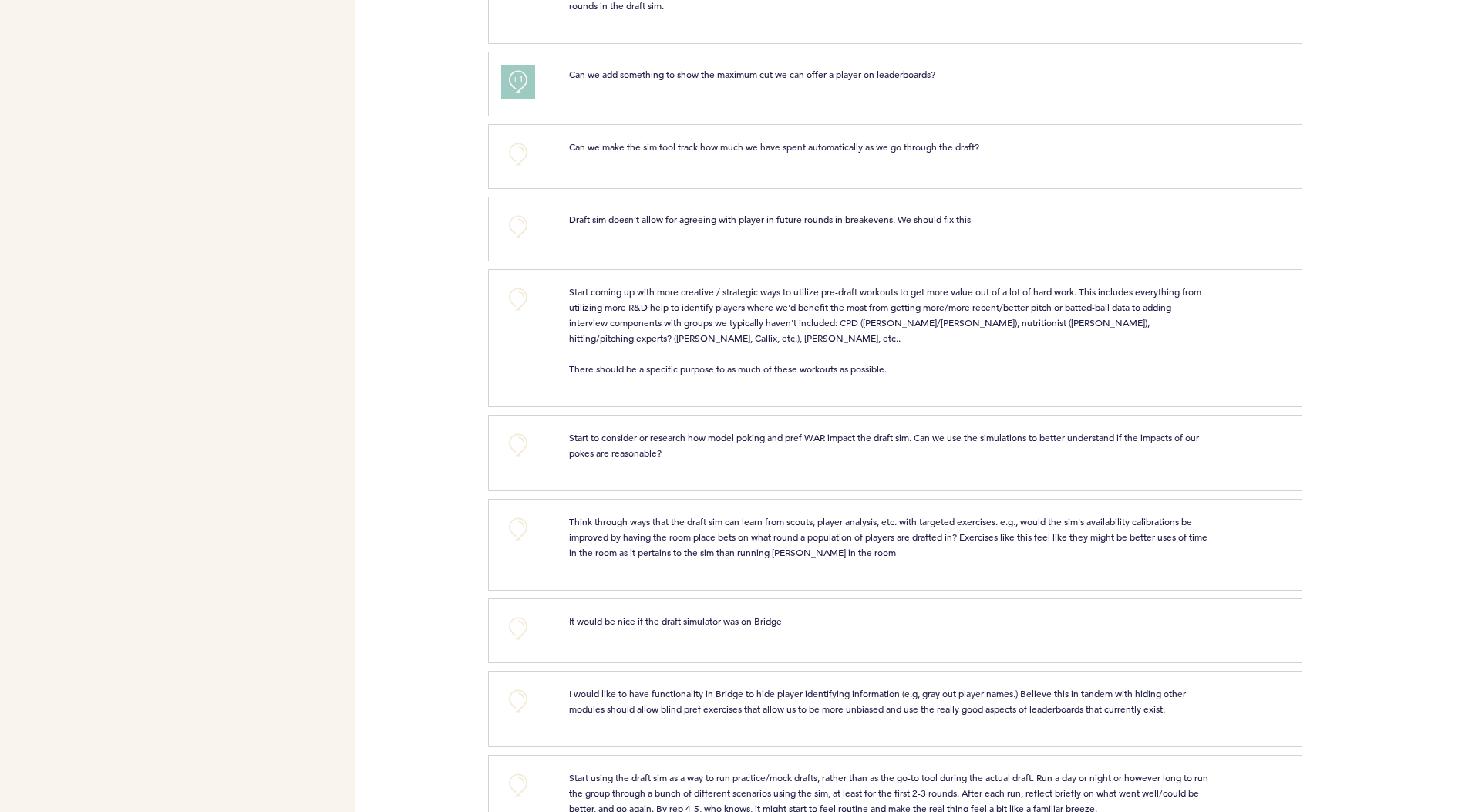
scroll to position [993, 0]
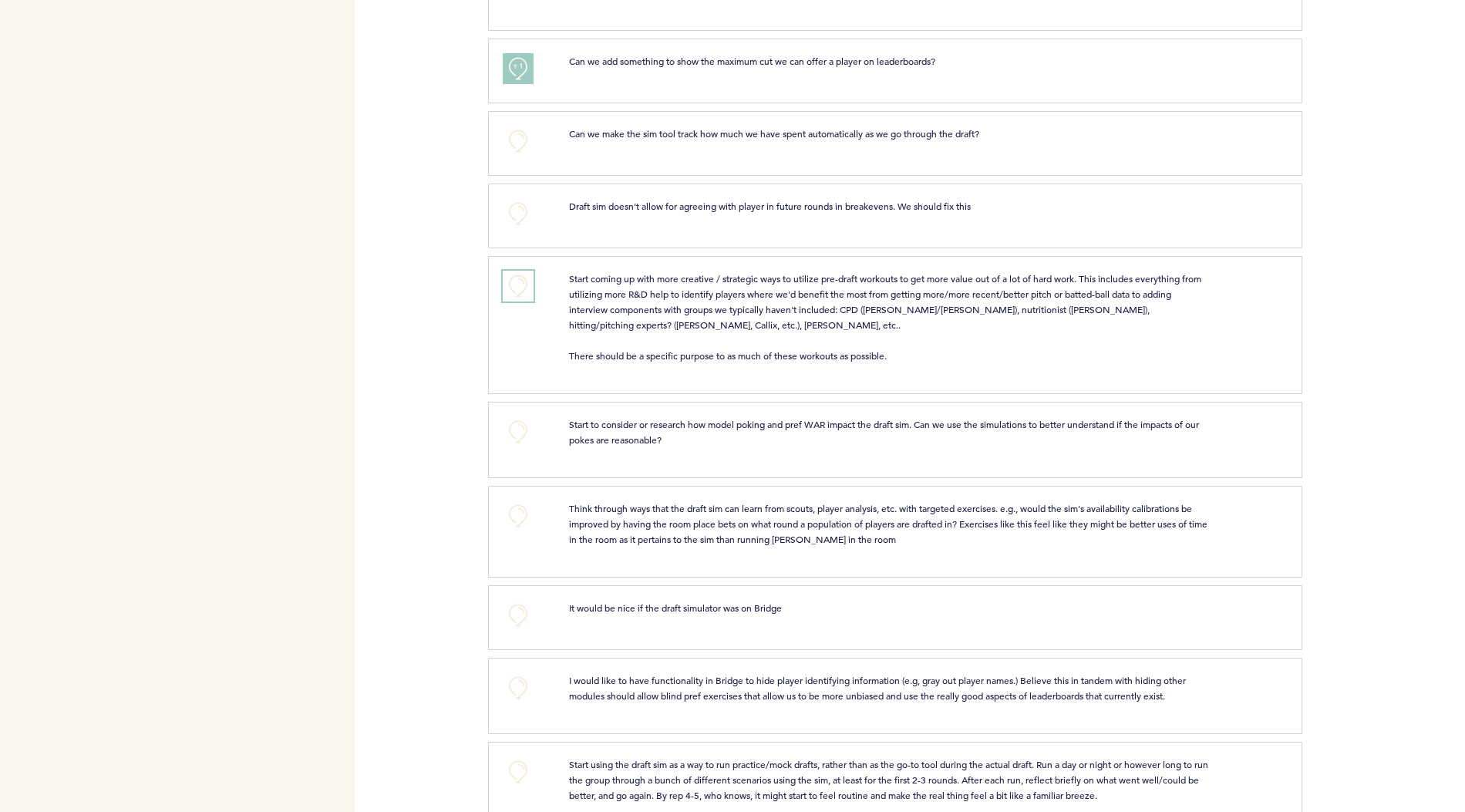
click at [512, 271] on button "+0" at bounding box center [518, 287] width 31 height 31
click at [512, 271] on button "+1" at bounding box center [518, 287] width 31 height 31
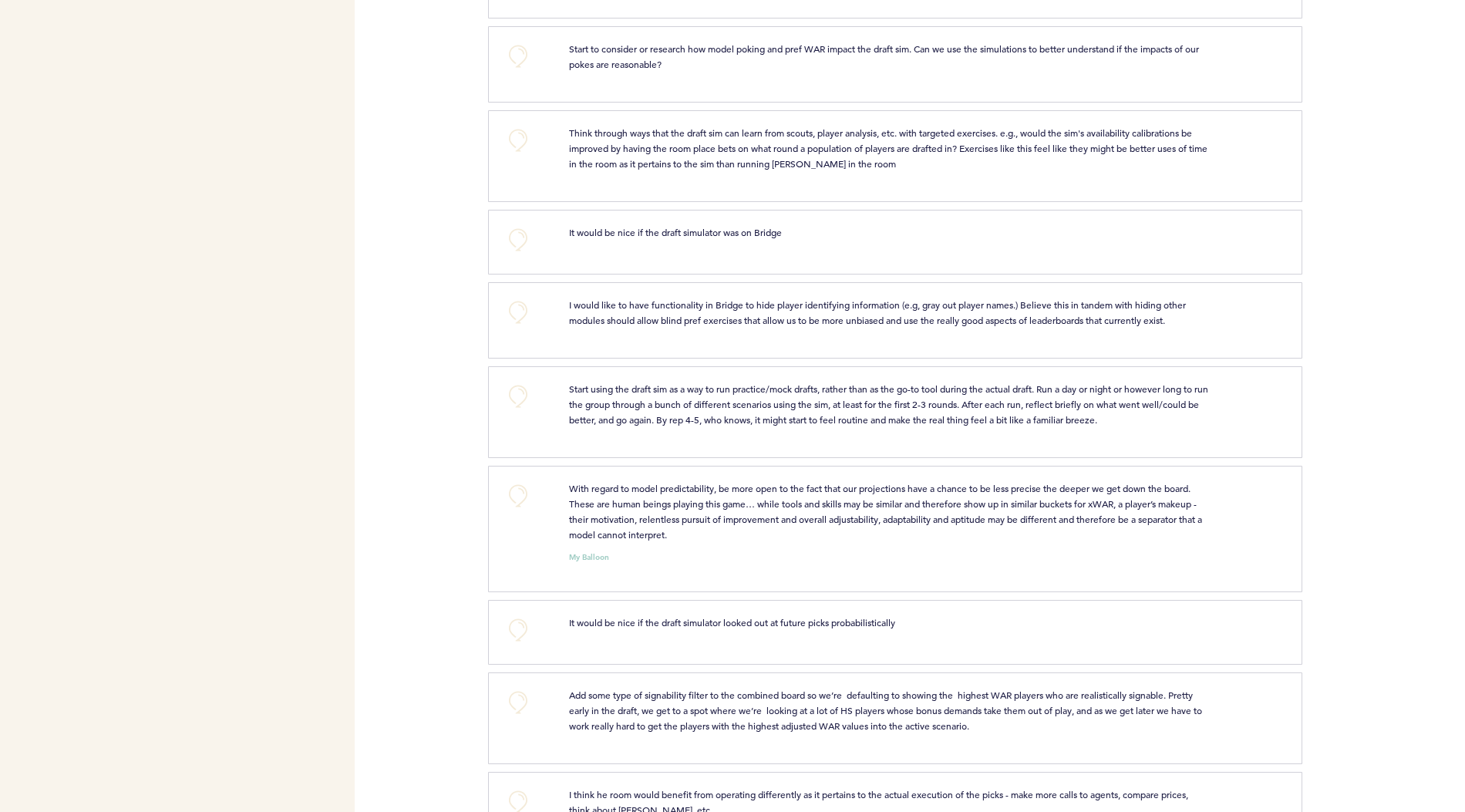
scroll to position [1370, 0]
click at [506, 130] on button "+0" at bounding box center [518, 138] width 31 height 31
click at [522, 244] on div "+0 It would be nice if the draft simulator was on Bridge clear submit" at bounding box center [895, 240] width 815 height 65
click at [513, 222] on button "+0" at bounding box center [518, 237] width 31 height 31
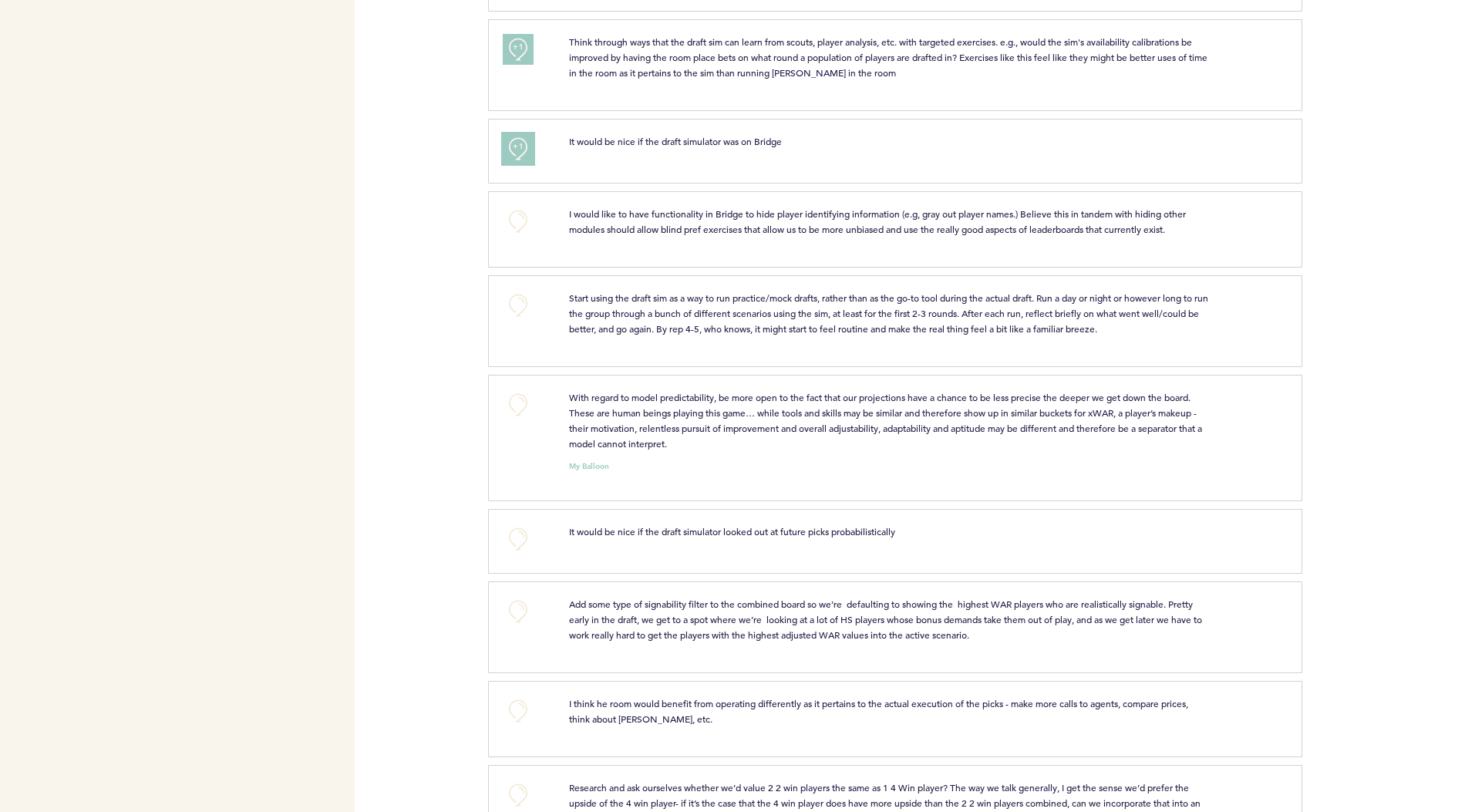
scroll to position [1462, 0]
click at [514, 298] on button "+0" at bounding box center [518, 302] width 31 height 31
click at [514, 298] on button "+1" at bounding box center [518, 302] width 31 height 31
click at [520, 387] on button "+0" at bounding box center [518, 402] width 31 height 31
click at [520, 392] on span "+1" at bounding box center [518, 399] width 11 height 16
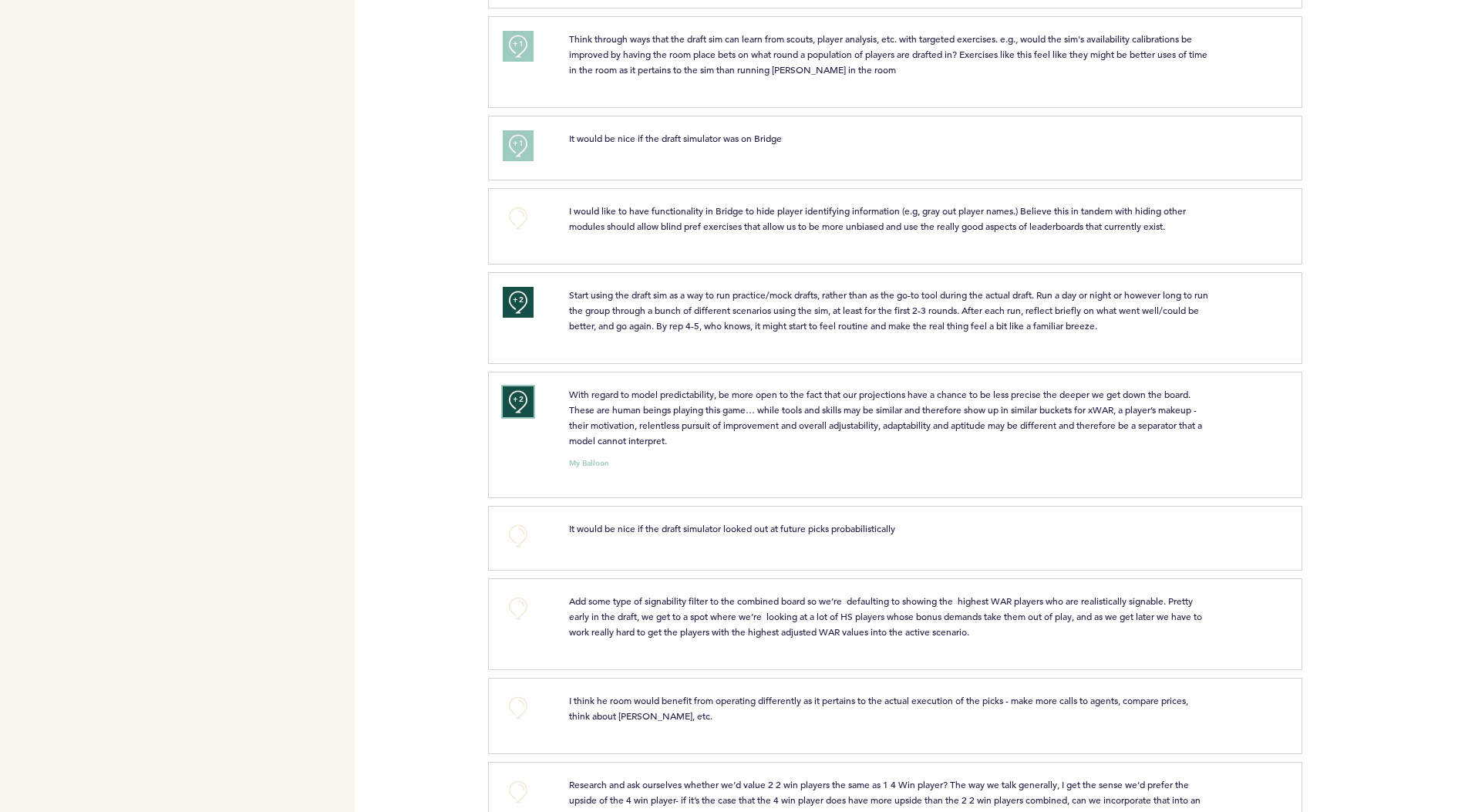
scroll to position [1508, 0]
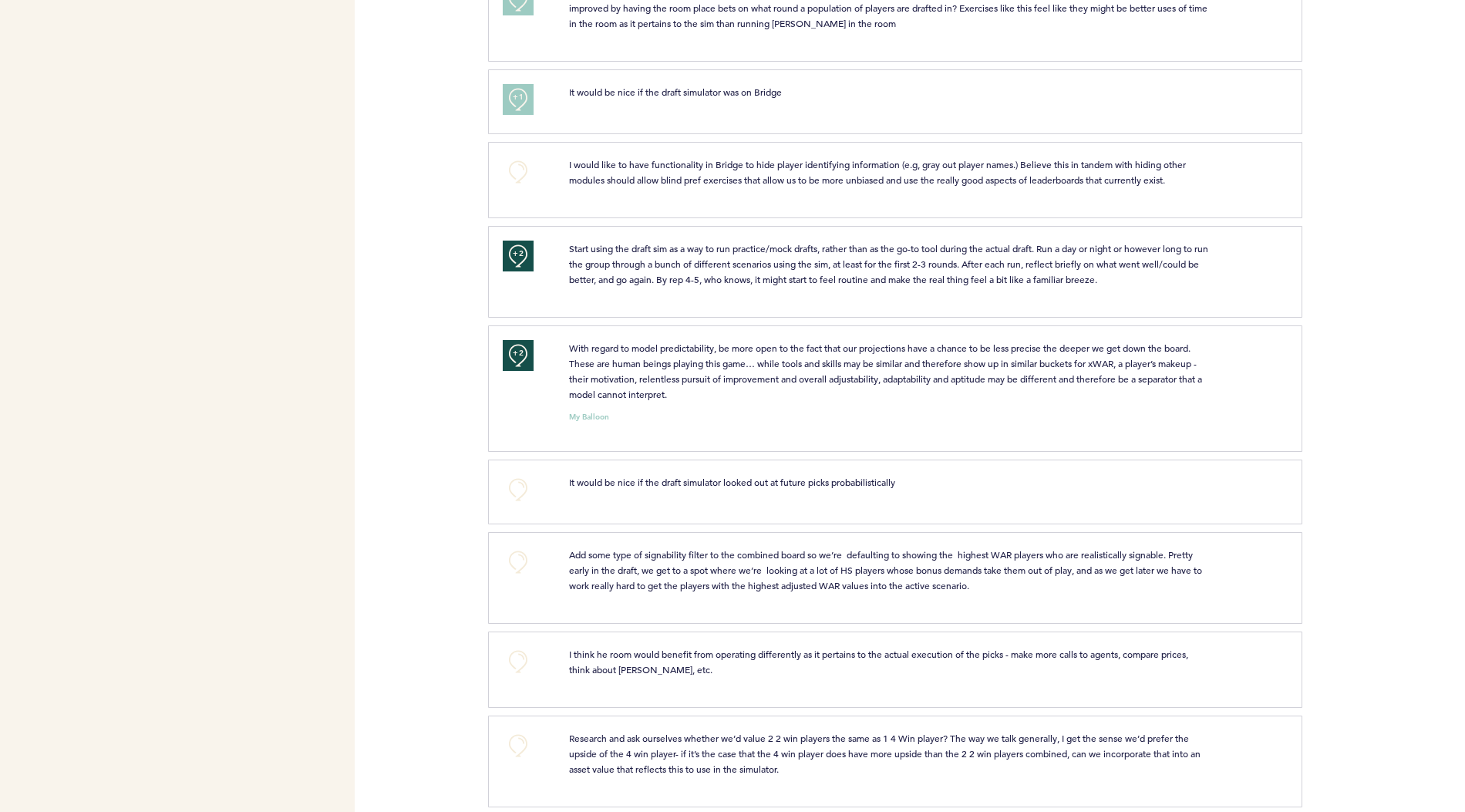
click at [526, 565] on div "+0" at bounding box center [524, 576] width 66 height 57
click at [523, 556] on button "+0" at bounding box center [518, 562] width 31 height 31
click at [515, 646] on button "+0" at bounding box center [518, 662] width 31 height 31
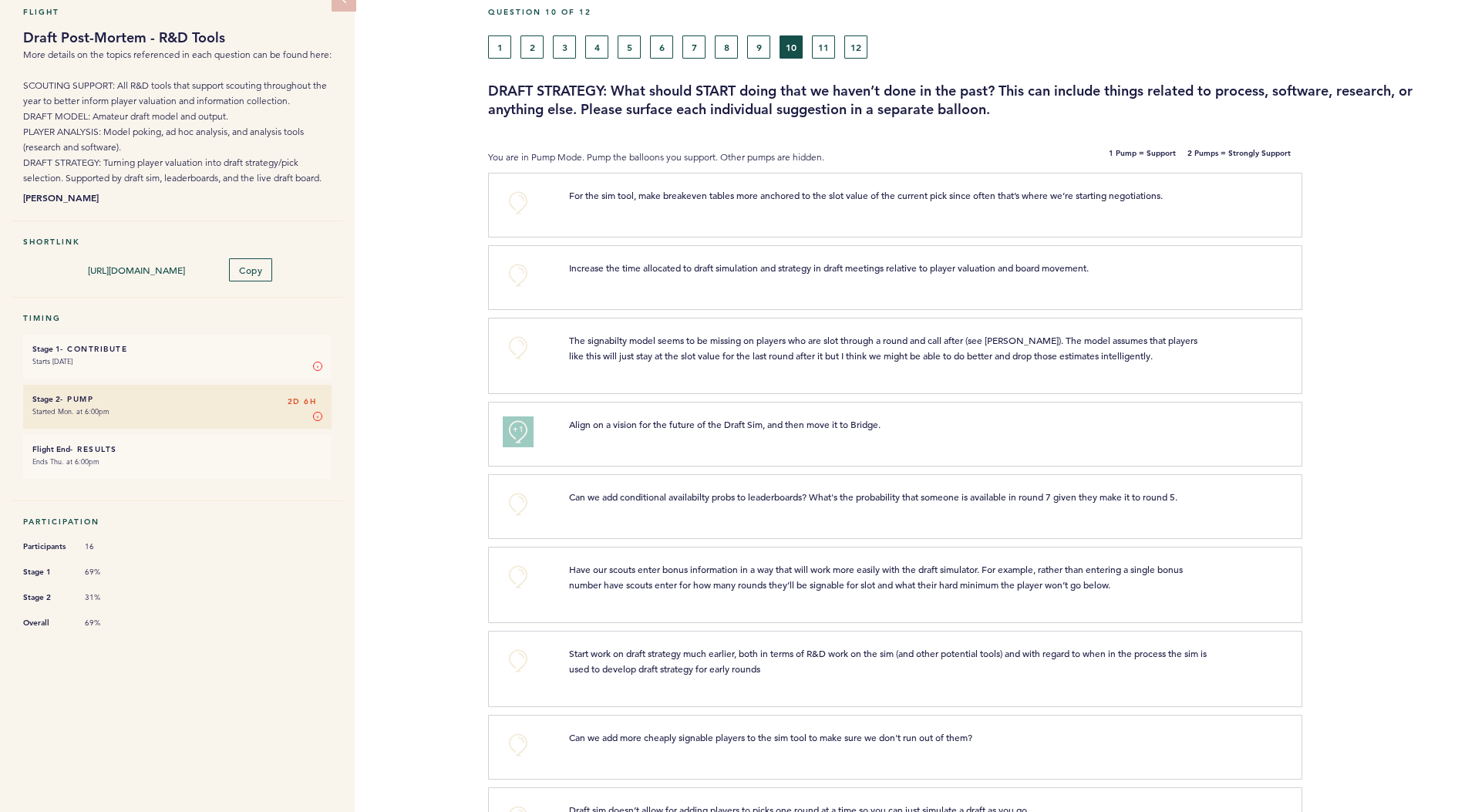
scroll to position [0, 0]
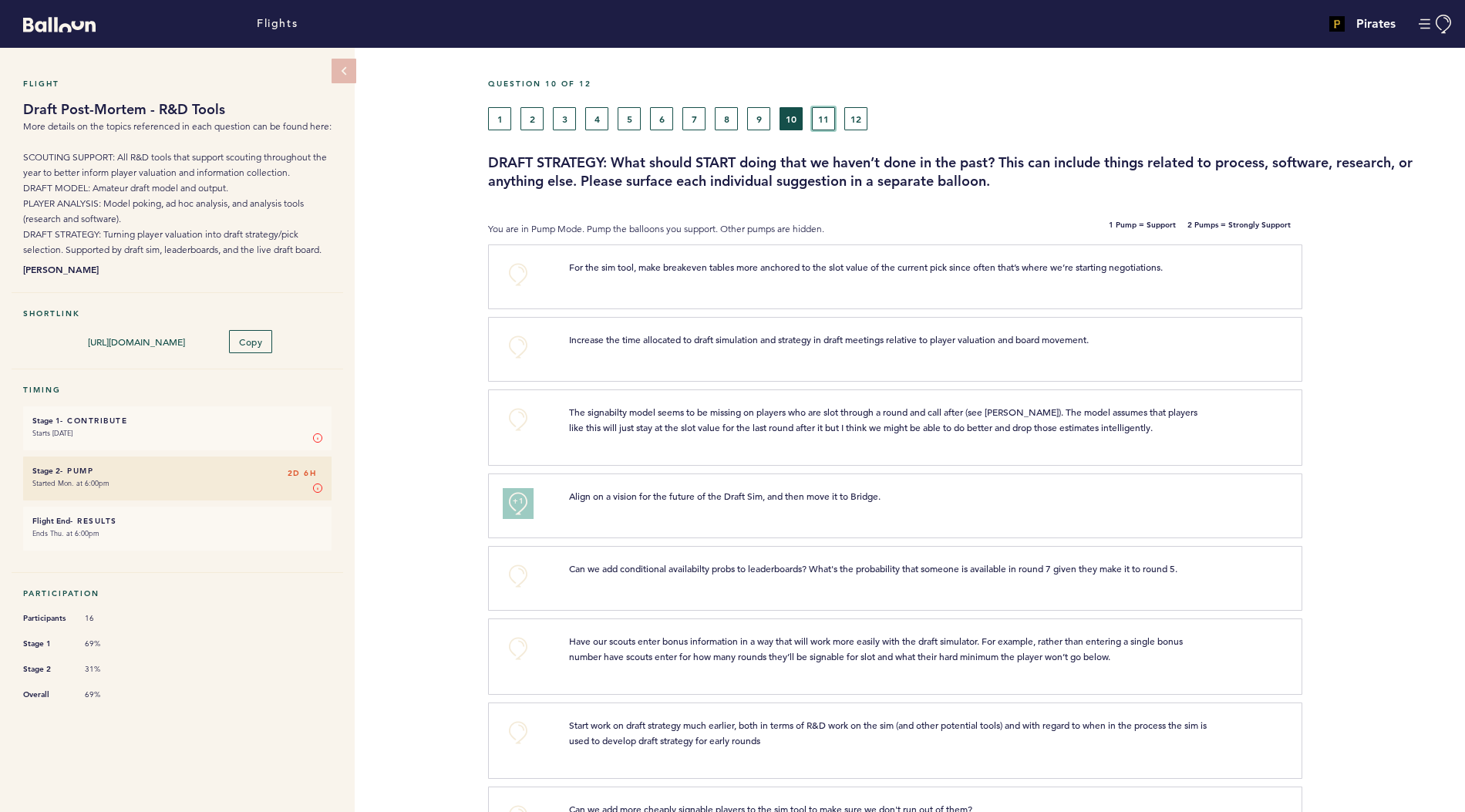
click at [824, 125] on button "11" at bounding box center [824, 119] width 23 height 23
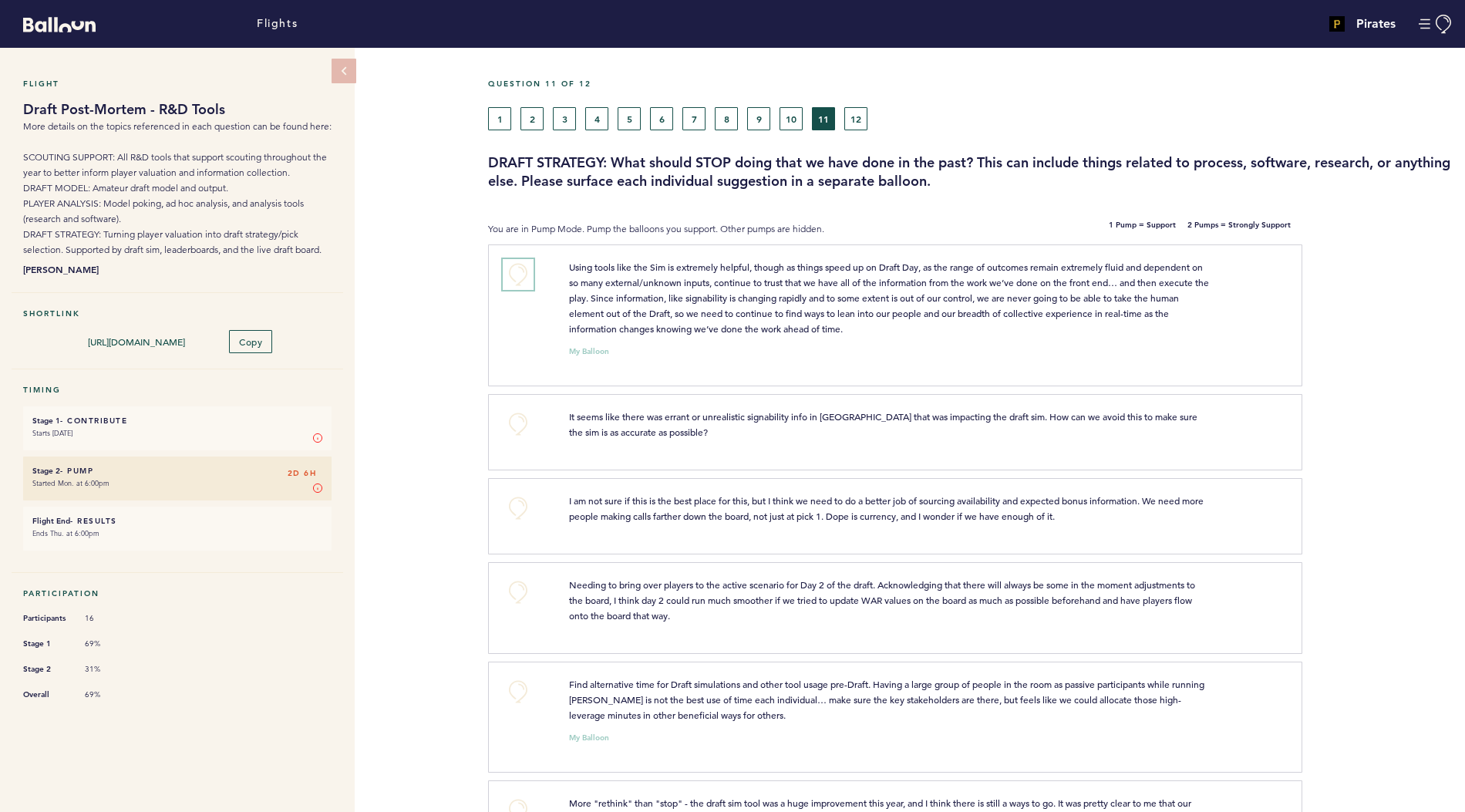
click at [525, 268] on button "+0" at bounding box center [518, 275] width 31 height 31
click at [525, 268] on button "+1" at bounding box center [518, 275] width 31 height 31
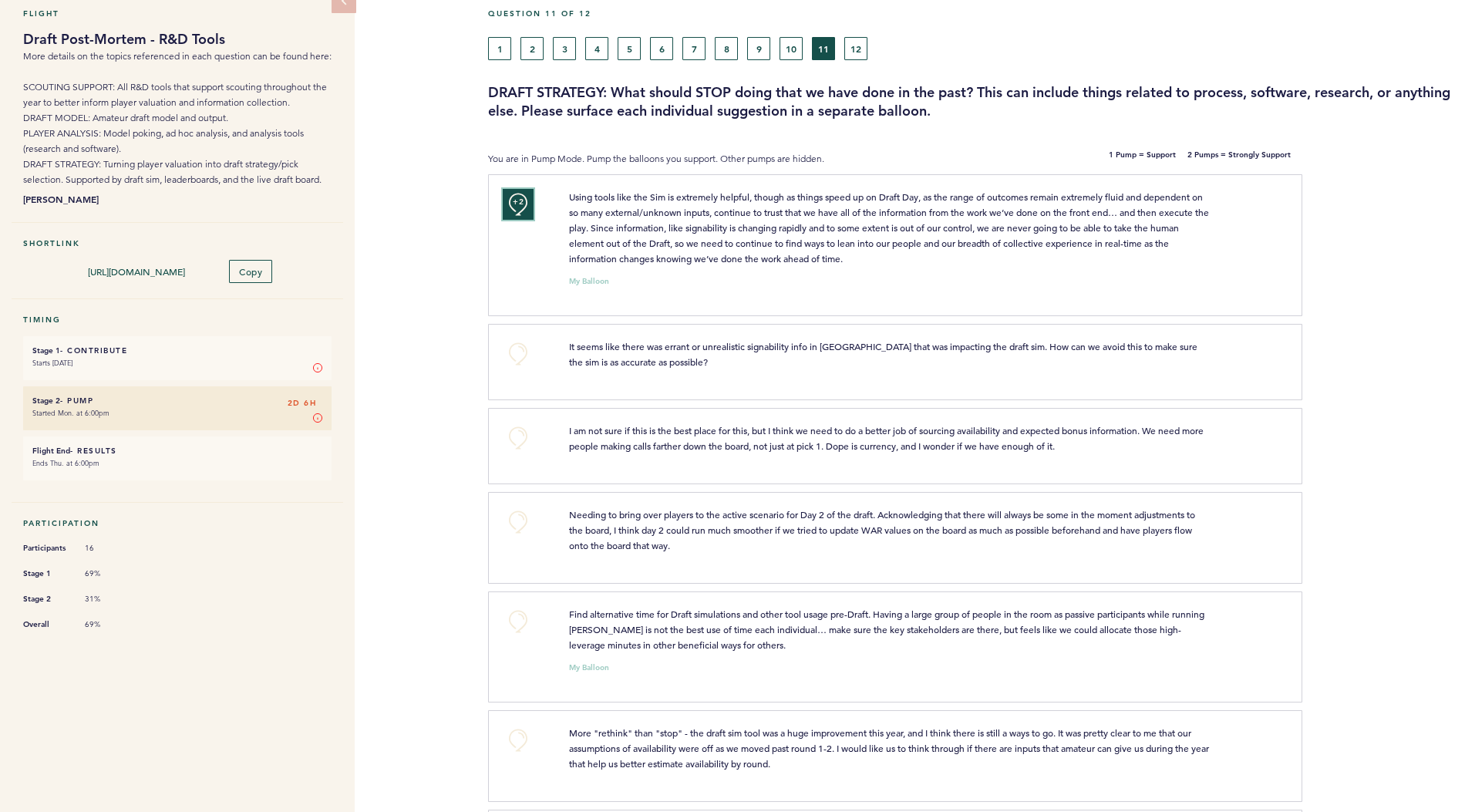
scroll to position [160, 0]
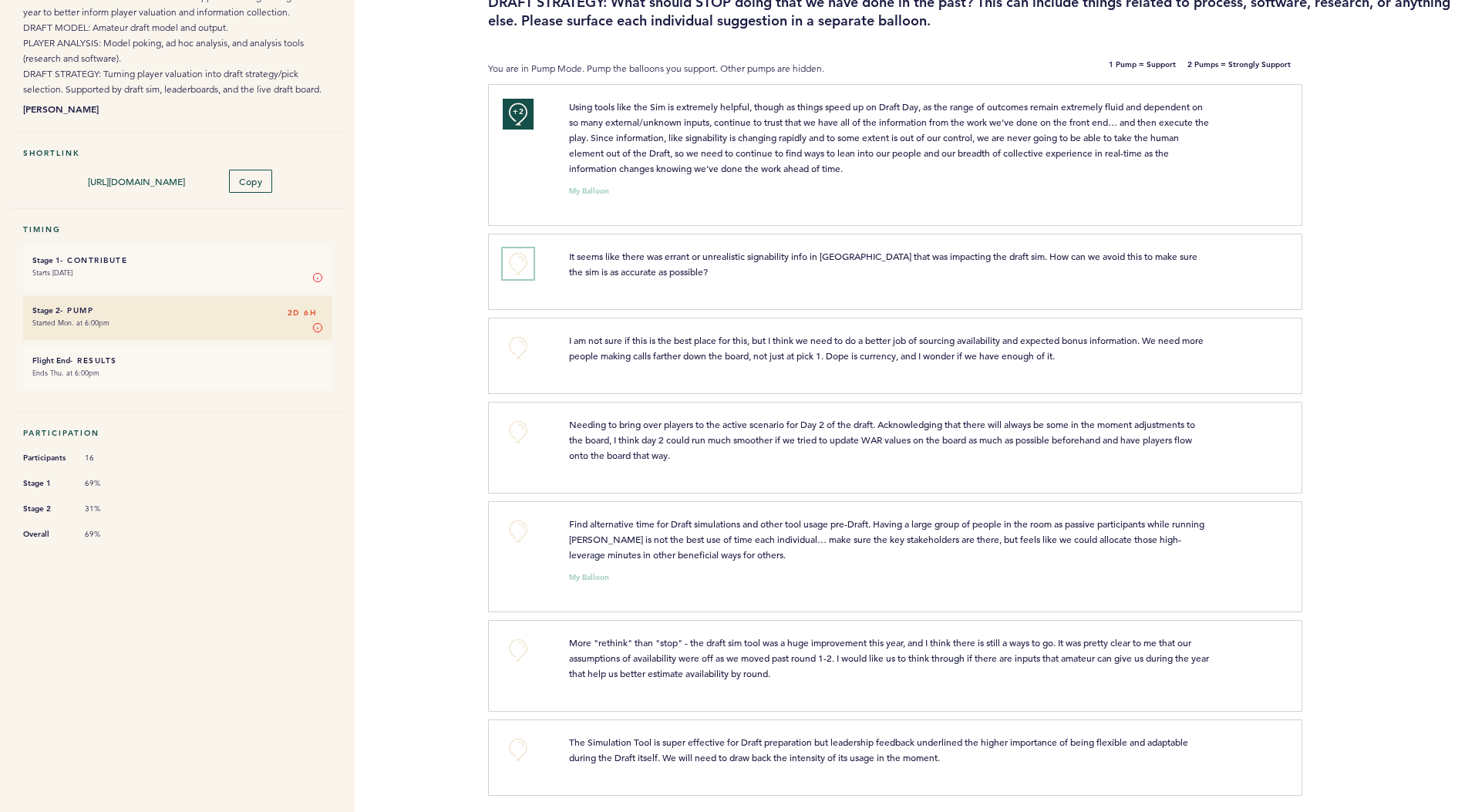
click at [521, 267] on button "+0" at bounding box center [518, 264] width 31 height 31
click at [518, 353] on button "+0" at bounding box center [518, 348] width 31 height 31
click at [519, 525] on button "+0" at bounding box center [518, 531] width 31 height 31
click at [521, 645] on button "+0" at bounding box center [518, 650] width 31 height 31
click at [524, 753] on button "+0" at bounding box center [518, 750] width 31 height 31
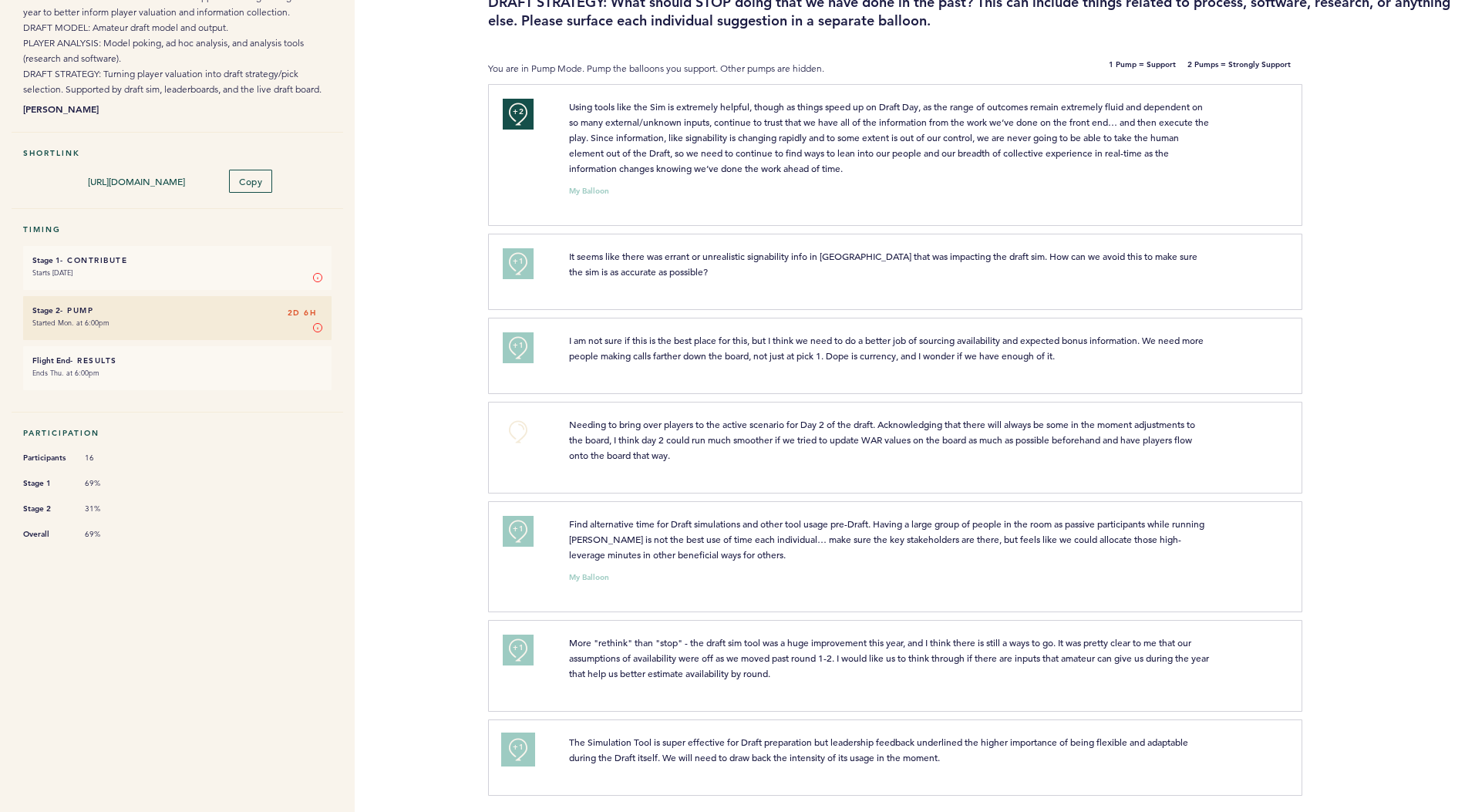
click at [524, 753] on button "+1" at bounding box center [518, 750] width 31 height 31
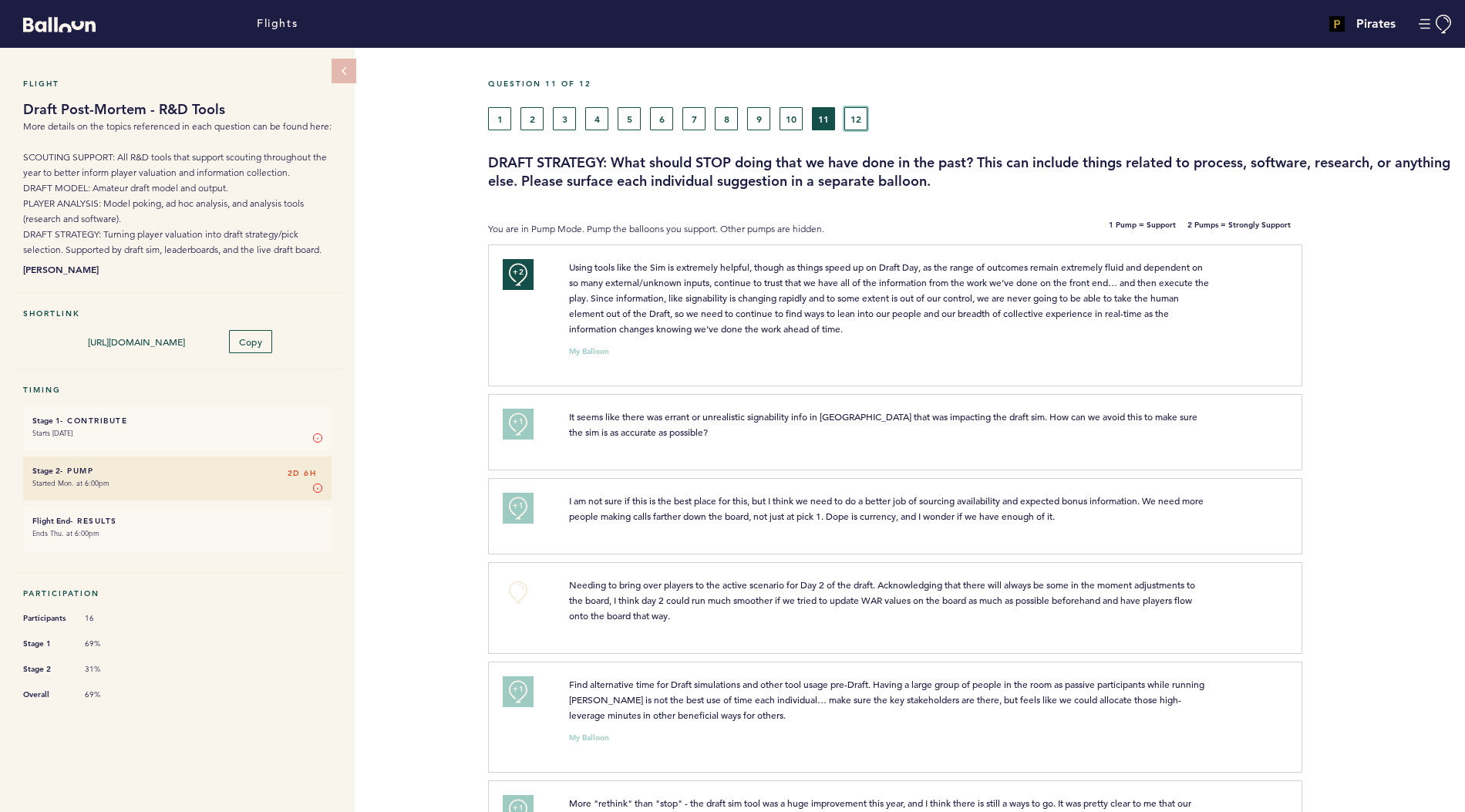
click at [856, 113] on button "12" at bounding box center [856, 119] width 23 height 23
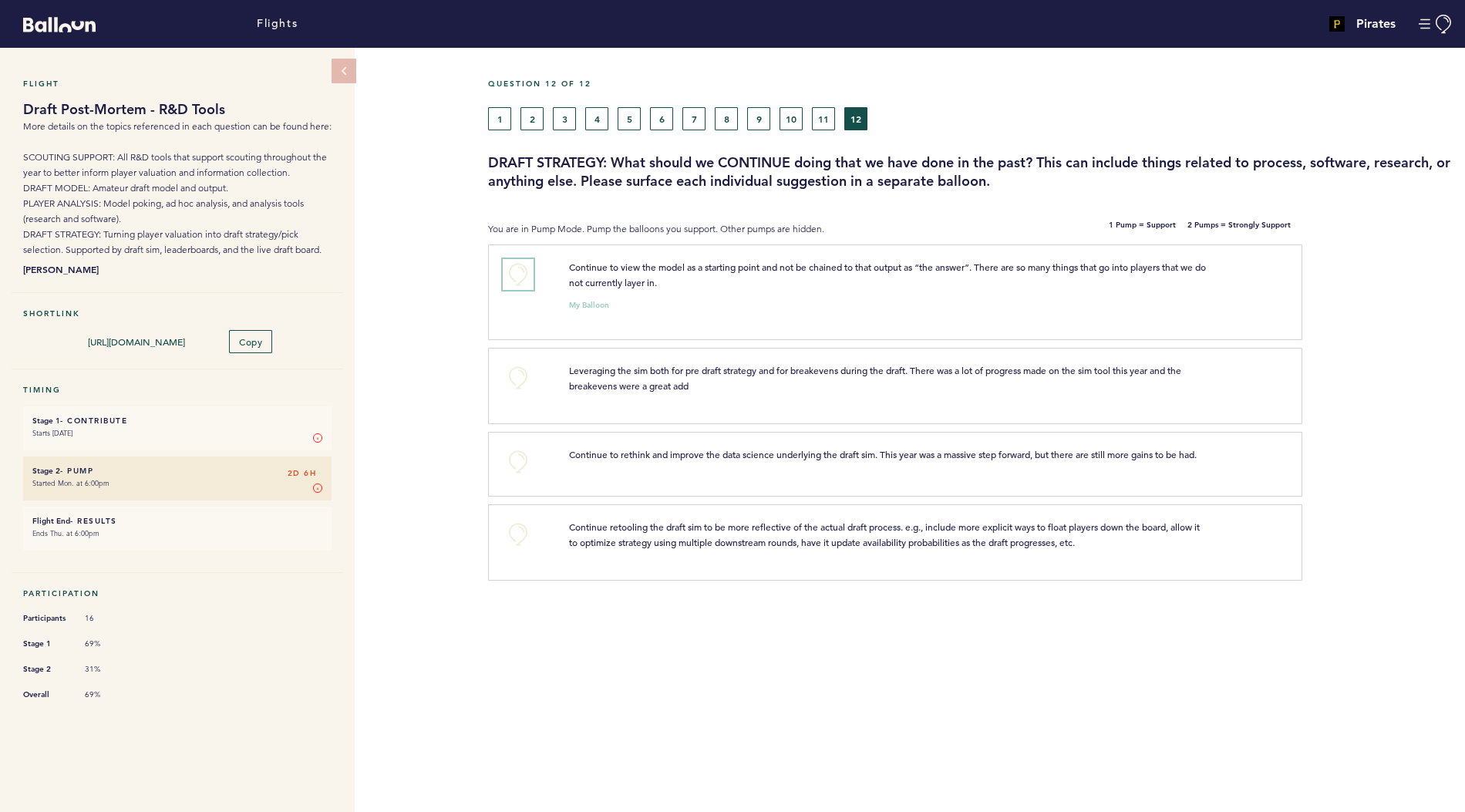
click at [518, 274] on button "+0" at bounding box center [518, 275] width 31 height 31
click at [518, 274] on span "+1" at bounding box center [518, 272] width 11 height 16
